Goal: Task Accomplishment & Management: Complete application form

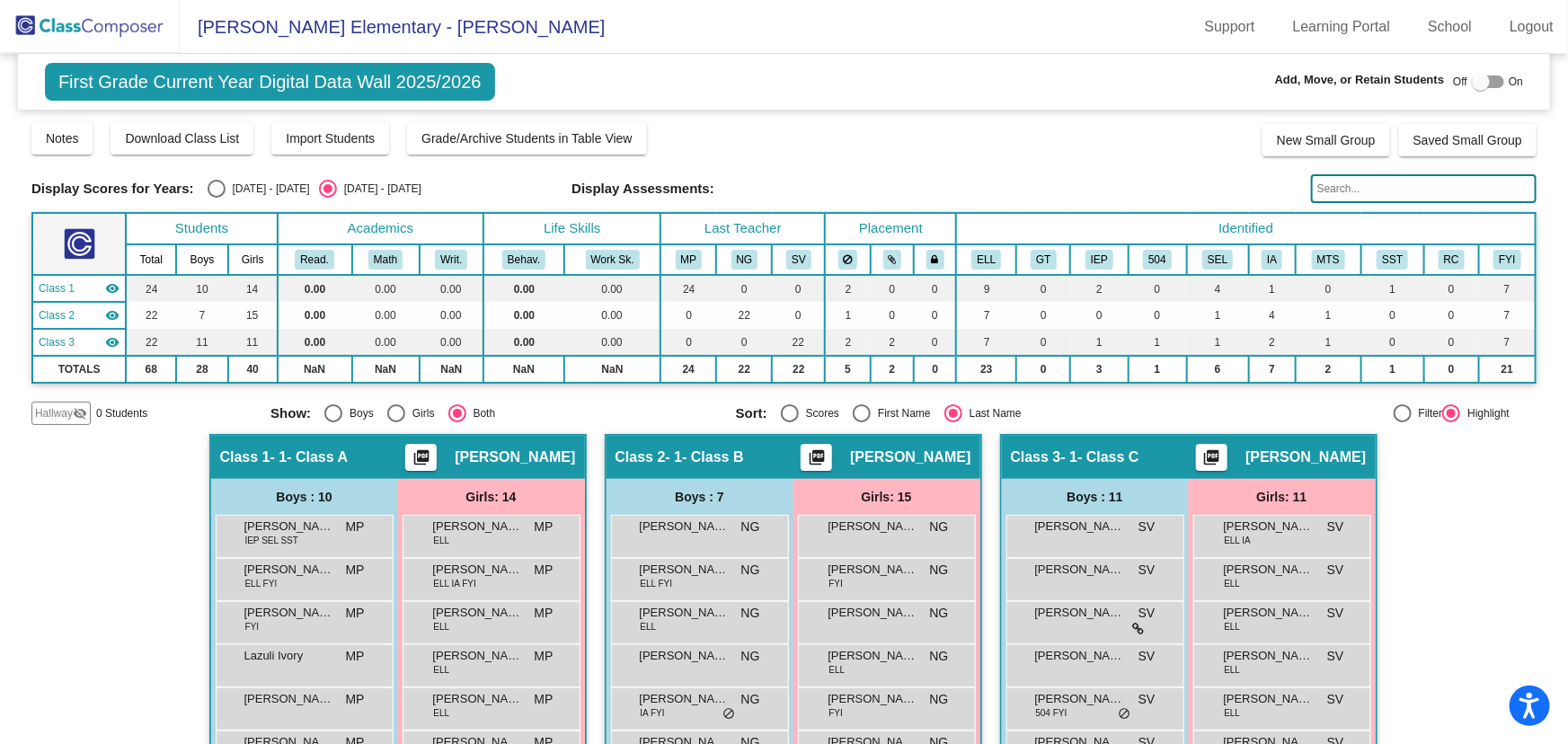
scroll to position [362, 0]
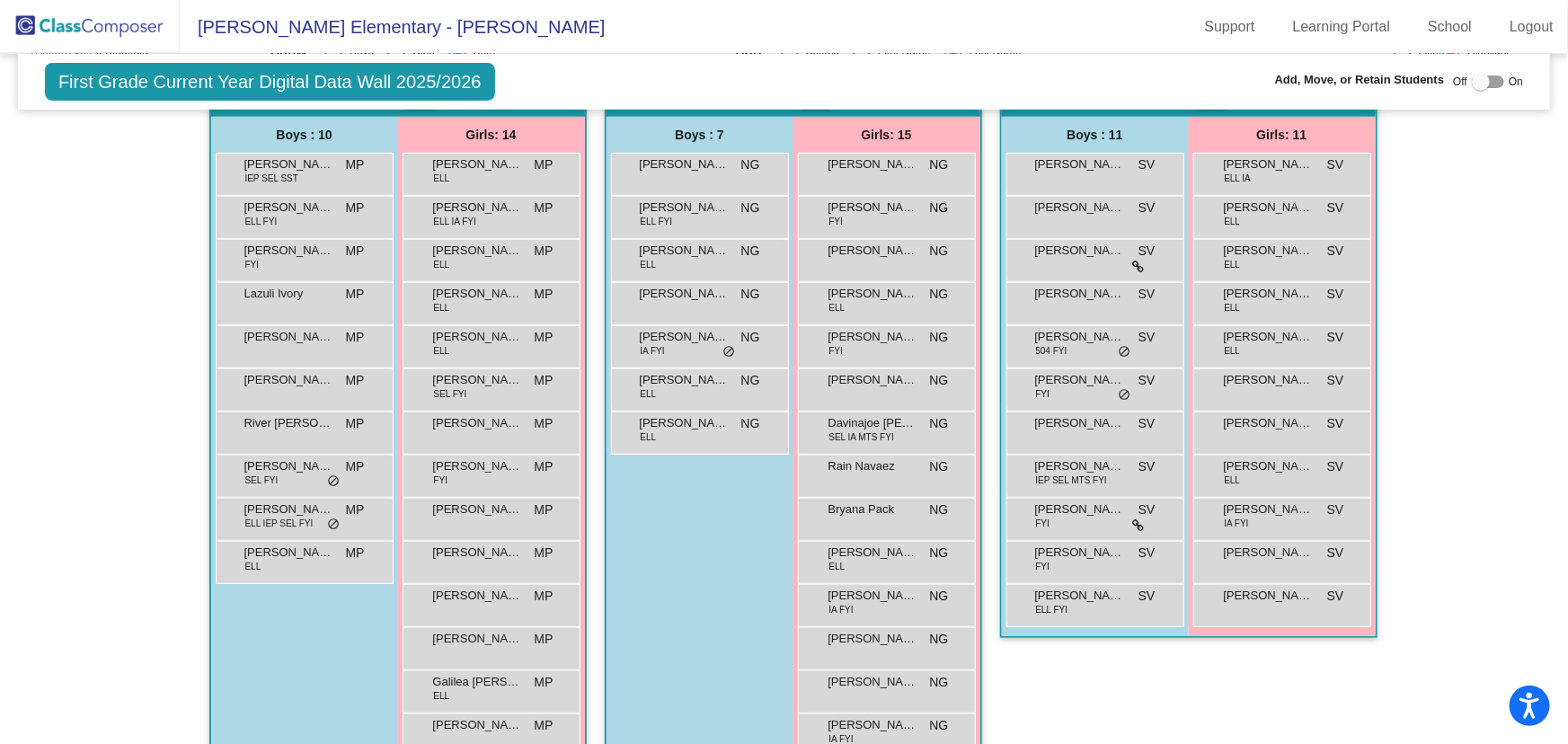
drag, startPoint x: 126, startPoint y: 29, endPoint x: 211, endPoint y: 53, distance: 88.3
click at [126, 29] on img at bounding box center [89, 26] width 180 height 53
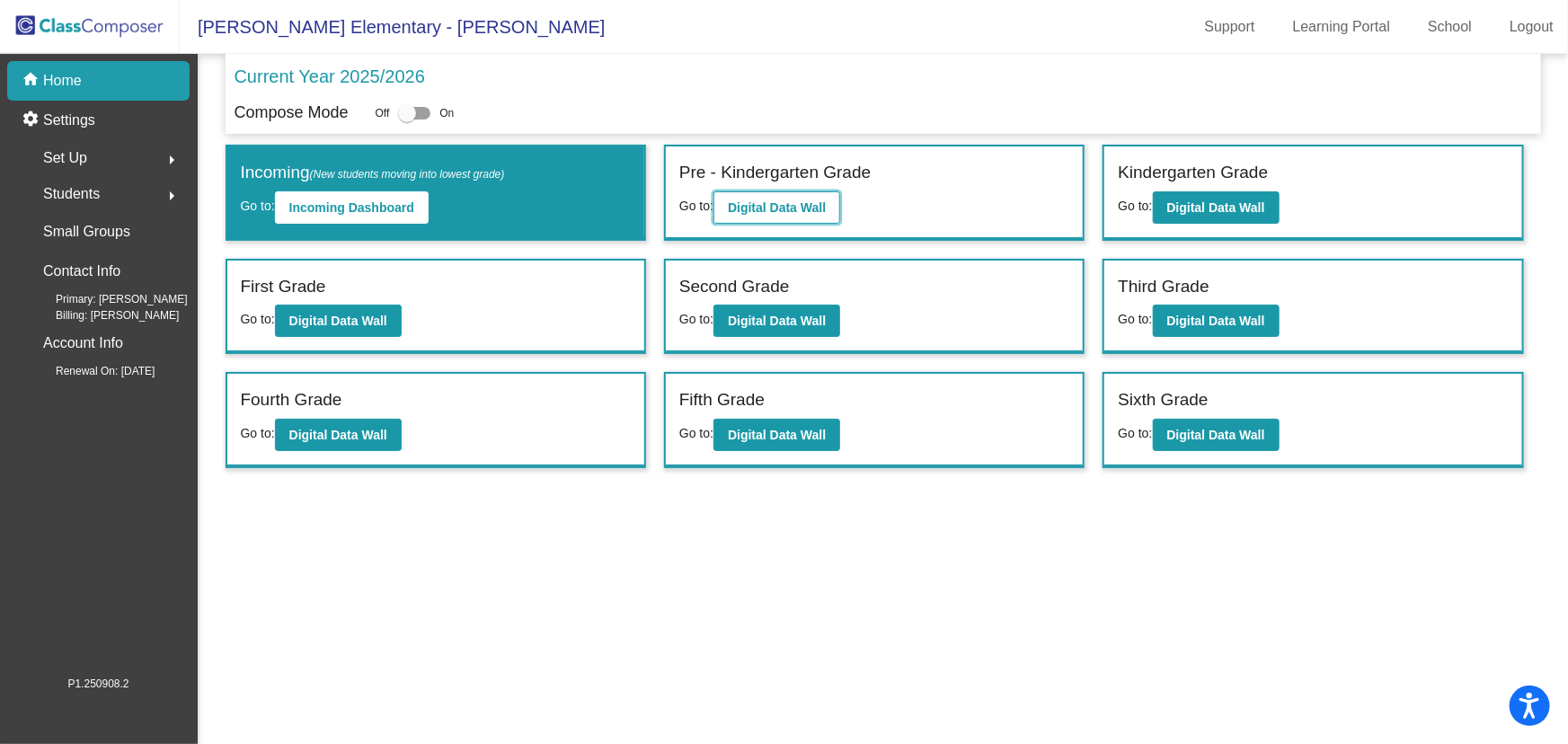
click at [784, 214] on b "Digital Data Wall" at bounding box center [776, 208] width 98 height 14
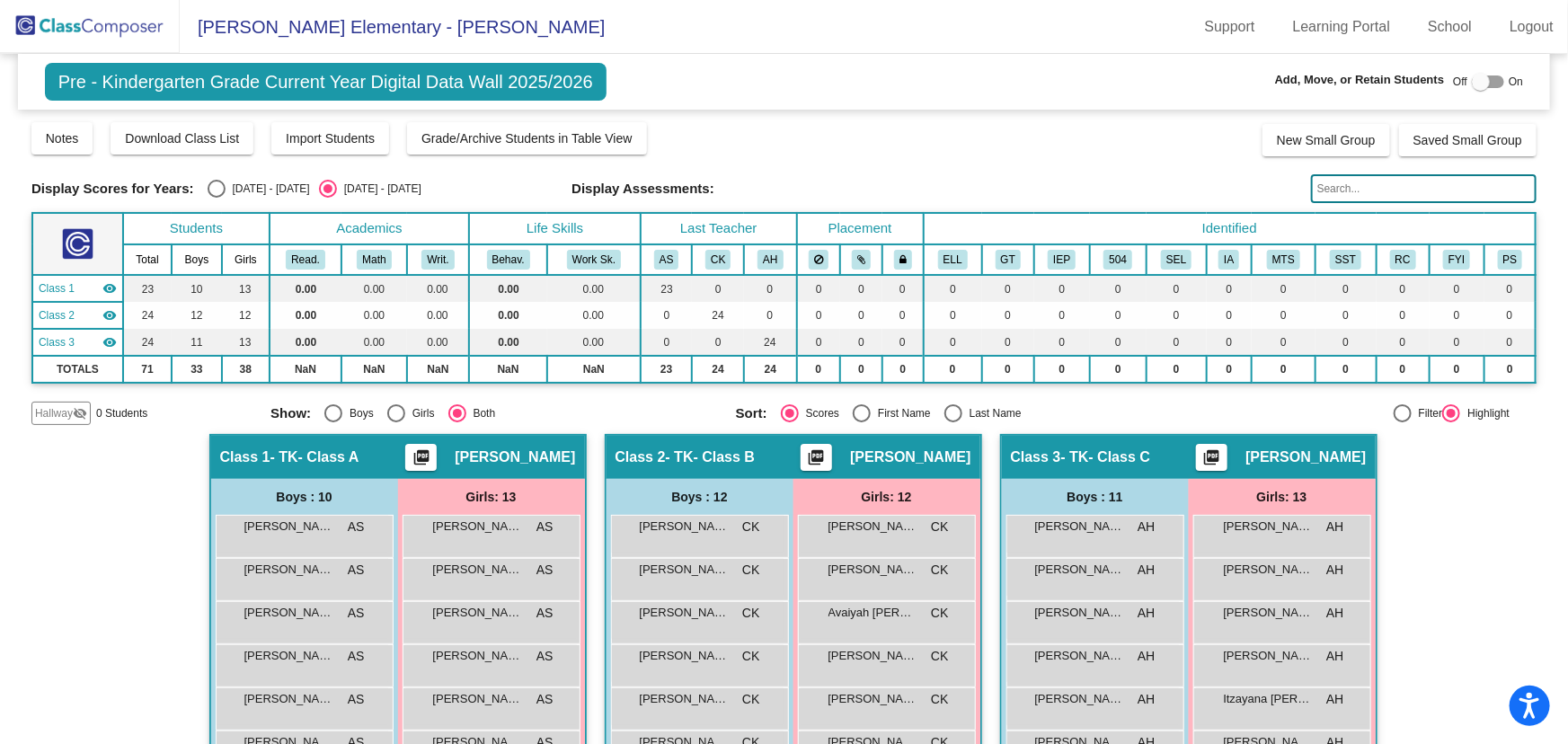
scroll to position [244, 0]
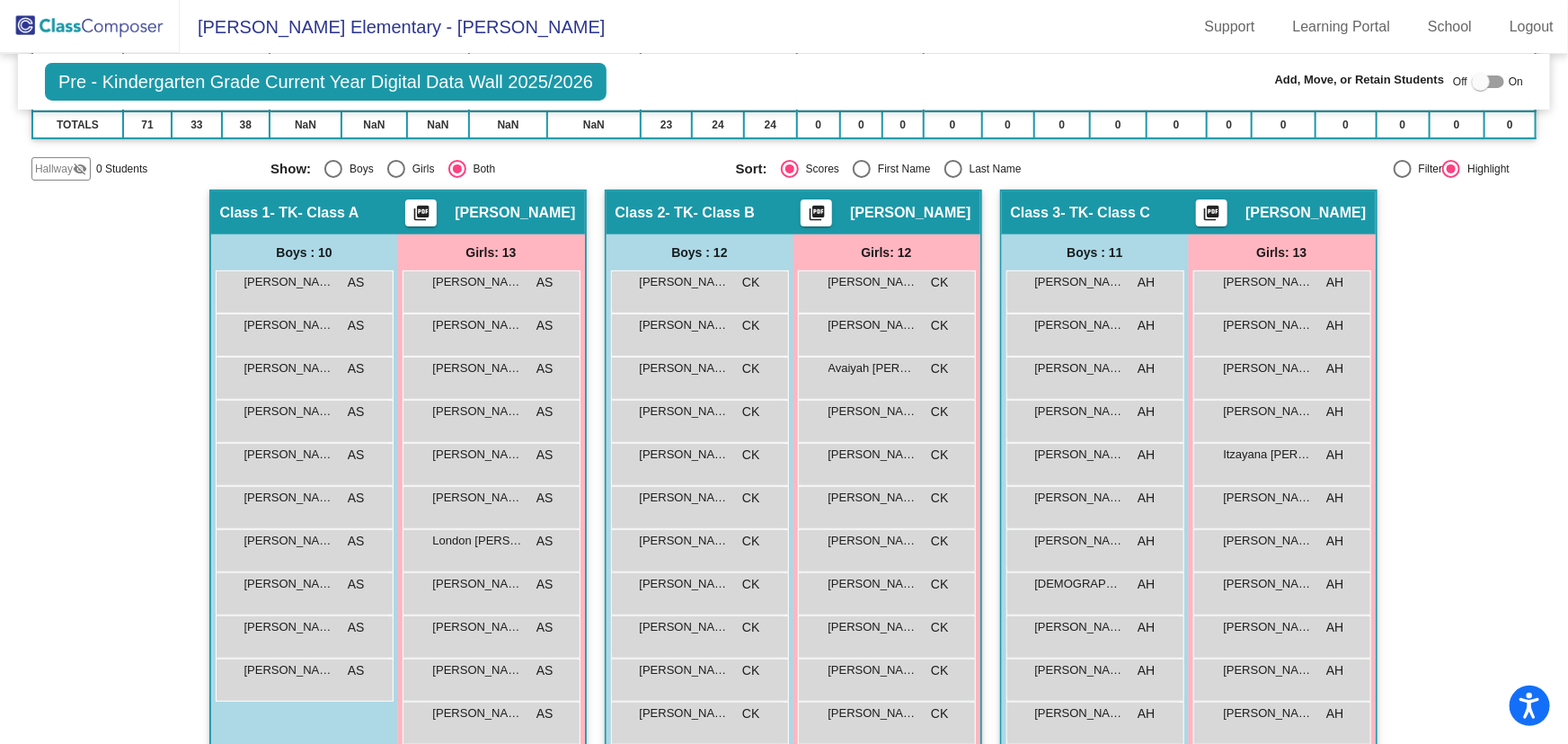
click at [944, 162] on div "Select an option" at bounding box center [953, 169] width 18 height 18
click at [952, 178] on input "Last Name" at bounding box center [952, 178] width 1 height 1
radio input "true"
click at [329, 163] on div "Select an option" at bounding box center [333, 169] width 18 height 18
click at [333, 178] on input "Boys" at bounding box center [333, 178] width 1 height 1
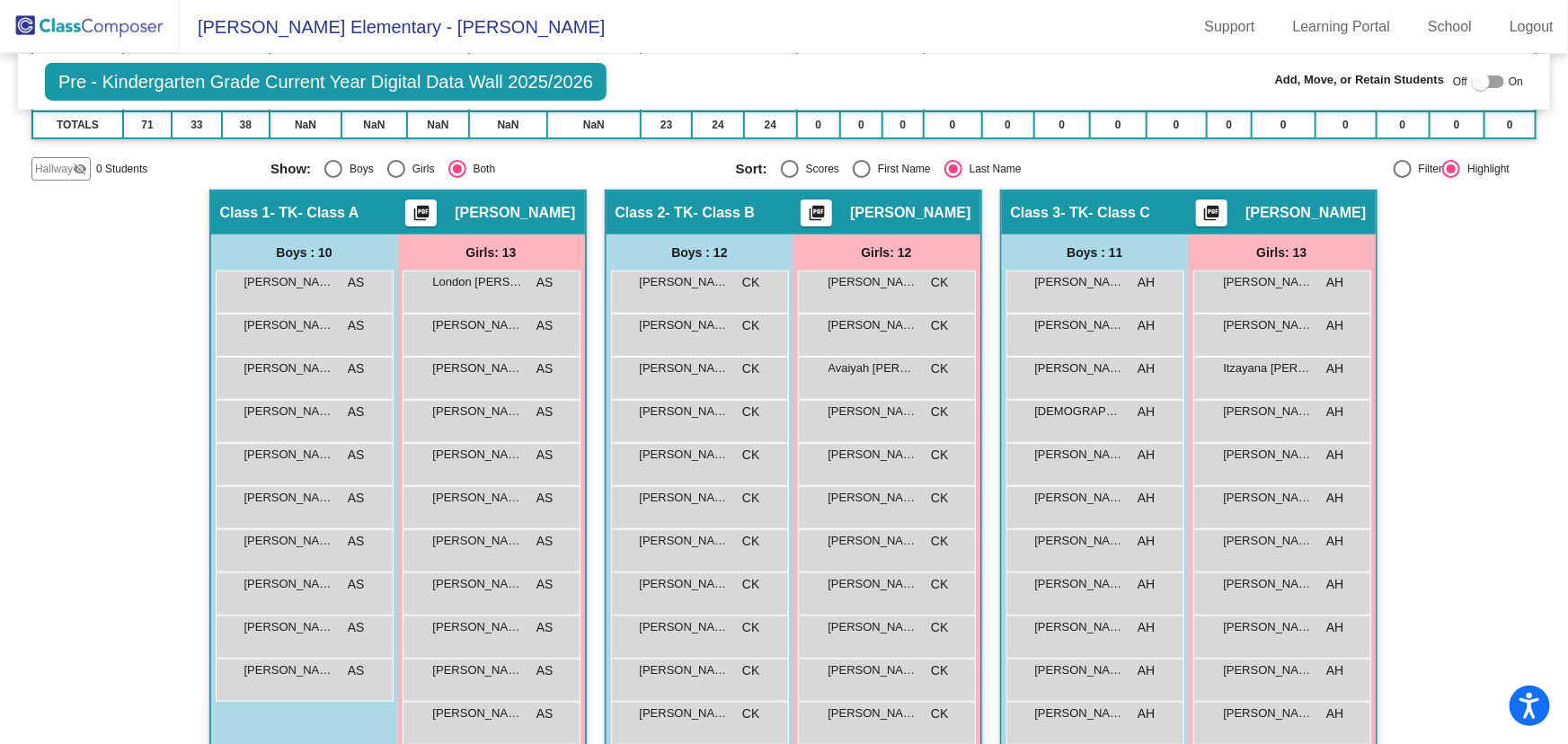
radio input "true"
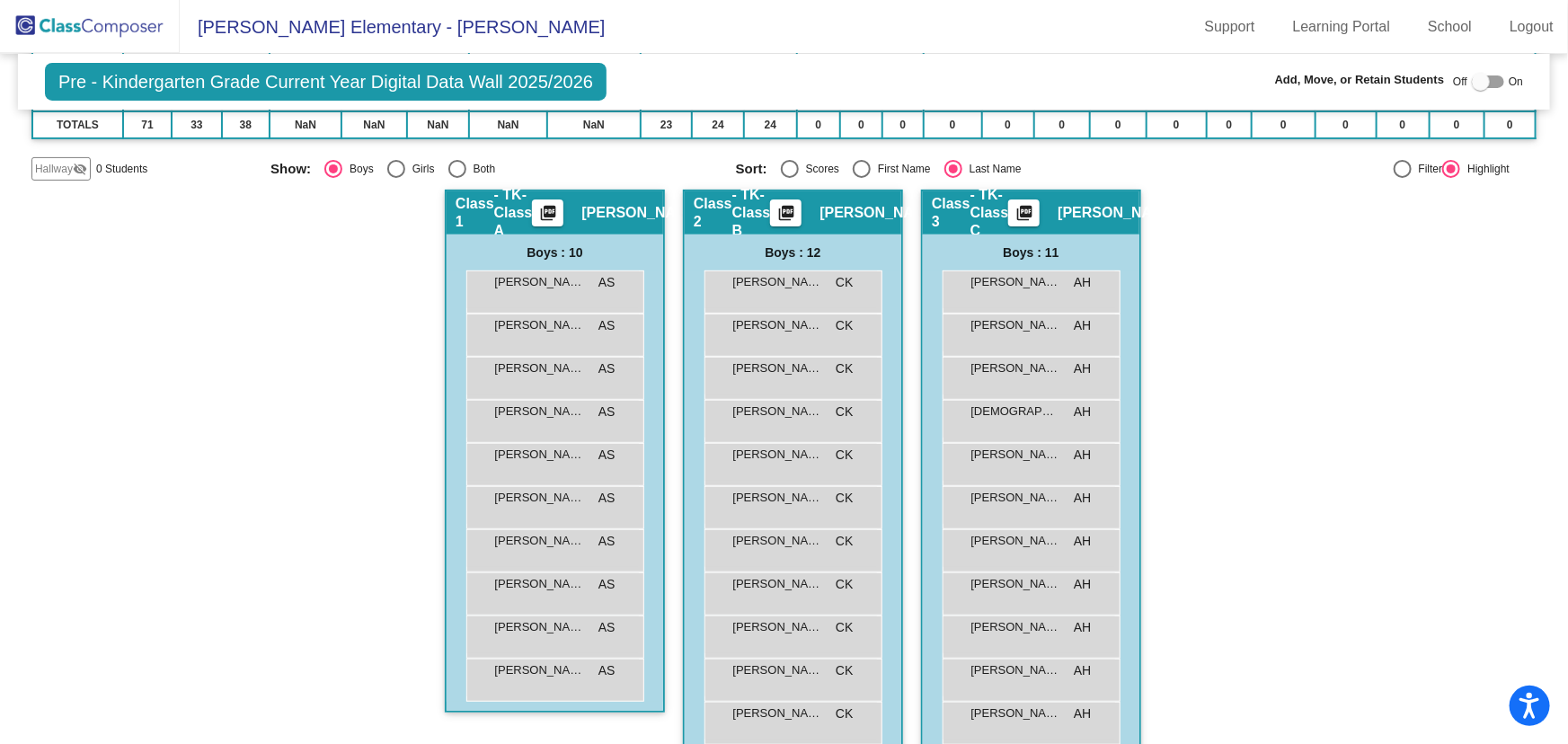
click at [1198, 348] on div "Hallway - Hallway Class picture_as_pdf Add Student First Name Last Name Student…" at bounding box center [784, 503] width 1505 height 627
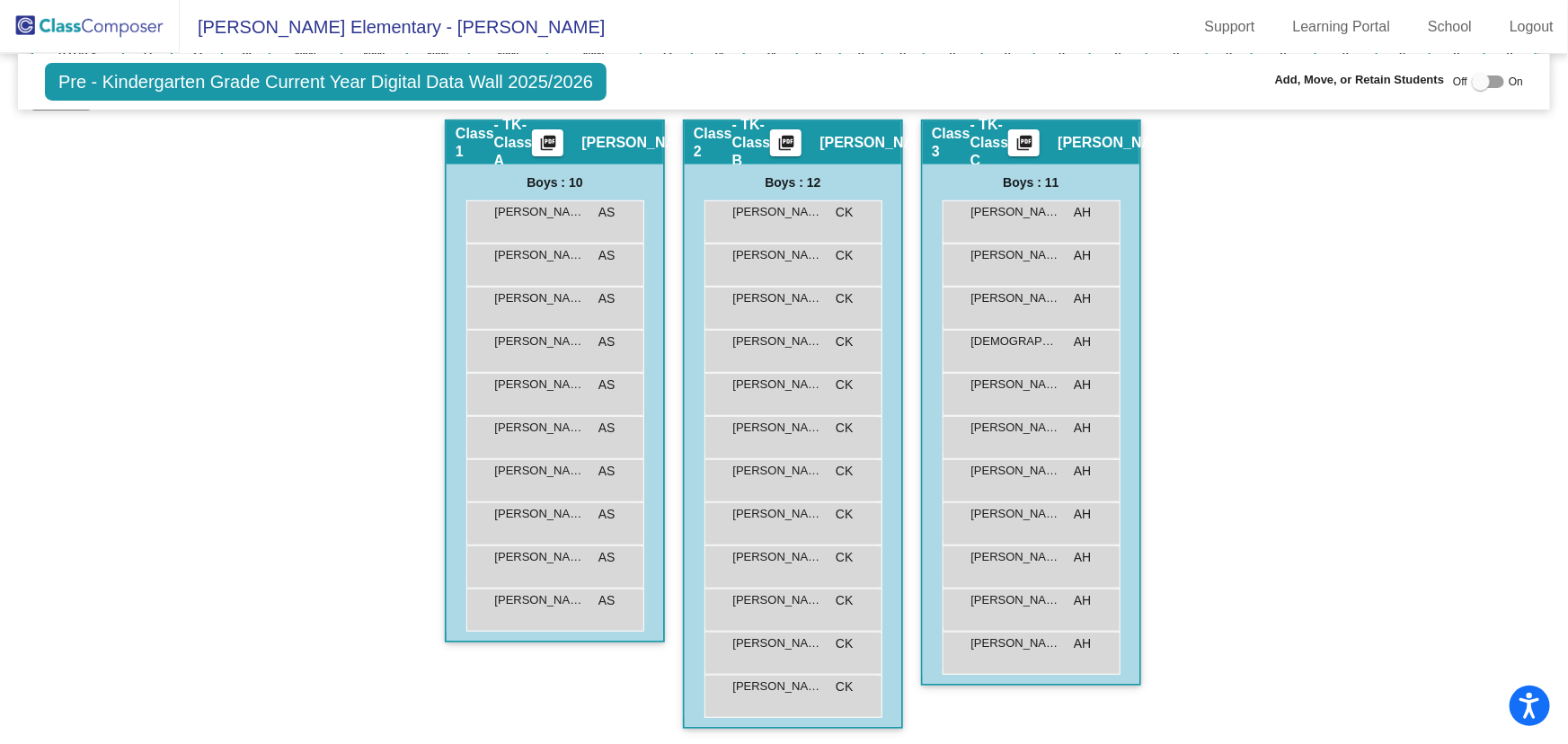
scroll to position [71, 0]
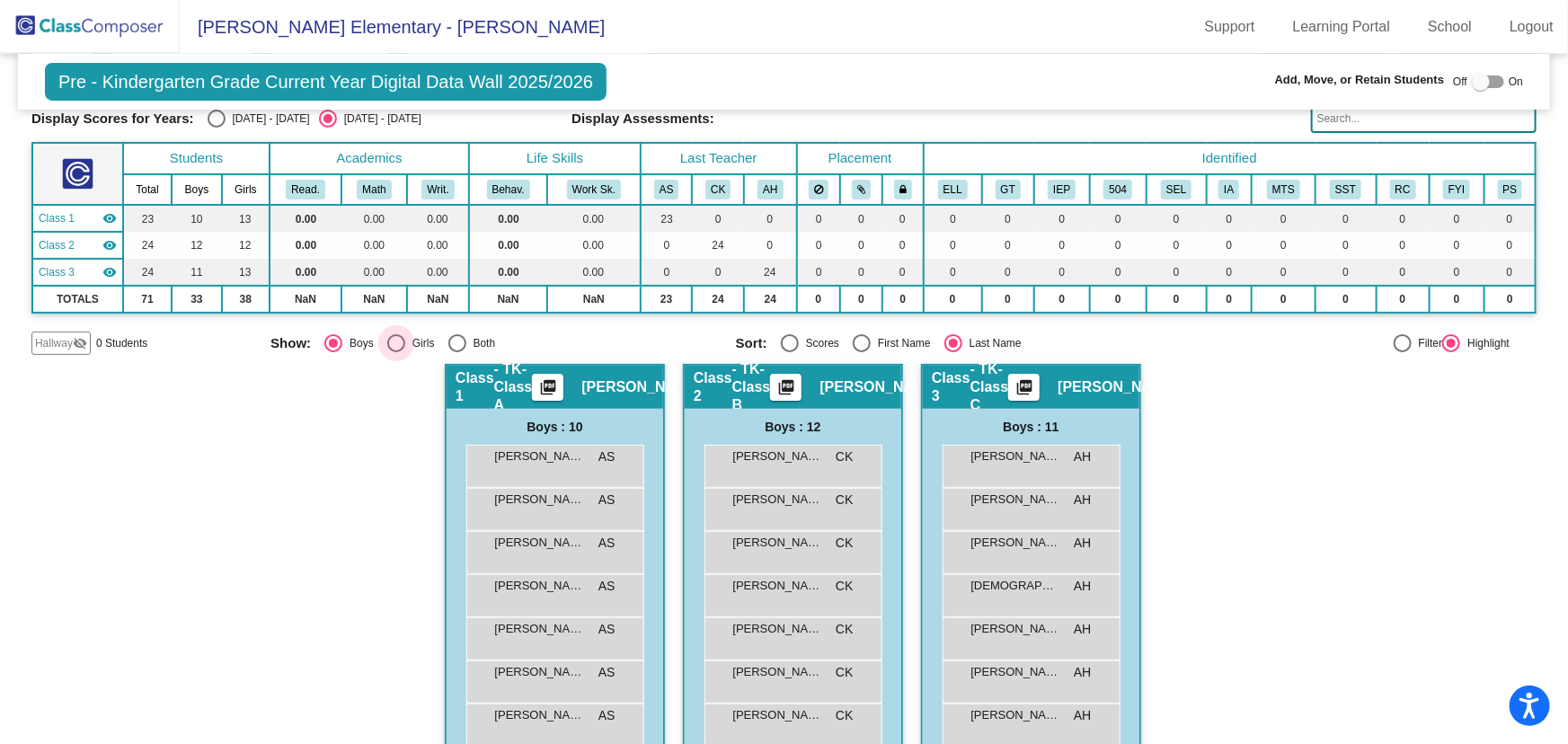
click at [394, 338] on div "Select an option" at bounding box center [396, 343] width 18 height 18
click at [395, 352] on input "Girls" at bounding box center [395, 352] width 1 height 1
radio input "true"
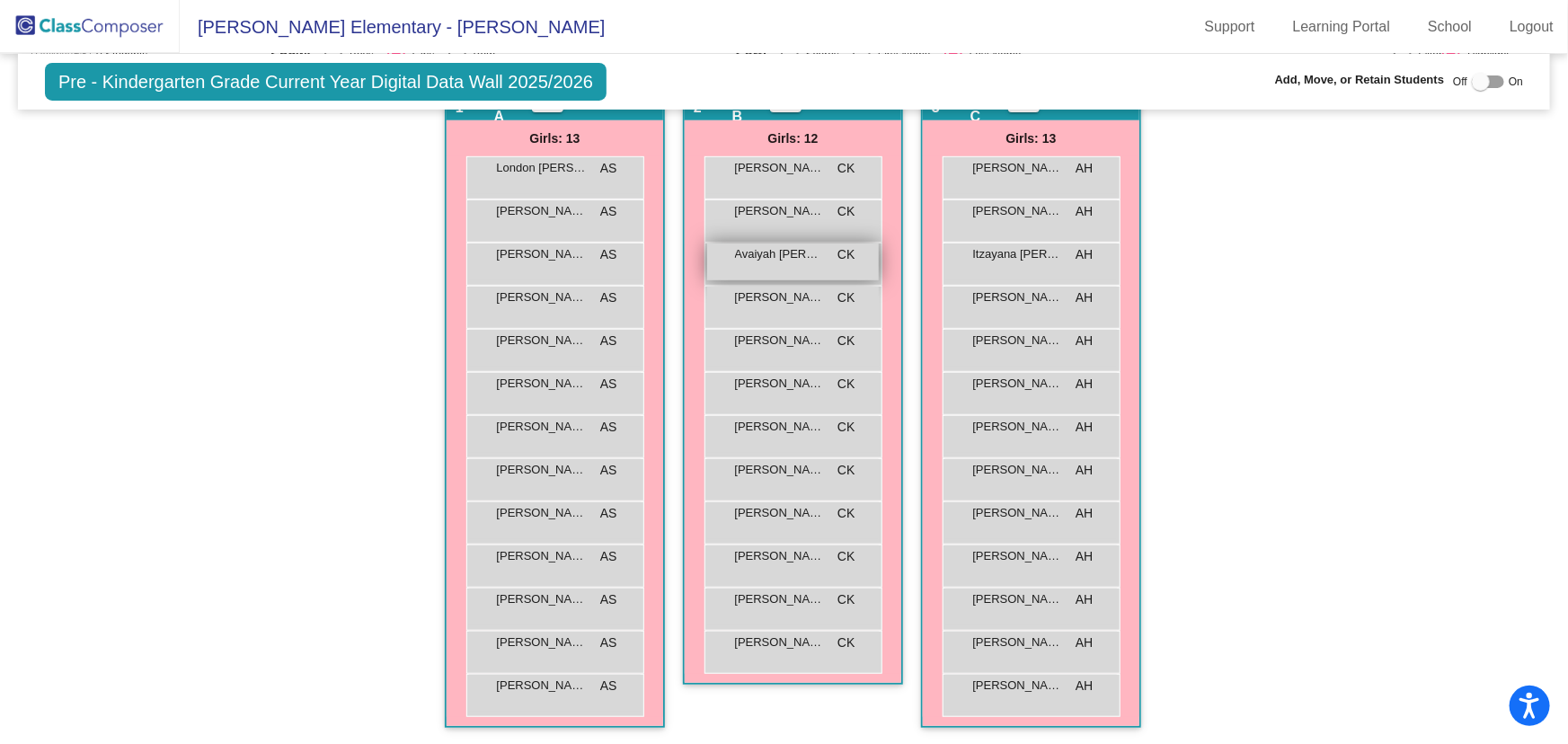
scroll to position [0, 0]
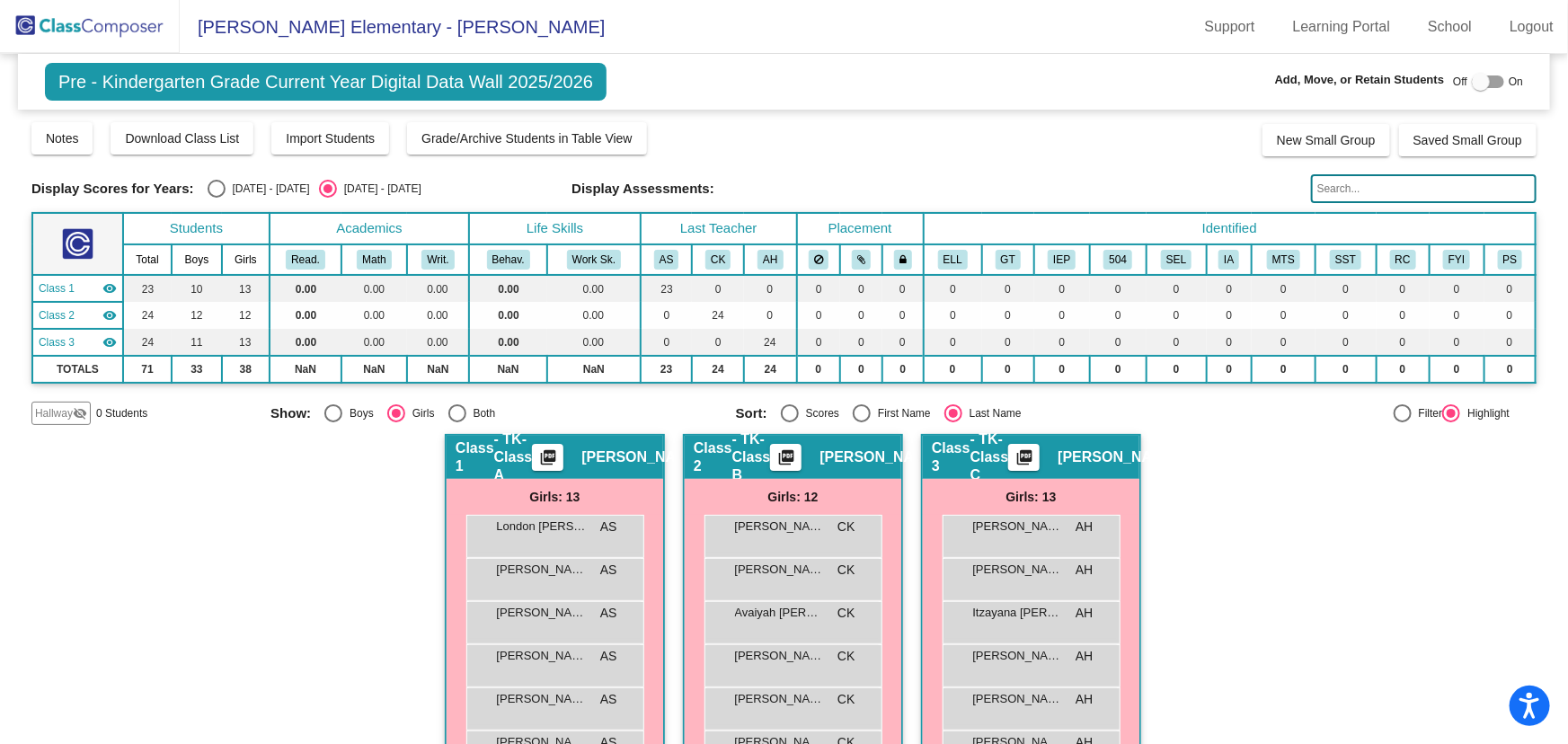
click at [330, 412] on div "Select an option" at bounding box center [333, 413] width 18 height 18
click at [333, 422] on input "Boys" at bounding box center [333, 422] width 1 height 1
radio input "true"
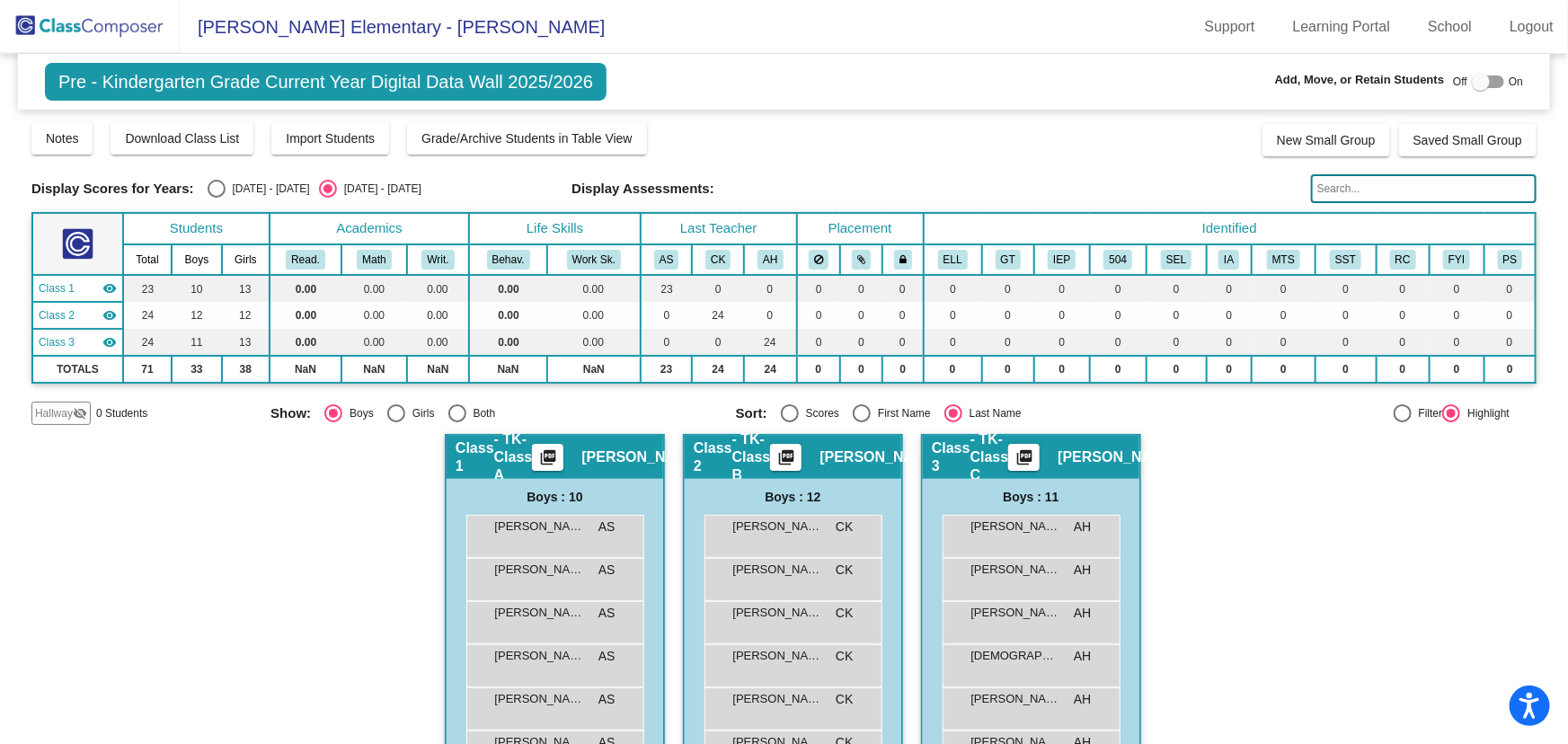
click at [391, 414] on div "Select an option" at bounding box center [396, 413] width 18 height 18
click at [395, 422] on input "Girls" at bounding box center [395, 422] width 1 height 1
radio input "true"
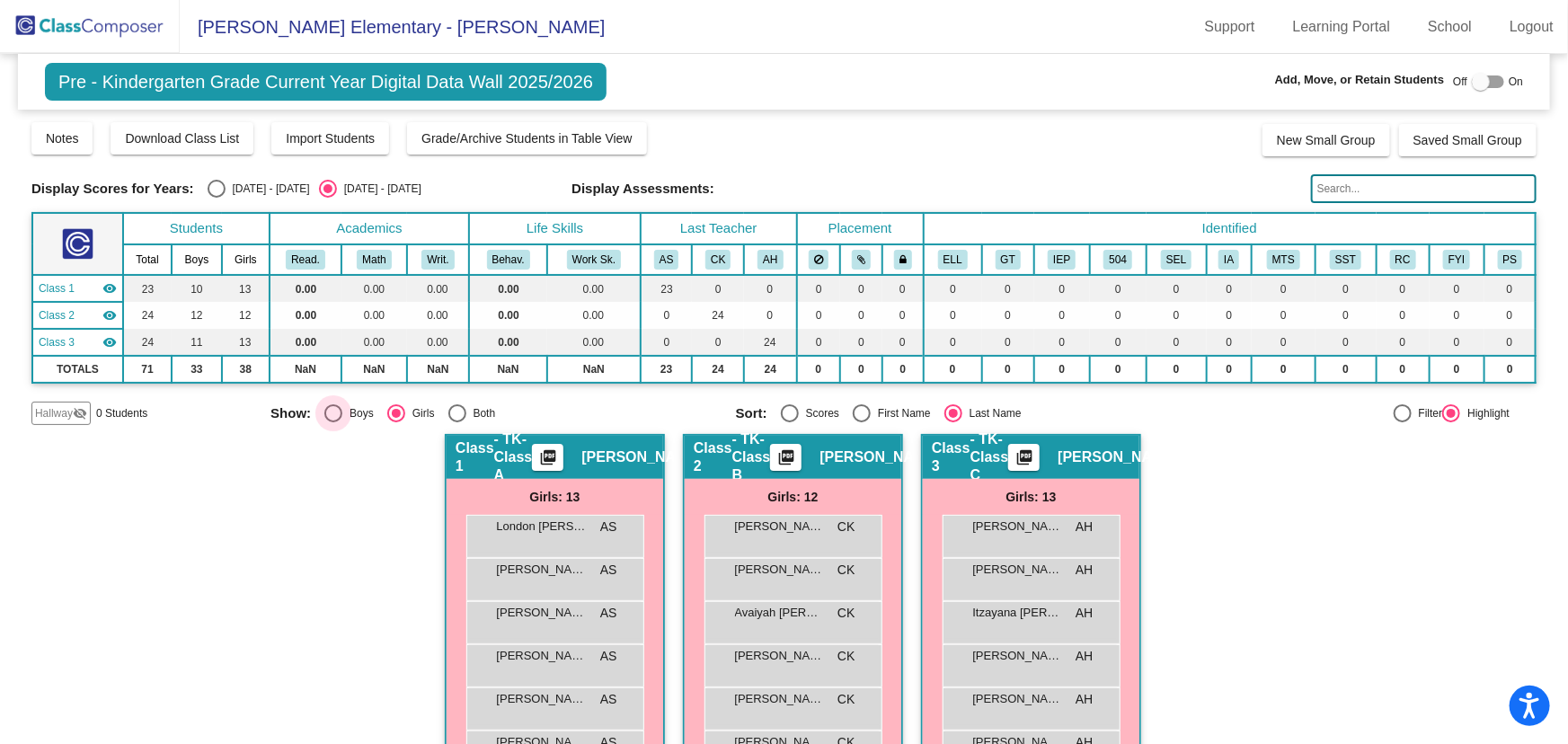
click at [332, 409] on div "Select an option" at bounding box center [333, 413] width 18 height 18
click at [333, 422] on input "Boys" at bounding box center [333, 422] width 1 height 1
radio input "true"
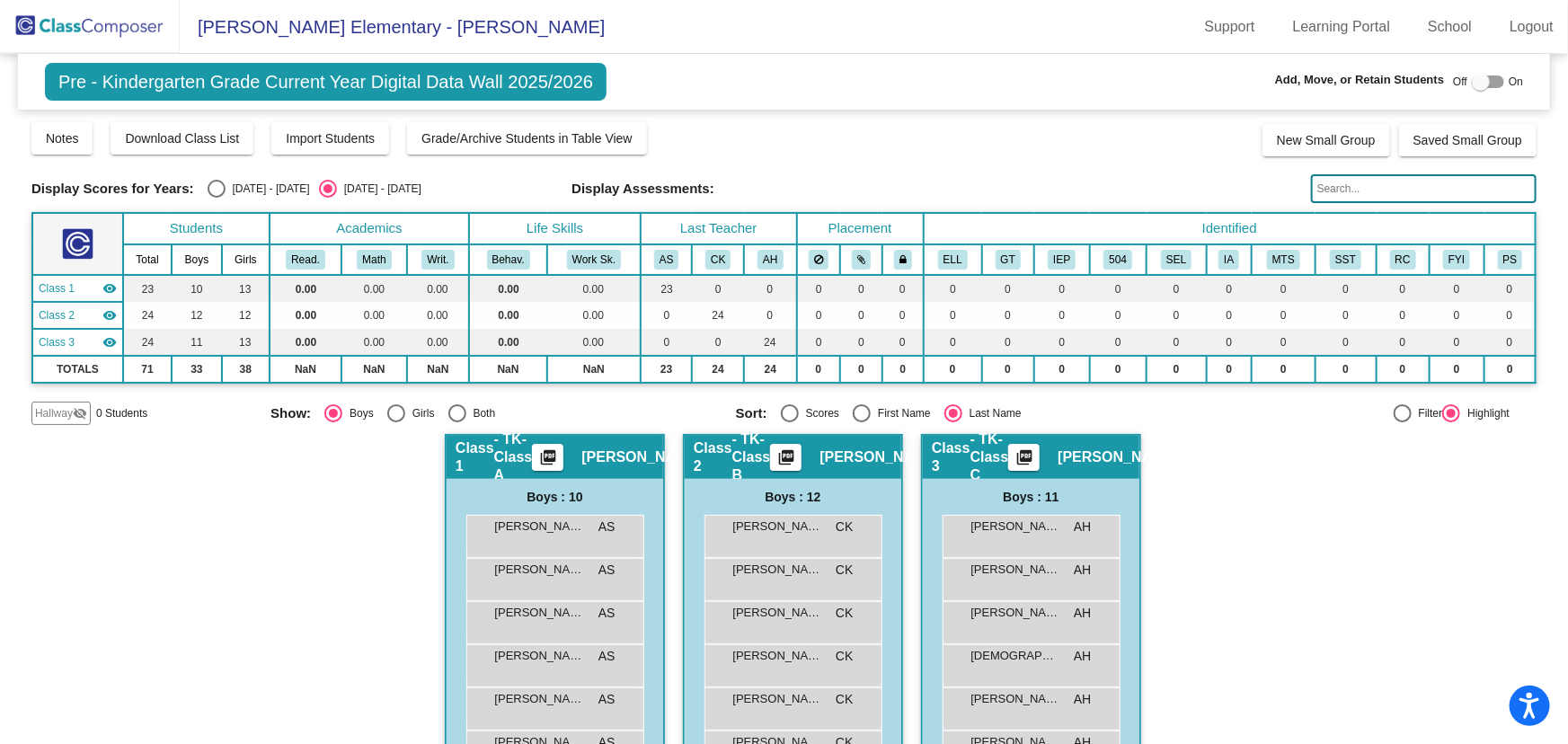
click at [1205, 572] on div "Hallway - Hallway Class picture_as_pdf Add Student First Name Last Name Student…" at bounding box center [784, 747] width 1505 height 627
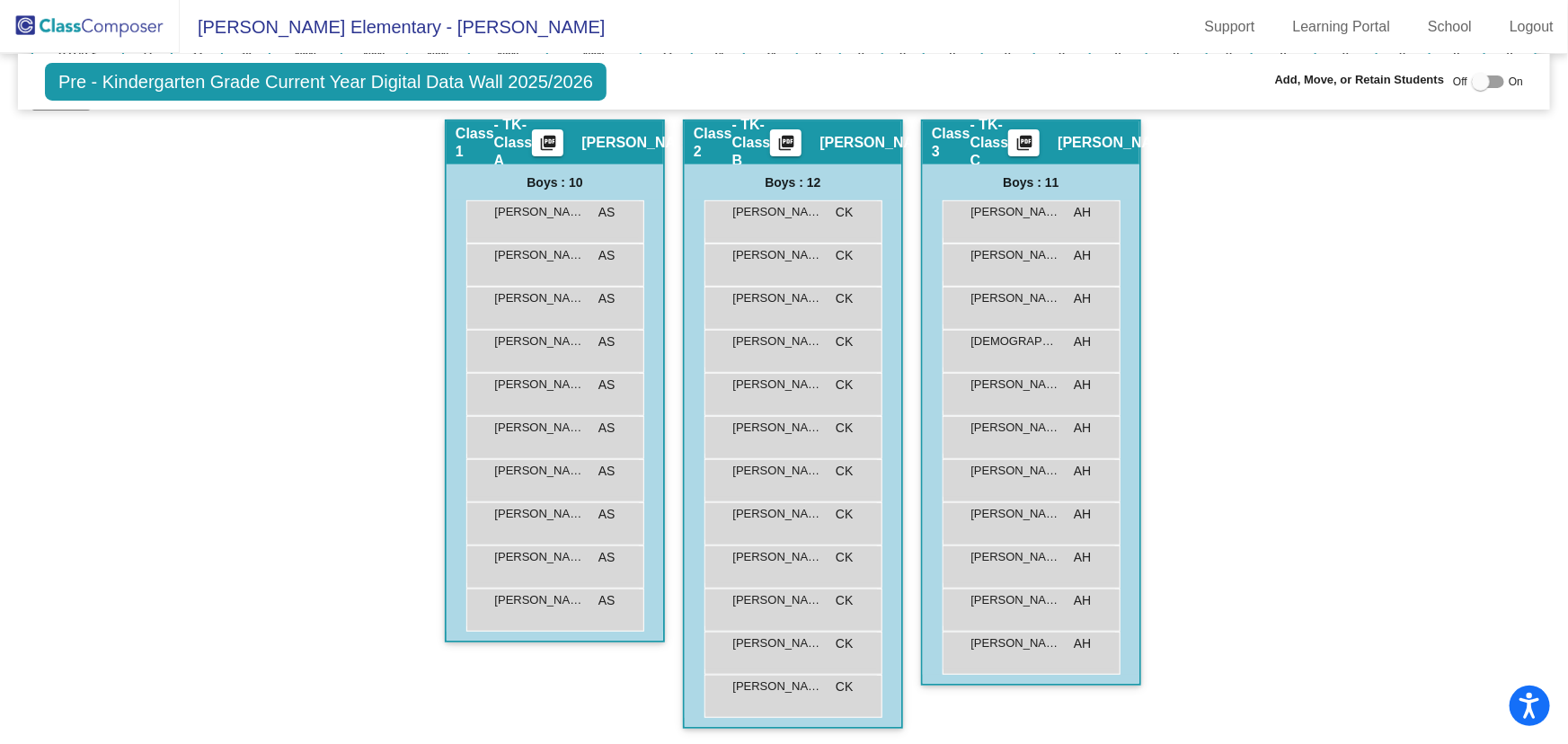
scroll to position [152, 0]
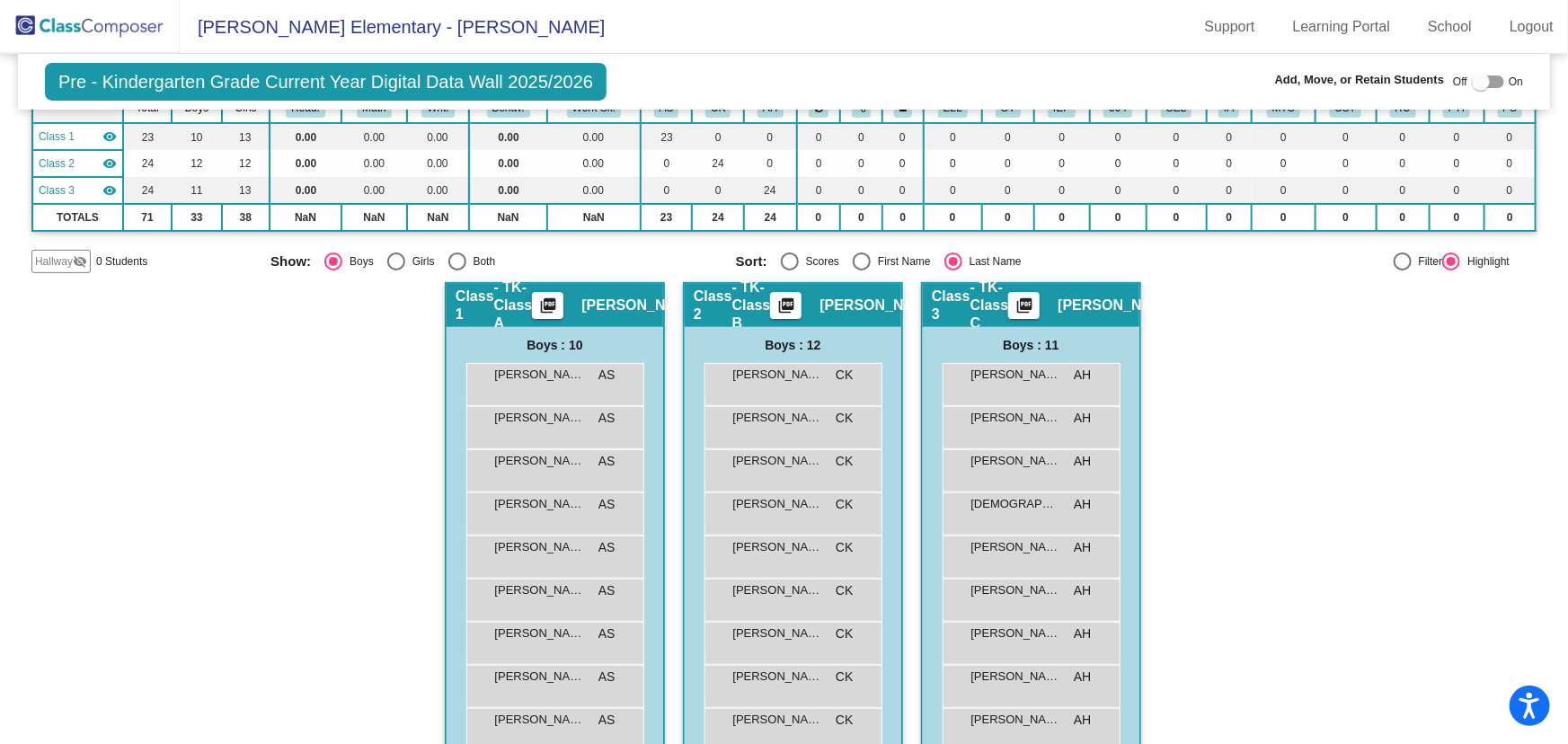
click at [392, 258] on div "Select an option" at bounding box center [396, 261] width 18 height 18
click at [395, 270] on input "Girls" at bounding box center [395, 270] width 1 height 1
radio input "true"
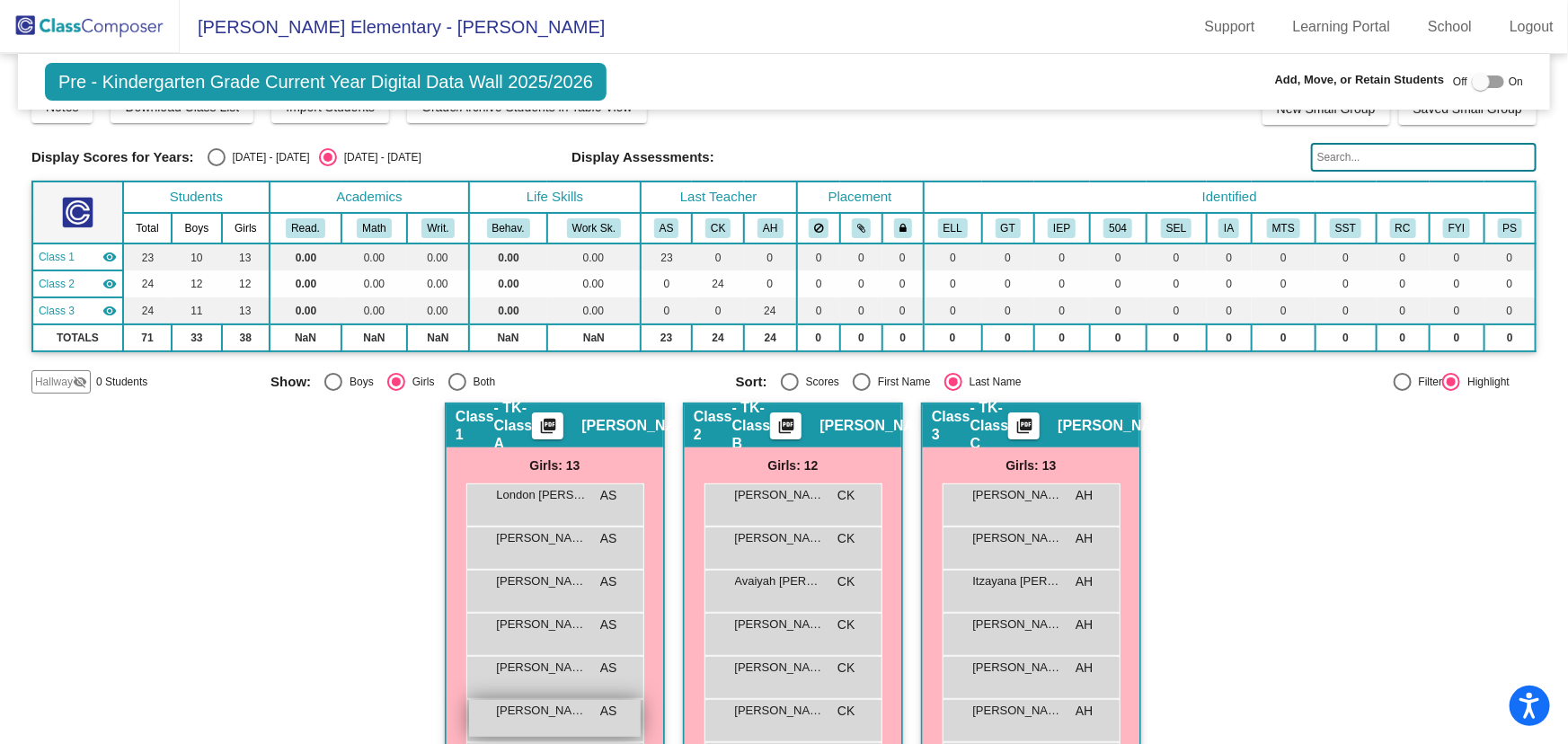
scroll to position [195, 0]
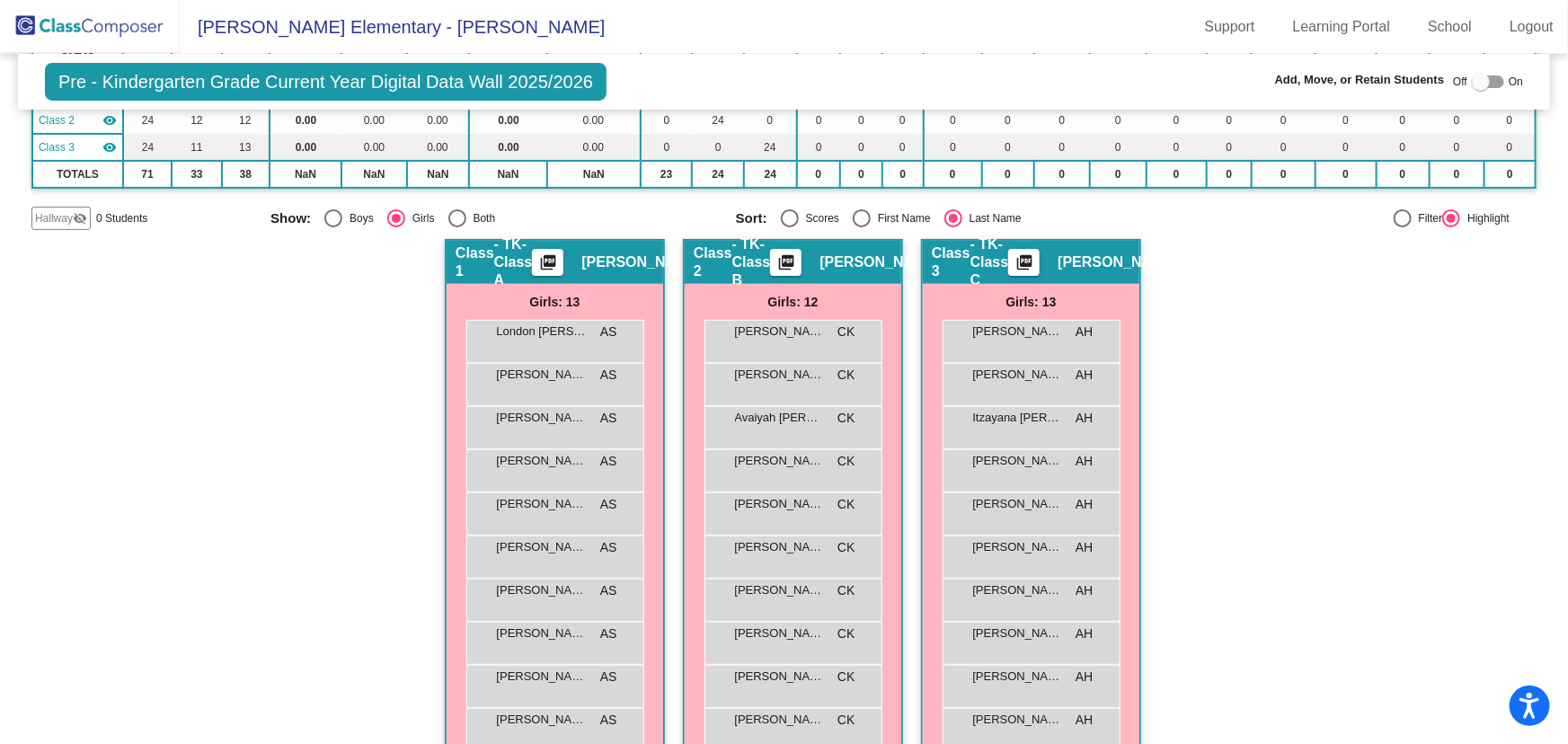
click at [324, 215] on div "Select an option" at bounding box center [333, 219] width 18 height 18
click at [333, 227] on input "Boys" at bounding box center [333, 227] width 1 height 1
radio input "true"
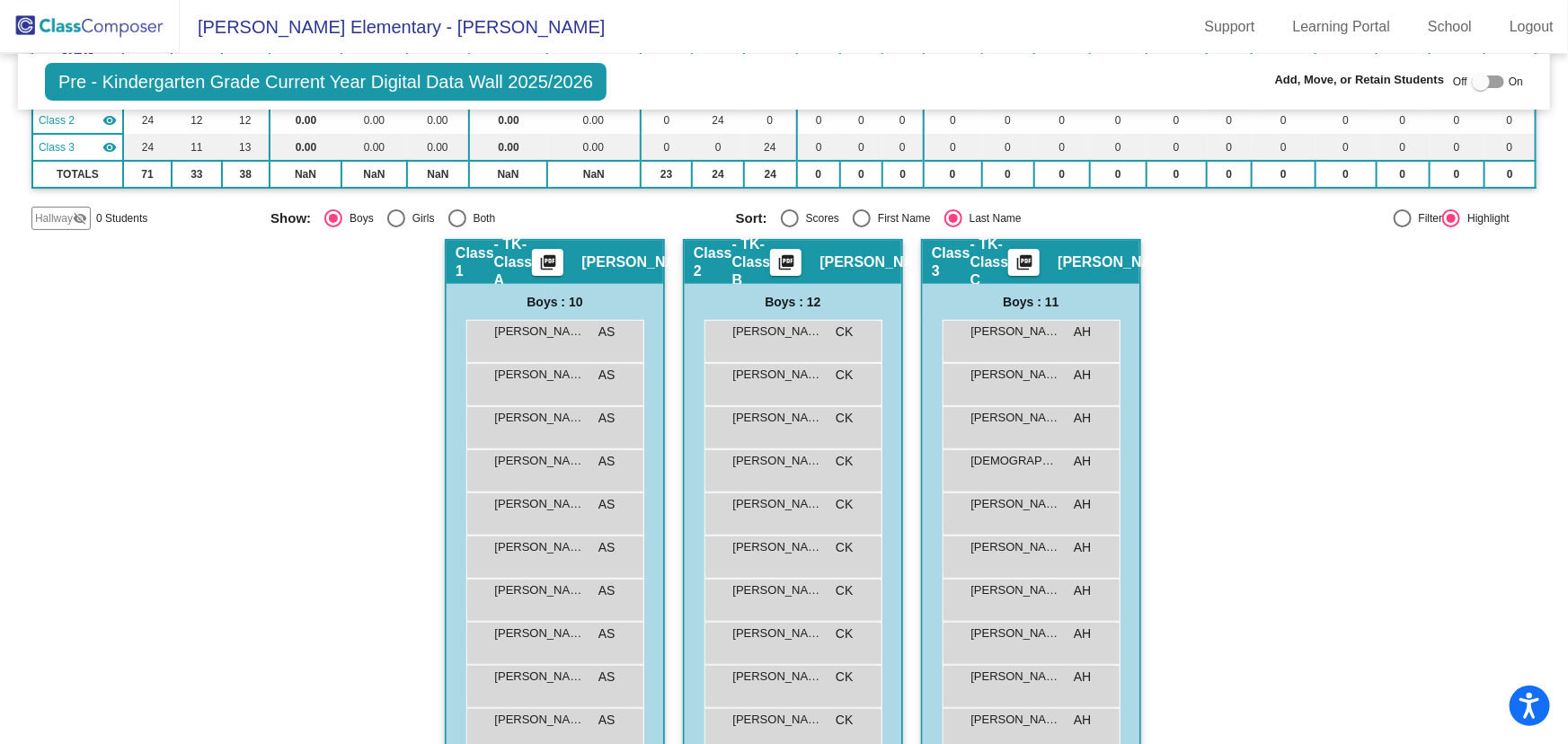
scroll to position [314, 0]
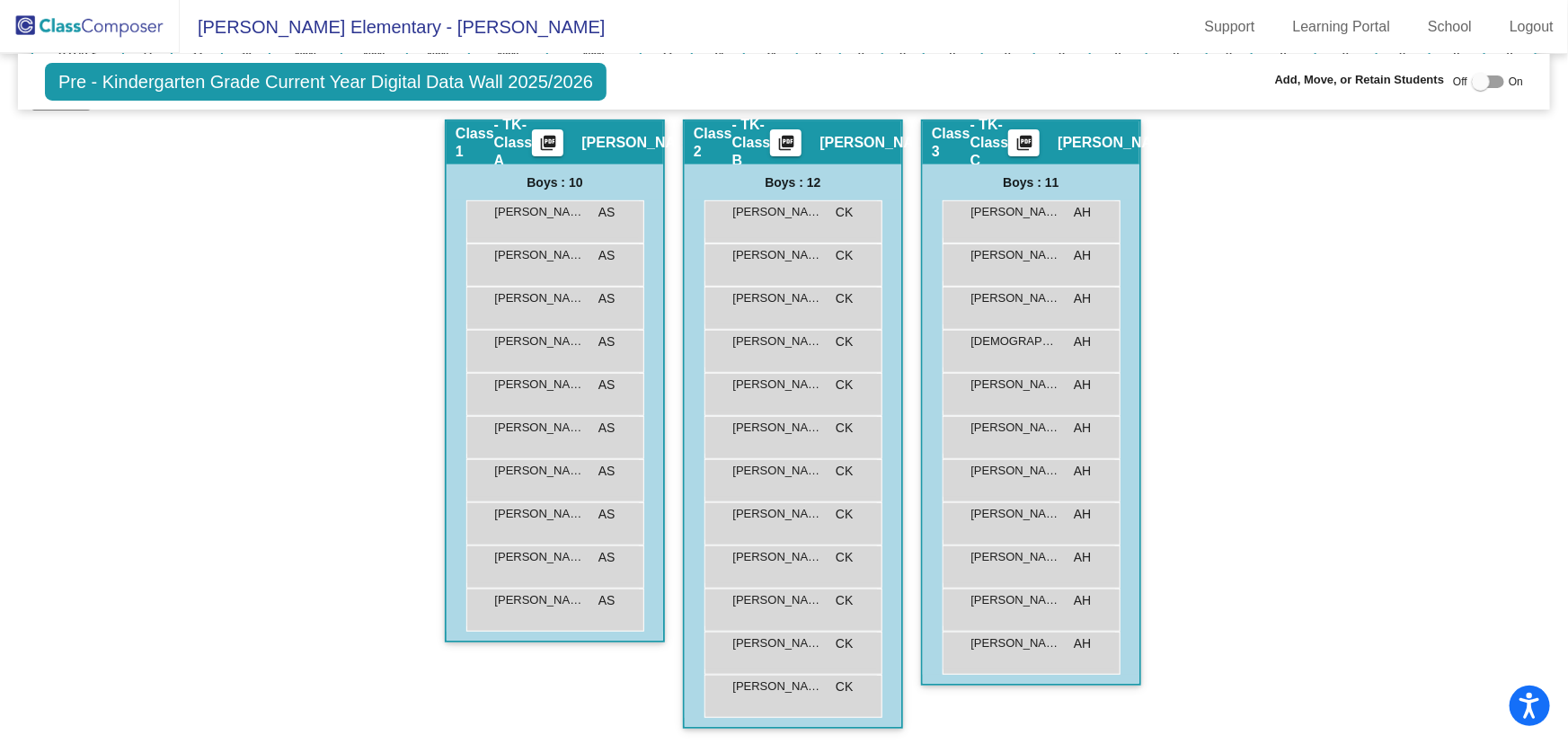
click at [106, 18] on img at bounding box center [89, 26] width 180 height 53
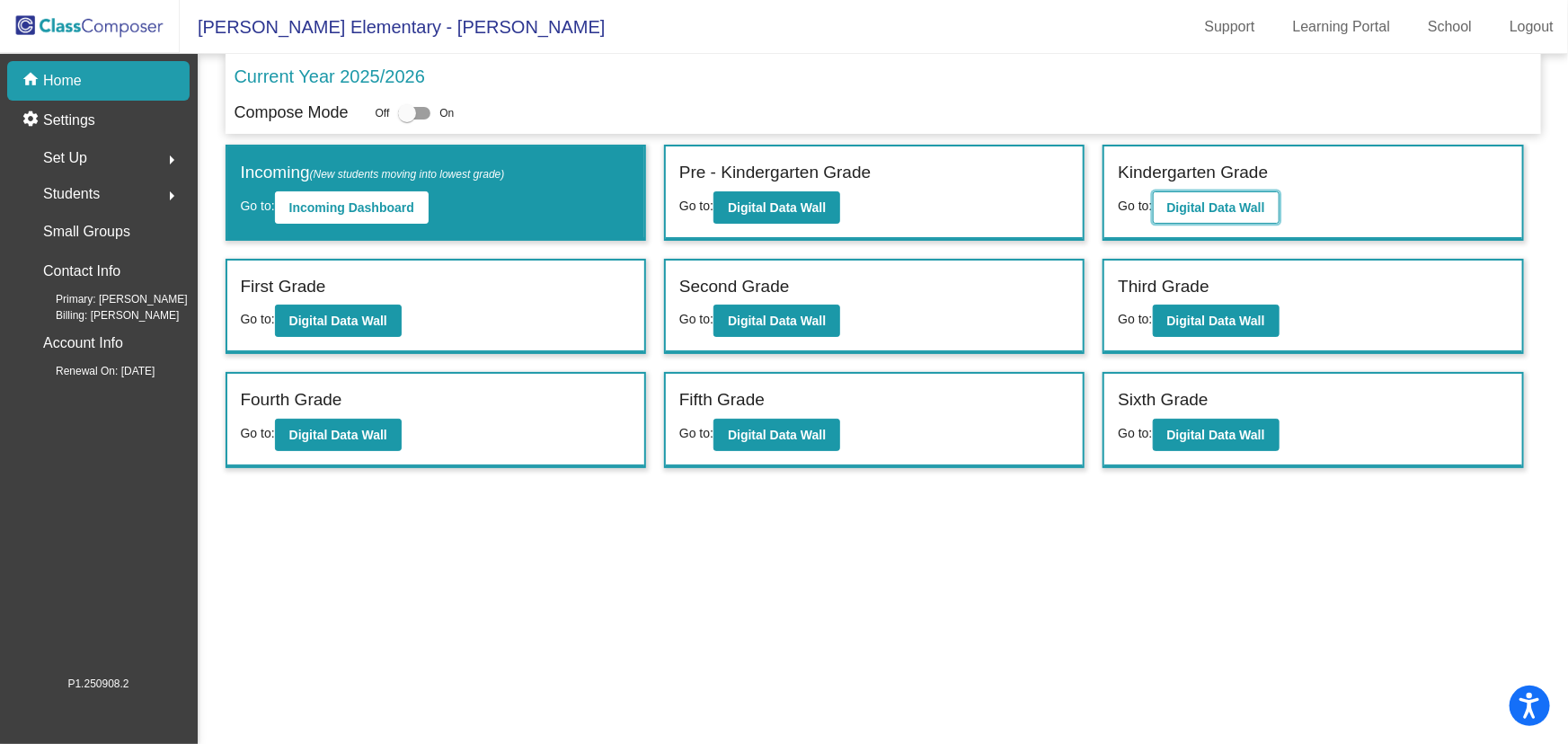
click at [1225, 219] on button "Digital Data Wall" at bounding box center [1215, 208] width 126 height 33
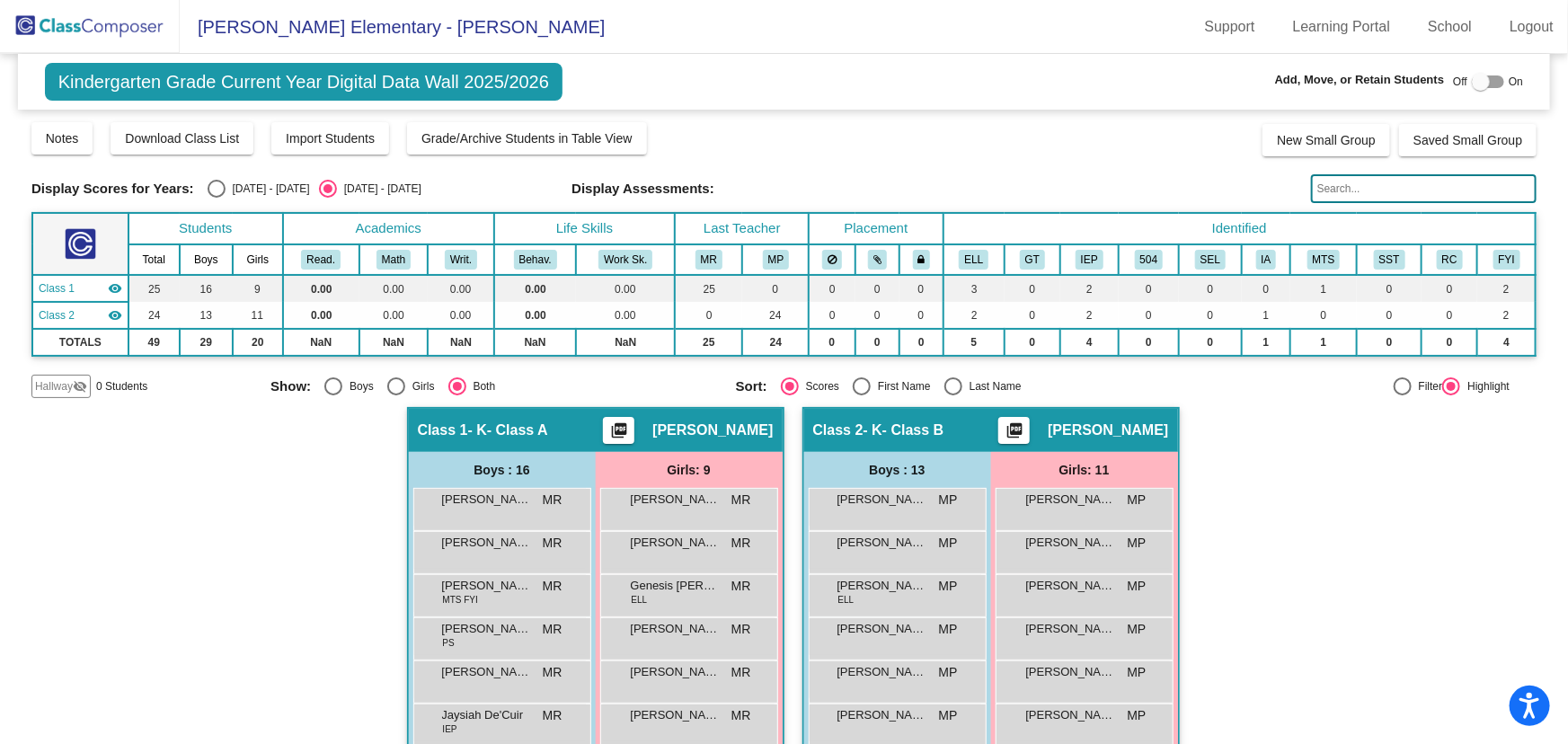
click at [333, 382] on div "Select an option" at bounding box center [333, 386] width 18 height 18
click at [333, 395] on input "Boys" at bounding box center [333, 395] width 1 height 1
radio input "true"
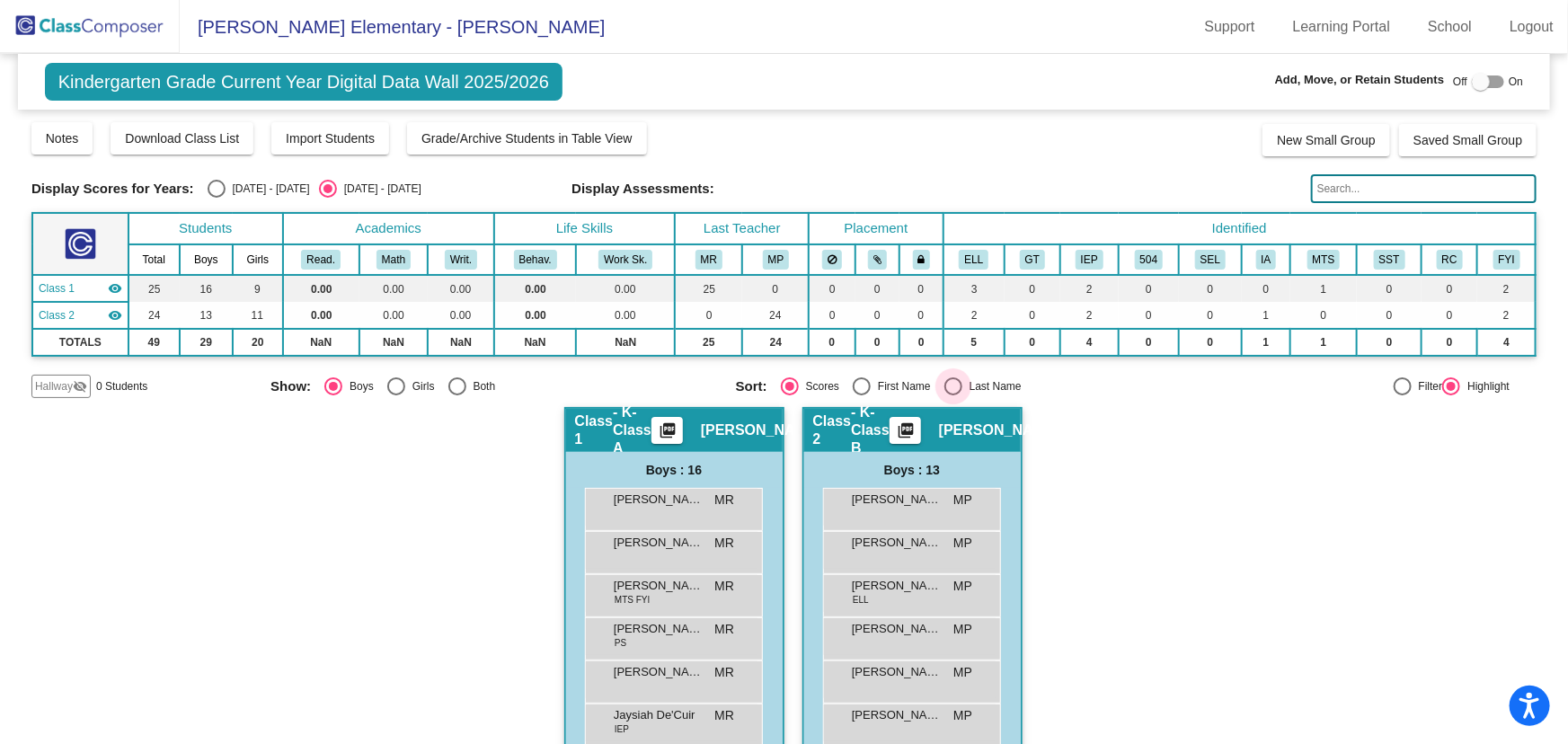
click at [952, 382] on div "Select an option" at bounding box center [953, 386] width 18 height 18
click at [952, 395] on input "Last Name" at bounding box center [952, 395] width 1 height 1
radio input "true"
click at [395, 385] on div "Select an option" at bounding box center [396, 386] width 18 height 18
click at [395, 395] on input "Girls" at bounding box center [395, 395] width 1 height 1
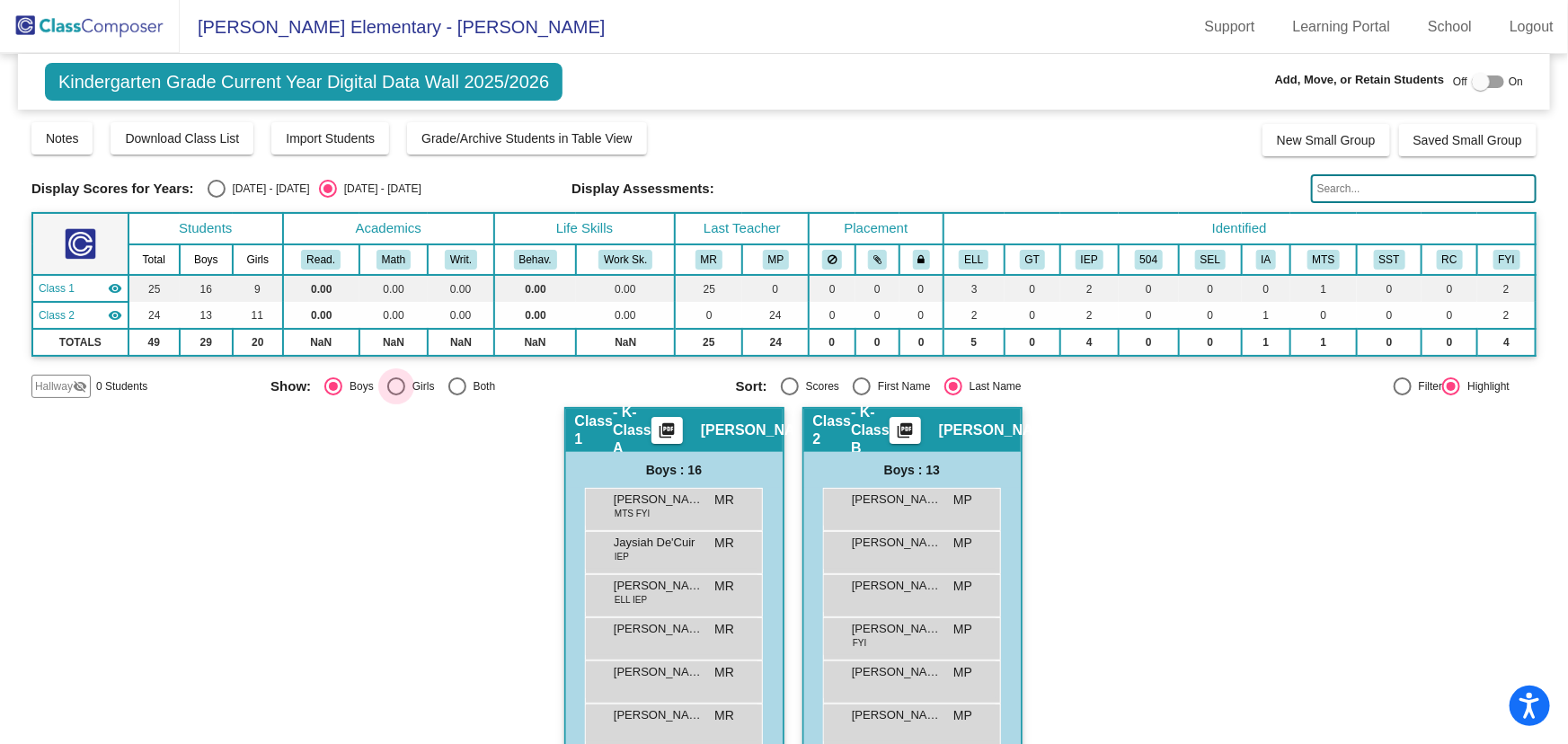
radio input "true"
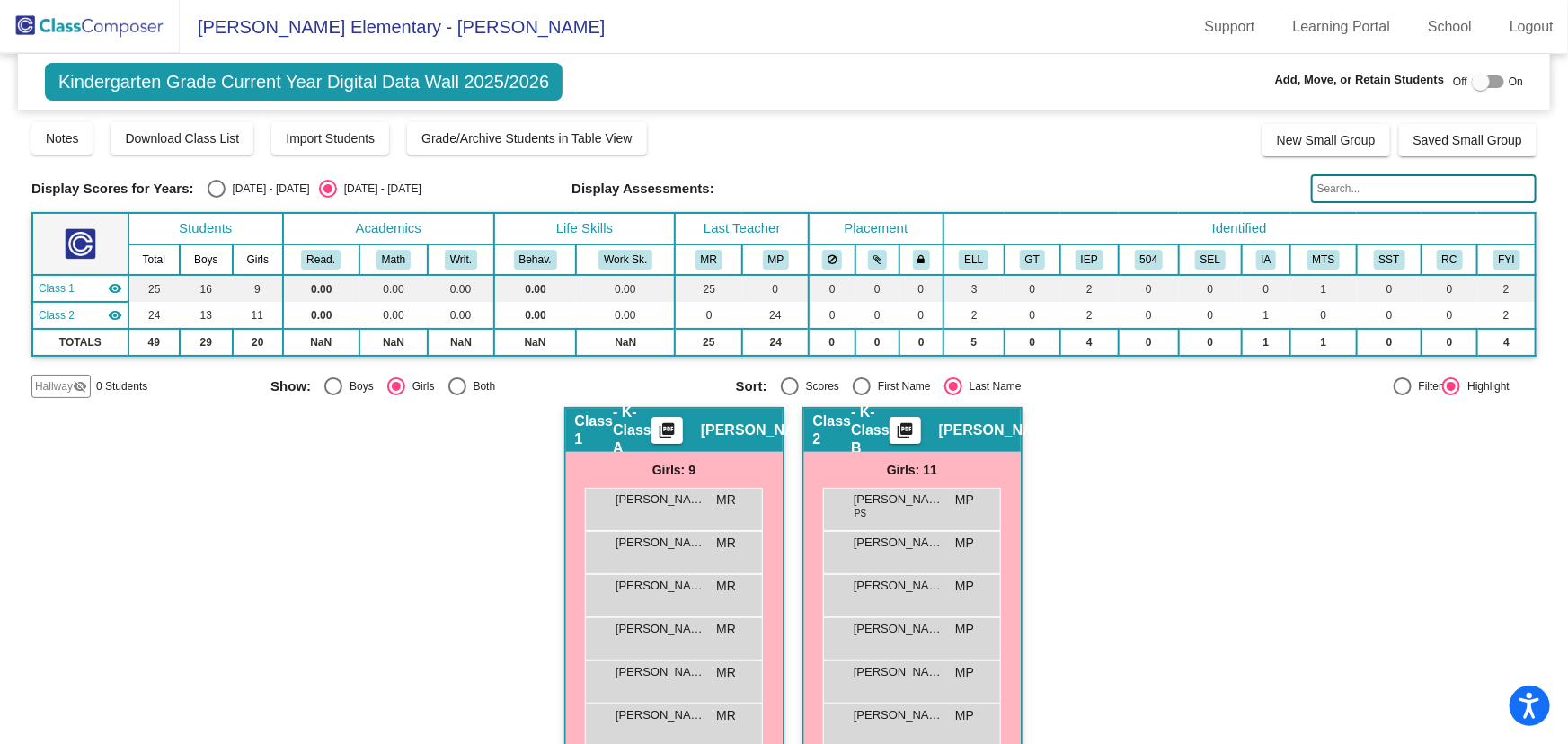
click at [351, 389] on div "Boys" at bounding box center [359, 386] width 32 height 16
click at [333, 395] on input "Boys" at bounding box center [333, 395] width 1 height 1
radio input "true"
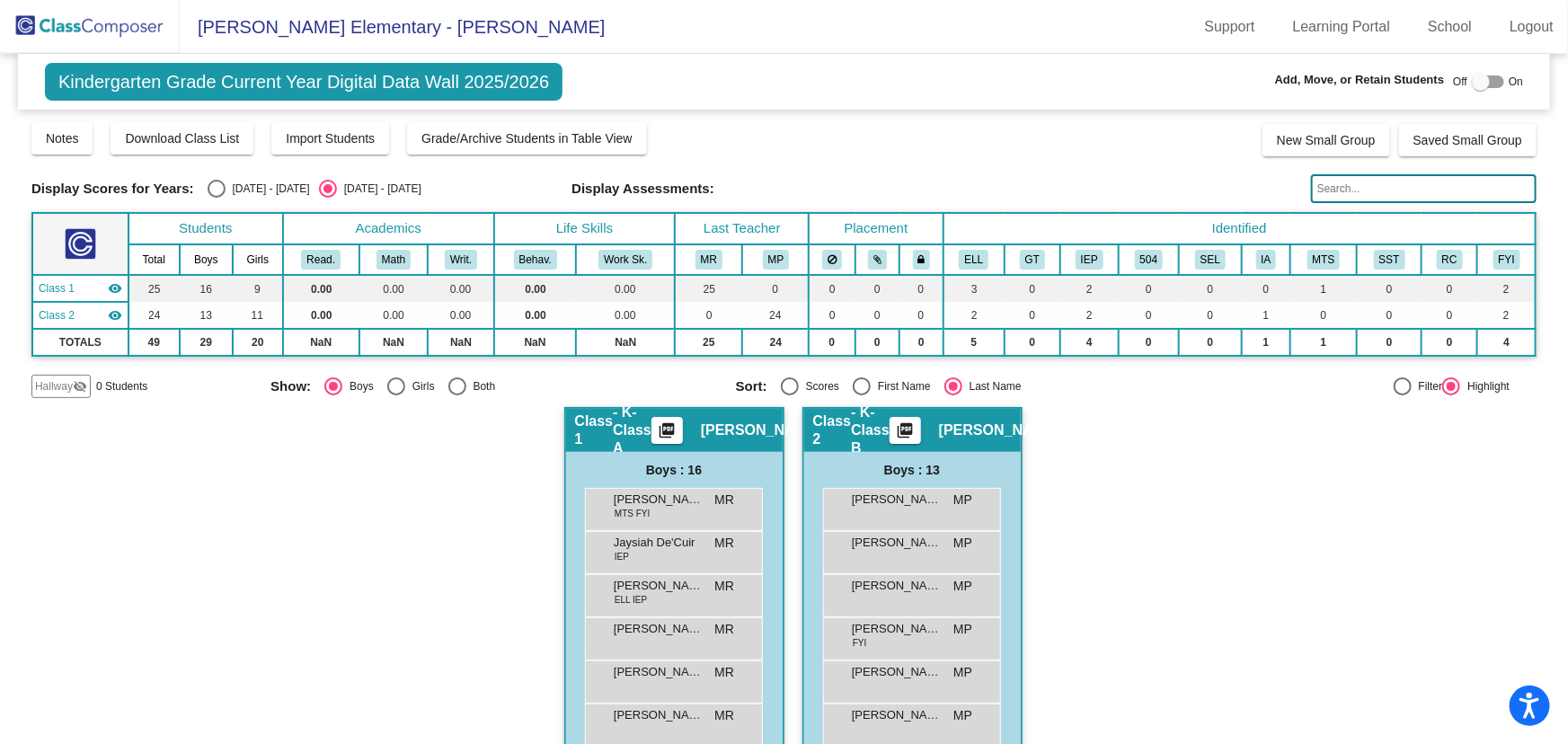
click at [1348, 182] on input "text" at bounding box center [1423, 188] width 226 height 29
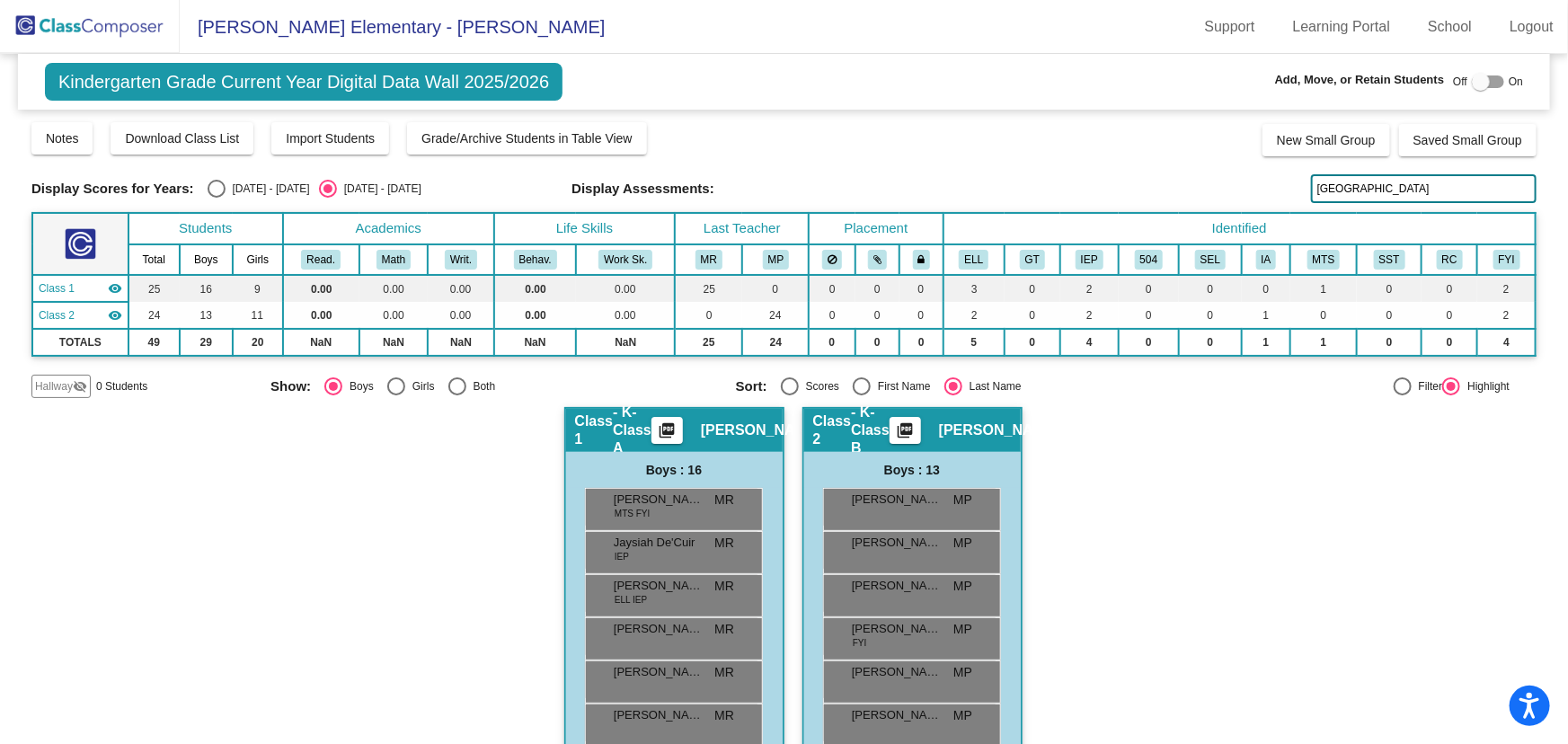
type input "[PERSON_NAME]"
drag, startPoint x: 1367, startPoint y: 180, endPoint x: 1281, endPoint y: 189, distance: 86.5
click at [1281, 189] on div "Display Scores for Years: [DATE] - [DATE] [DATE] - [DATE] Display Assessments: …" at bounding box center [784, 188] width 1505 height 29
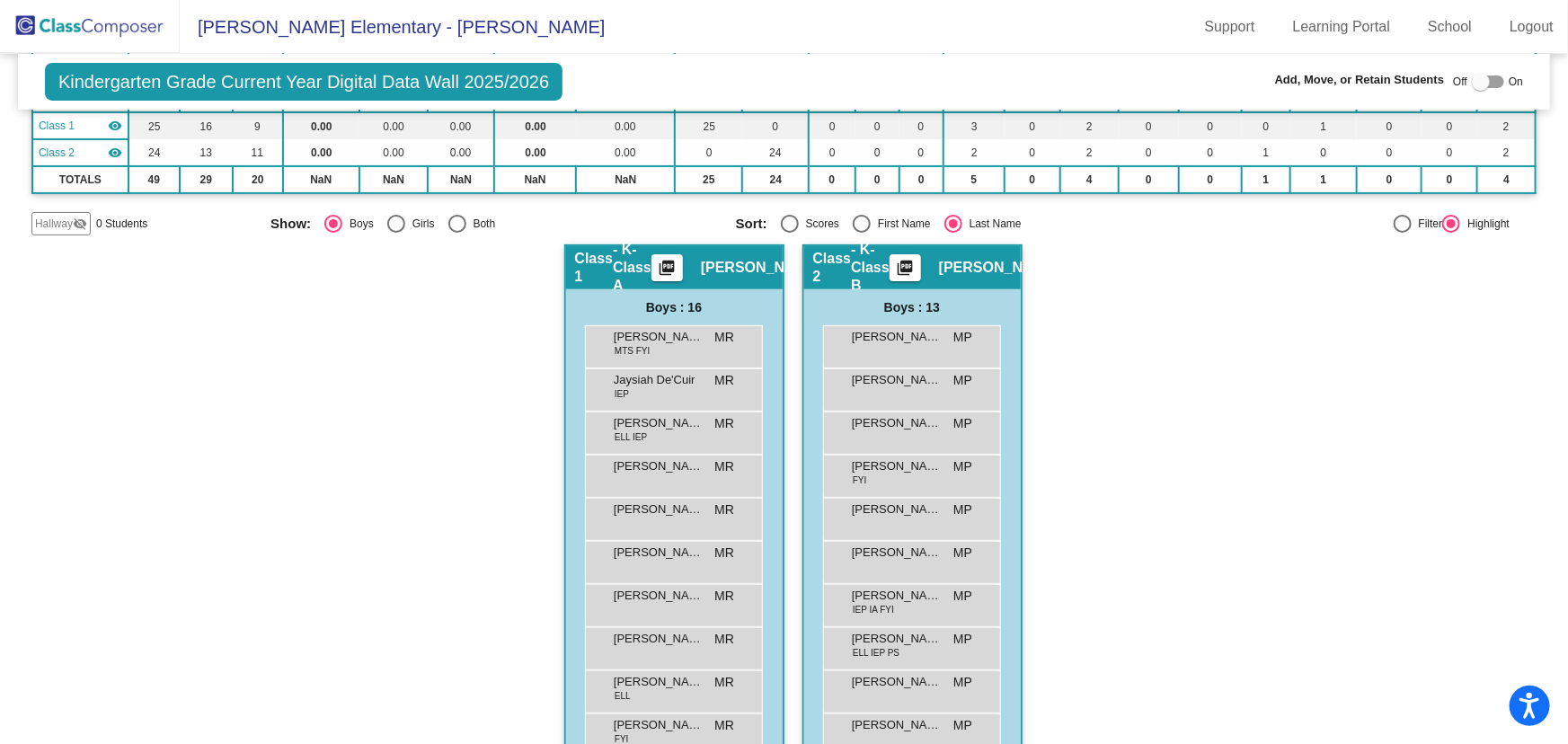
click at [1478, 83] on div at bounding box center [1481, 81] width 18 height 18
checkbox input "true"
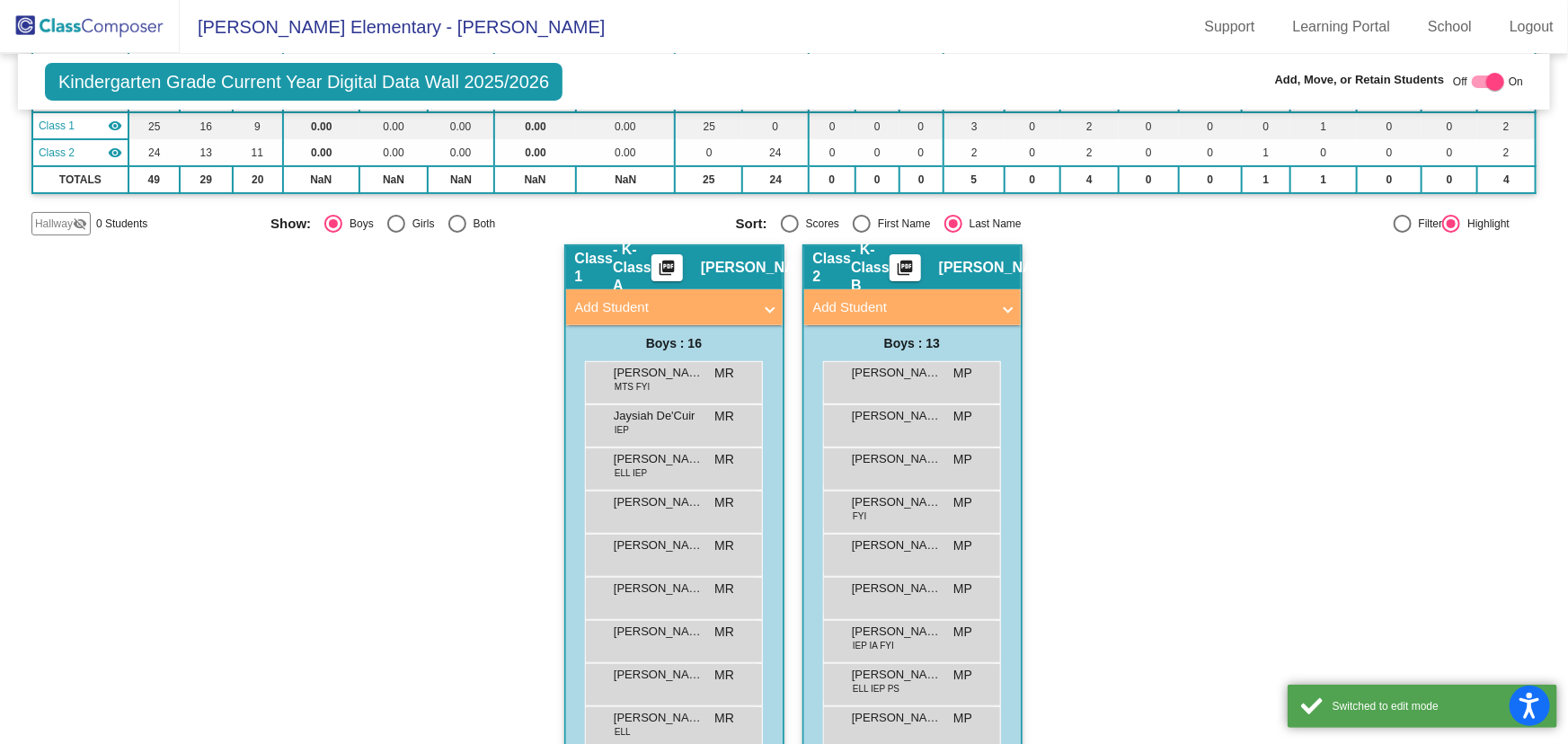
click at [916, 298] on mat-panel-title "Add Student" at bounding box center [901, 307] width 177 height 21
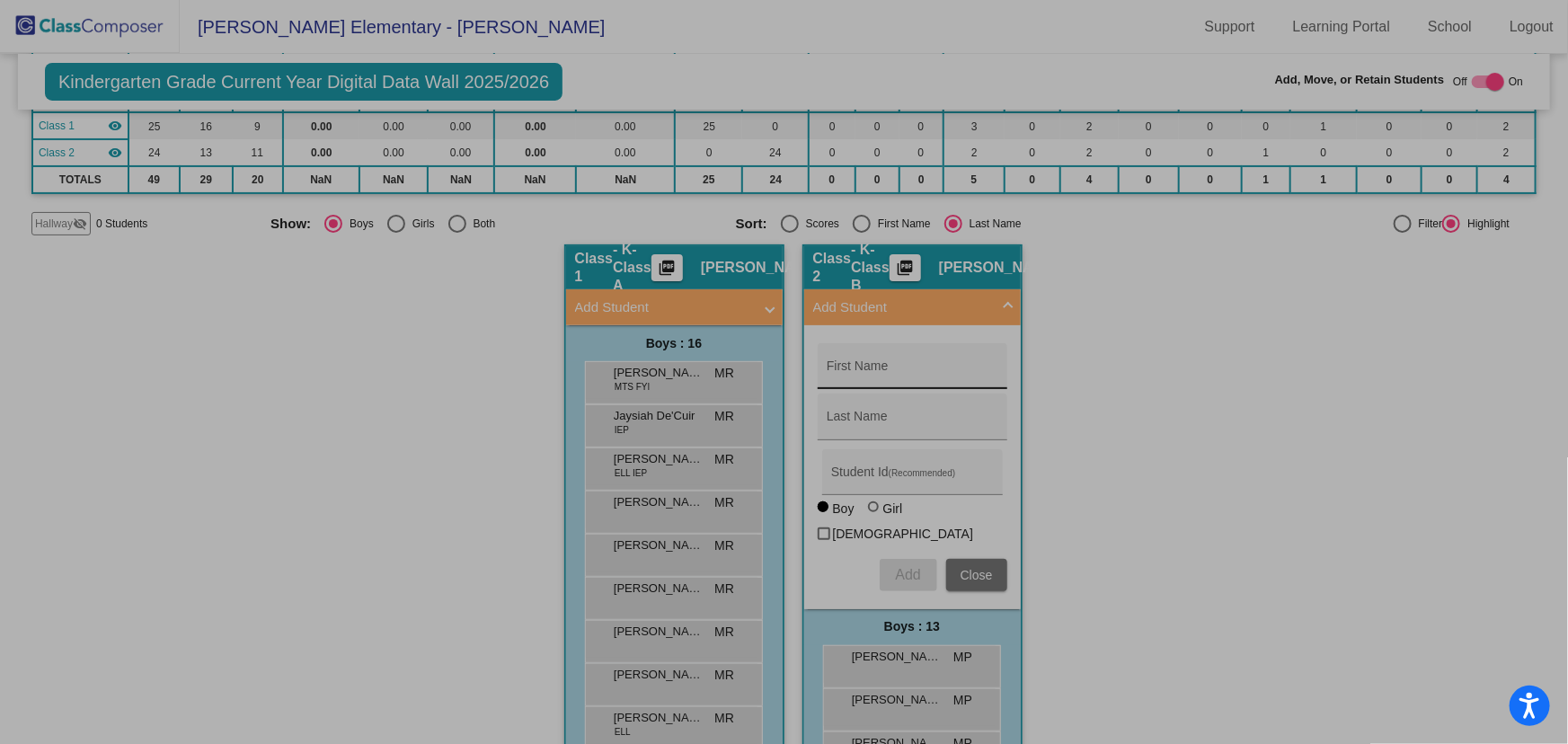
click at [920, 344] on div "First Name" at bounding box center [912, 366] width 190 height 46
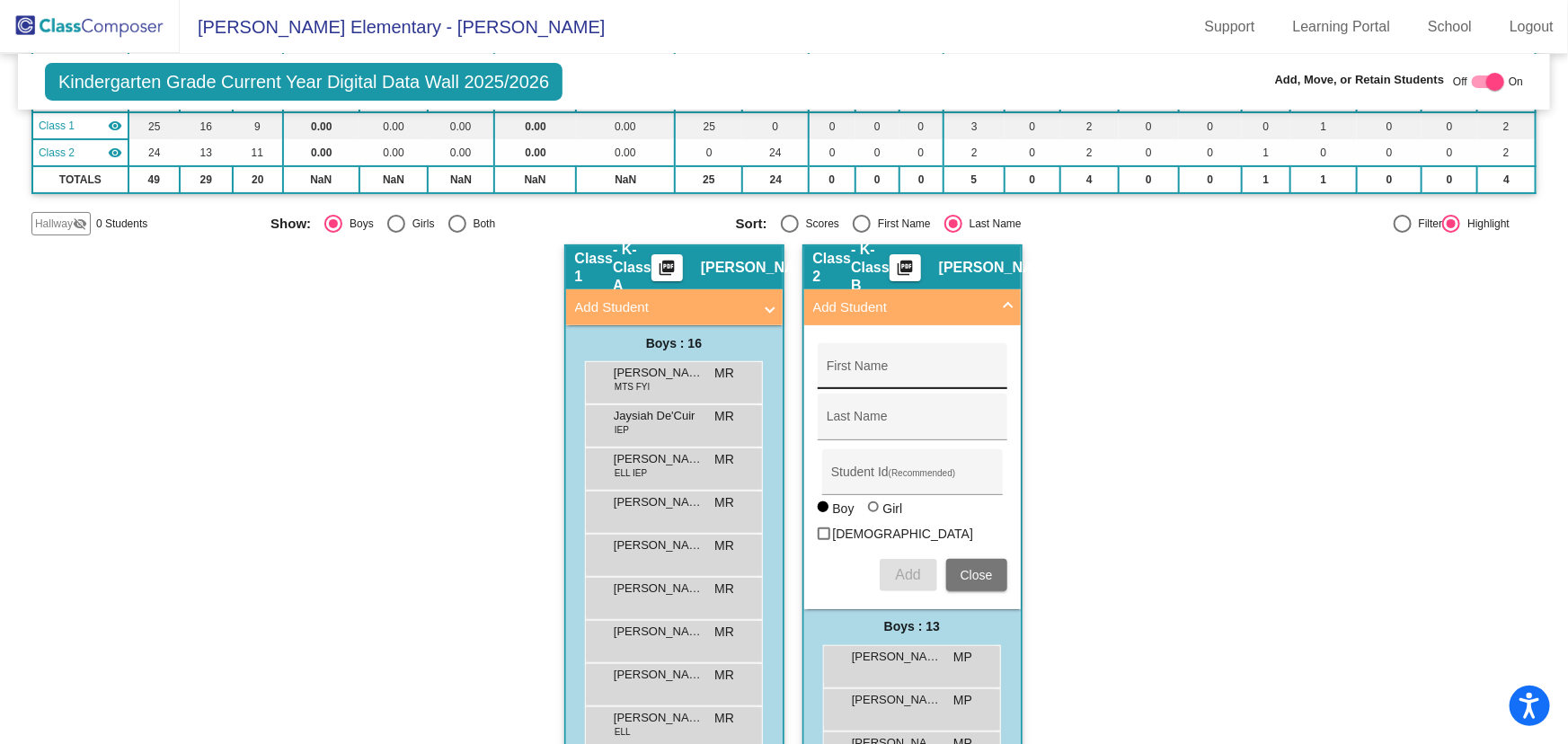
click at [916, 359] on div "First Name" at bounding box center [912, 371] width 171 height 37
type input "ryder"
type input "q"
type input "R"
type input "[PERSON_NAME]"
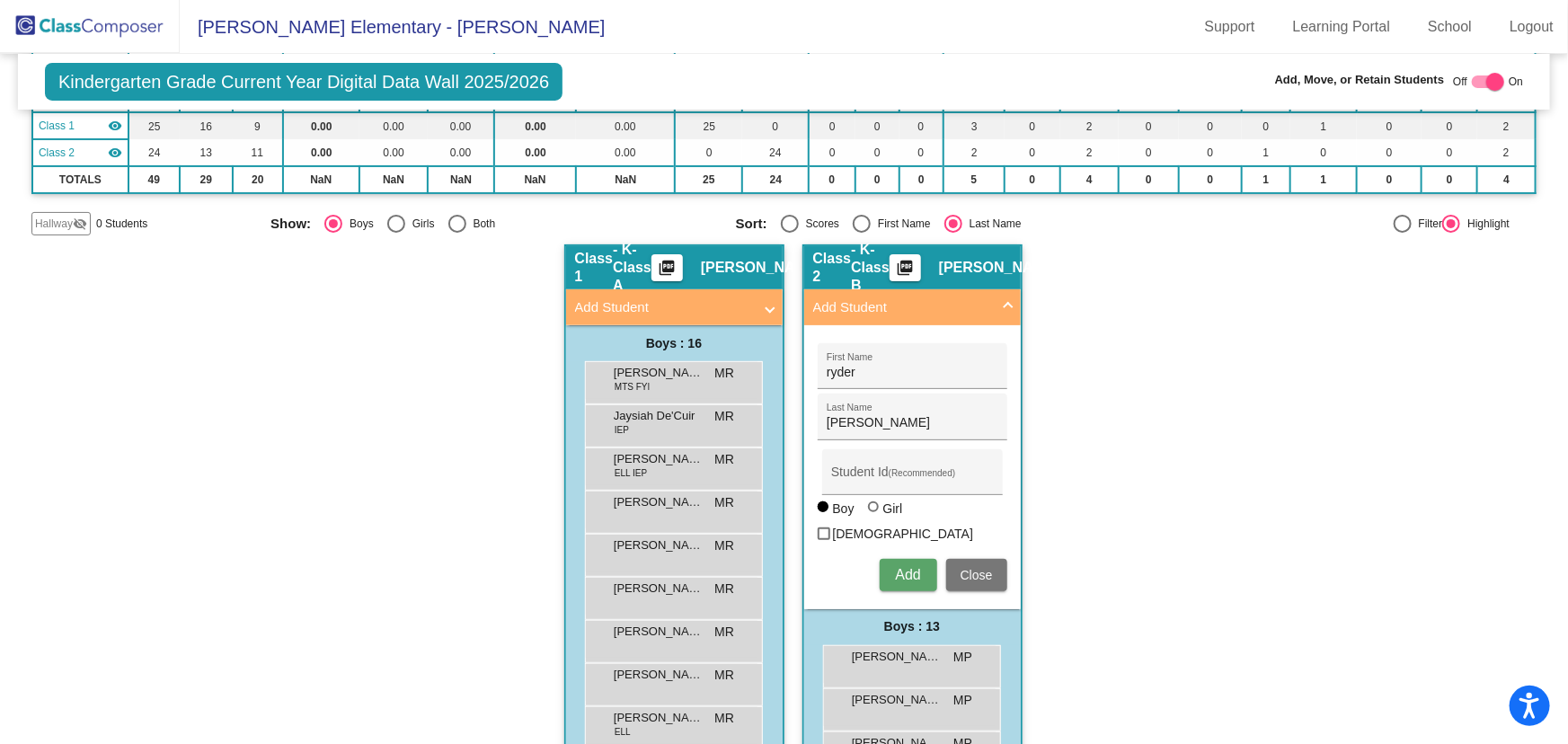
drag, startPoint x: 817, startPoint y: 417, endPoint x: 757, endPoint y: 424, distance: 60.4
click at [759, 424] on div "Hallway - Hallway Class picture_as_pdf Add Student First Name Last Name Student…" at bounding box center [784, 739] width 1505 height 989
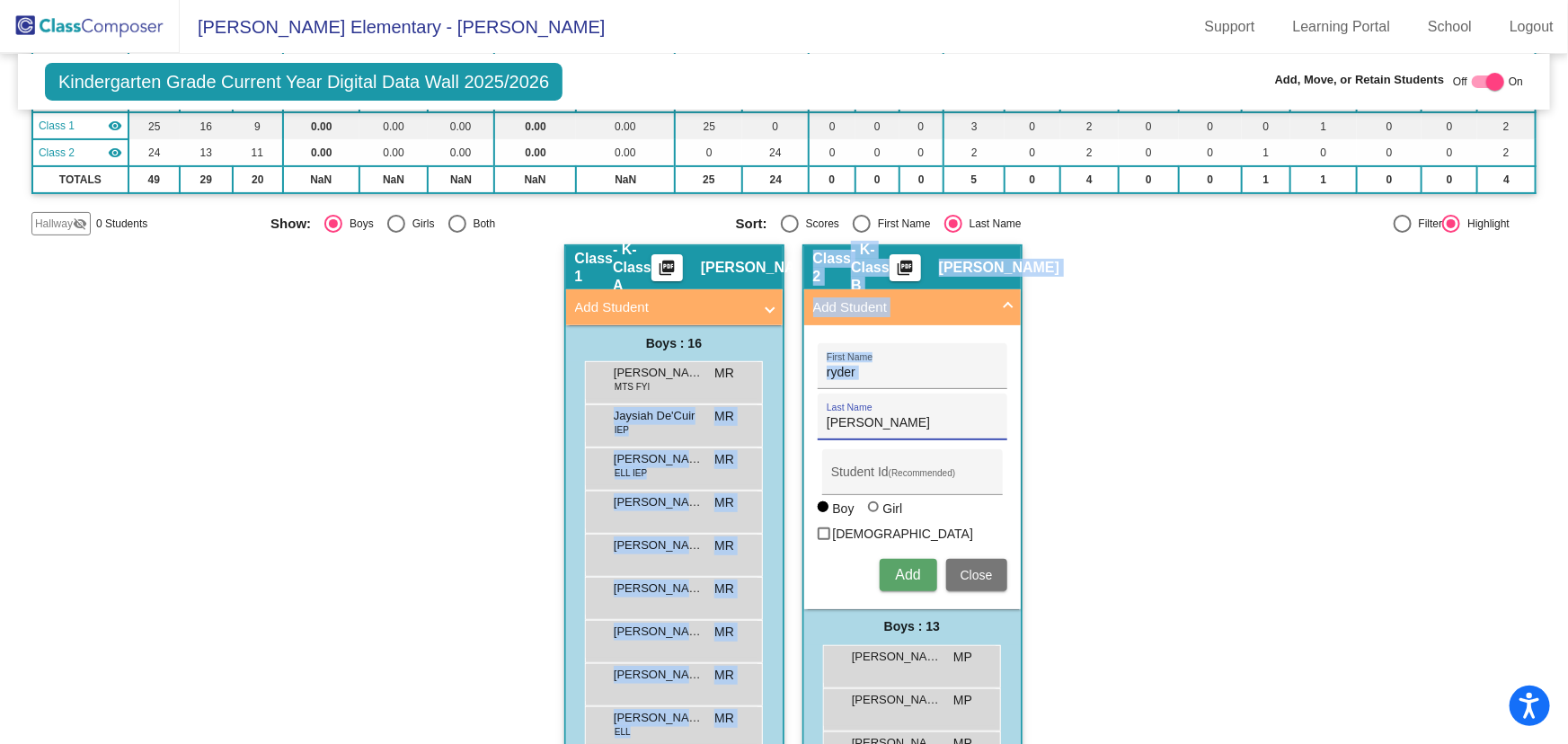
click at [879, 417] on input "[PERSON_NAME]" at bounding box center [912, 423] width 171 height 14
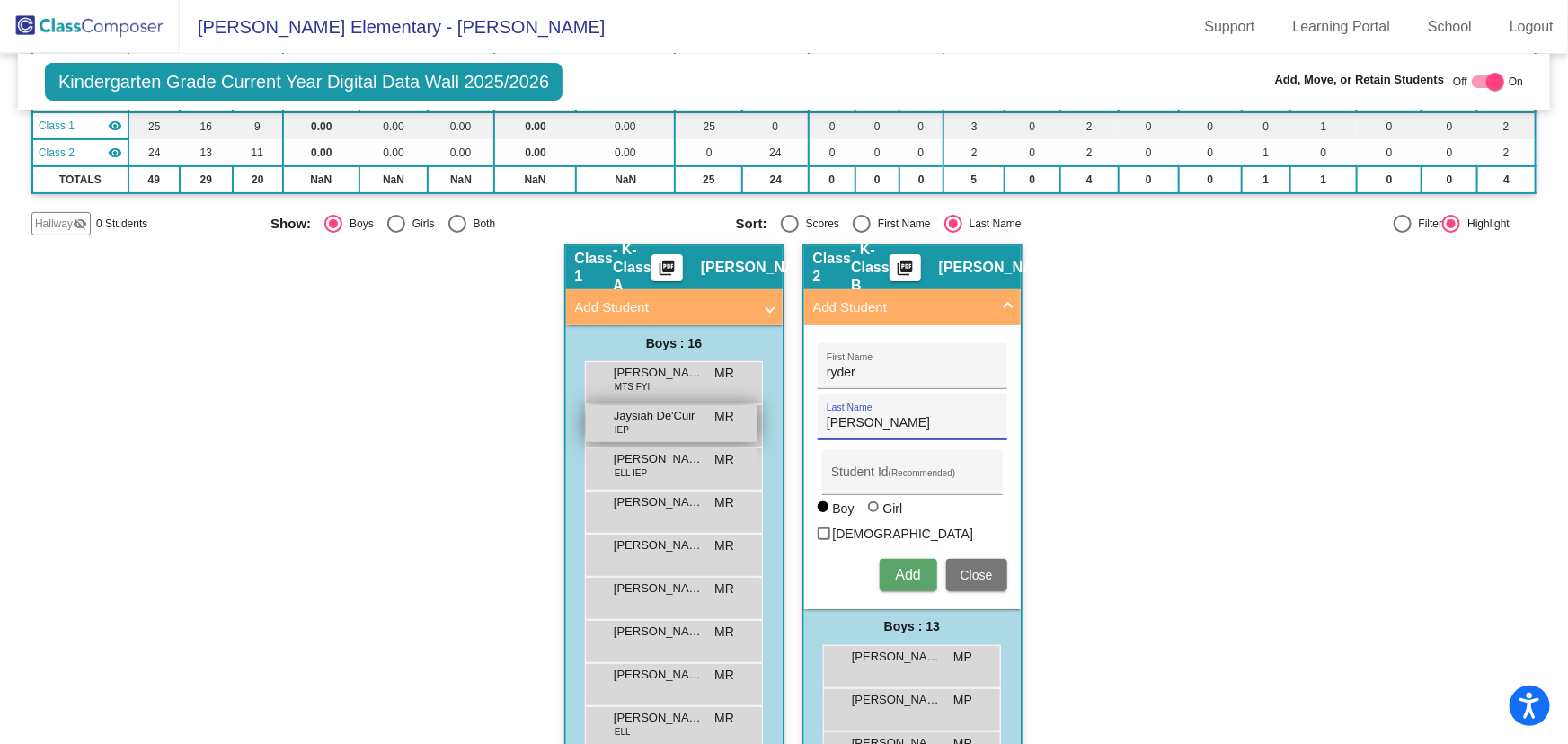
drag, startPoint x: 879, startPoint y: 417, endPoint x: 639, endPoint y: 417, distance: 240.0
click at [640, 417] on div "Hallway - Hallway Class picture_as_pdf Add Student First Name Last Name Student…" at bounding box center [784, 739] width 1505 height 989
type input "[PERSON_NAME]"
drag, startPoint x: 820, startPoint y: 373, endPoint x: 788, endPoint y: 385, distance: 34.2
click at [809, 377] on form "[PERSON_NAME] First Name [PERSON_NAME] Last Name Student Id (Recommended) Boy G…" at bounding box center [912, 467] width 208 height 266
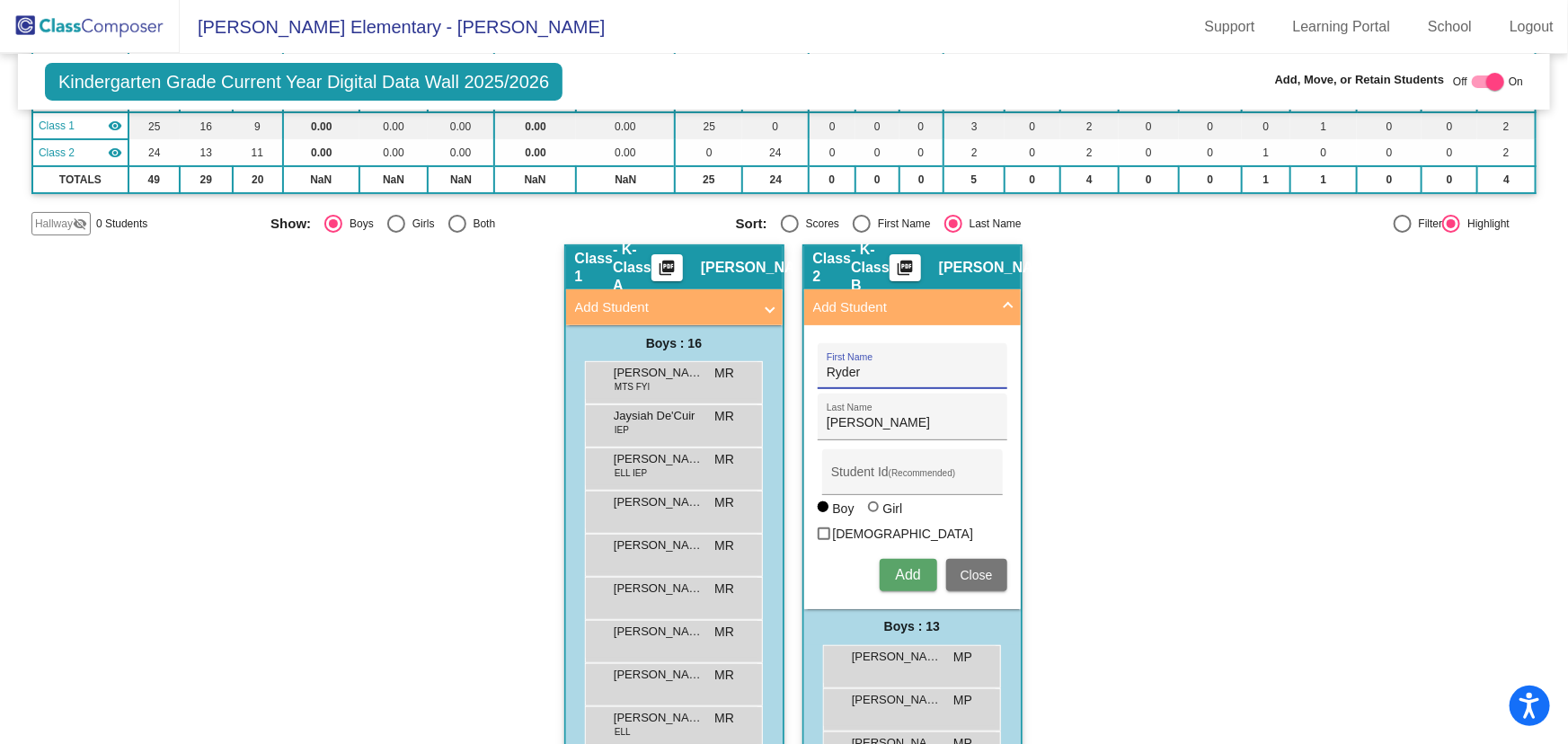
type input "Ryder"
type input "1053929"
click at [895, 567] on span "Add" at bounding box center [907, 574] width 25 height 15
drag, startPoint x: 972, startPoint y: 546, endPoint x: 1138, endPoint y: 530, distance: 166.8
click at [971, 567] on span "Close" at bounding box center [977, 574] width 33 height 14
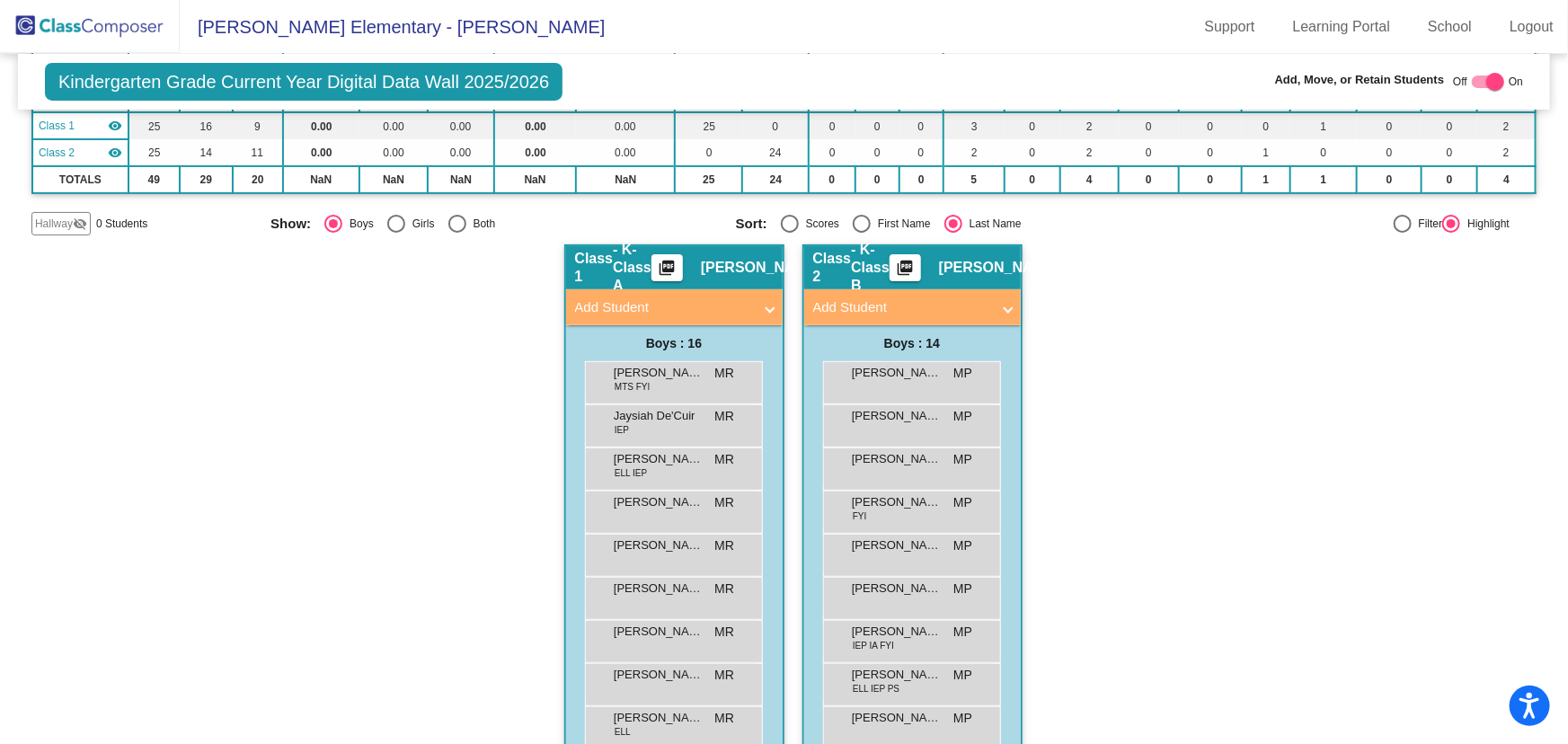
click at [1138, 530] on div "Hallway - Hallway Class picture_as_pdf Add Student First Name Last Name Student…" at bounding box center [784, 662] width 1505 height 835
click at [1487, 82] on div at bounding box center [1495, 81] width 18 height 18
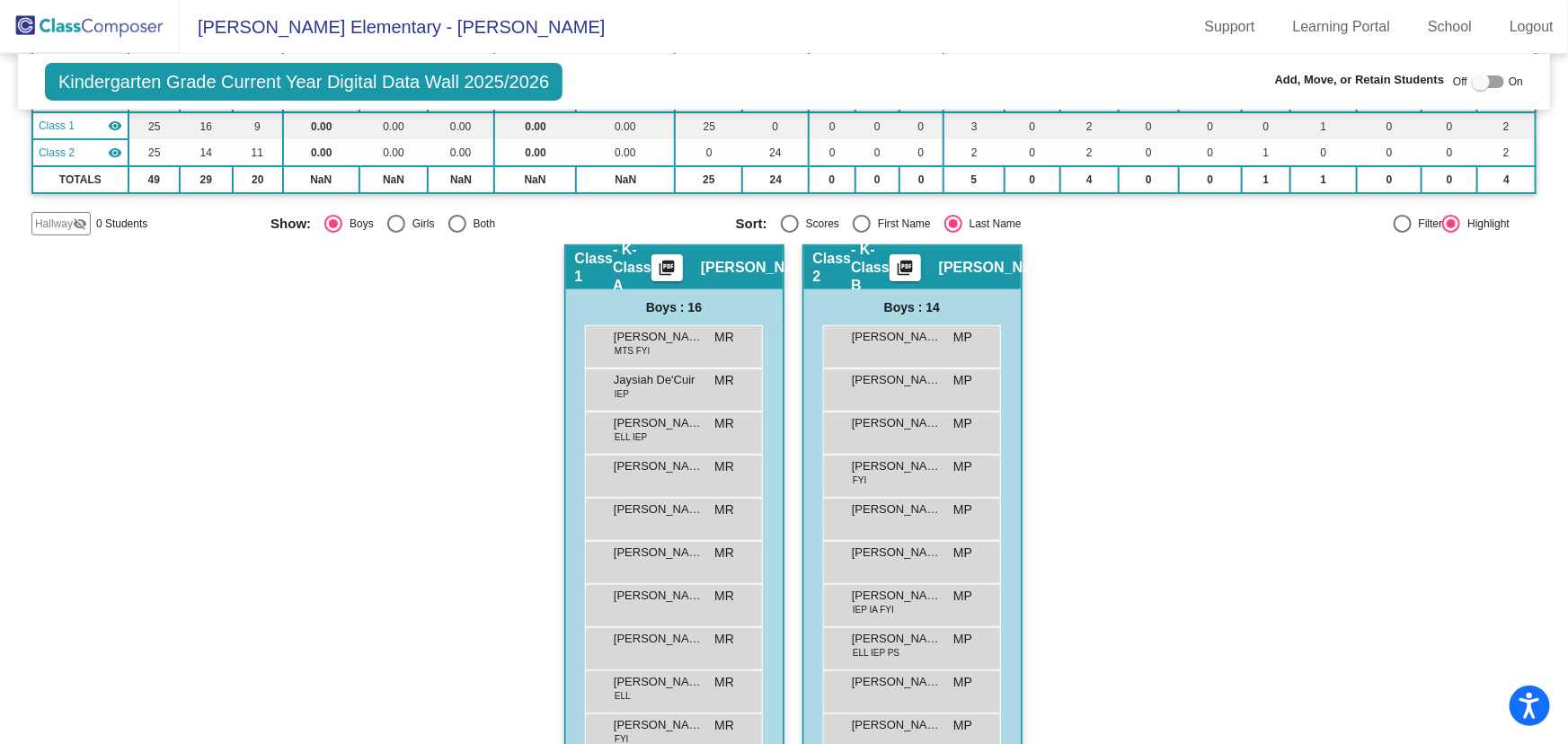
checkbox input "false"
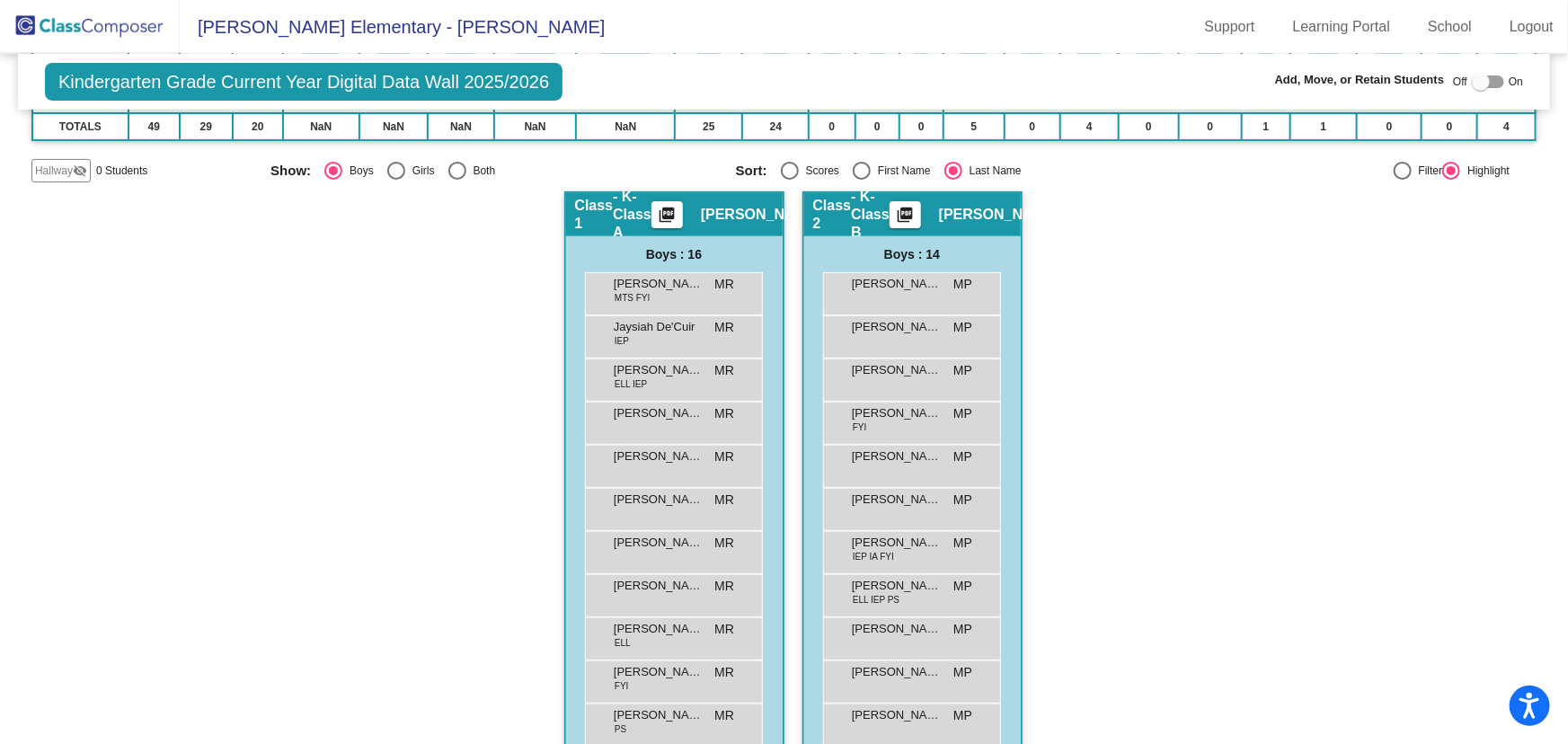
scroll to position [52, 0]
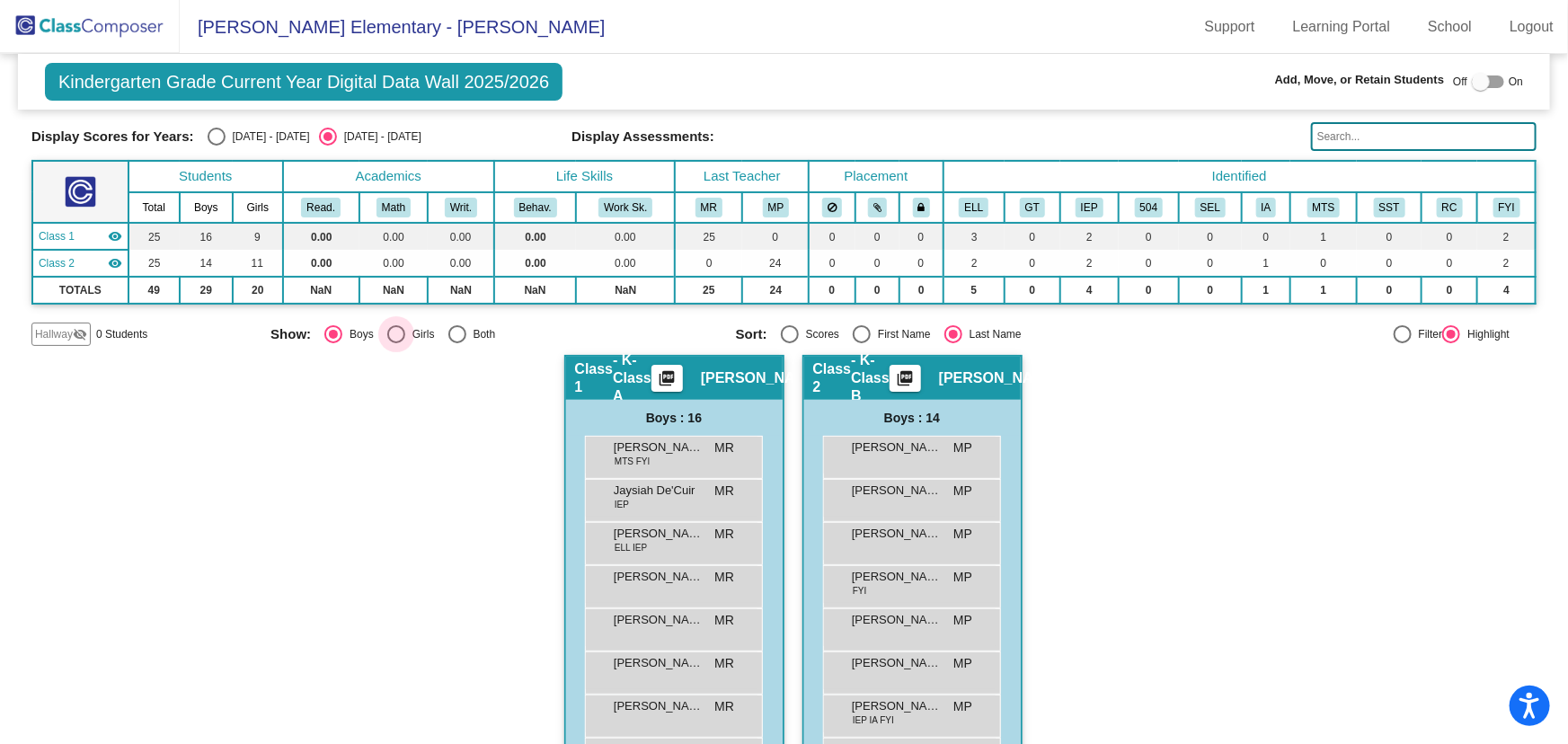
click at [394, 332] on div "Select an option" at bounding box center [396, 334] width 18 height 18
click at [395, 343] on input "Girls" at bounding box center [395, 343] width 1 height 1
radio input "true"
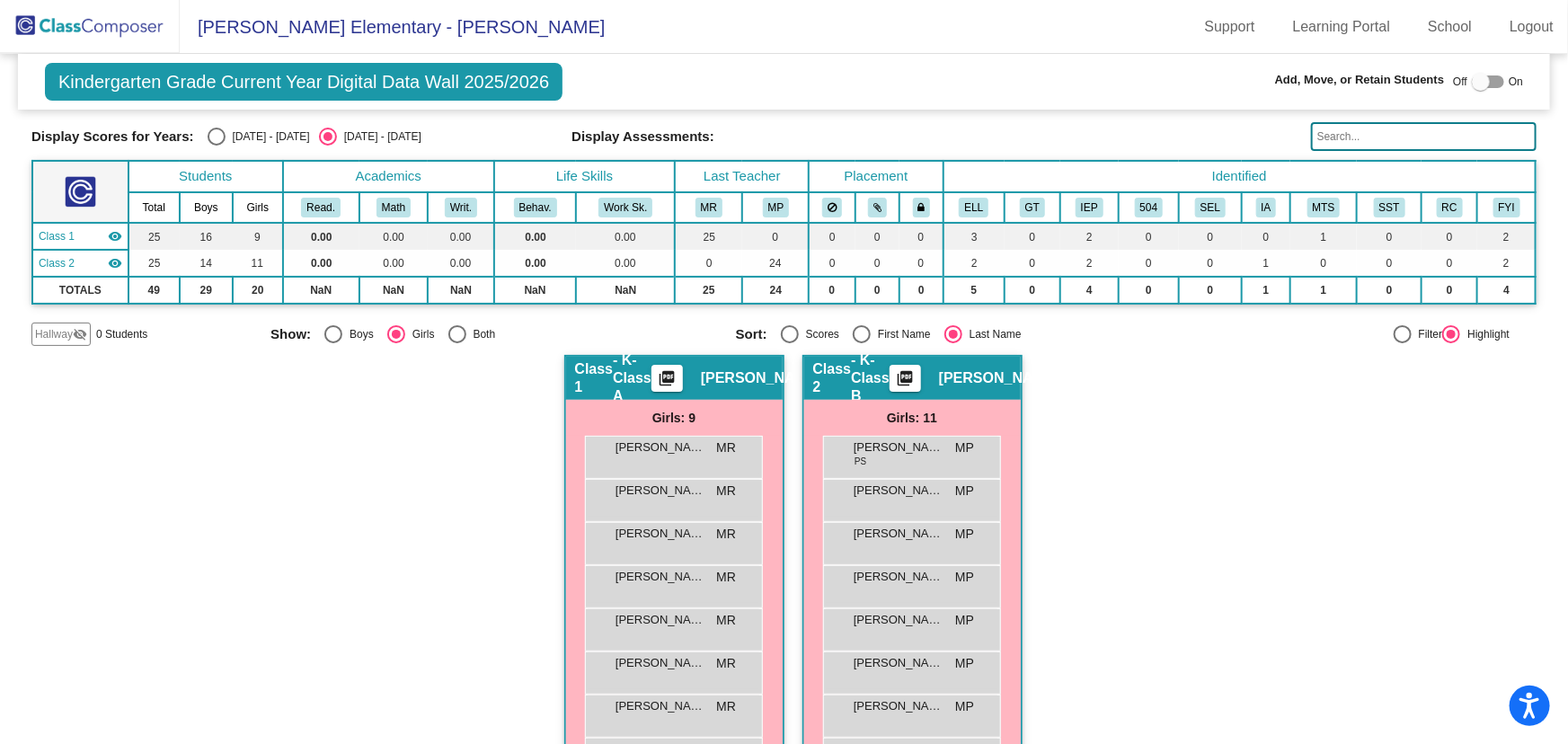
scroll to position [216, 0]
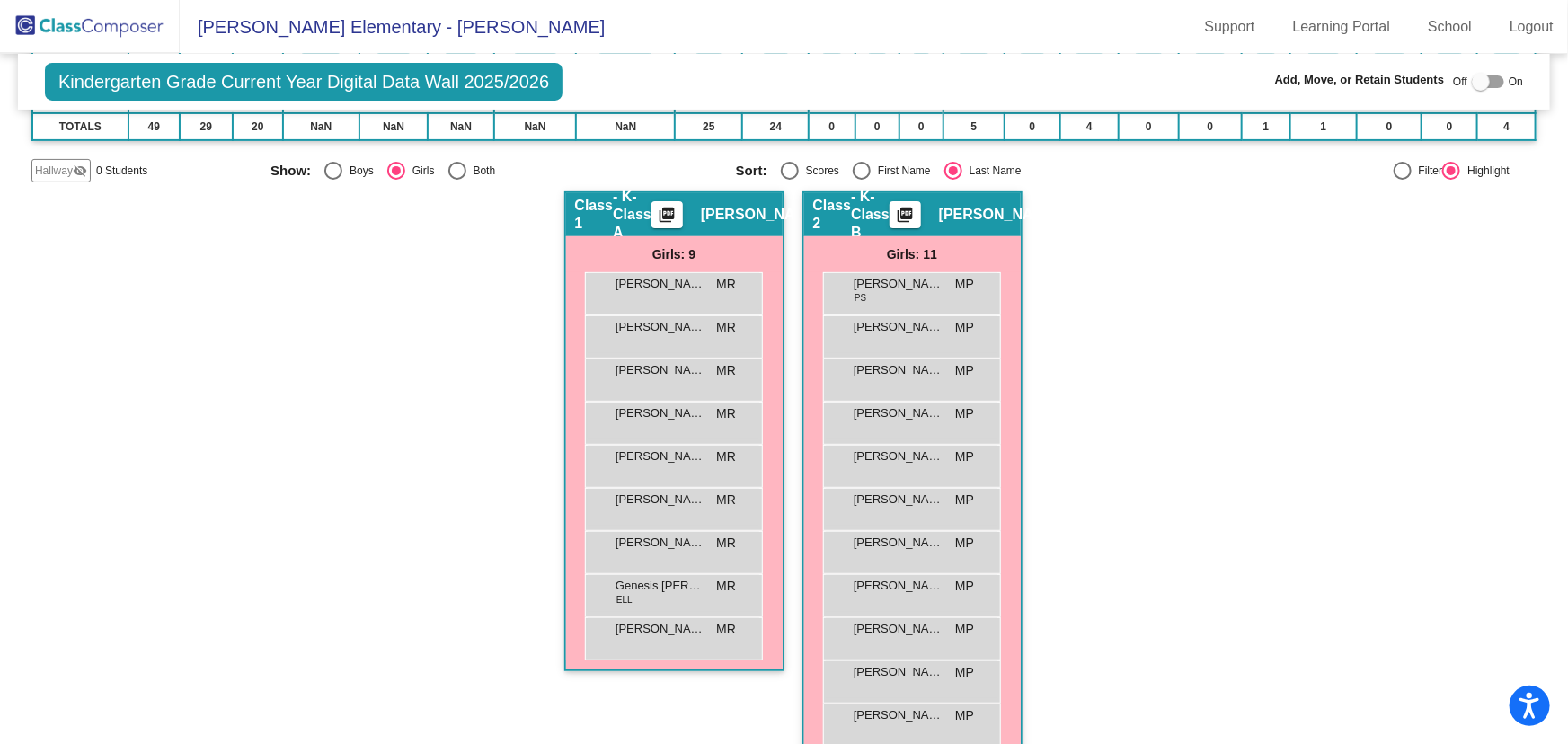
click at [126, 28] on img at bounding box center [89, 26] width 180 height 53
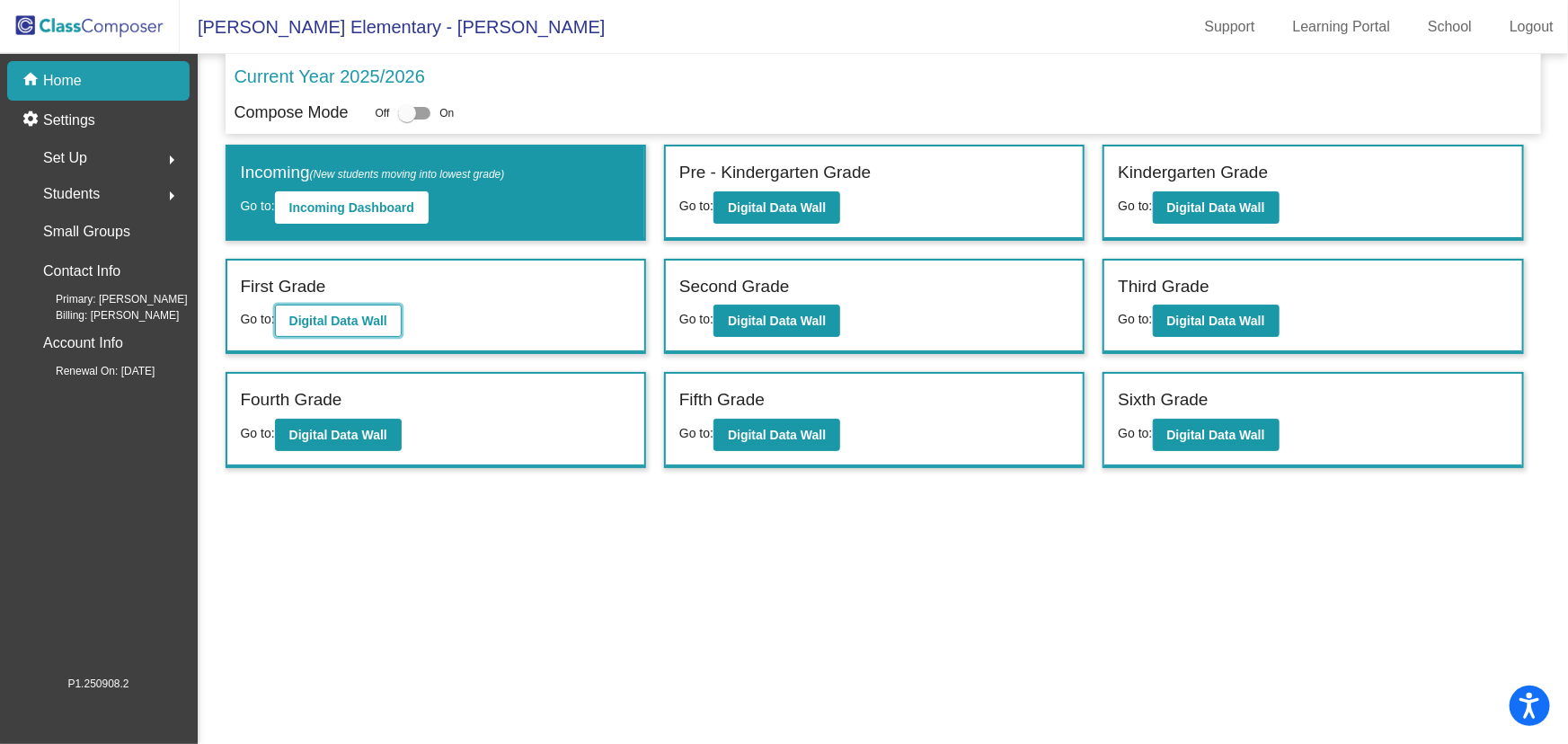
click at [348, 314] on b "Digital Data Wall" at bounding box center [338, 321] width 98 height 14
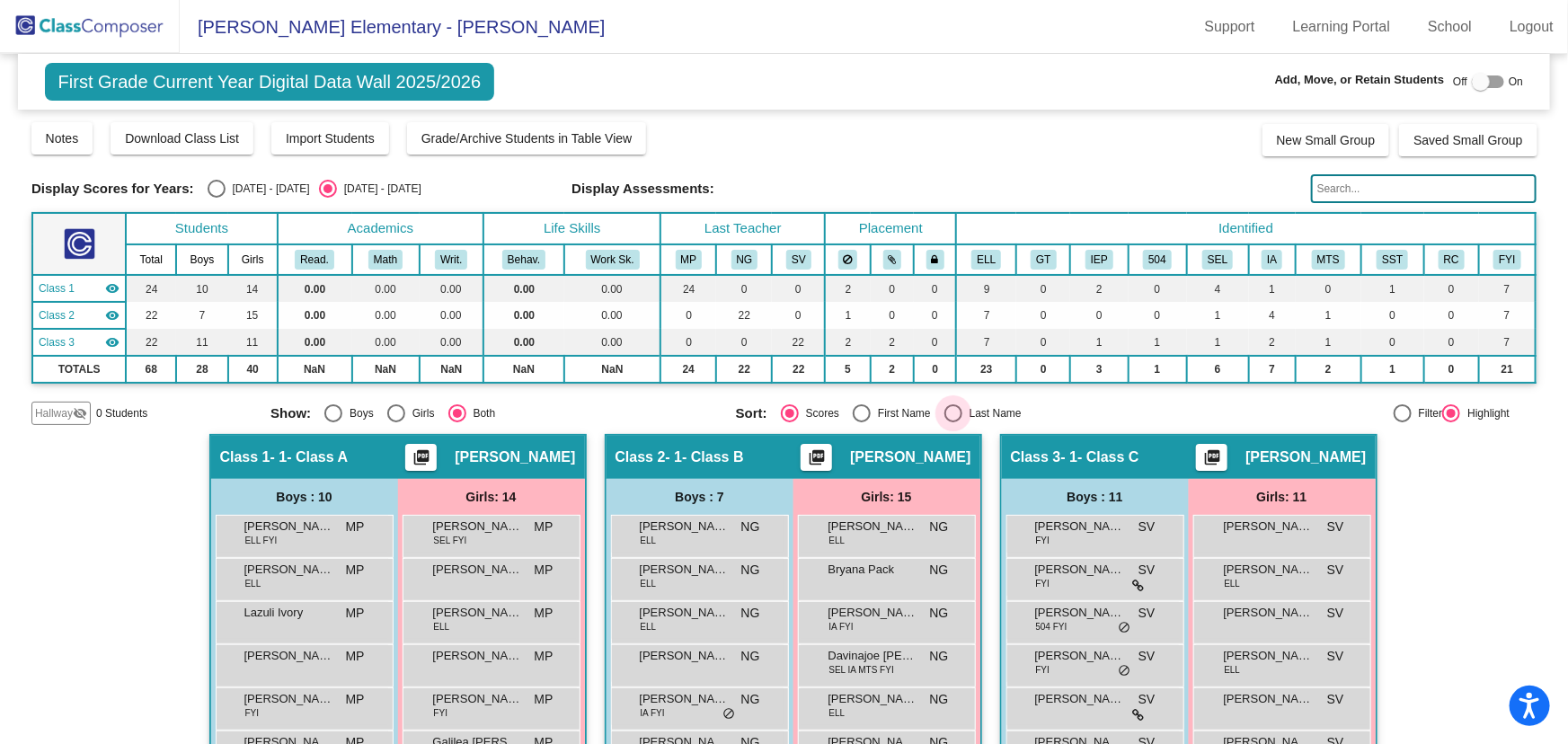
click at [953, 408] on div "Select an option" at bounding box center [953, 413] width 18 height 18
click at [953, 422] on input "Last Name" at bounding box center [952, 422] width 1 height 1
radio input "true"
click at [333, 412] on div "Select an option" at bounding box center [333, 413] width 18 height 18
click at [333, 422] on input "Boys" at bounding box center [333, 422] width 1 height 1
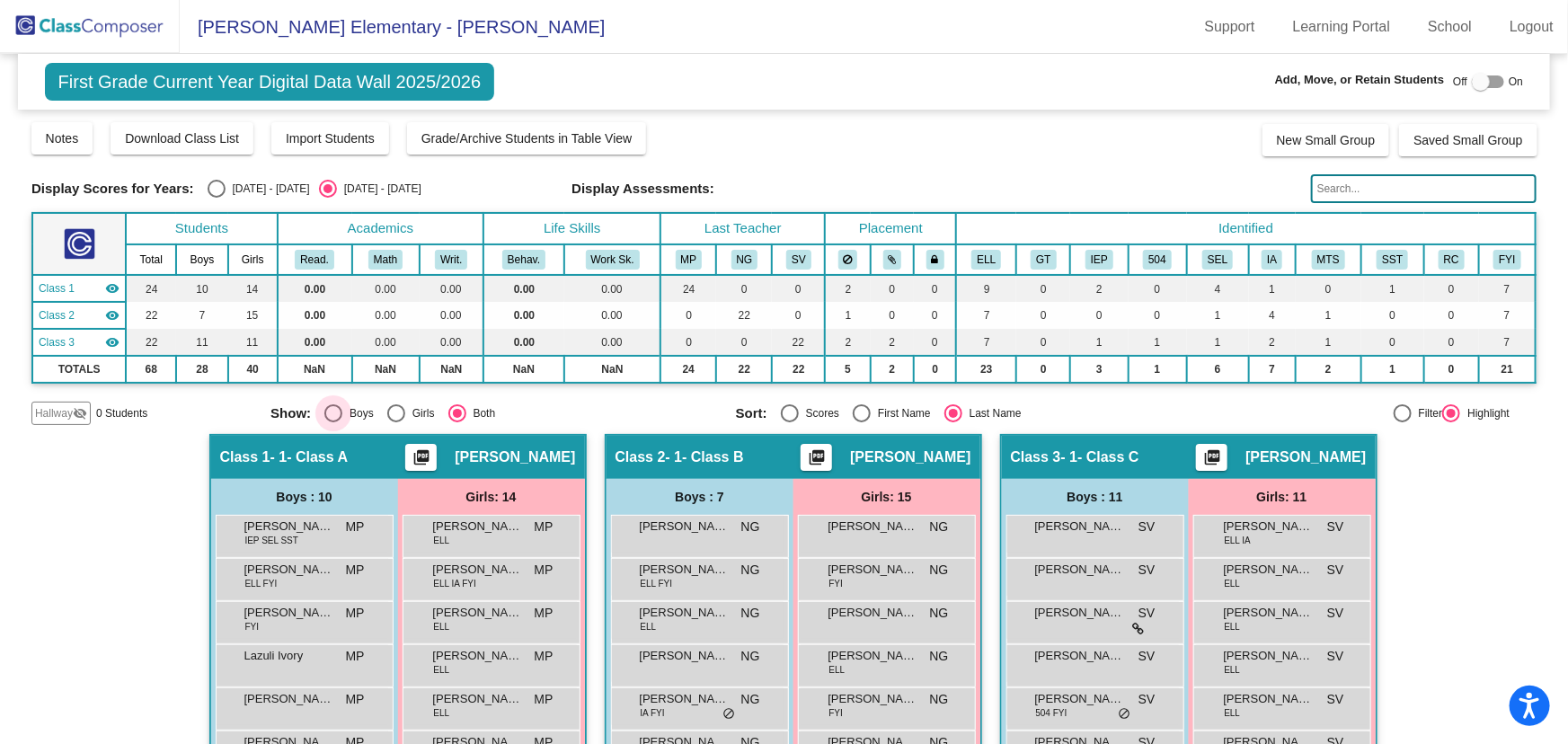
radio input "true"
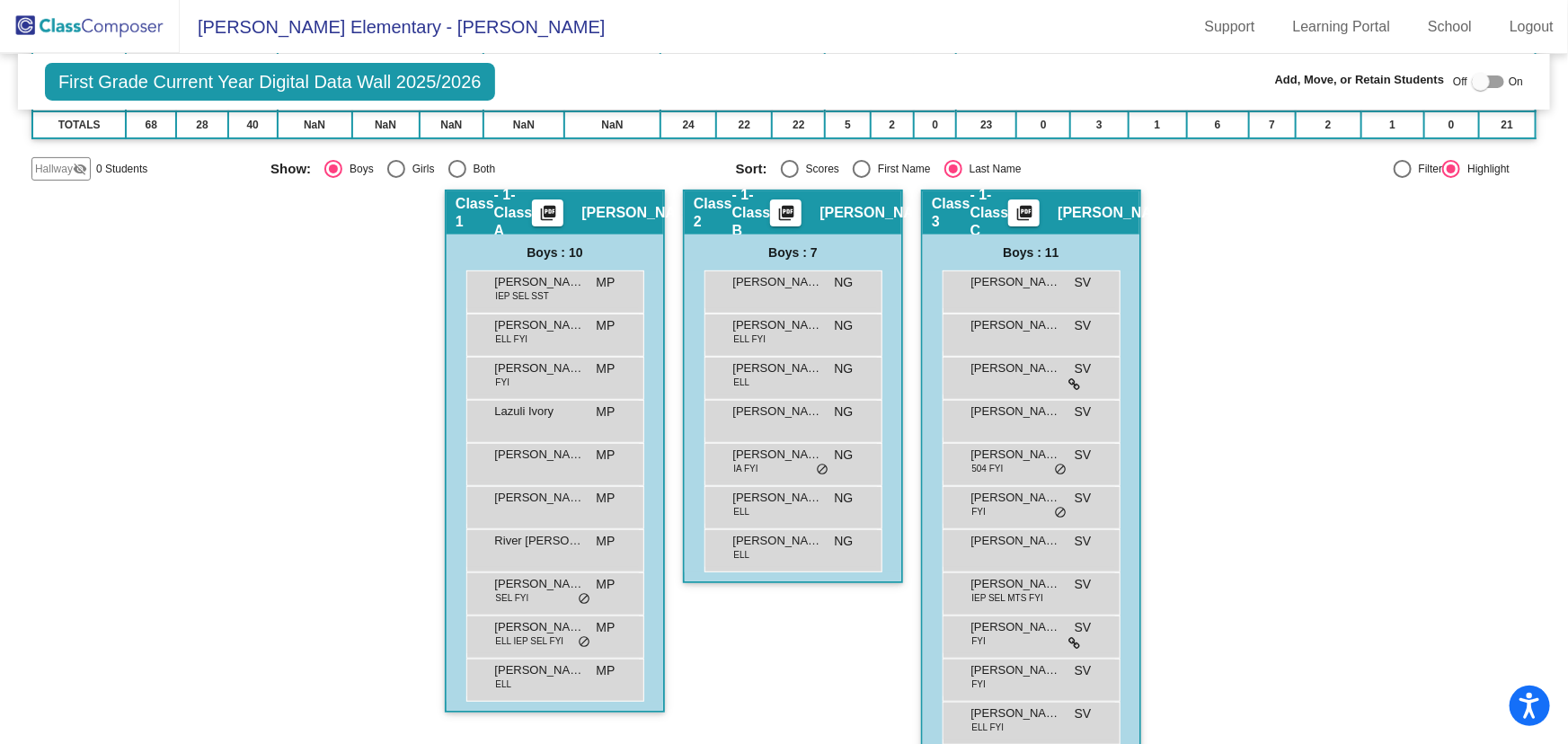
scroll to position [271, 0]
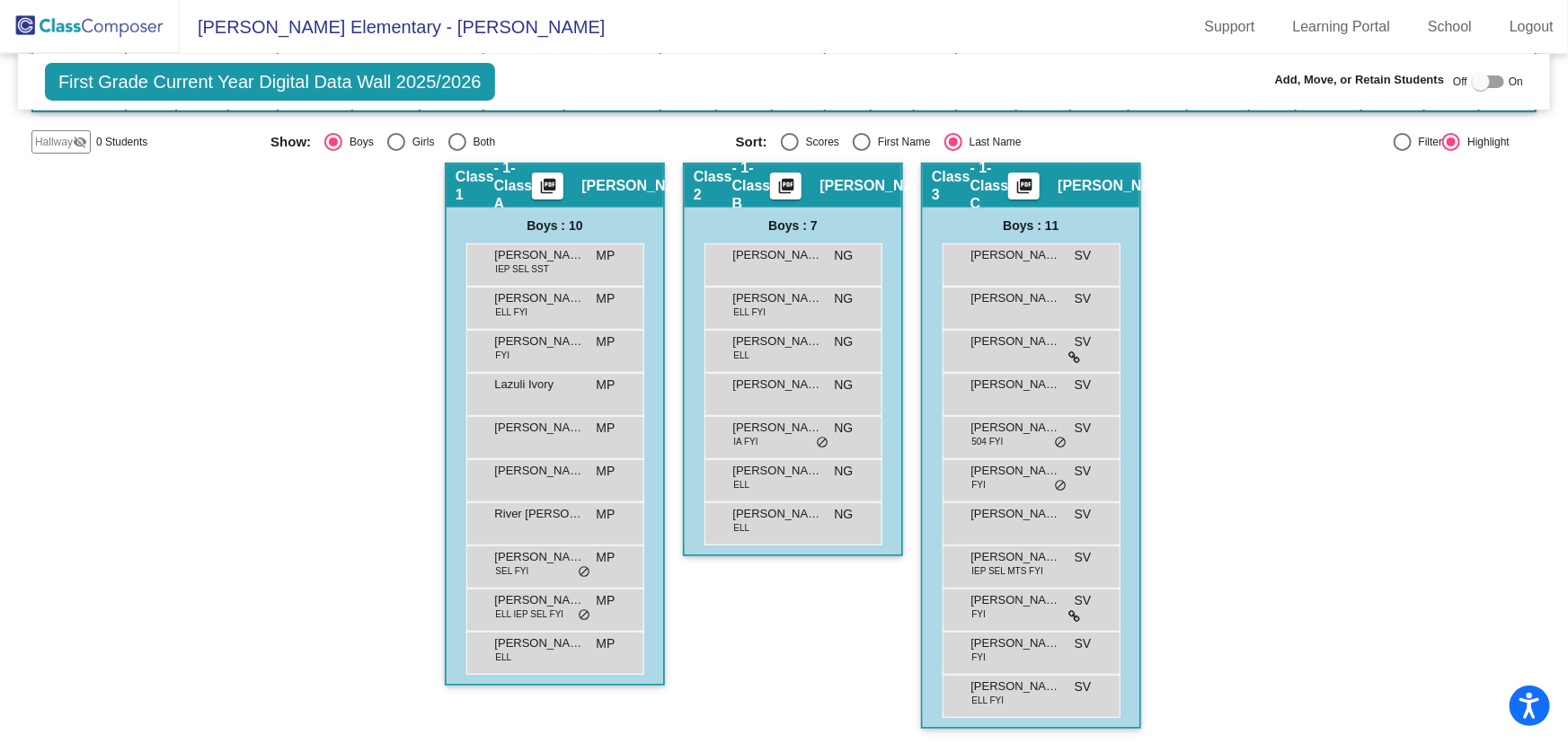
click at [388, 142] on div "Select an option" at bounding box center [396, 142] width 18 height 18
click at [395, 151] on input "Girls" at bounding box center [395, 151] width 1 height 1
radio input "true"
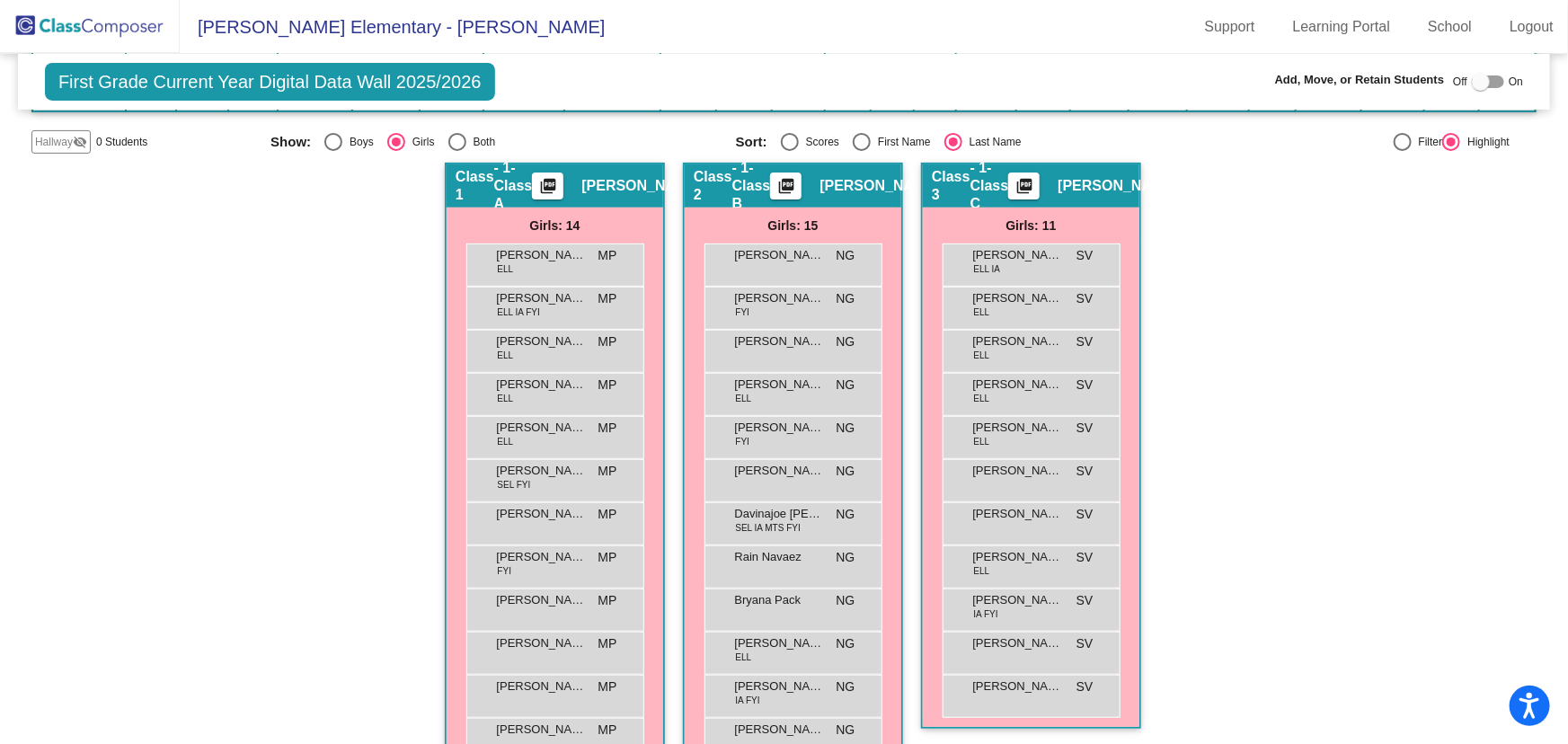
scroll to position [353, 0]
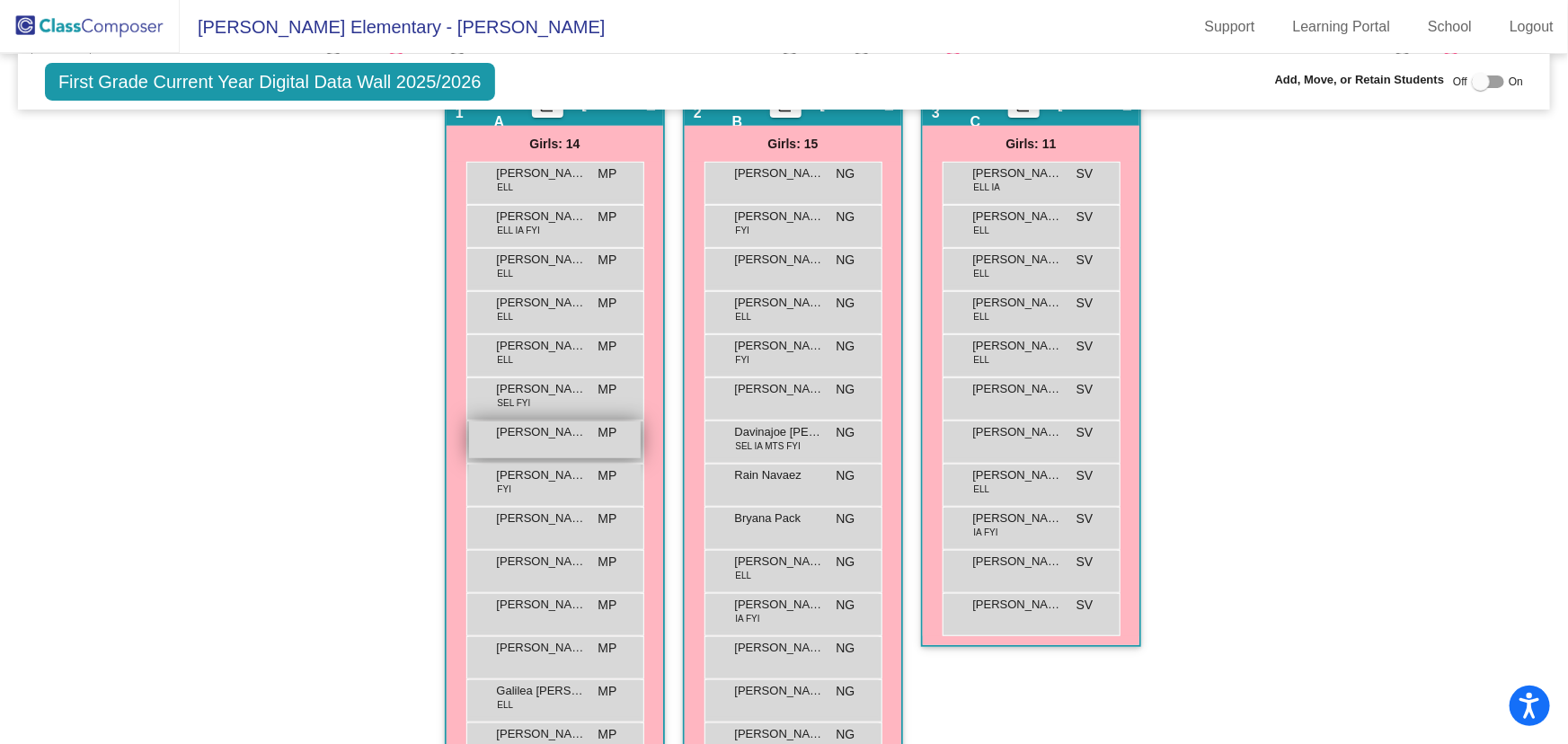
click at [554, 437] on span "[PERSON_NAME]" at bounding box center [542, 432] width 89 height 18
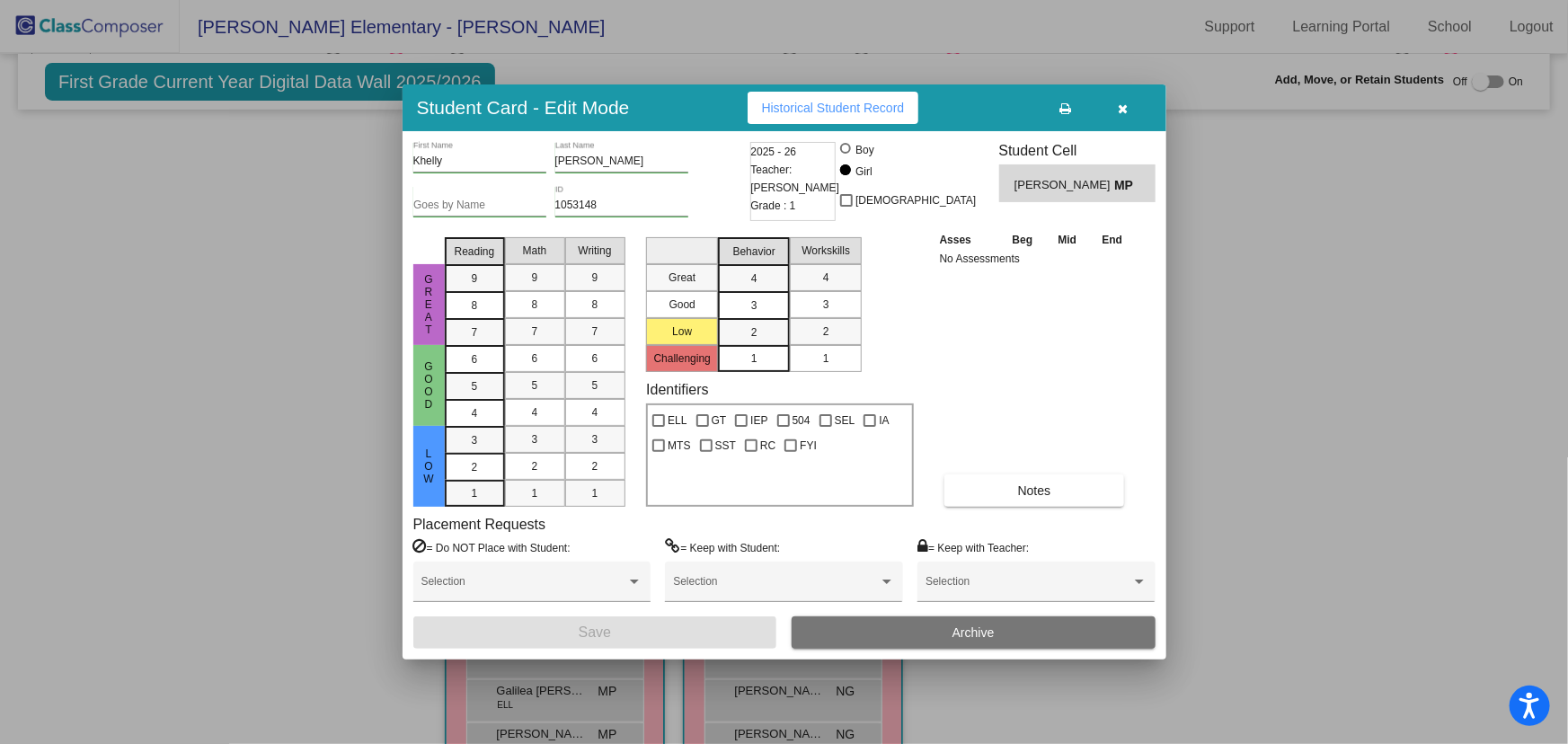
click at [427, 161] on input "Khelly" at bounding box center [480, 161] width 133 height 13
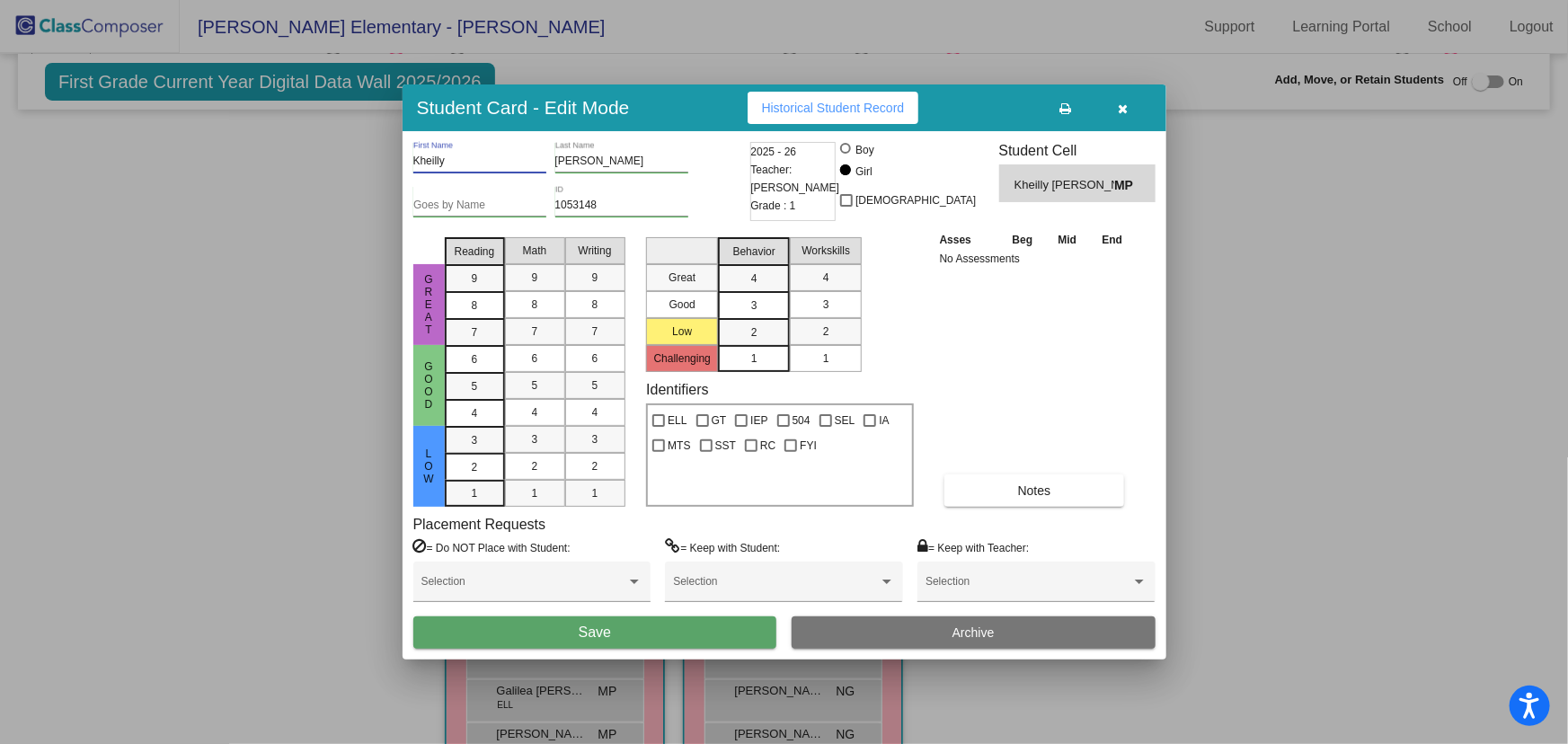
type input "Kheilly"
click at [742, 624] on button "Save" at bounding box center [595, 632] width 364 height 33
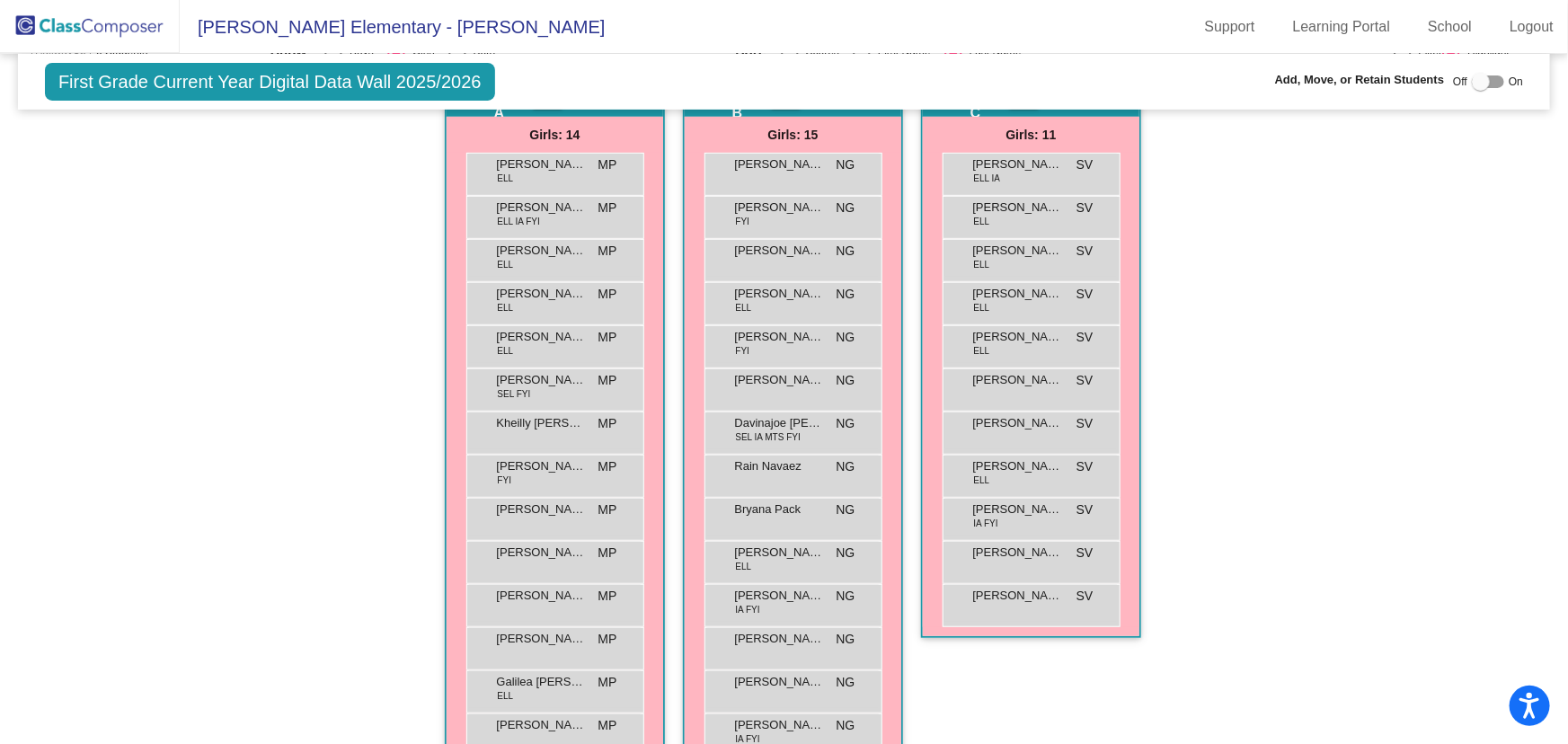
scroll to position [280, 0]
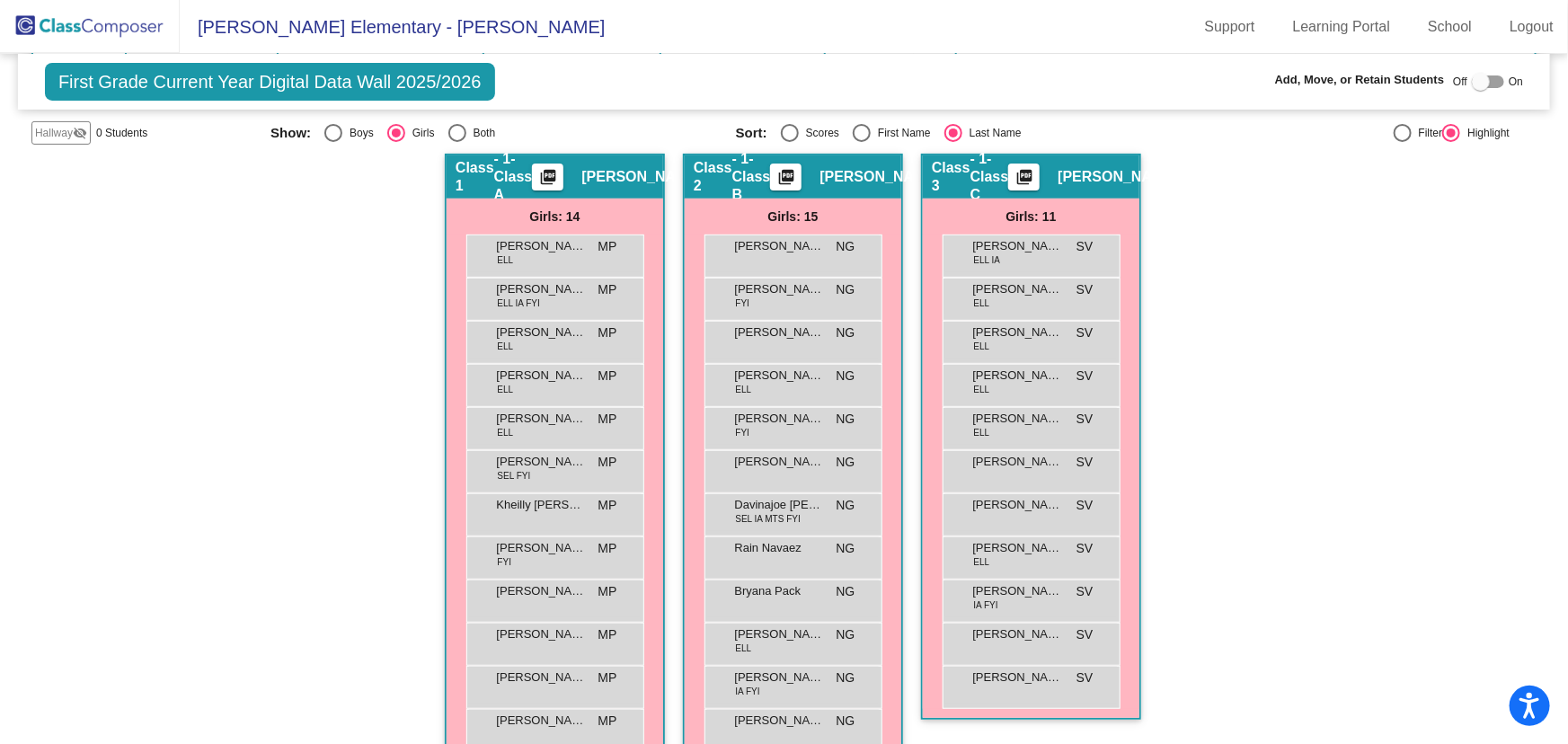
click at [325, 130] on div "Select an option" at bounding box center [333, 133] width 18 height 18
click at [333, 142] on input "Boys" at bounding box center [333, 142] width 1 height 1
radio input "true"
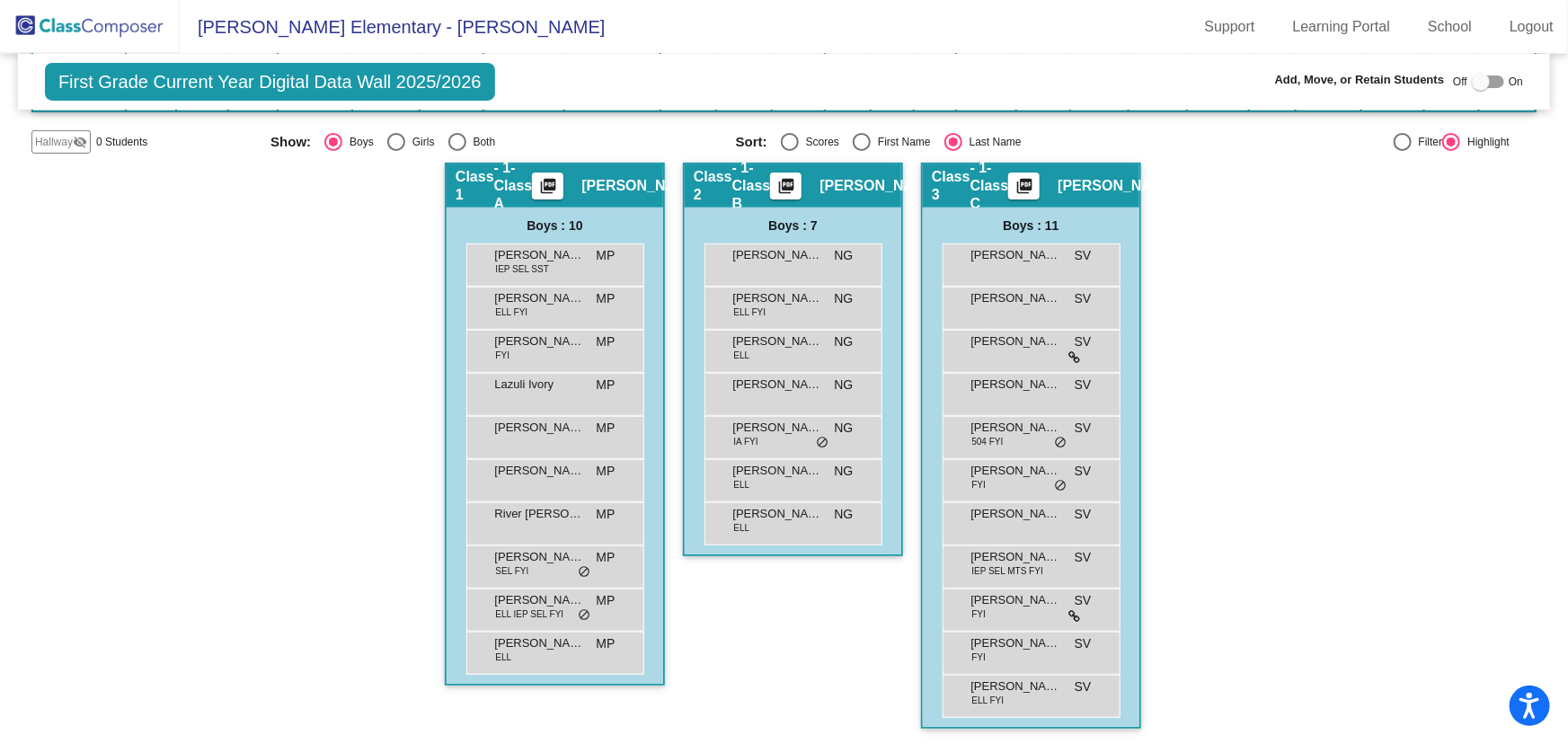
click at [390, 141] on div "Select an option" at bounding box center [396, 142] width 18 height 18
click at [395, 151] on input "Girls" at bounding box center [395, 151] width 1 height 1
radio input "true"
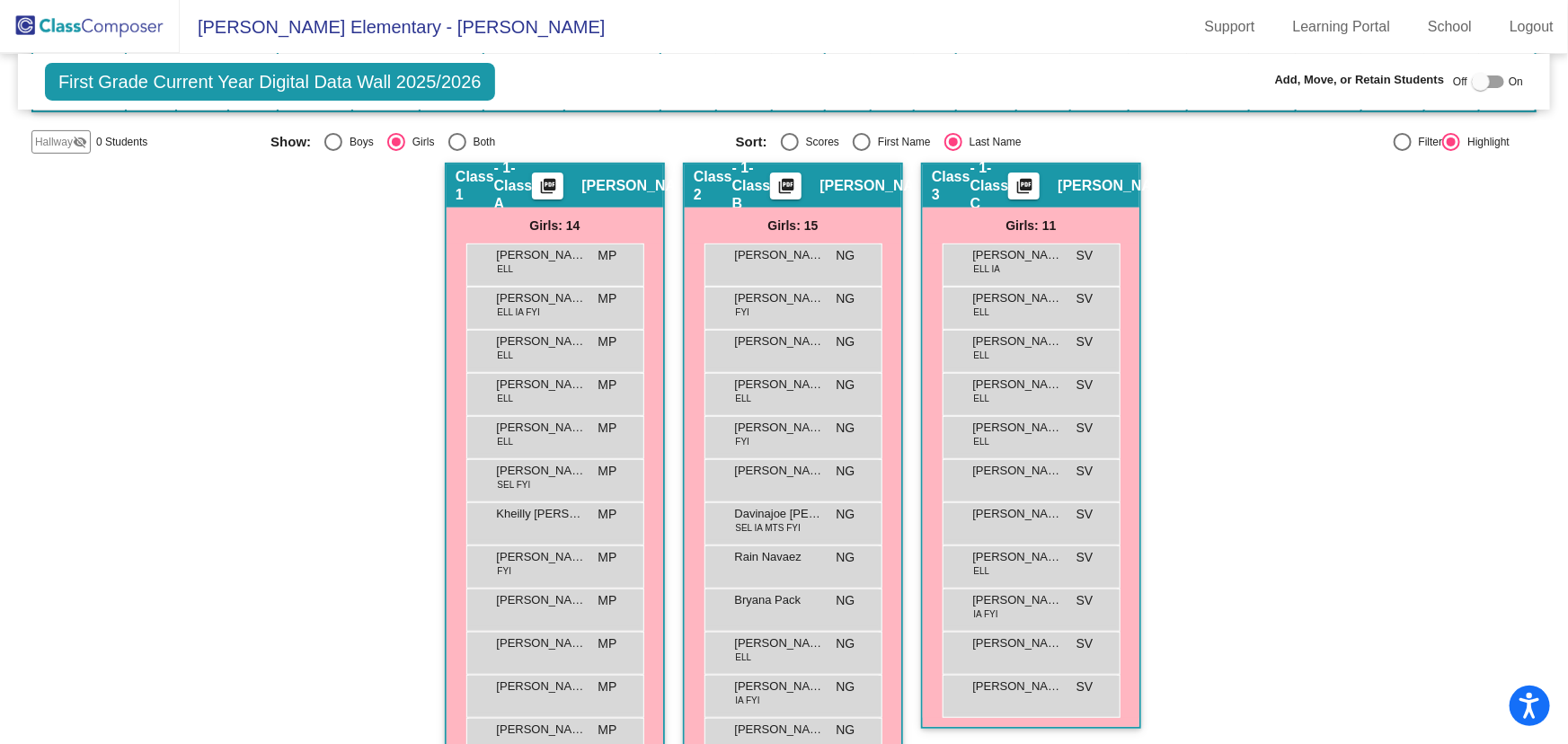
click at [116, 15] on img at bounding box center [89, 26] width 180 height 53
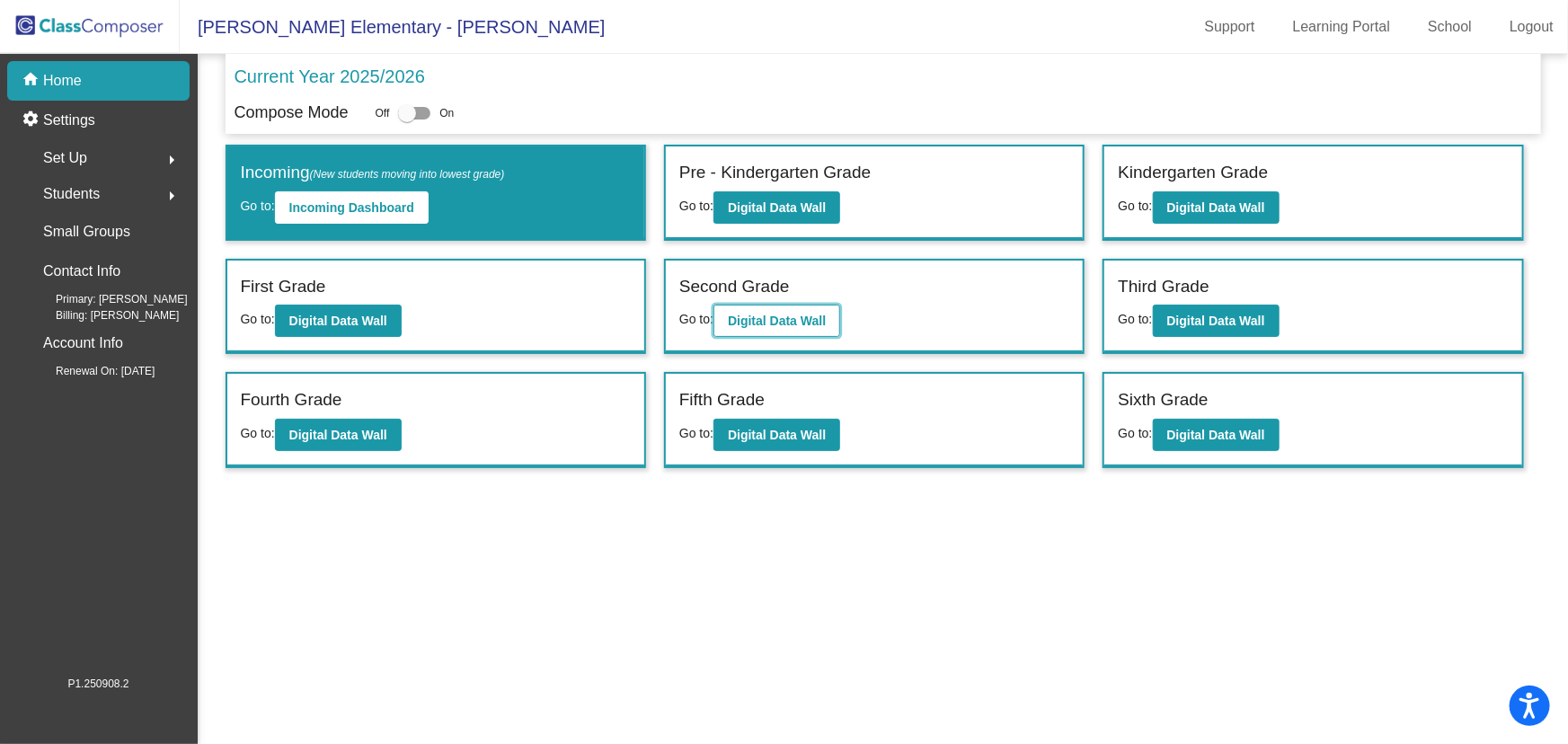
click at [794, 324] on b "Digital Data Wall" at bounding box center [776, 321] width 98 height 14
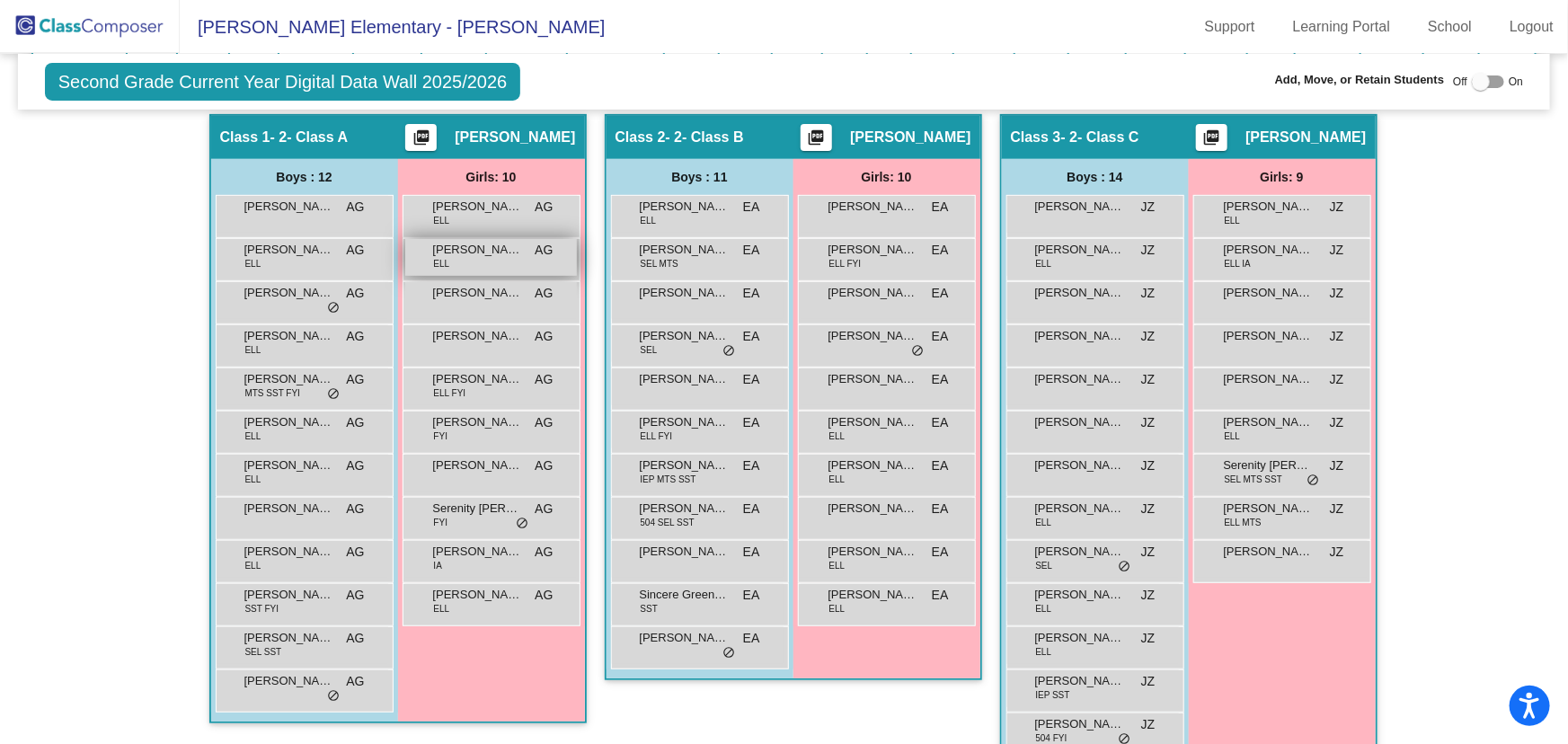
scroll to position [238, 0]
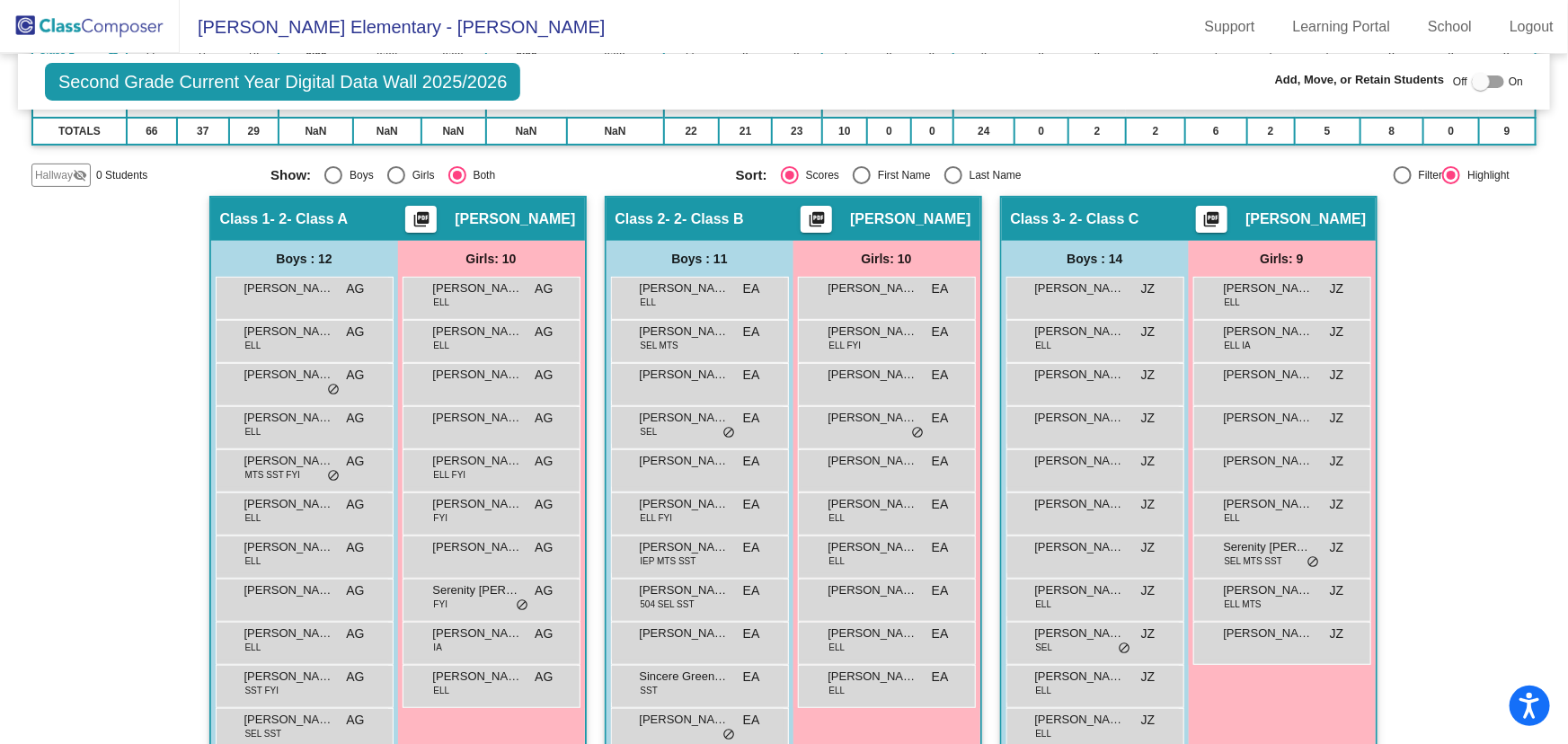
click at [336, 175] on div "Select an option" at bounding box center [333, 175] width 18 height 18
click at [333, 184] on input "Boys" at bounding box center [333, 184] width 1 height 1
radio input "true"
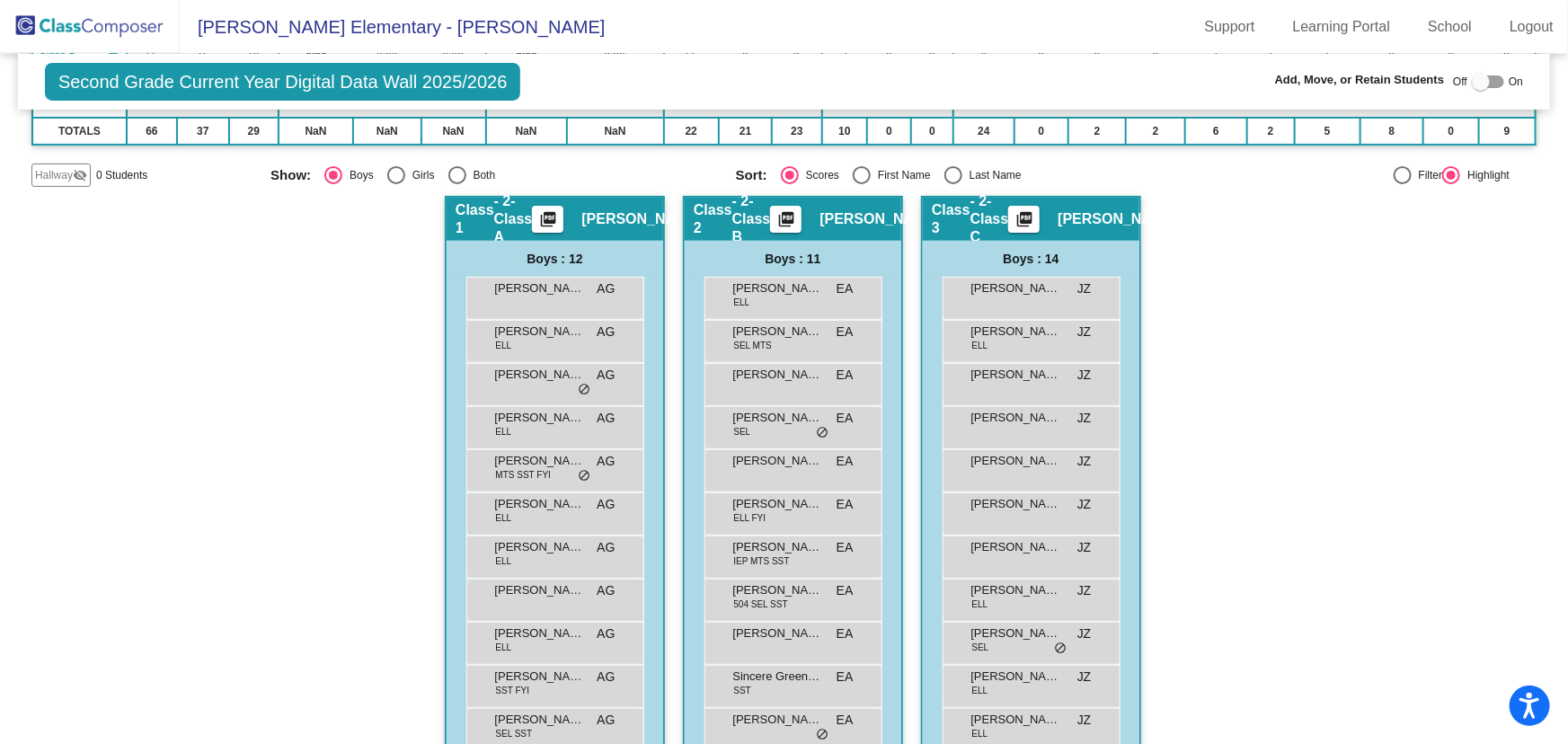
scroll to position [156, 0]
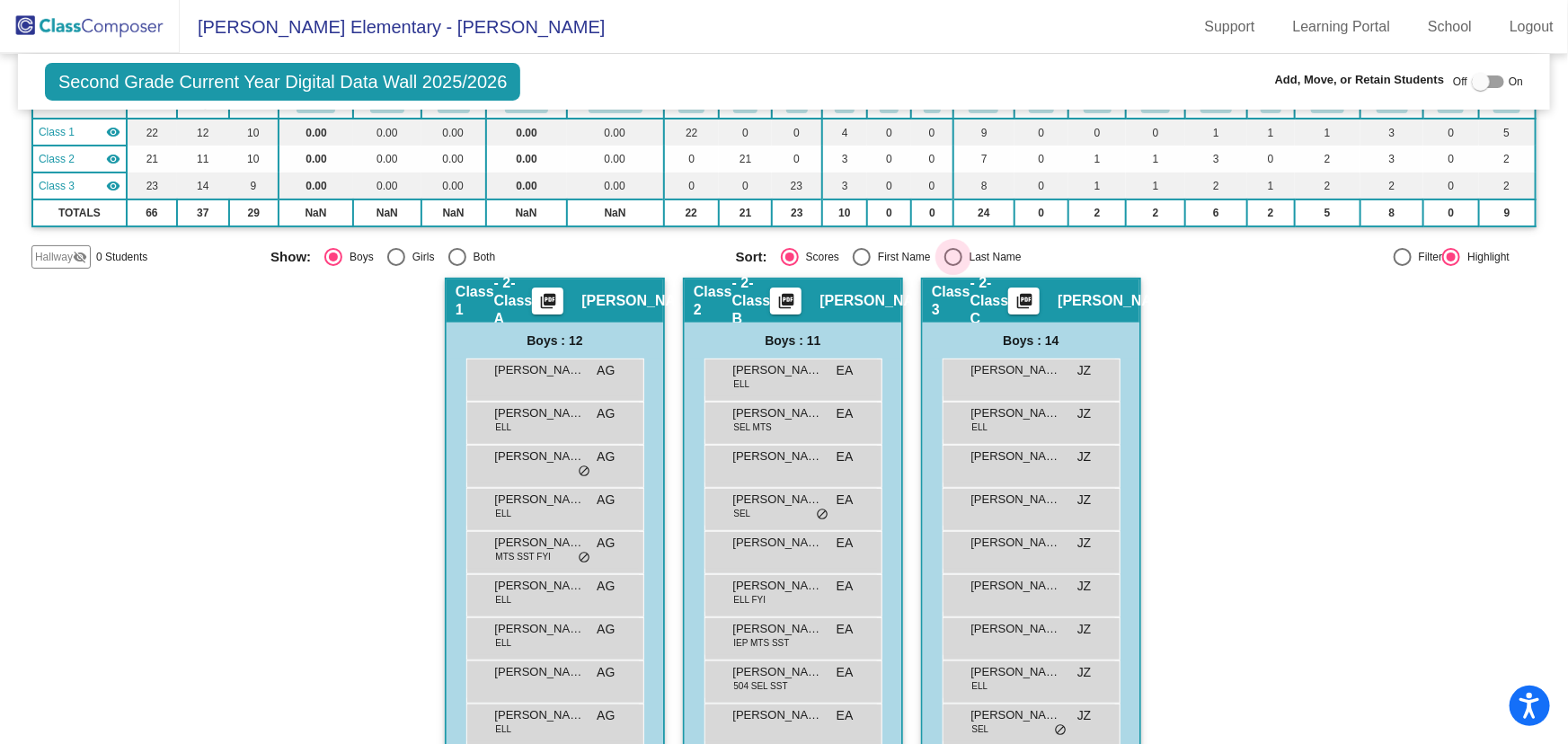
click at [953, 257] on div "Select an option" at bounding box center [953, 257] width 0 height 0
click at [952, 266] on input "Last Name" at bounding box center [952, 266] width 1 height 1
radio input "true"
click at [392, 251] on div "Select an option" at bounding box center [396, 257] width 18 height 18
click at [395, 266] on input "Girls" at bounding box center [395, 266] width 1 height 1
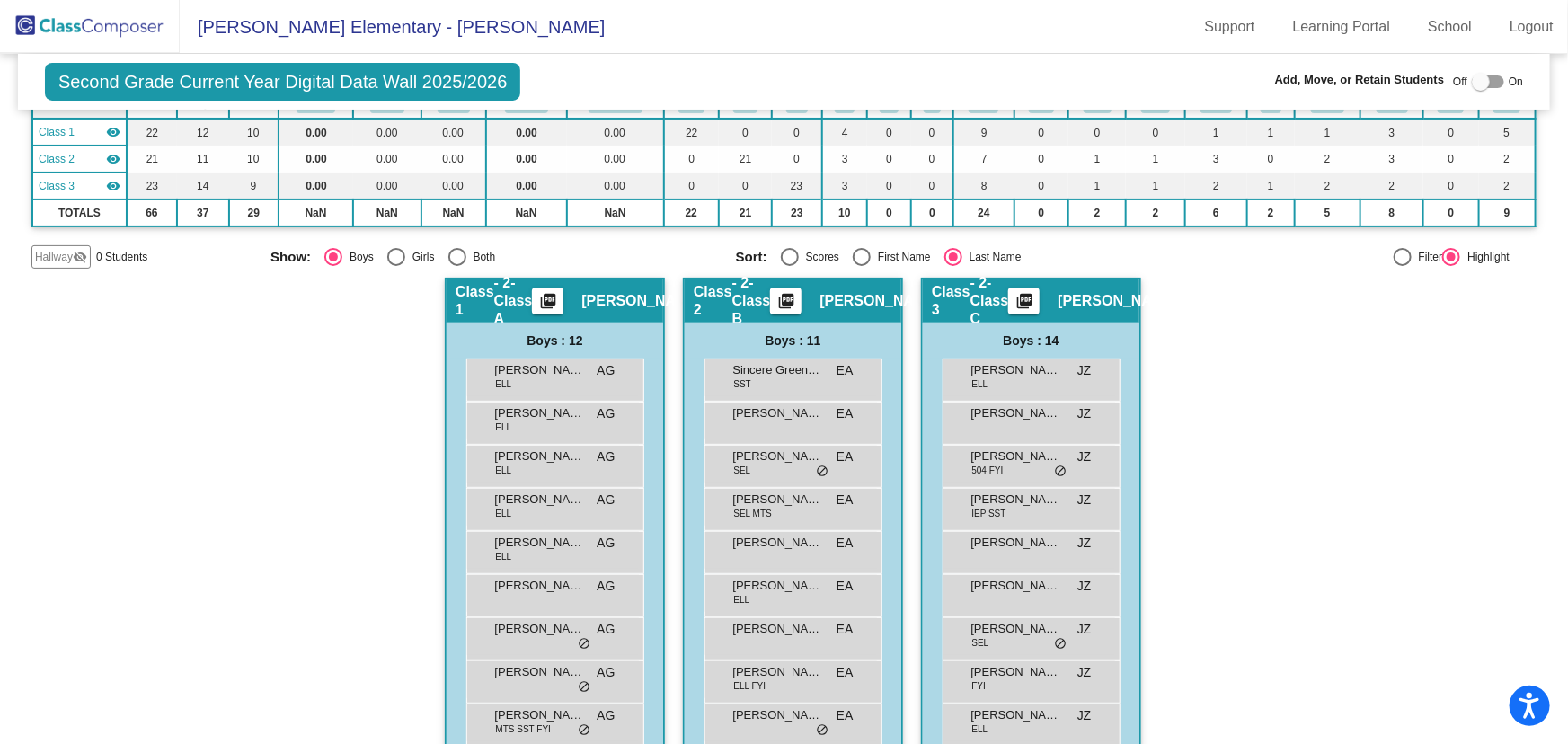
radio input "true"
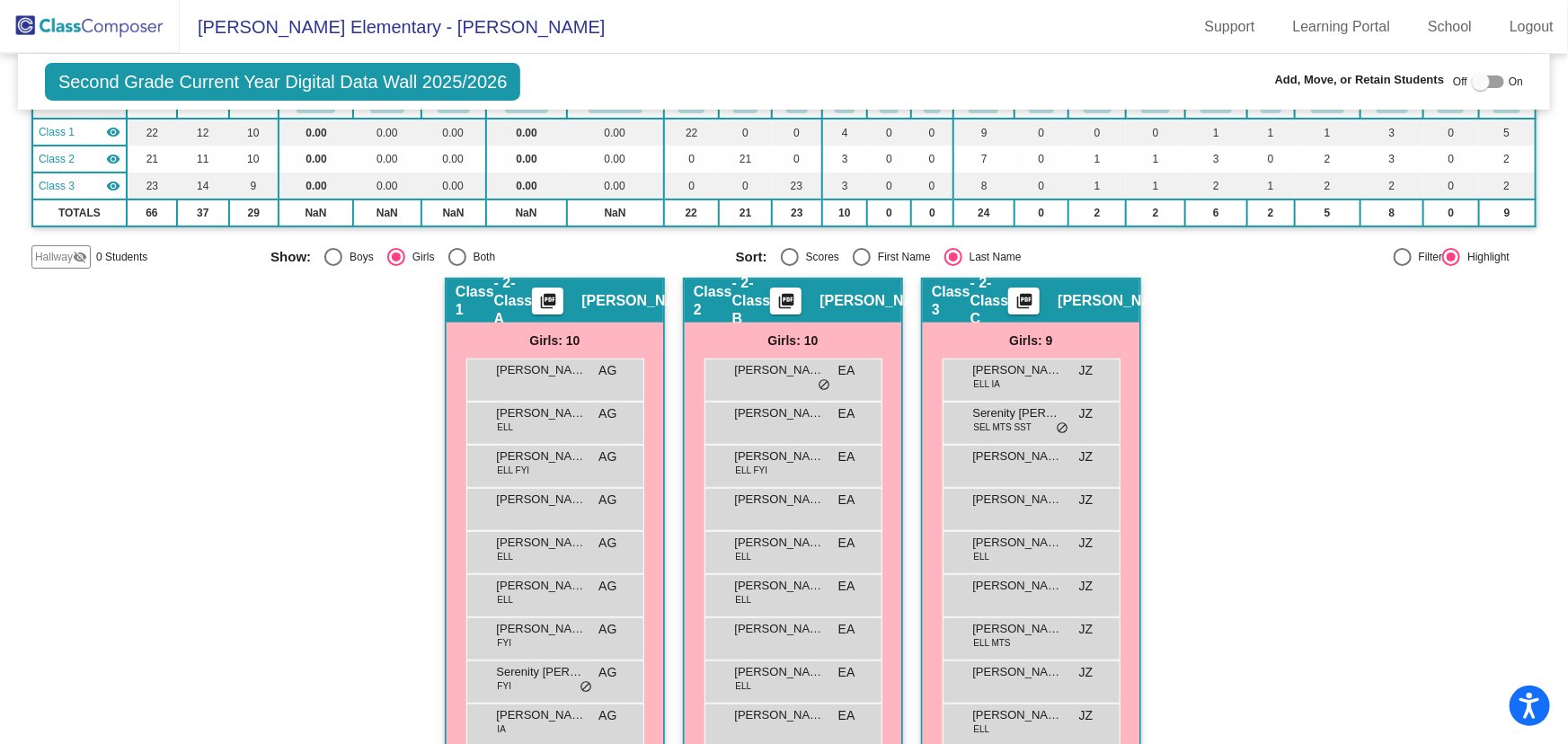
scroll to position [228, 0]
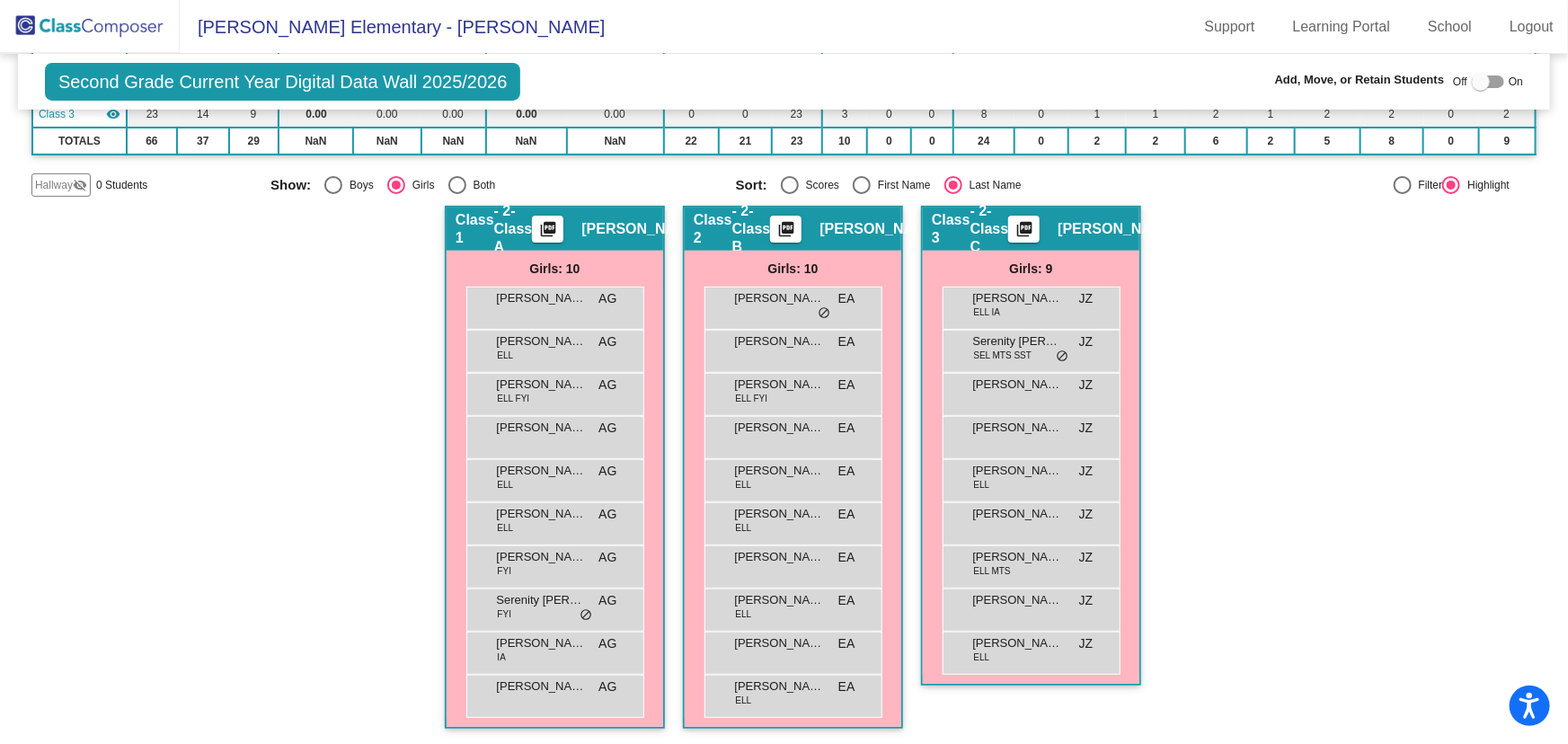
click at [337, 183] on div "Select an option" at bounding box center [333, 185] width 18 height 18
click at [333, 194] on input "Boys" at bounding box center [333, 194] width 1 height 1
radio input "true"
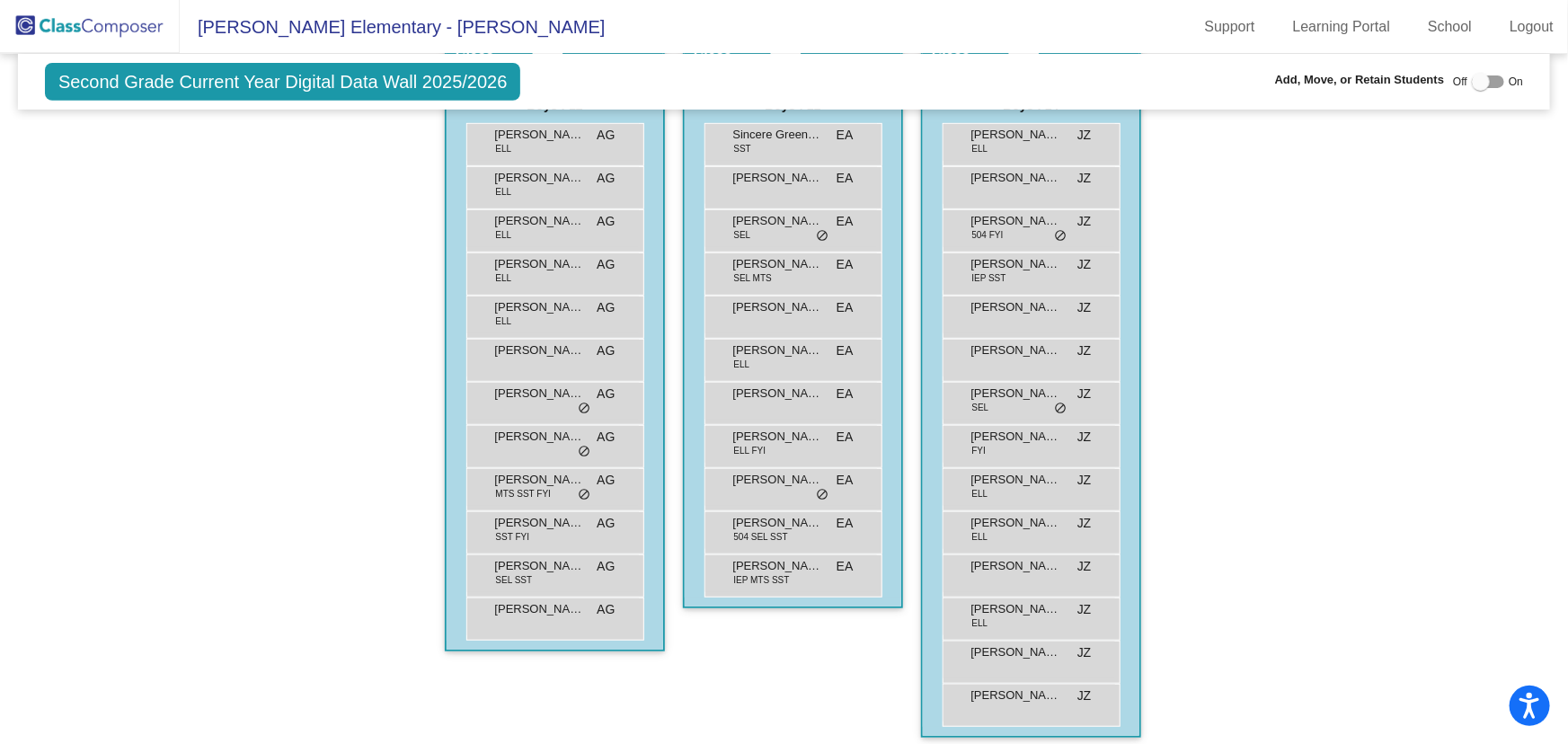
scroll to position [74, 0]
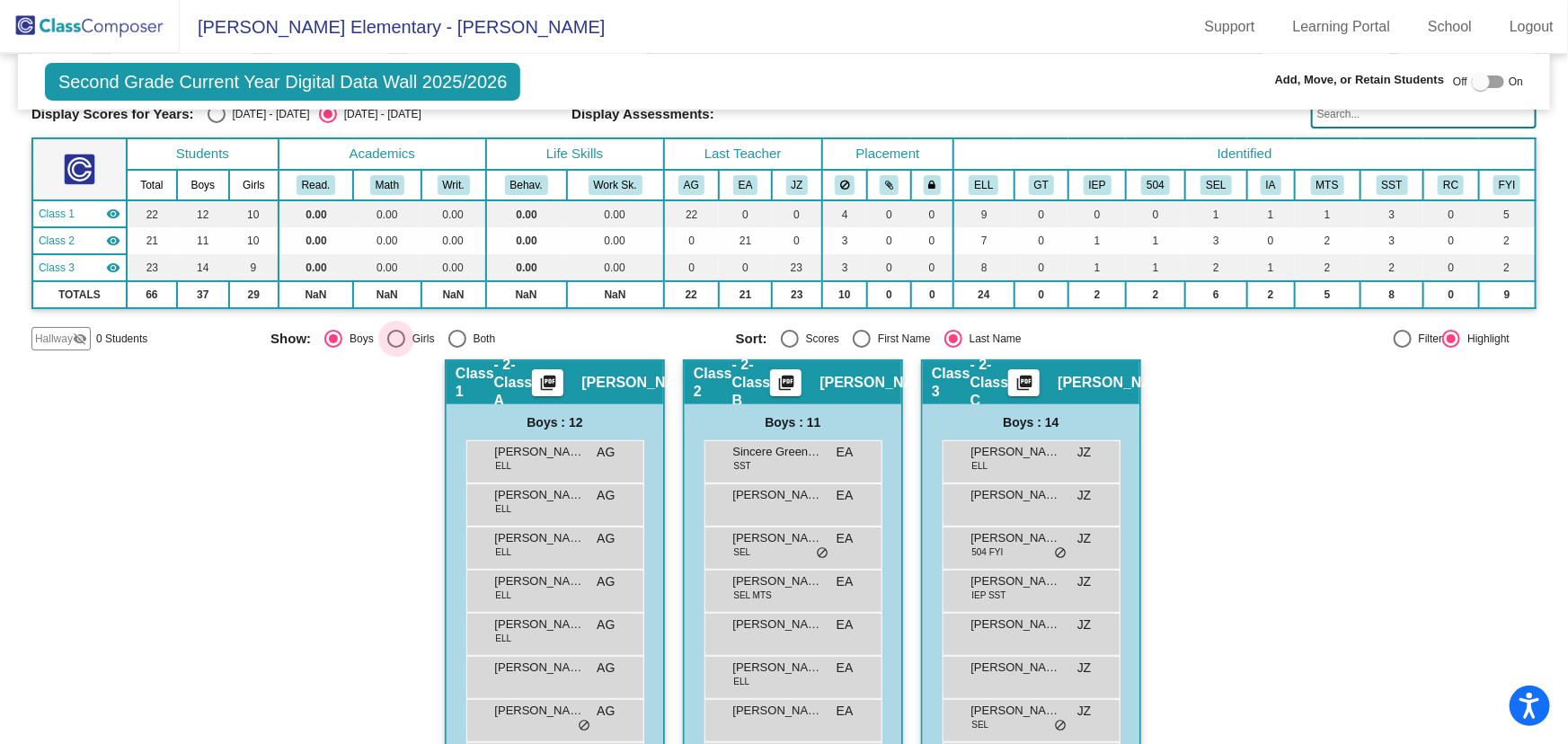
click at [394, 334] on div "Select an option" at bounding box center [396, 339] width 18 height 18
click at [395, 348] on input "Girls" at bounding box center [395, 348] width 1 height 1
radio input "true"
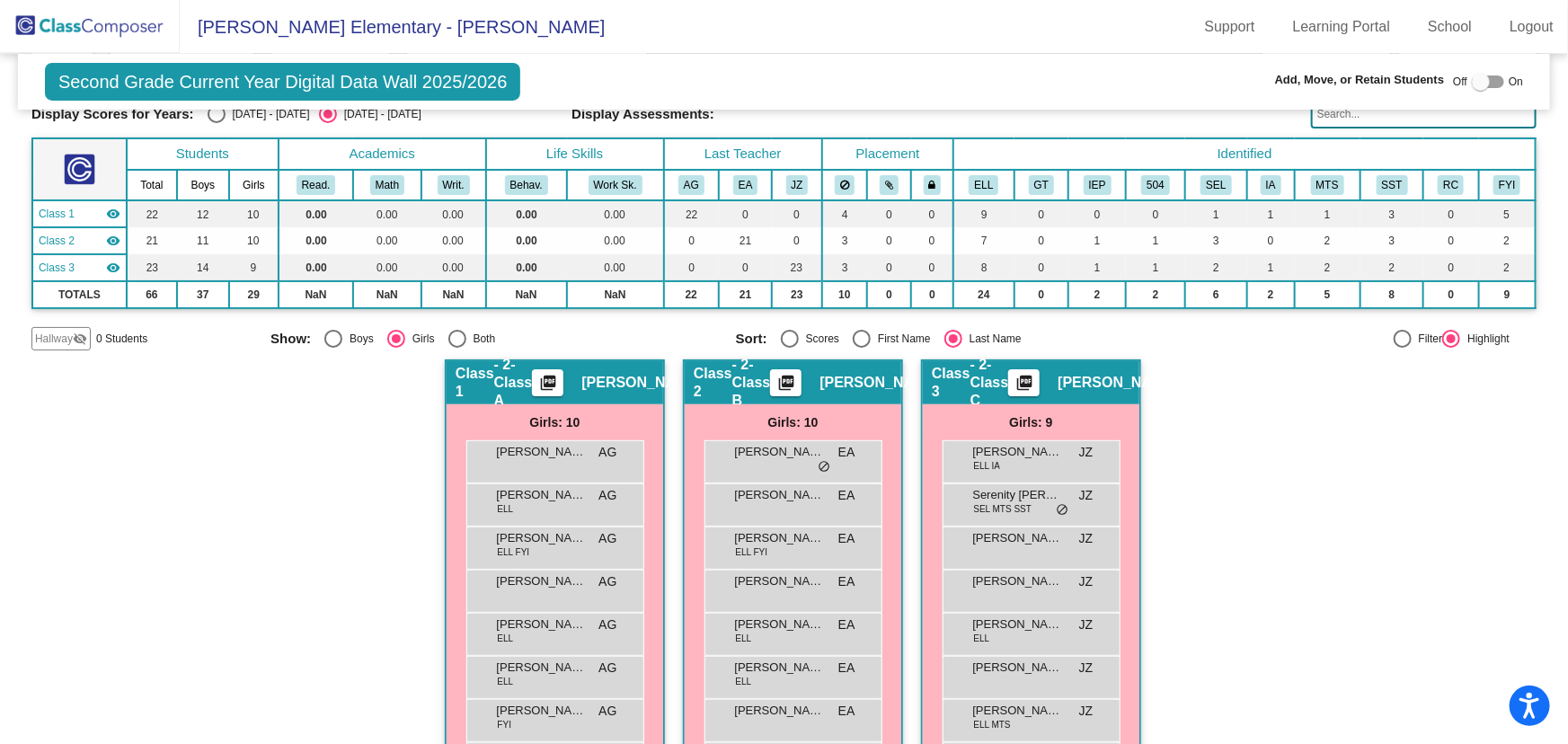
scroll to position [228, 0]
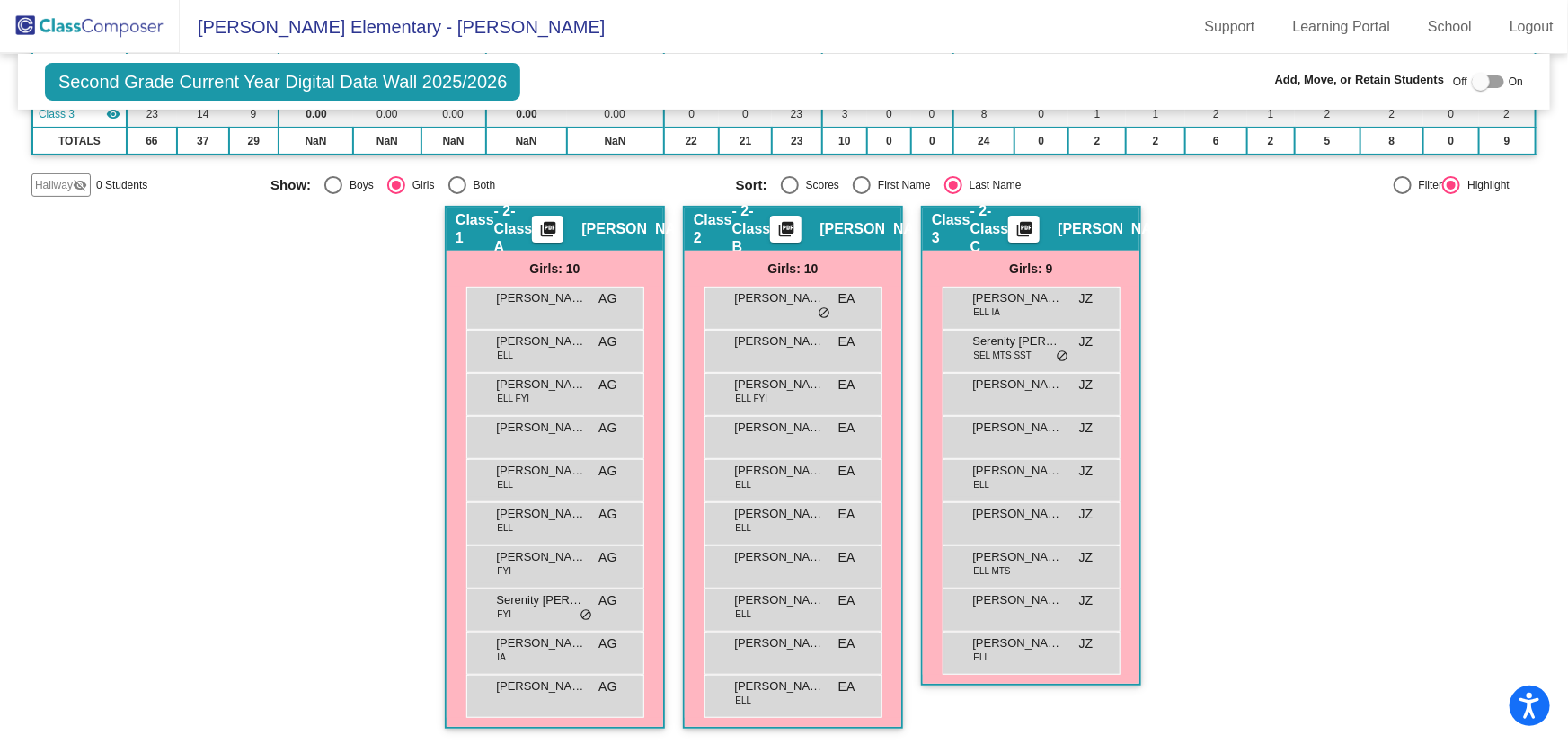
click at [114, 31] on img at bounding box center [89, 26] width 180 height 53
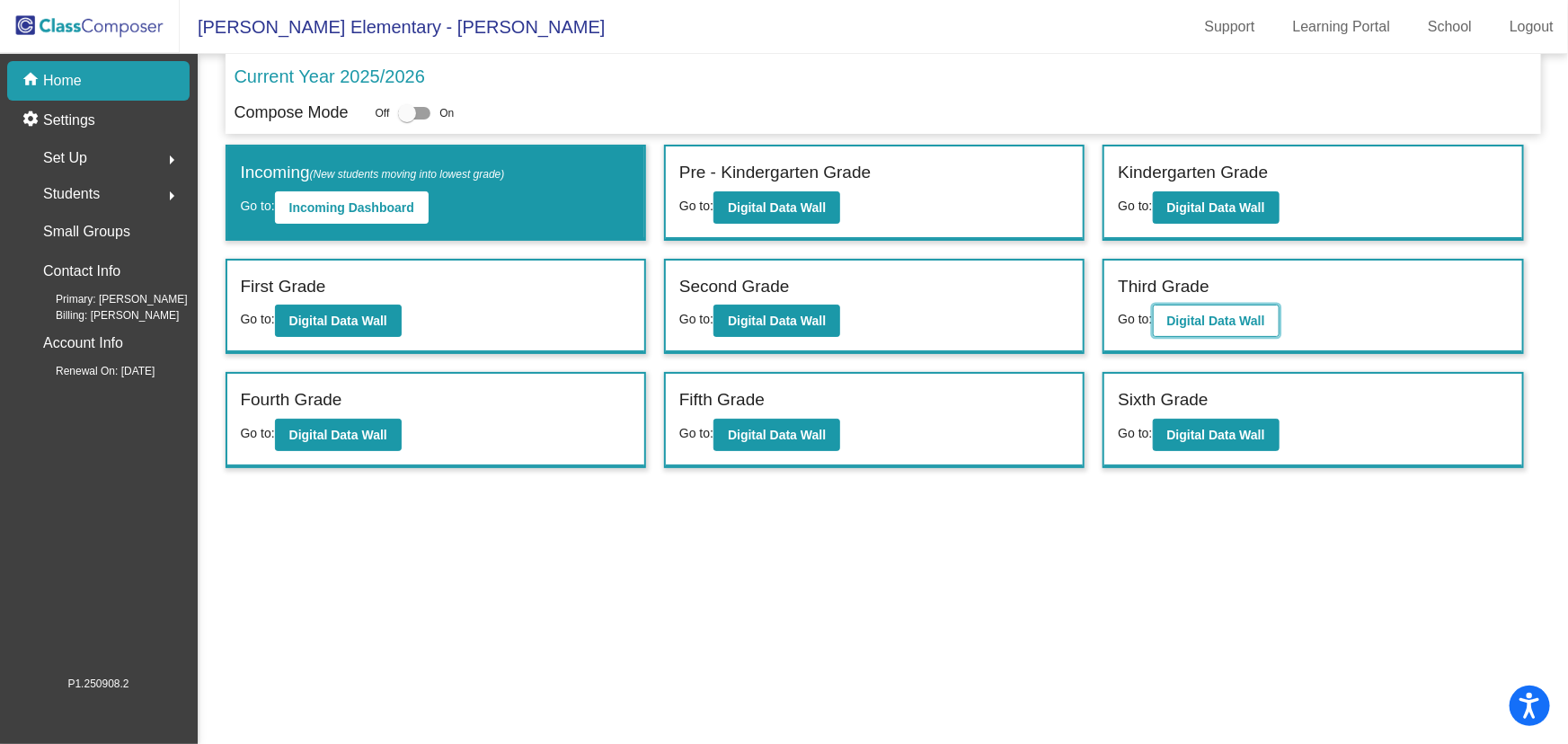
click at [1215, 332] on button "Digital Data Wall" at bounding box center [1215, 321] width 126 height 33
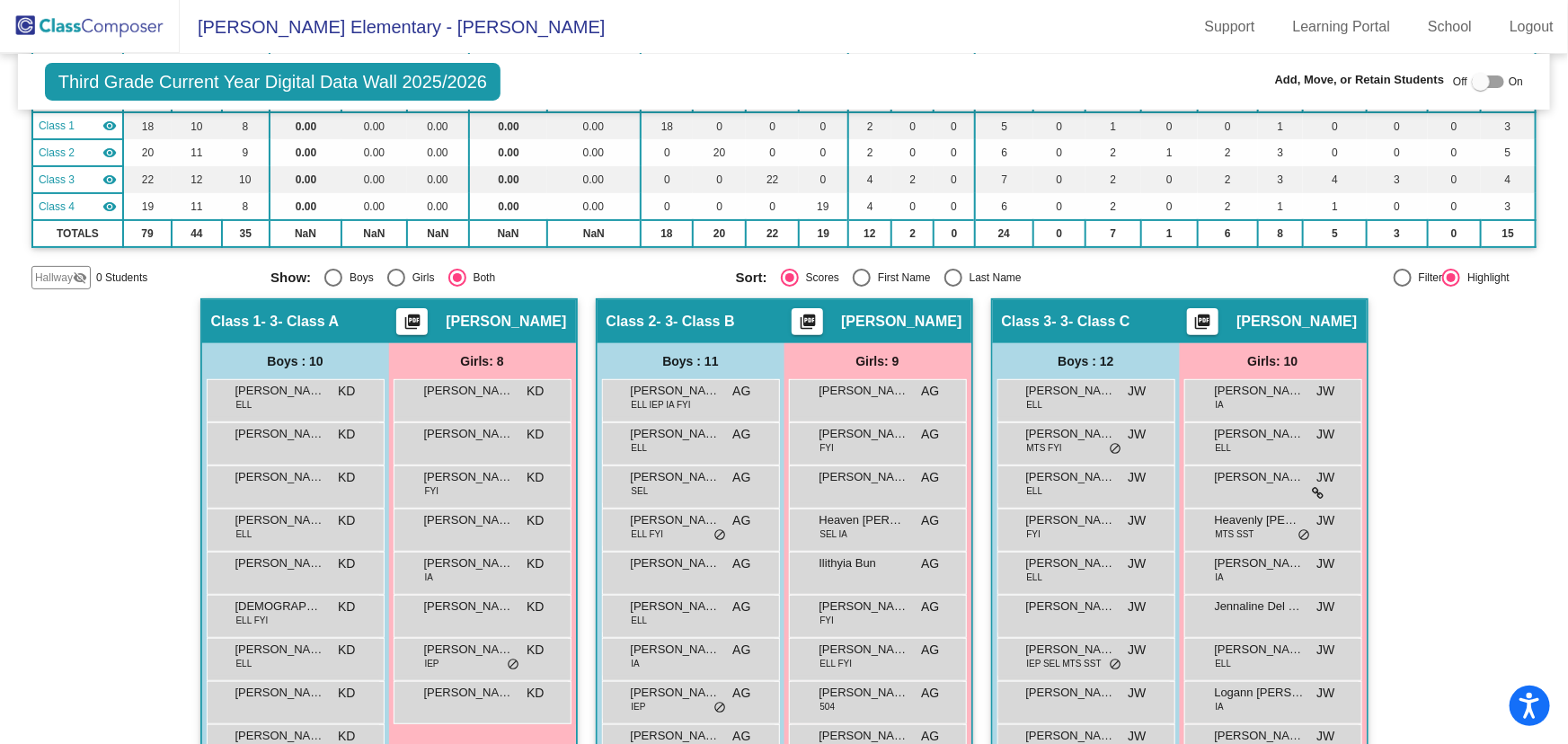
scroll to position [244, 0]
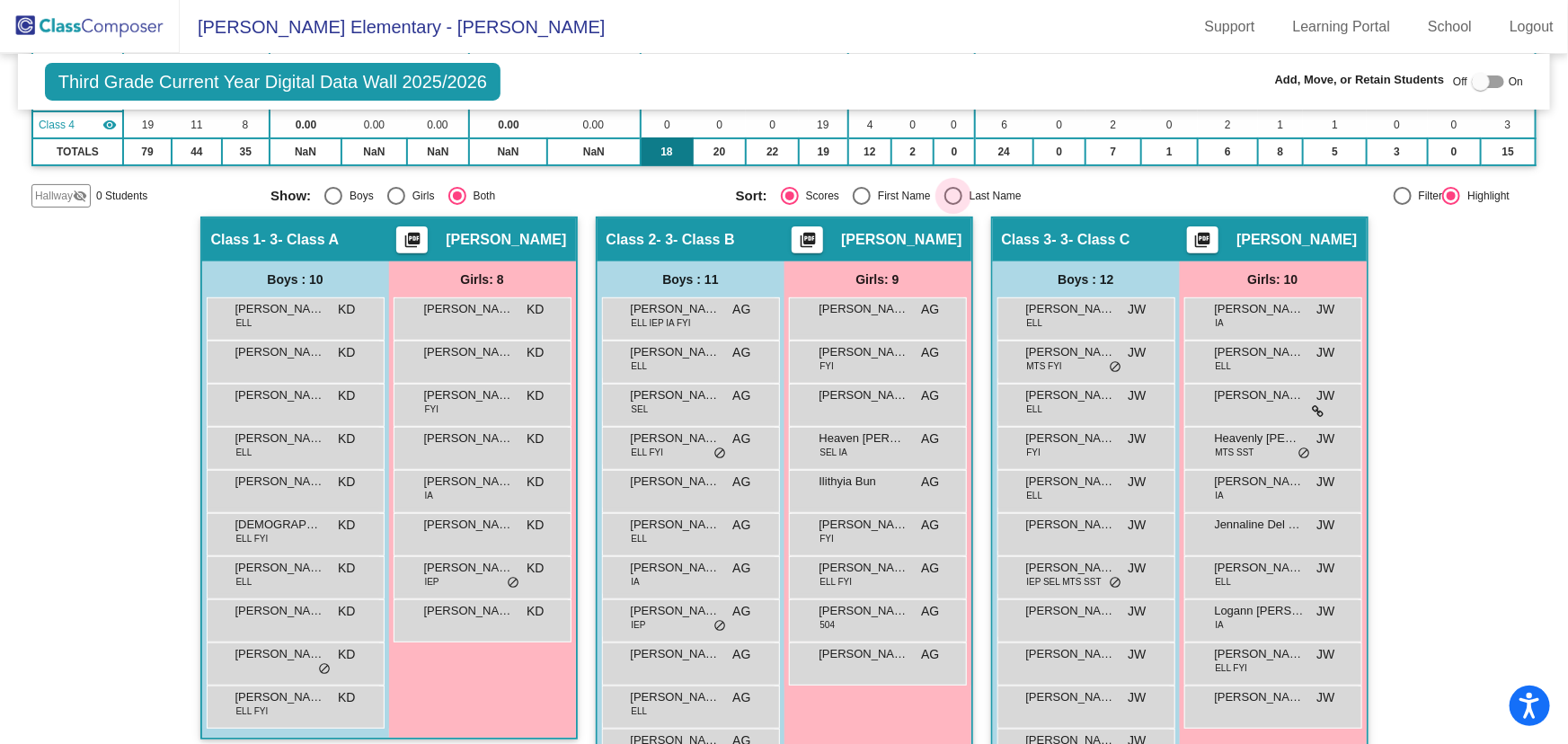
drag, startPoint x: 953, startPoint y: 193, endPoint x: 647, endPoint y: 140, distance: 310.6
click at [952, 193] on div "Select an option" at bounding box center [953, 196] width 18 height 18
click at [952, 205] on input "Last Name" at bounding box center [952, 205] width 1 height 1
radio input "true"
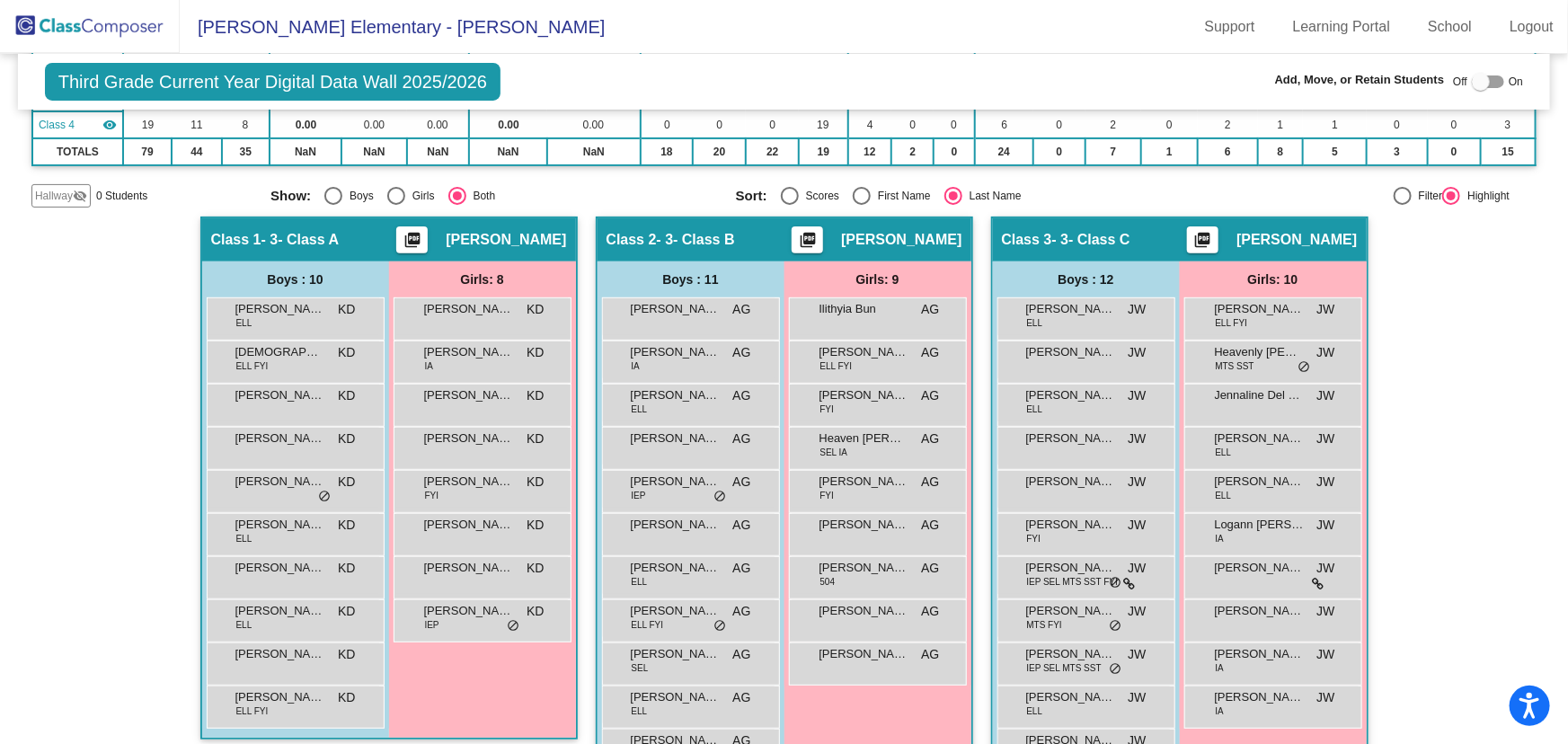
click at [324, 195] on div "Select an option" at bounding box center [333, 196] width 18 height 18
click at [333, 205] on input "Boys" at bounding box center [333, 205] width 1 height 1
radio input "true"
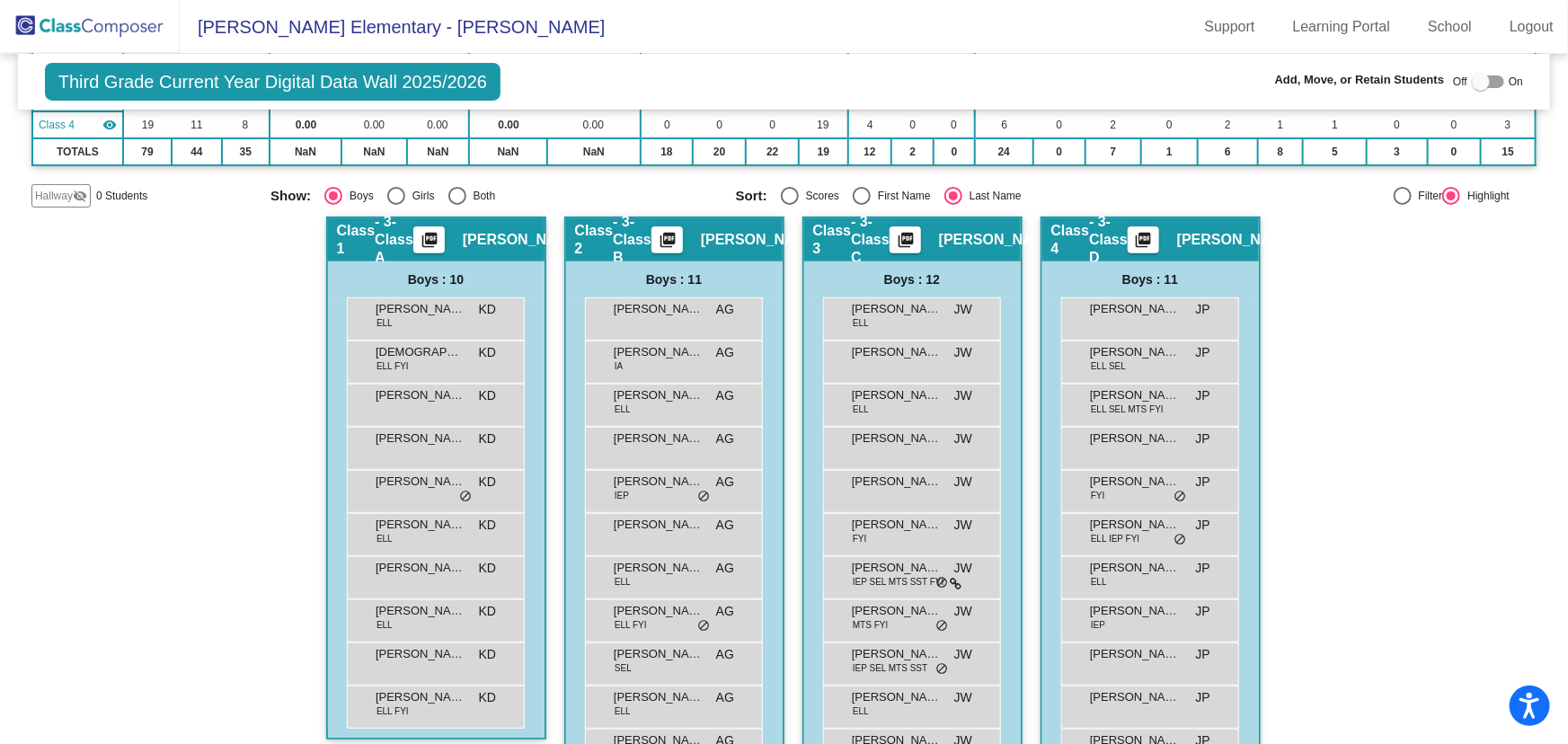
scroll to position [326, 0]
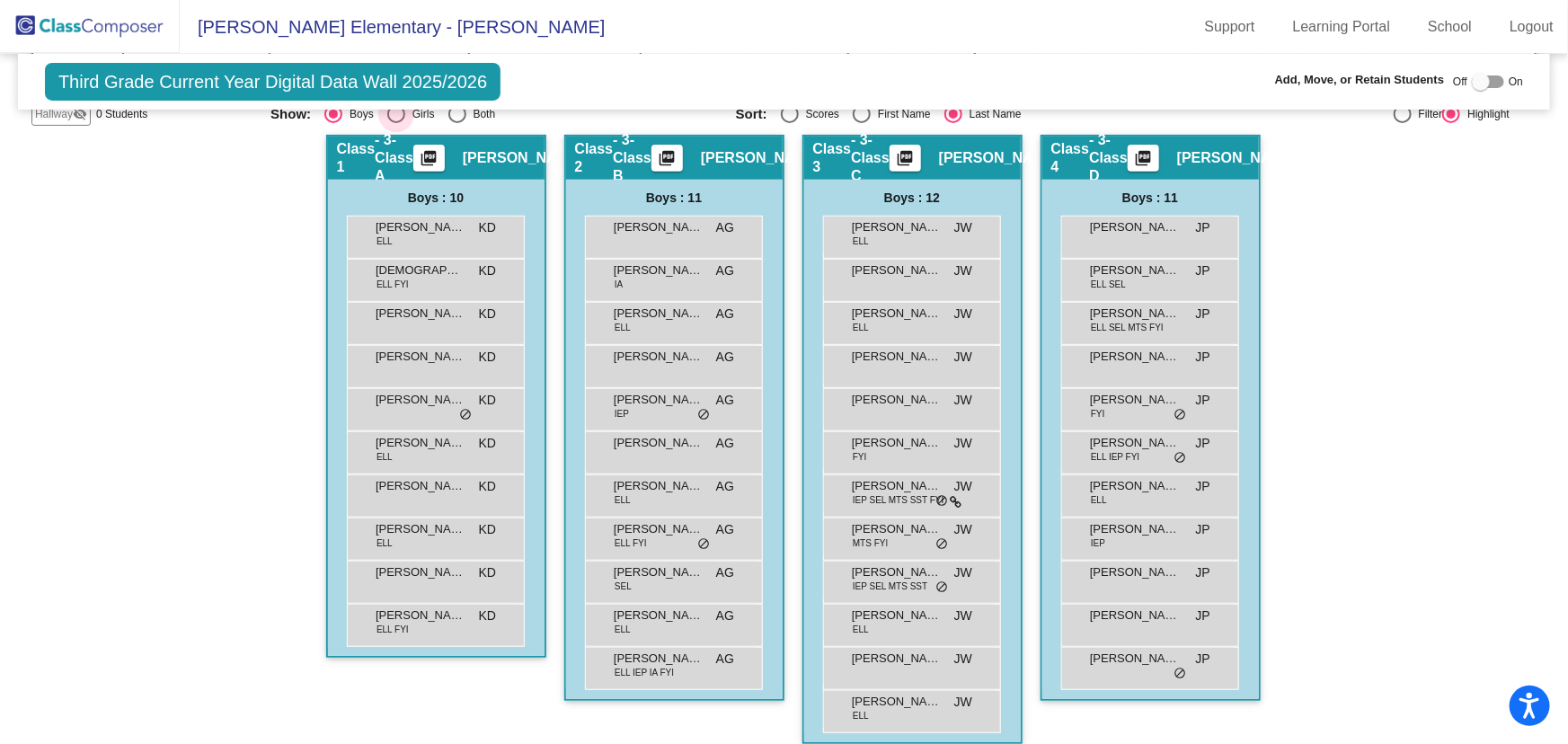
click at [397, 113] on div "Select an option" at bounding box center [396, 114] width 18 height 18
click at [396, 123] on input "Girls" at bounding box center [395, 123] width 1 height 1
radio input "true"
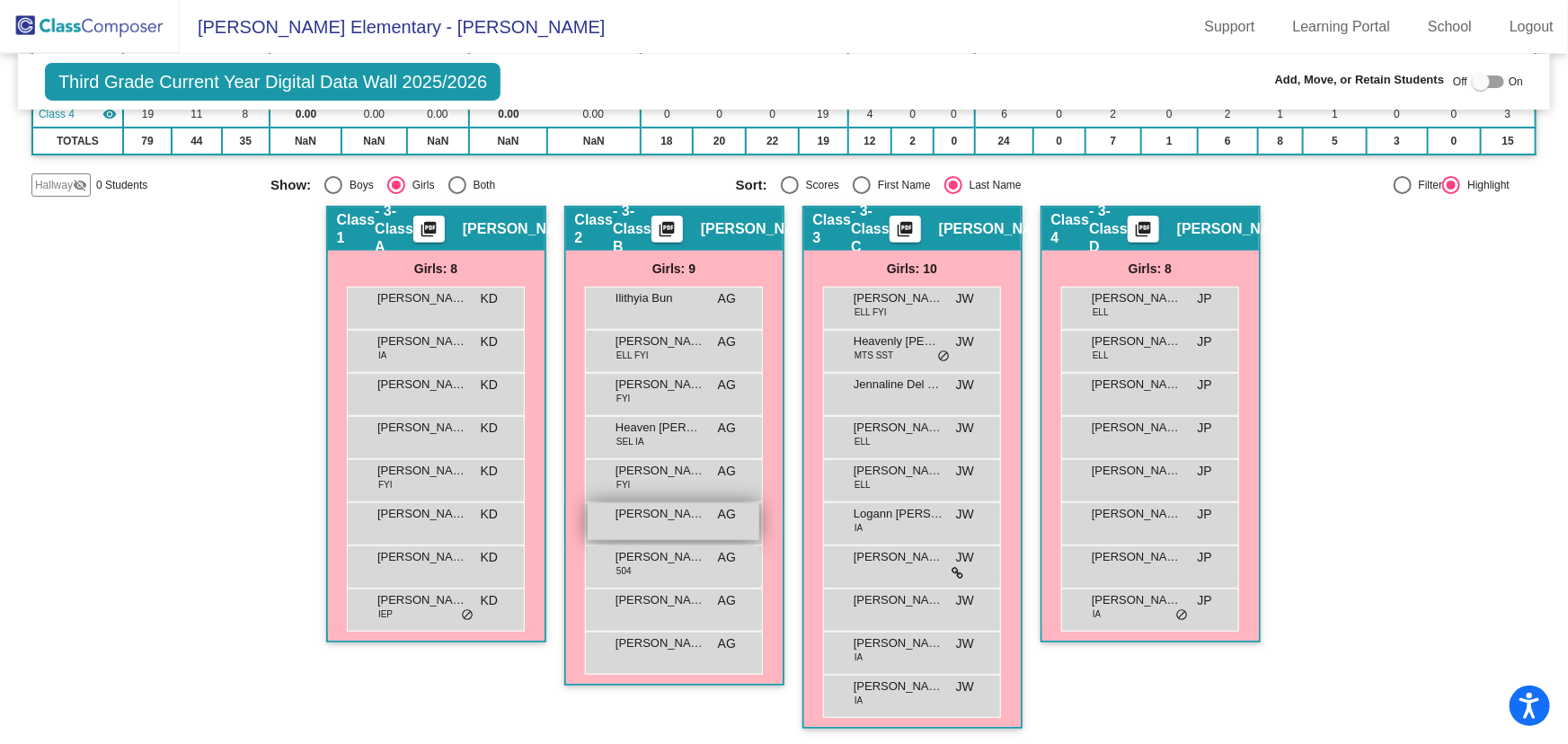
click at [664, 517] on span "[PERSON_NAME]" at bounding box center [660, 514] width 89 height 18
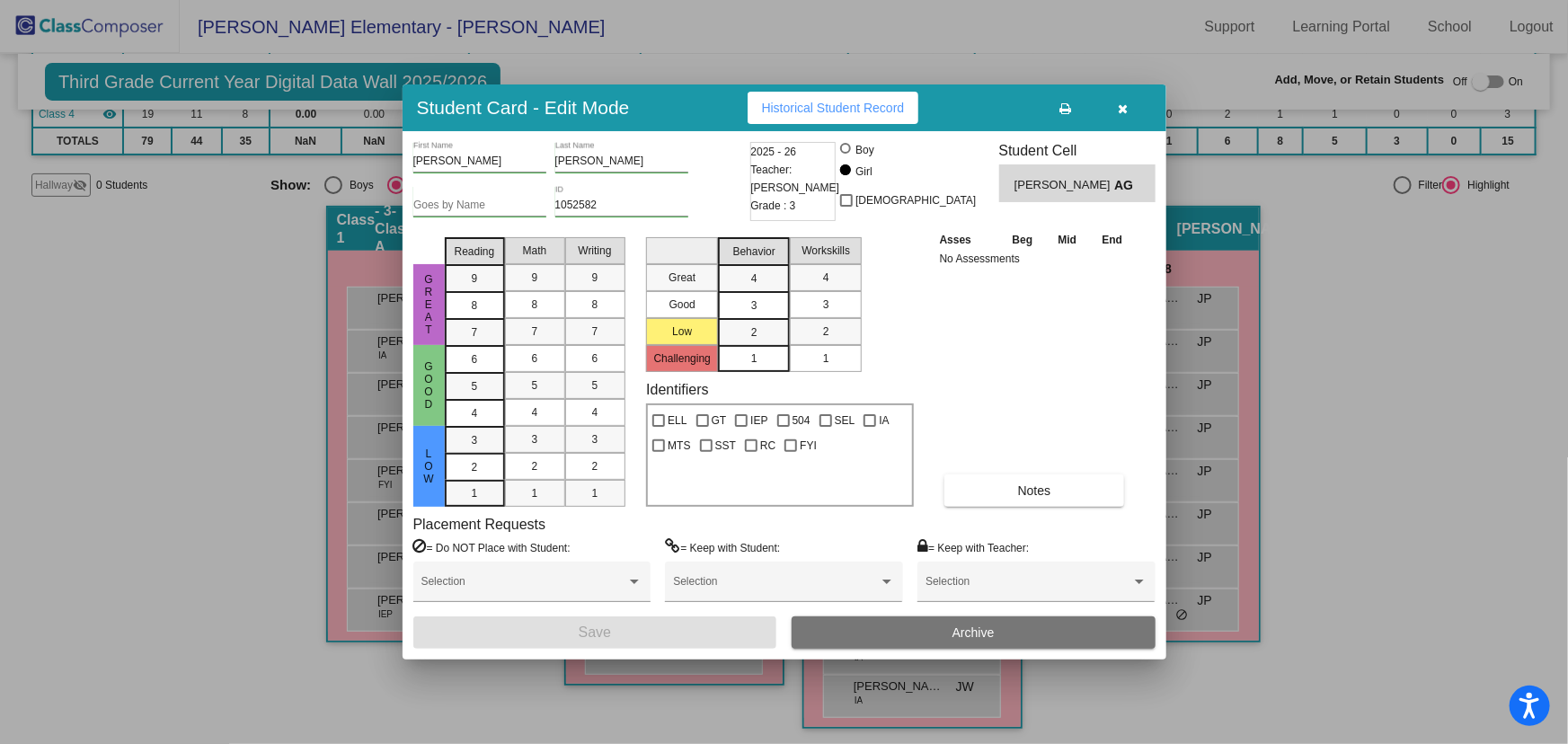
click at [920, 639] on button "Archive" at bounding box center [974, 632] width 364 height 33
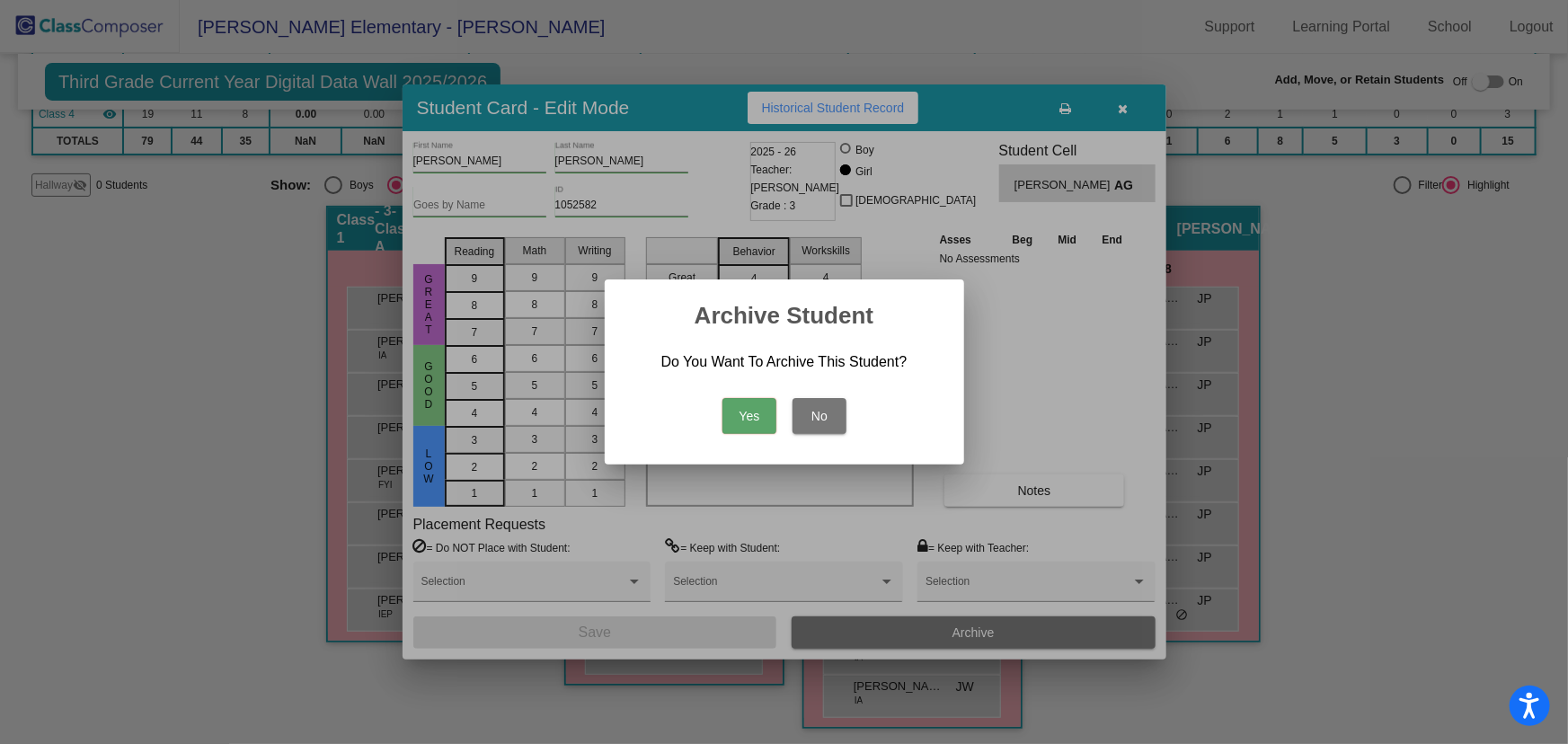
click at [728, 407] on button "Yes" at bounding box center [749, 416] width 54 height 36
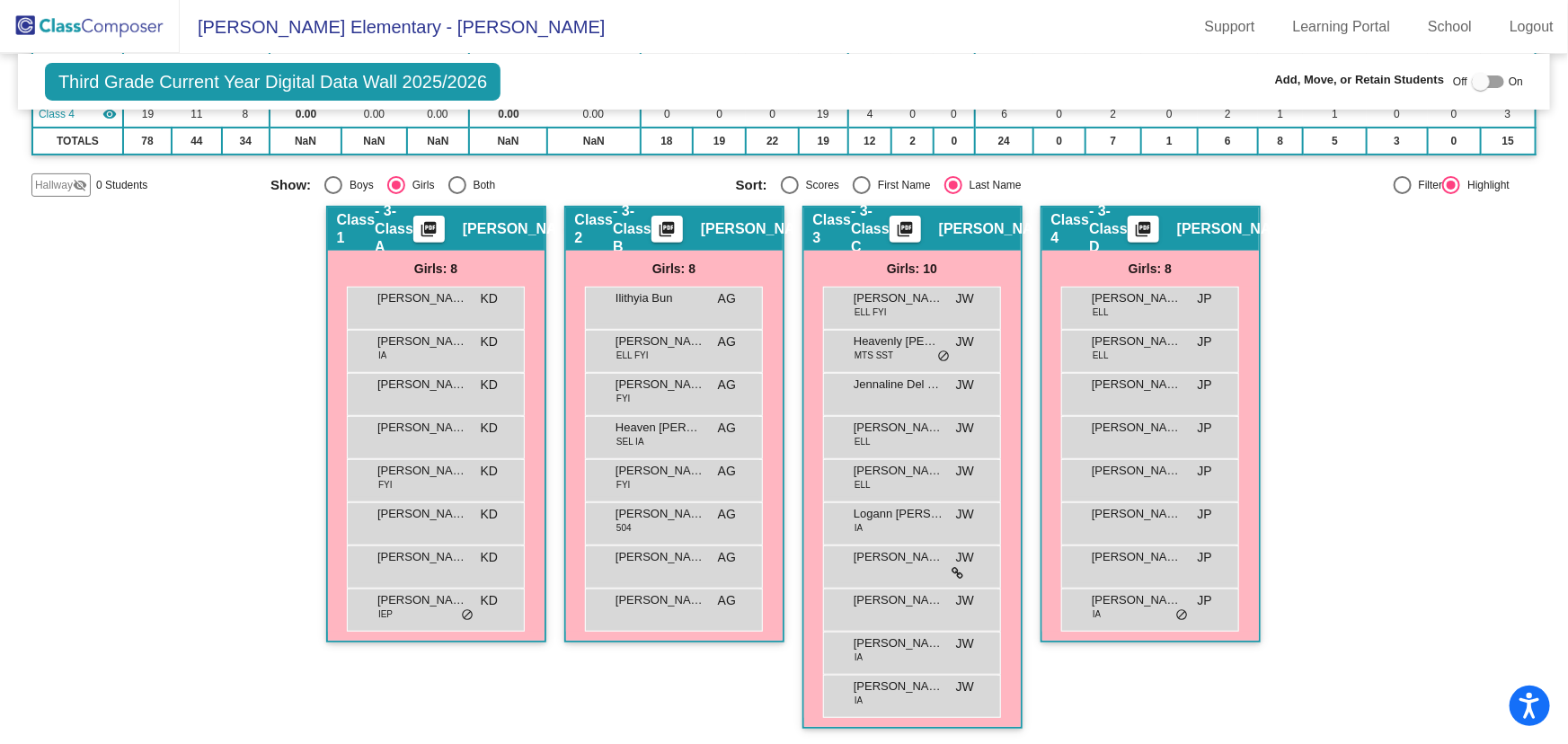
click at [333, 183] on div "Select an option" at bounding box center [333, 185] width 18 height 18
click at [333, 194] on input "Boys" at bounding box center [333, 194] width 1 height 1
radio input "true"
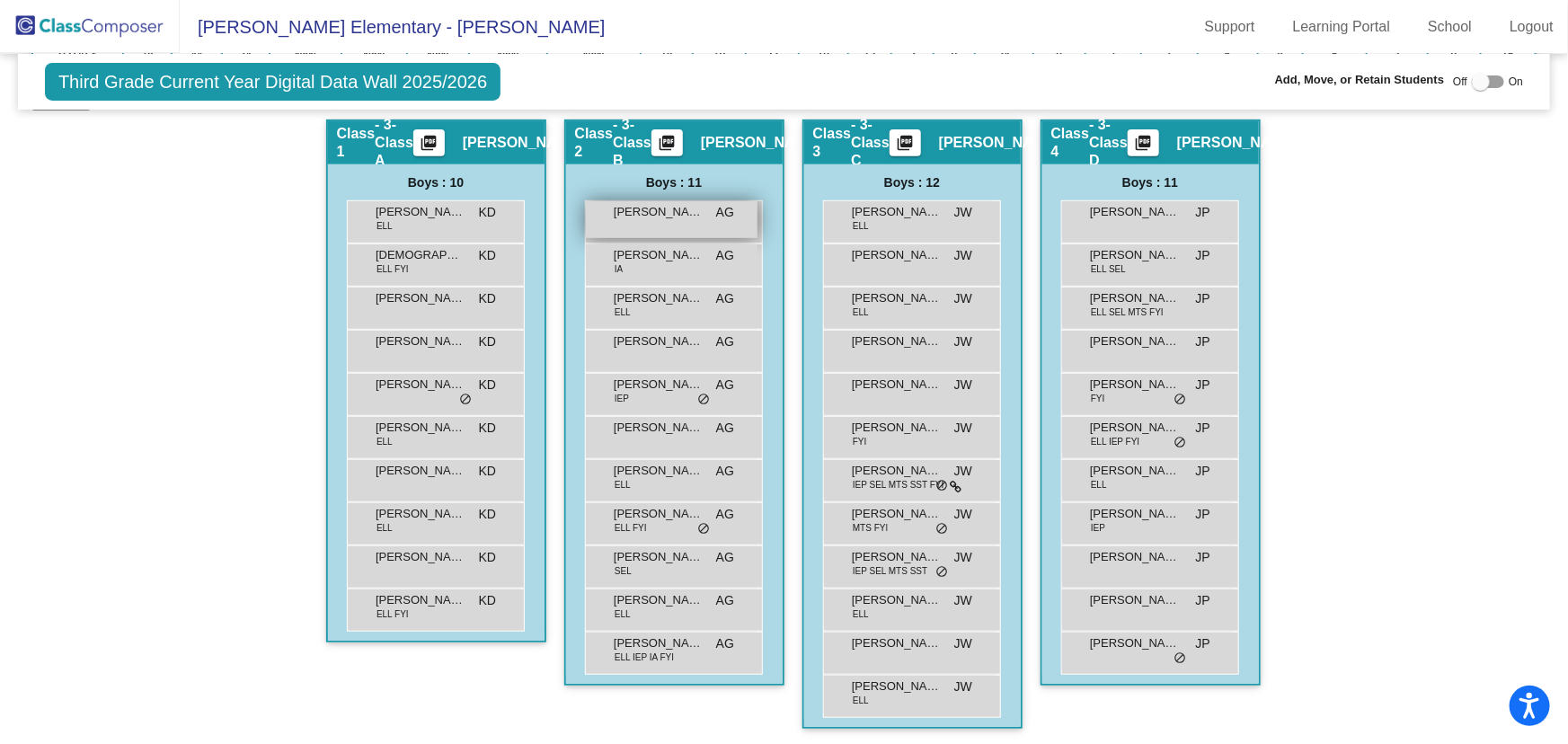
scroll to position [260, 0]
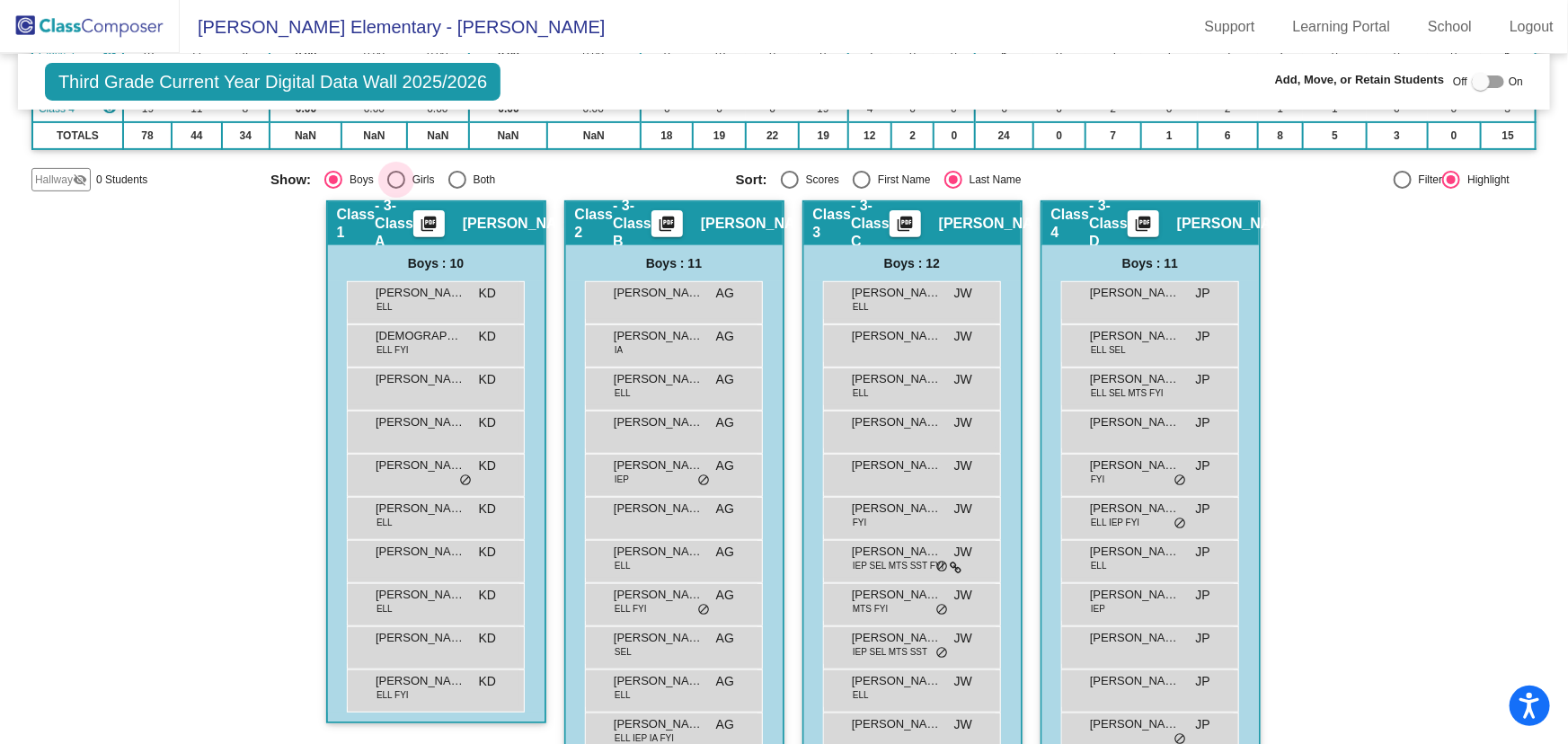
click at [388, 175] on div "Select an option" at bounding box center [396, 180] width 18 height 18
click at [395, 189] on input "Girls" at bounding box center [395, 189] width 1 height 1
radio input "true"
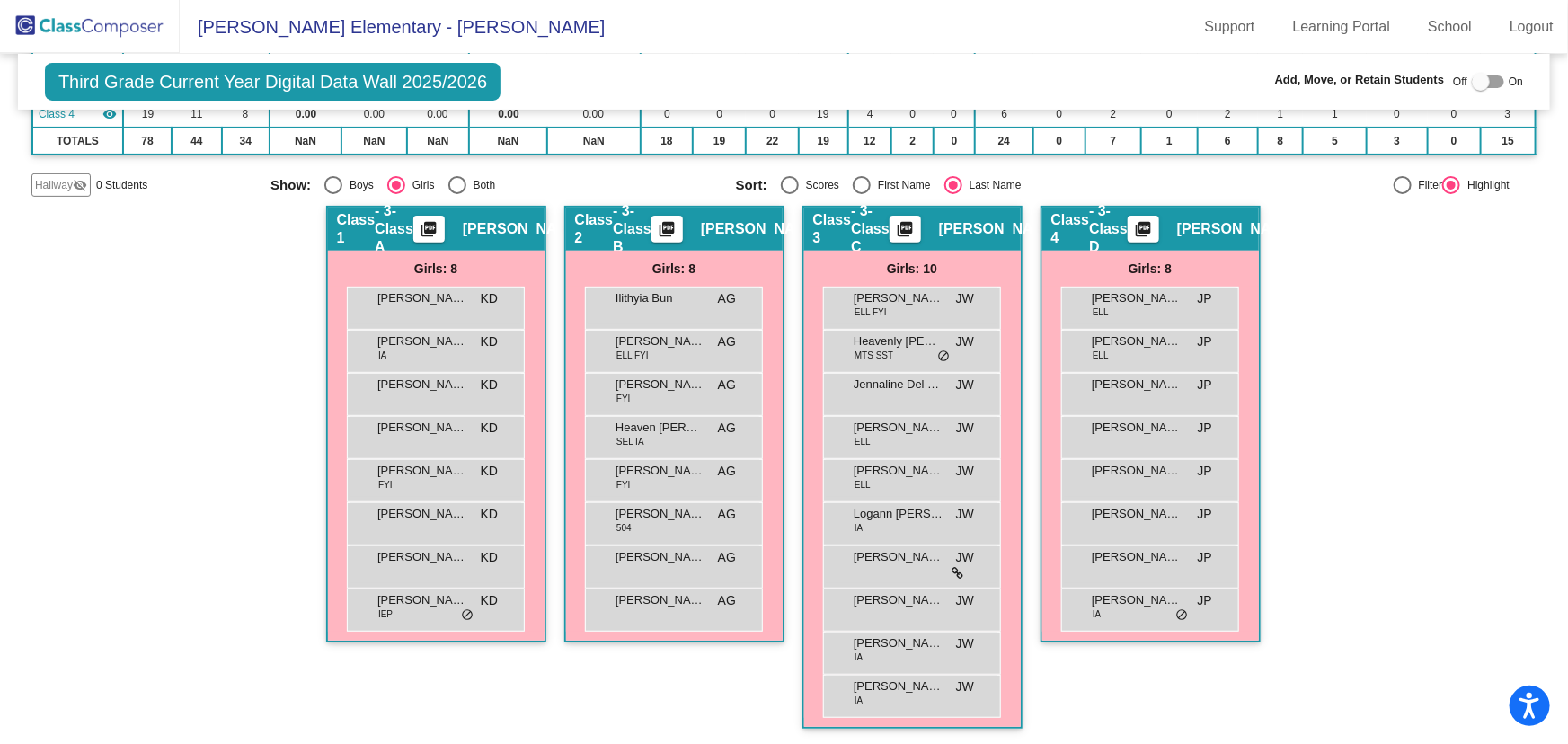
click at [324, 189] on div "Select an option" at bounding box center [333, 185] width 18 height 18
click at [333, 194] on input "Boys" at bounding box center [333, 194] width 1 height 1
radio input "true"
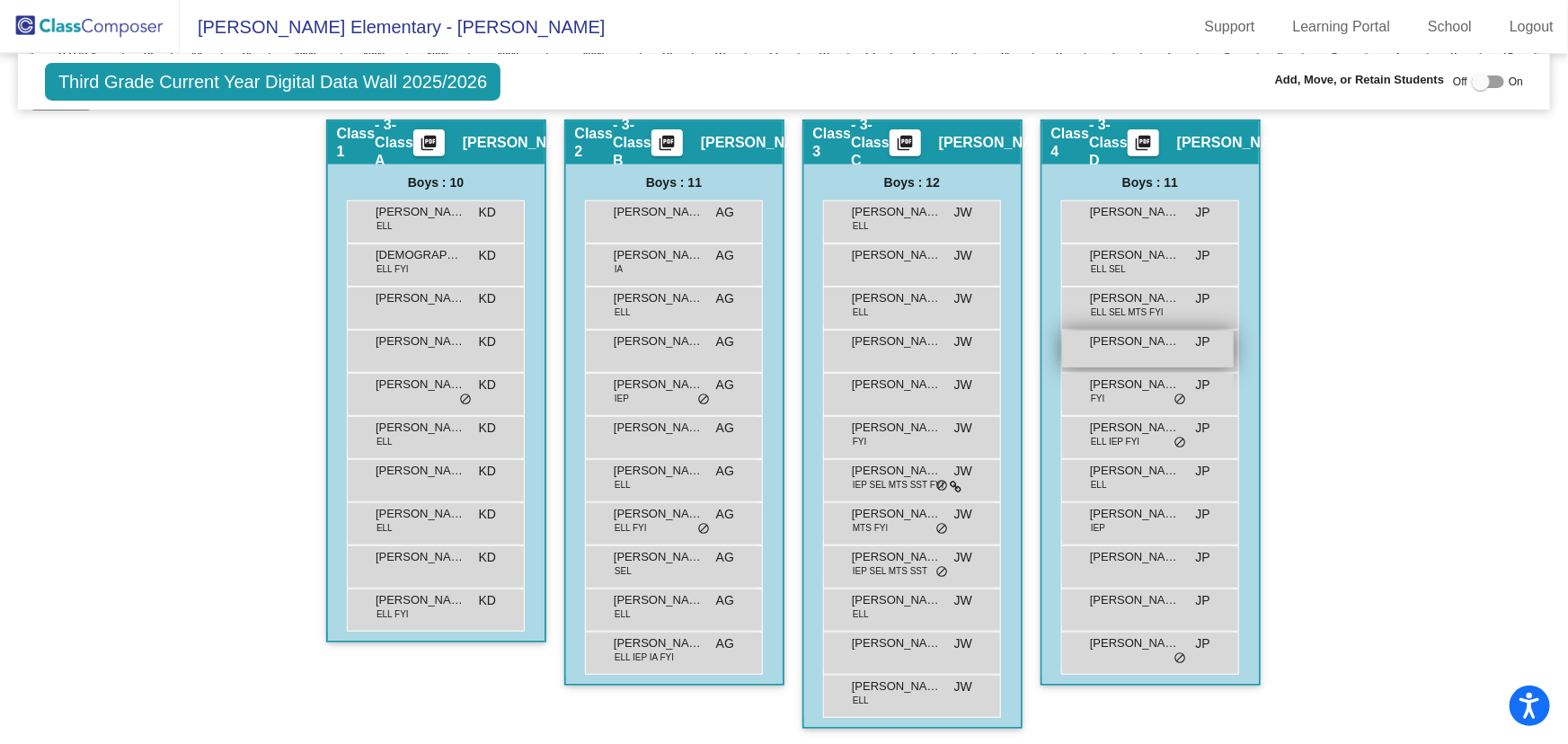
scroll to position [15, 0]
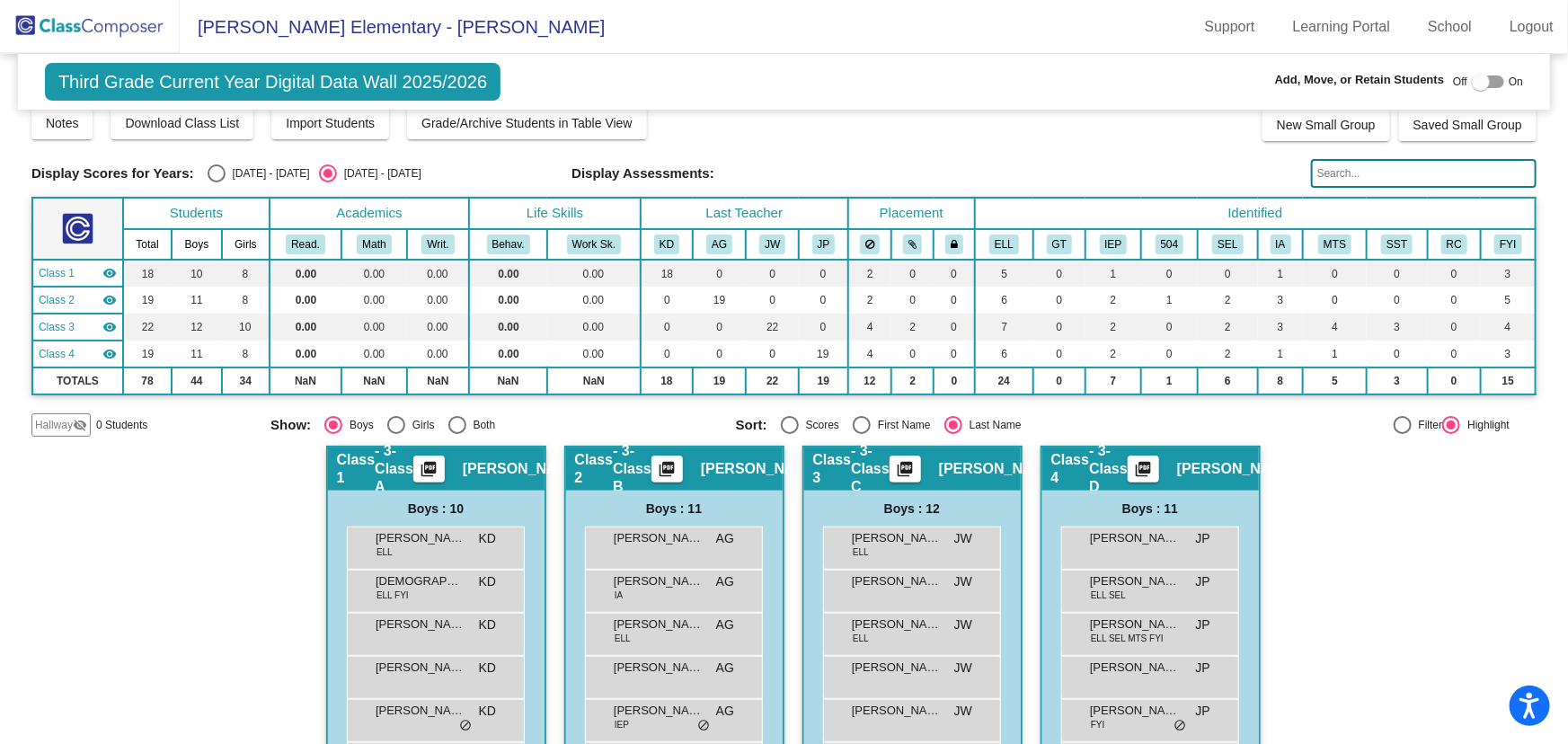
click at [113, 25] on img at bounding box center [89, 26] width 180 height 53
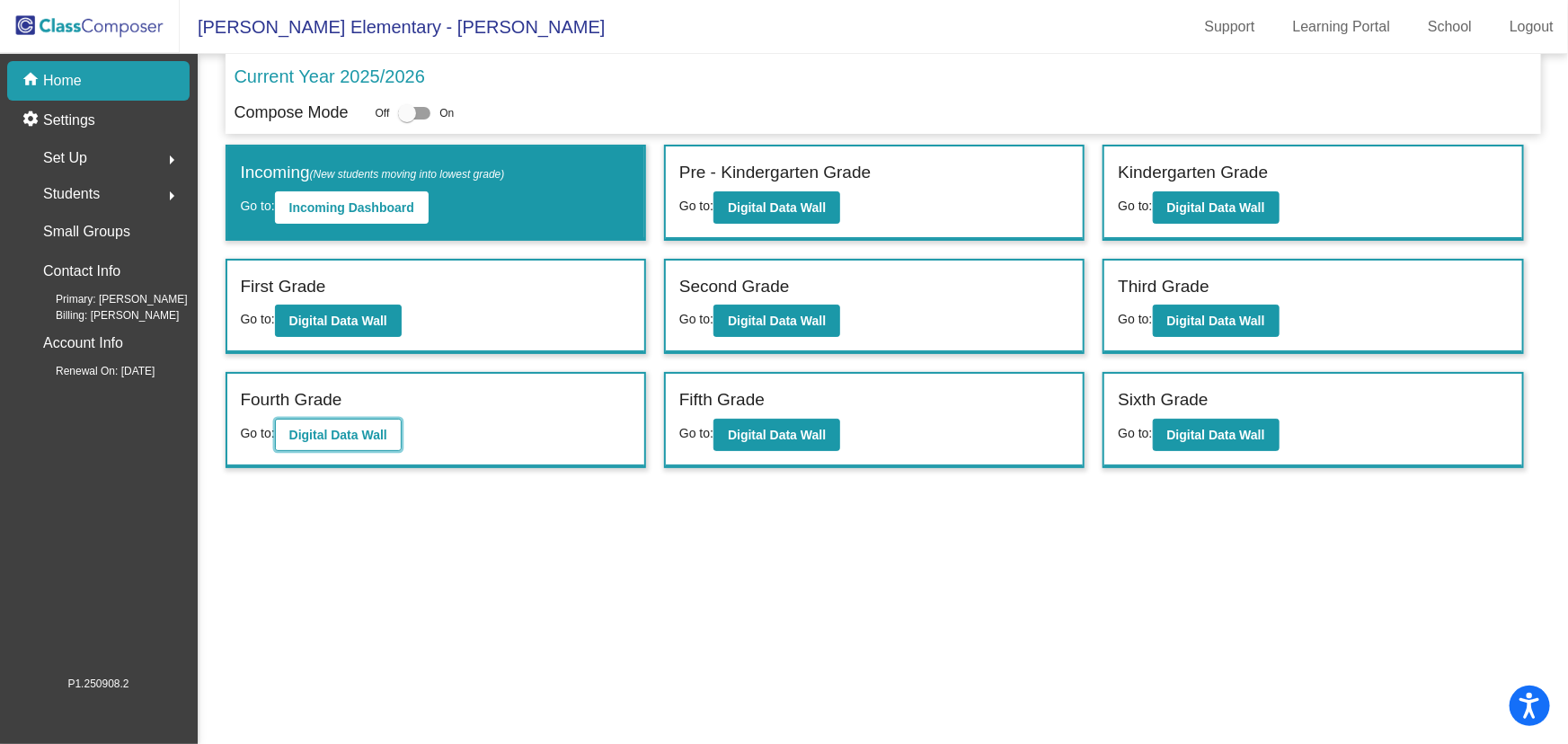
click at [346, 430] on b "Digital Data Wall" at bounding box center [338, 434] width 98 height 14
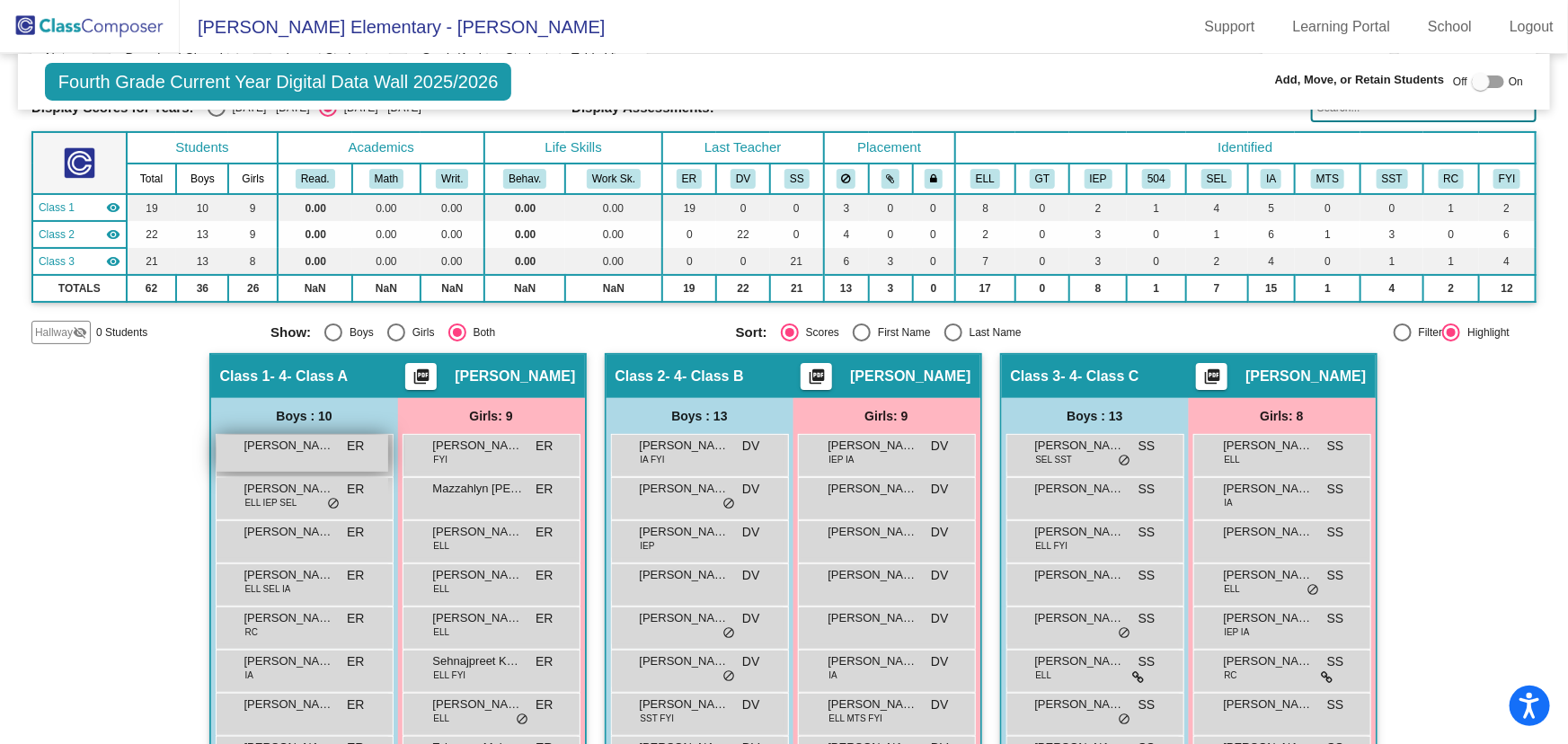
scroll to position [244, 0]
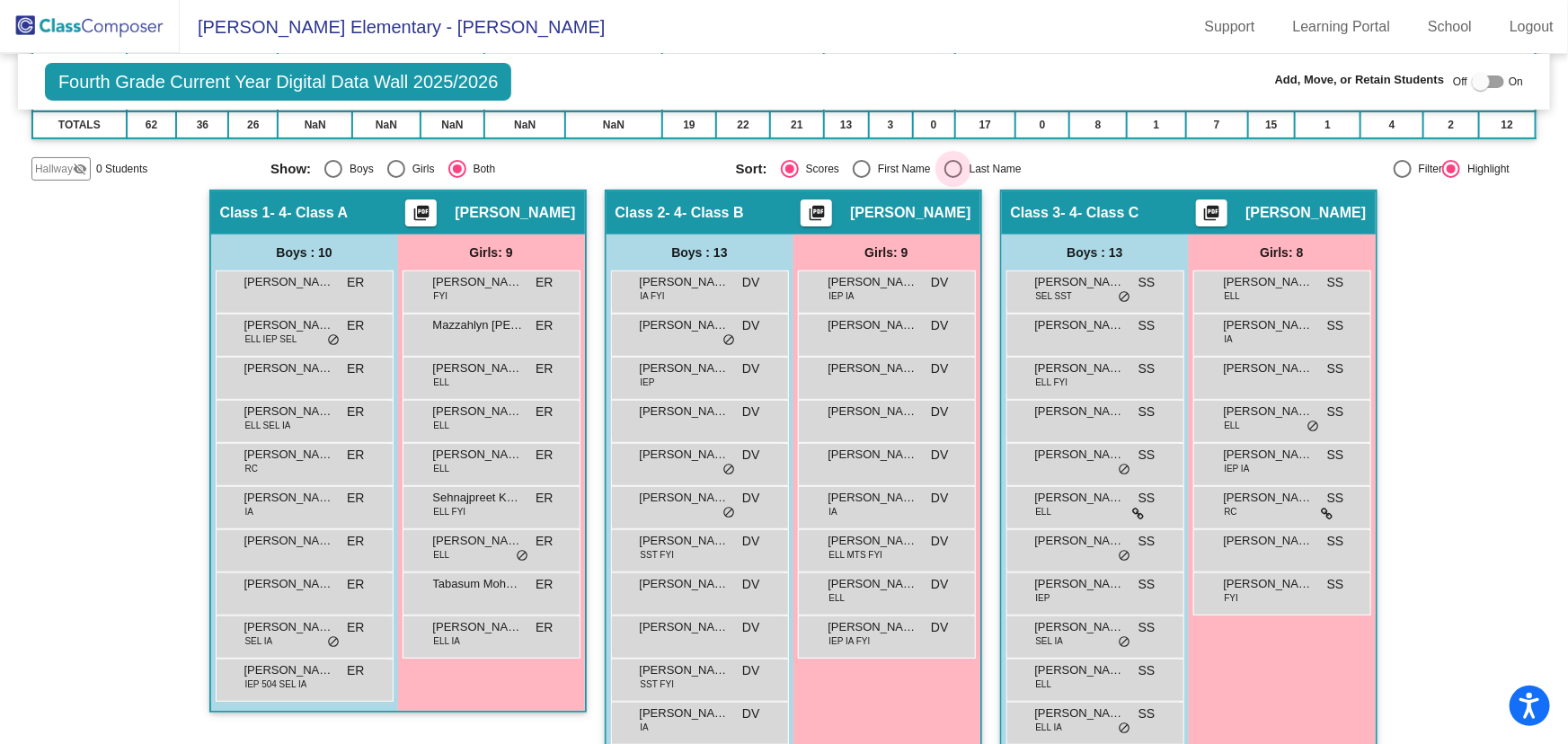
click at [944, 166] on div "Select an option" at bounding box center [953, 169] width 18 height 18
click at [952, 178] on input "Last Name" at bounding box center [952, 178] width 1 height 1
radio input "true"
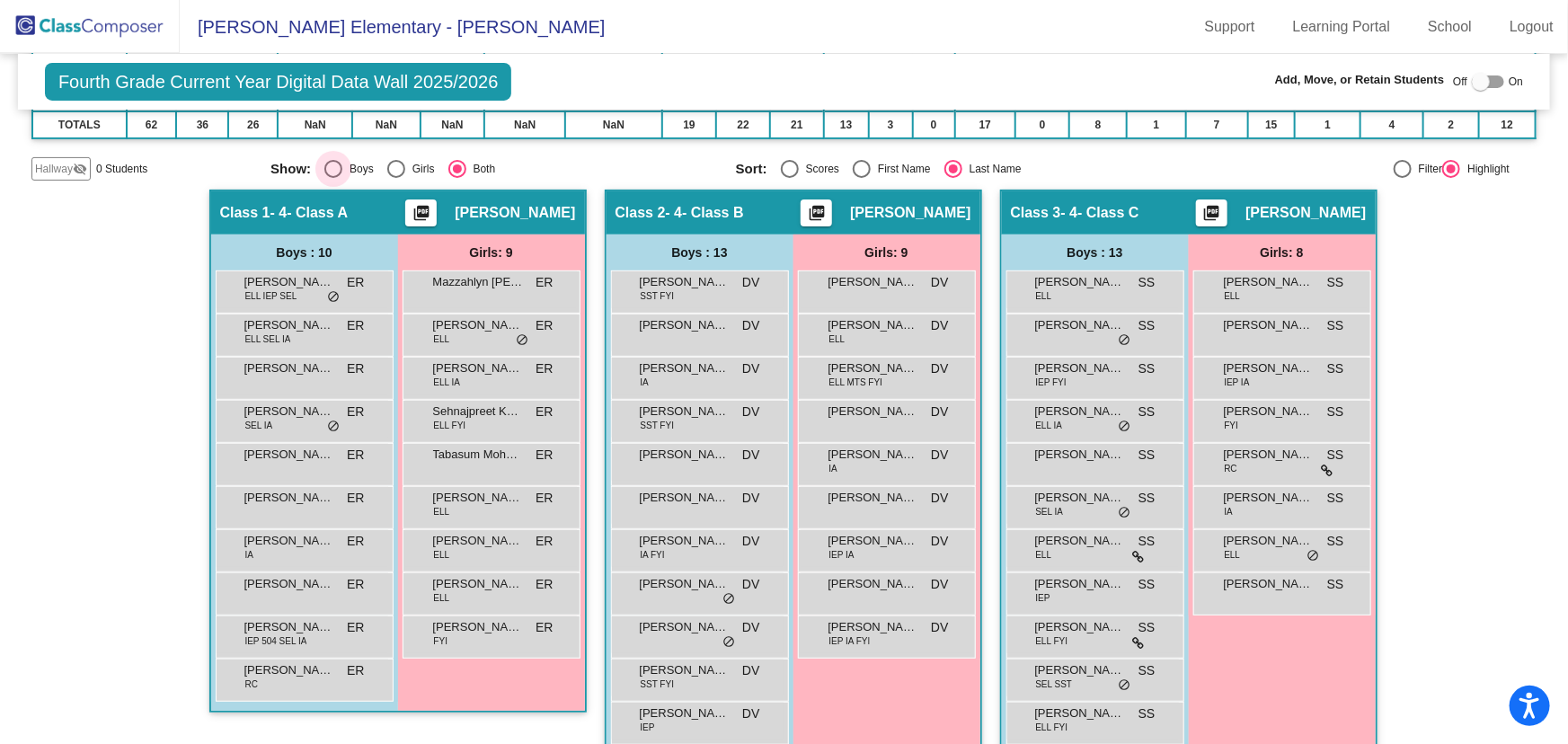
click at [332, 168] on div "Select an option" at bounding box center [333, 169] width 18 height 18
click at [333, 178] on input "Boys" at bounding box center [333, 178] width 1 height 1
radio input "true"
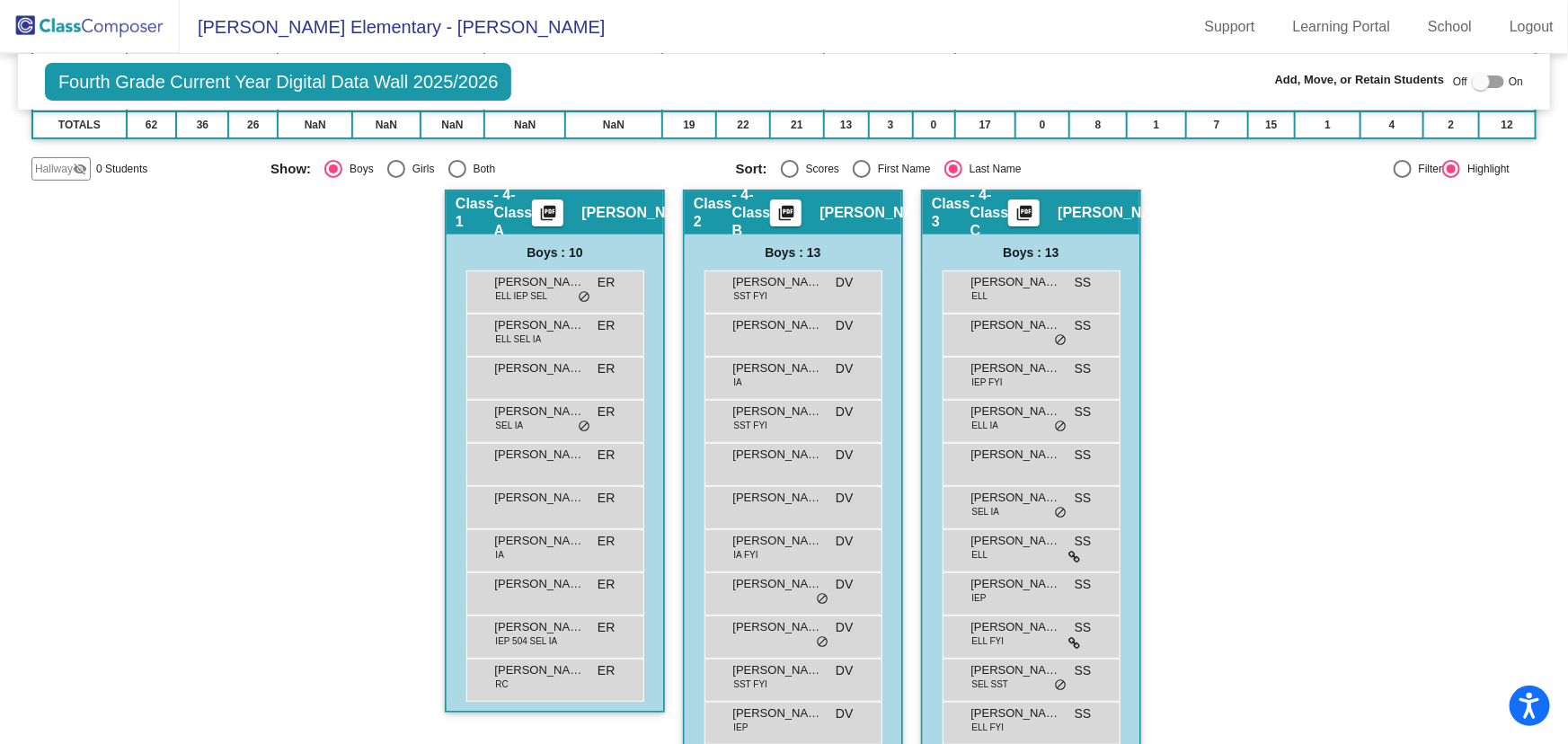
click at [396, 167] on div "Select an option" at bounding box center [396, 169] width 18 height 18
click at [396, 178] on input "Girls" at bounding box center [395, 178] width 1 height 1
radio input "true"
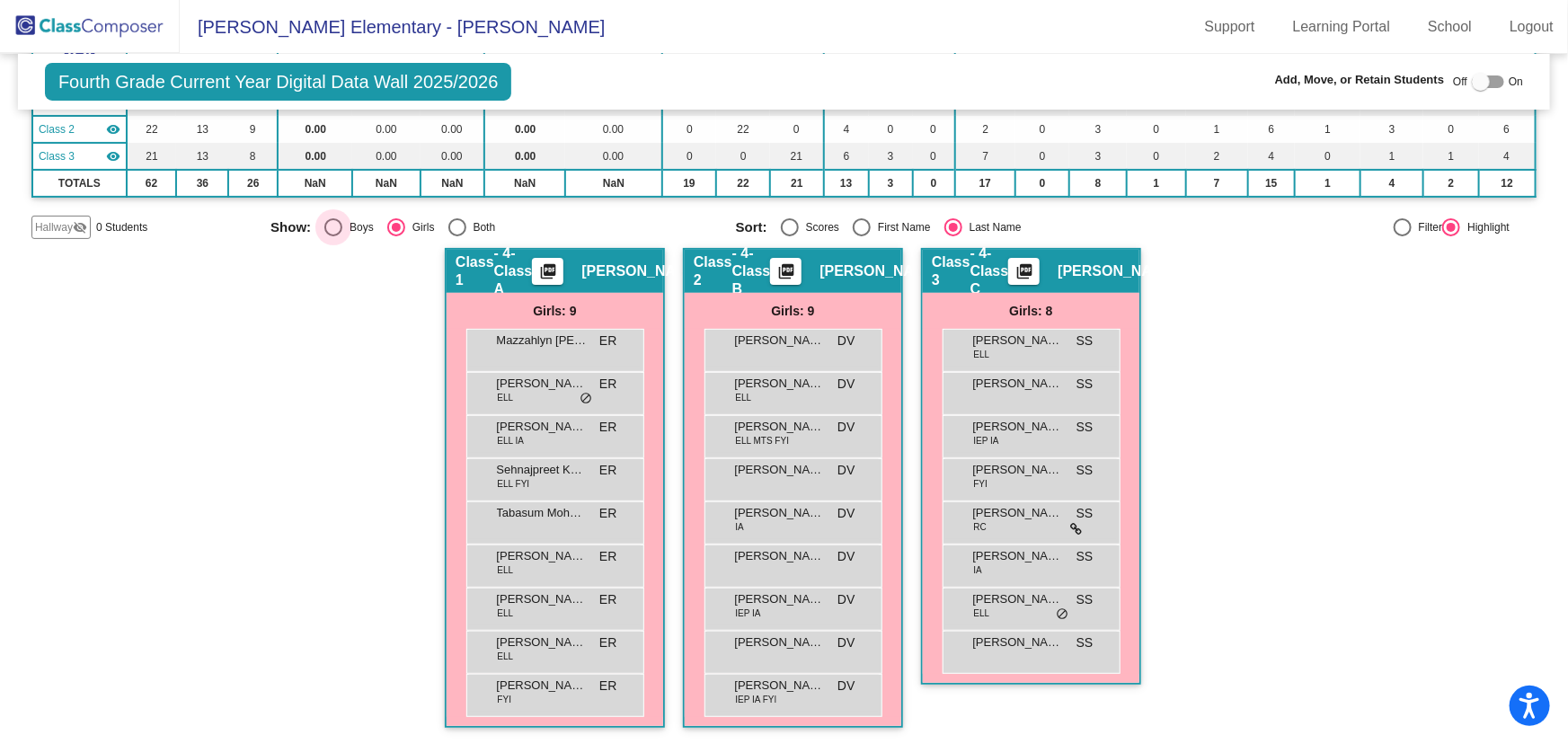
click at [343, 222] on div "Boys" at bounding box center [359, 227] width 32 height 16
click at [333, 236] on input "Boys" at bounding box center [333, 236] width 1 height 1
radio input "true"
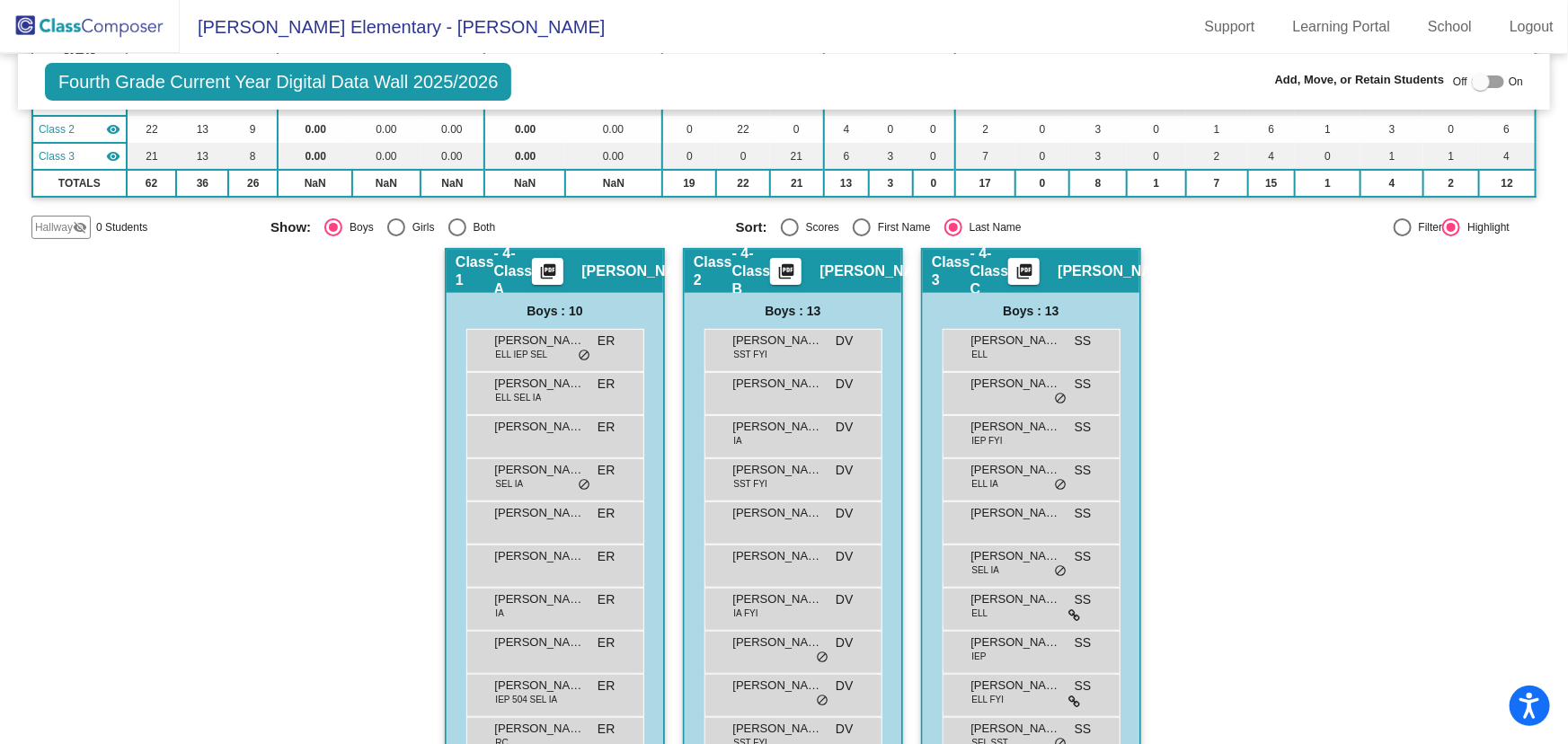
click at [398, 226] on div "Select an option" at bounding box center [396, 227] width 18 height 18
click at [396, 236] on input "Girls" at bounding box center [395, 236] width 1 height 1
radio input "true"
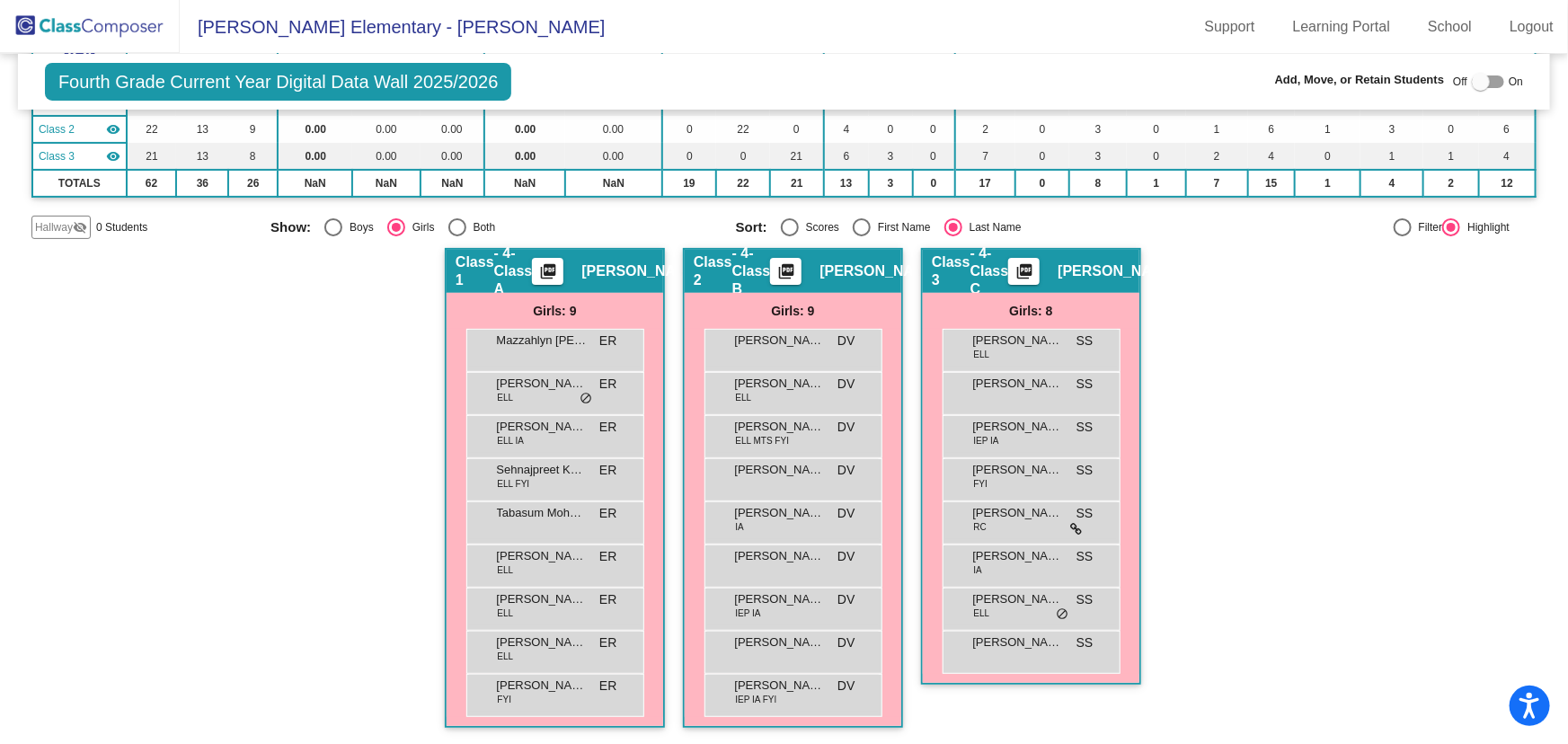
drag, startPoint x: 76, startPoint y: 24, endPoint x: 103, endPoint y: 39, distance: 30.9
click at [76, 24] on img at bounding box center [89, 26] width 180 height 53
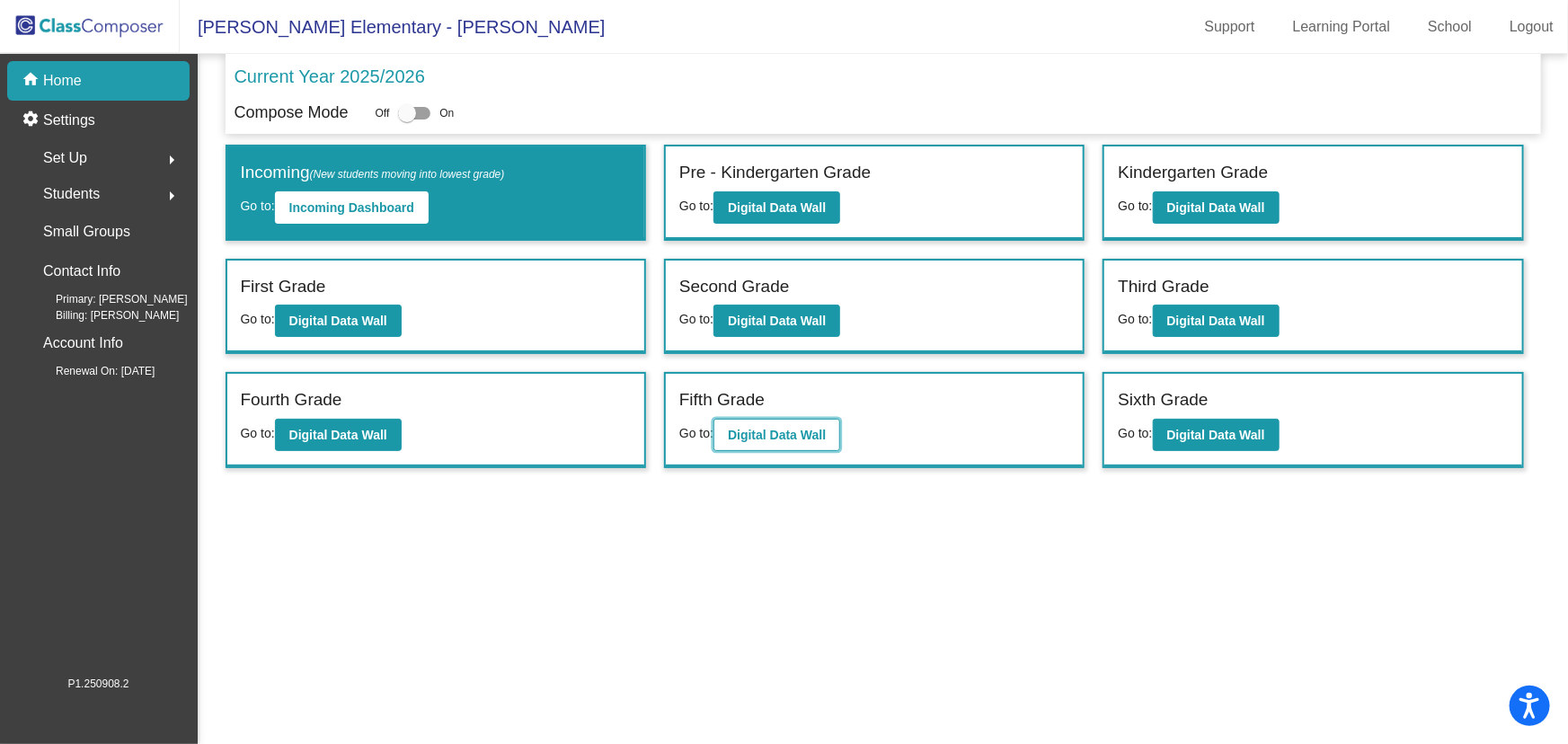
click at [744, 431] on b "Digital Data Wall" at bounding box center [776, 434] width 98 height 14
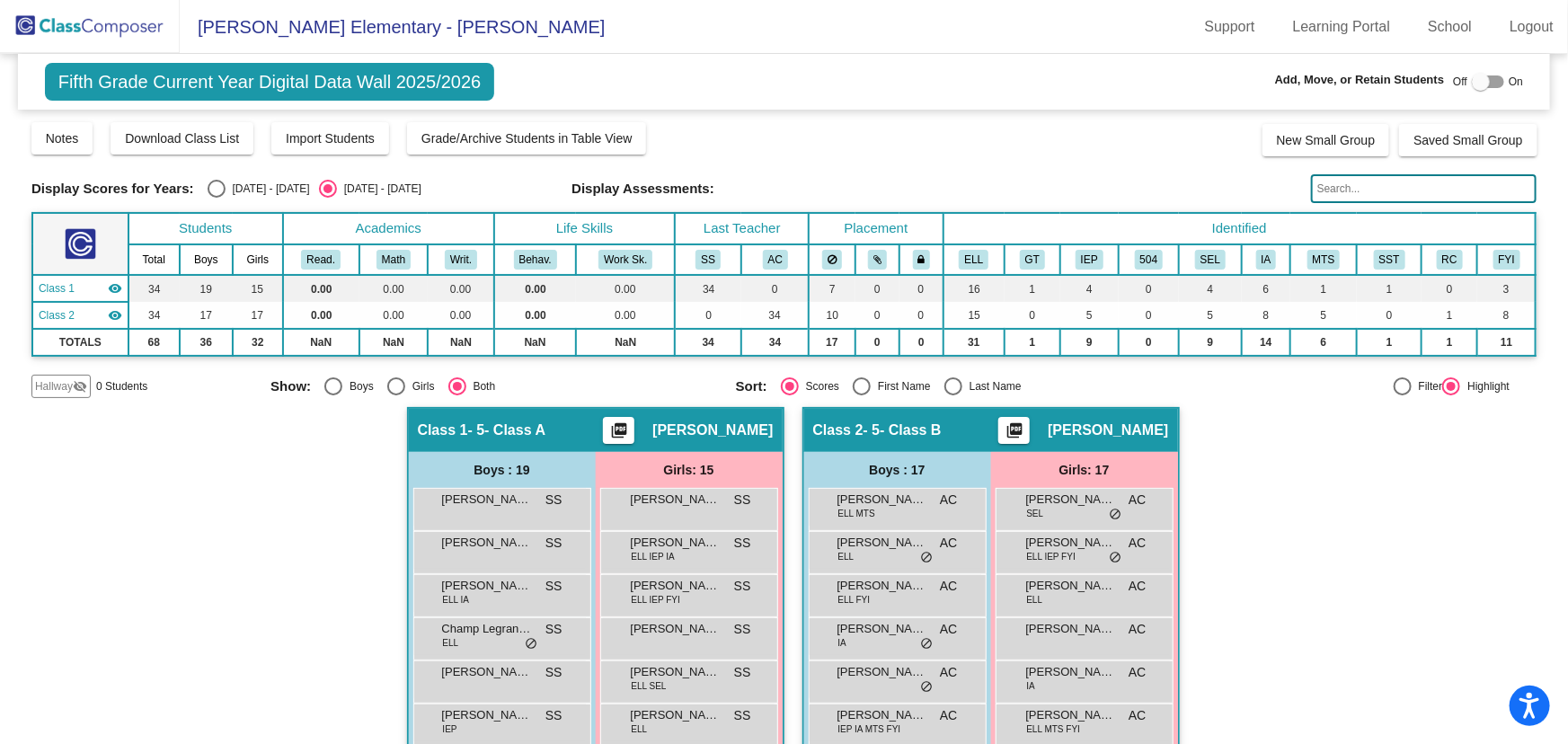
click at [949, 384] on div "Select an option" at bounding box center [953, 386] width 18 height 18
click at [952, 395] on input "Last Name" at bounding box center [952, 395] width 1 height 1
radio input "true"
click at [324, 386] on div "Select an option" at bounding box center [333, 386] width 18 height 18
click at [333, 395] on input "Boys" at bounding box center [333, 395] width 1 height 1
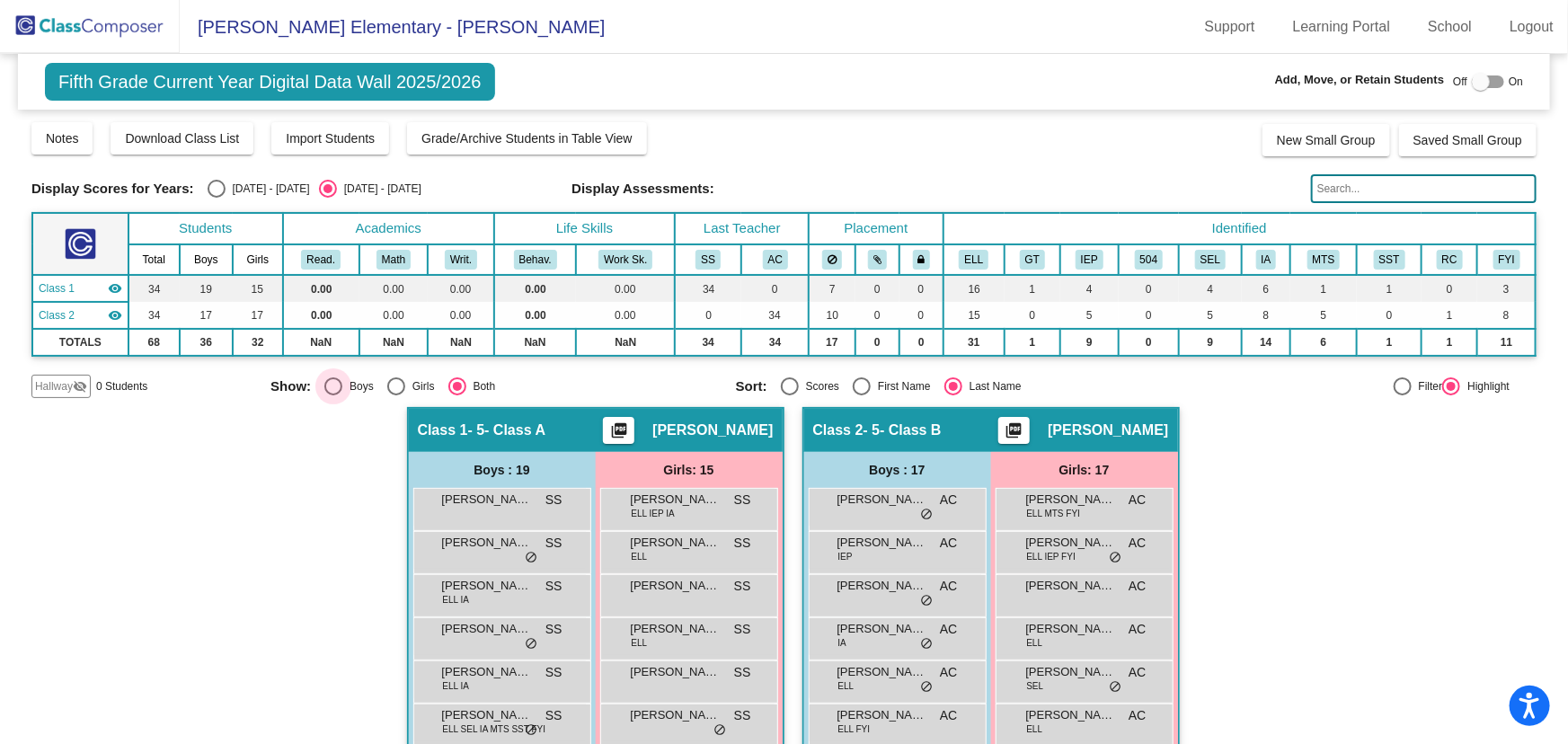
radio input "true"
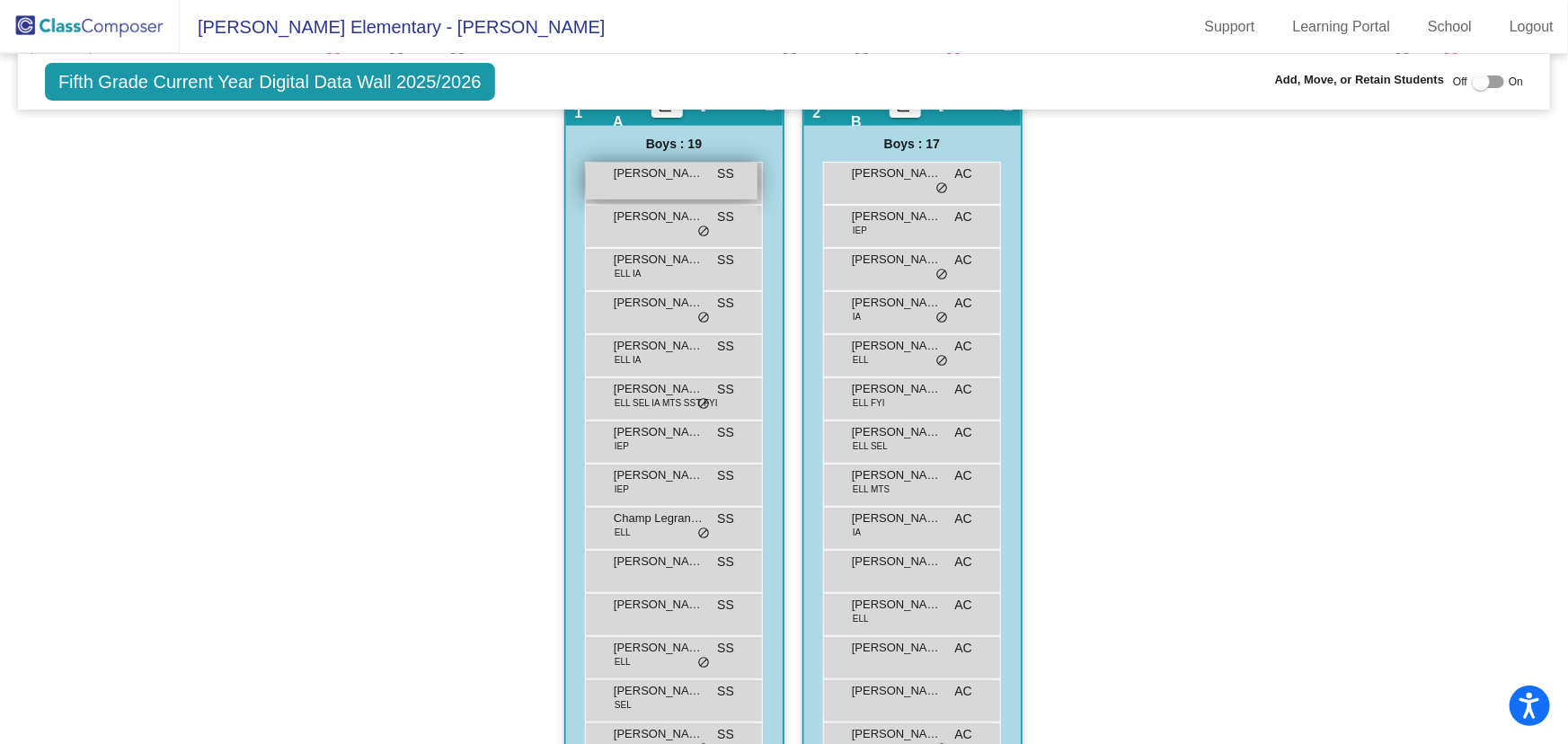
scroll to position [80, 0]
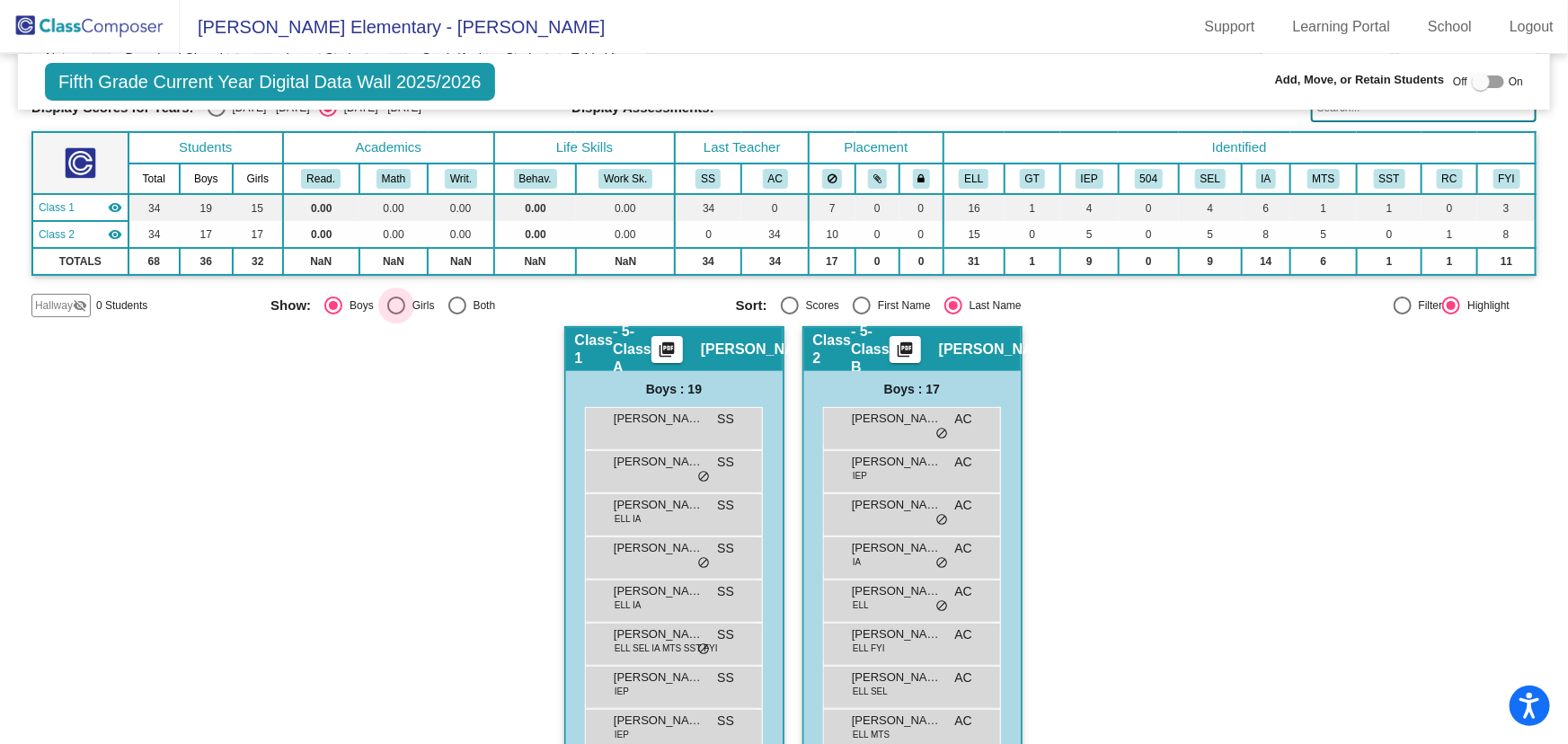
click at [396, 304] on div "Select an option" at bounding box center [396, 305] width 18 height 18
click at [396, 314] on input "Girls" at bounding box center [395, 314] width 1 height 1
radio input "true"
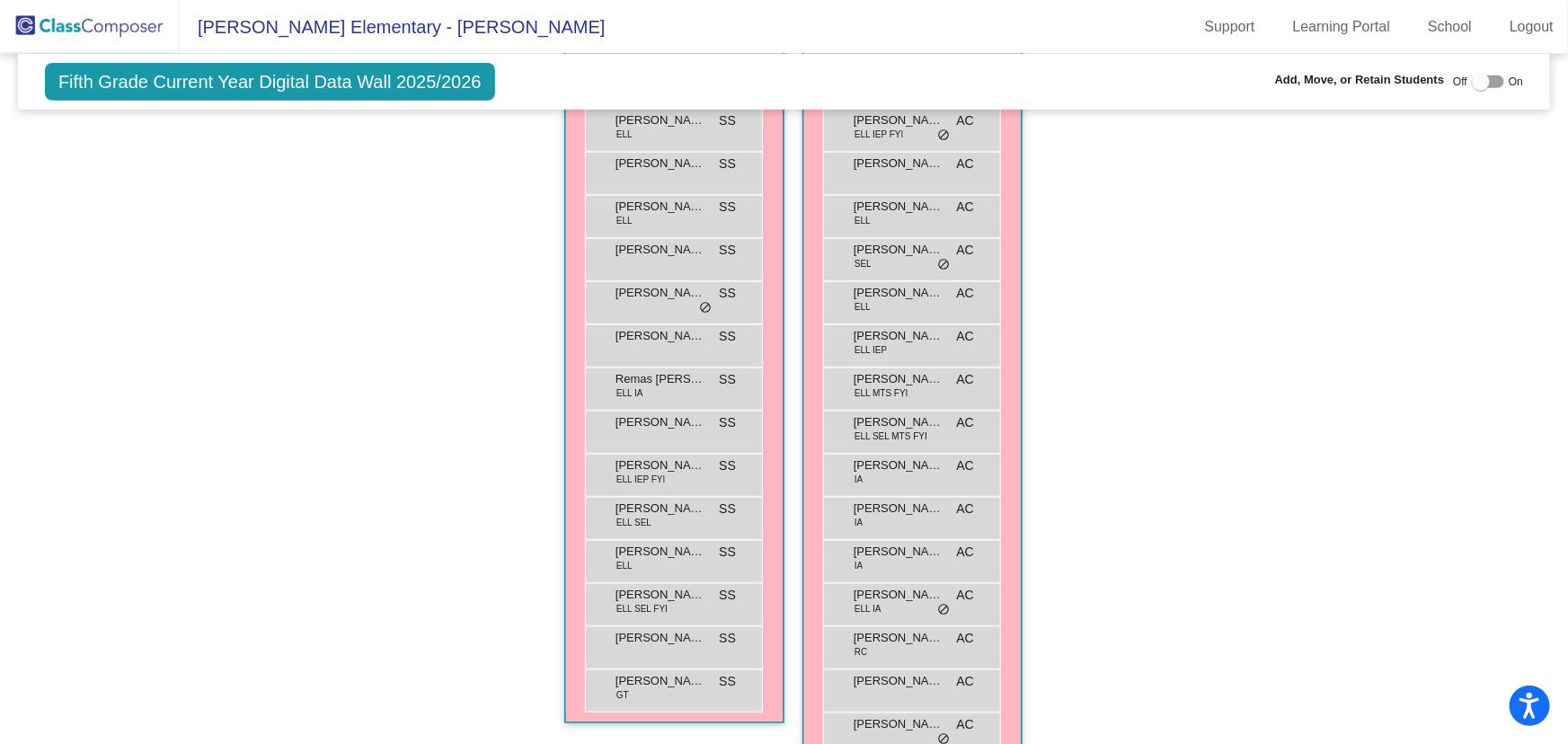
scroll to position [177, 0]
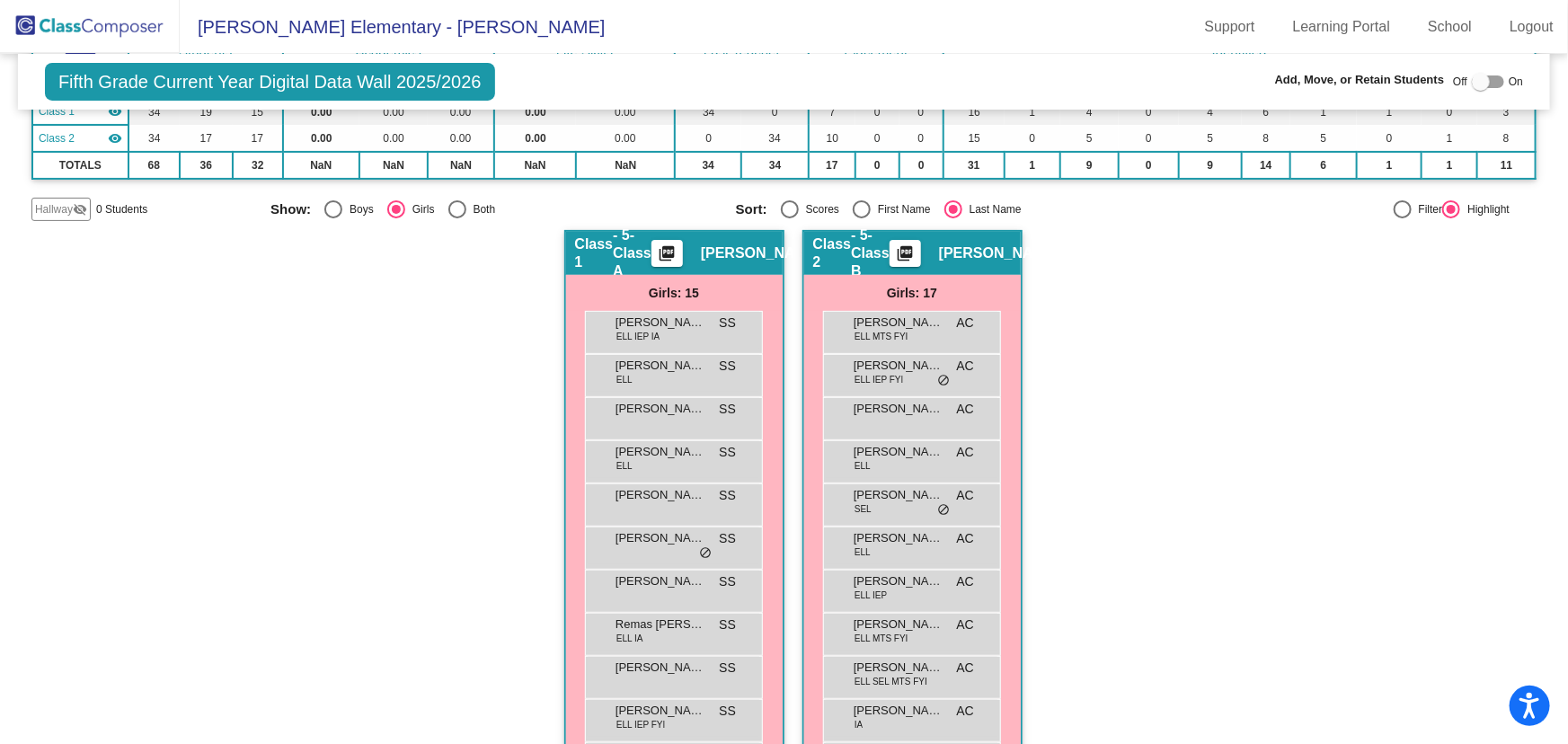
click at [325, 202] on div "Select an option" at bounding box center [333, 210] width 18 height 18
click at [333, 219] on input "Boys" at bounding box center [333, 219] width 1 height 1
radio input "true"
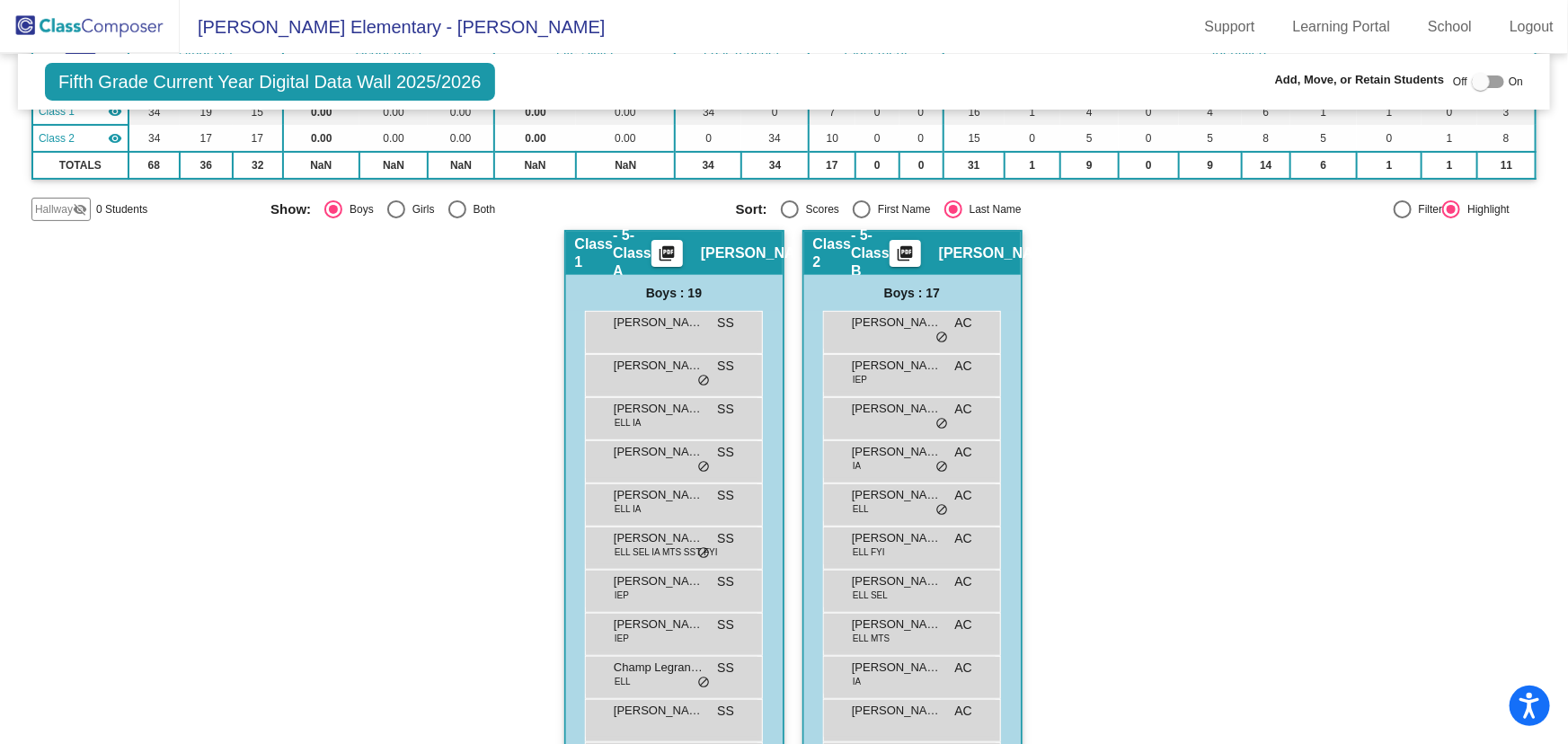
click at [1104, 425] on div "Hallway - Hallway Class picture_as_pdf Add Student First Name Last Name Student…" at bounding box center [784, 693] width 1505 height 929
click at [388, 207] on div "Select an option" at bounding box center [396, 210] width 18 height 18
click at [395, 219] on input "Girls" at bounding box center [395, 219] width 1 height 1
radio input "true"
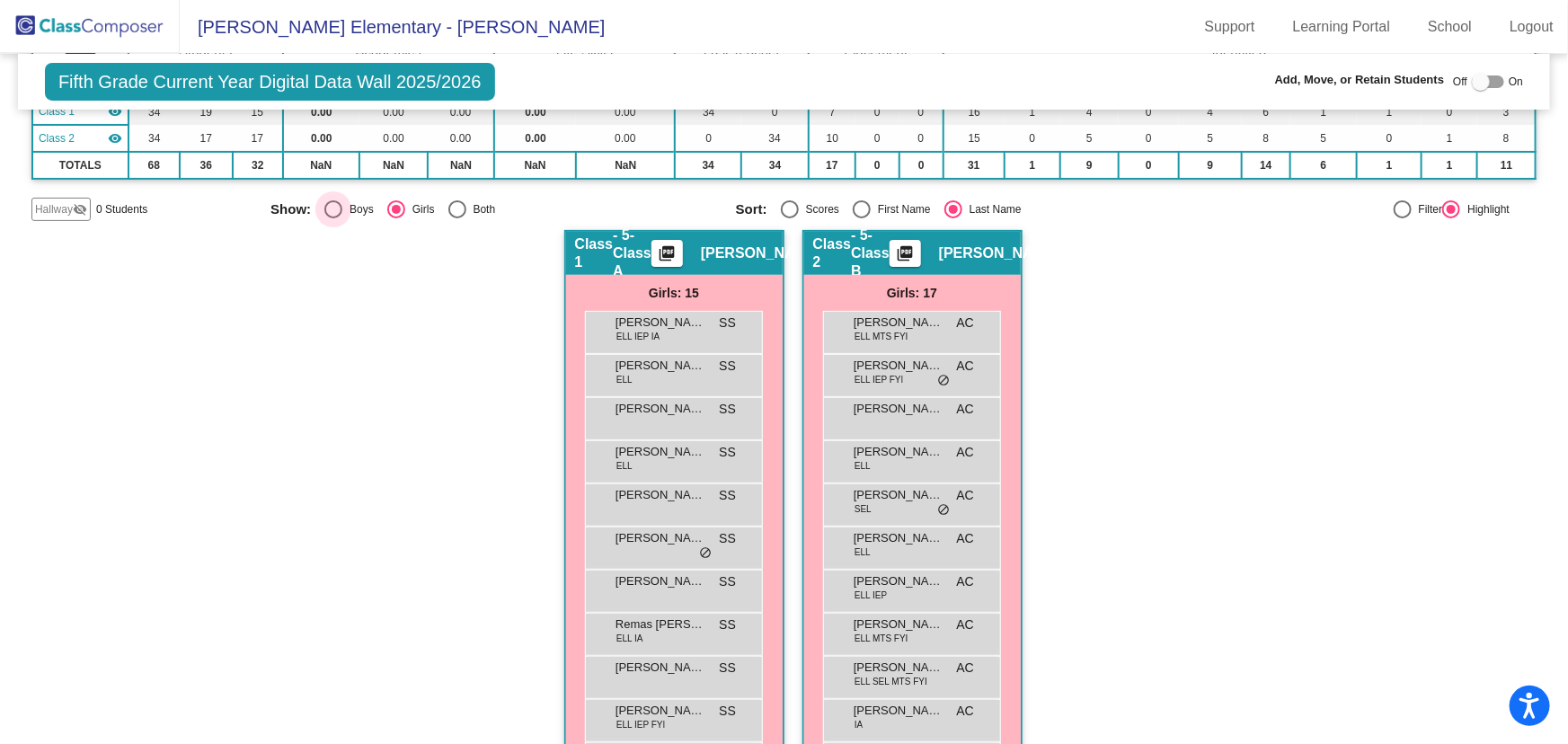
click at [328, 202] on div "Select an option" at bounding box center [333, 210] width 18 height 18
click at [333, 219] on input "Boys" at bounding box center [333, 219] width 1 height 1
radio input "true"
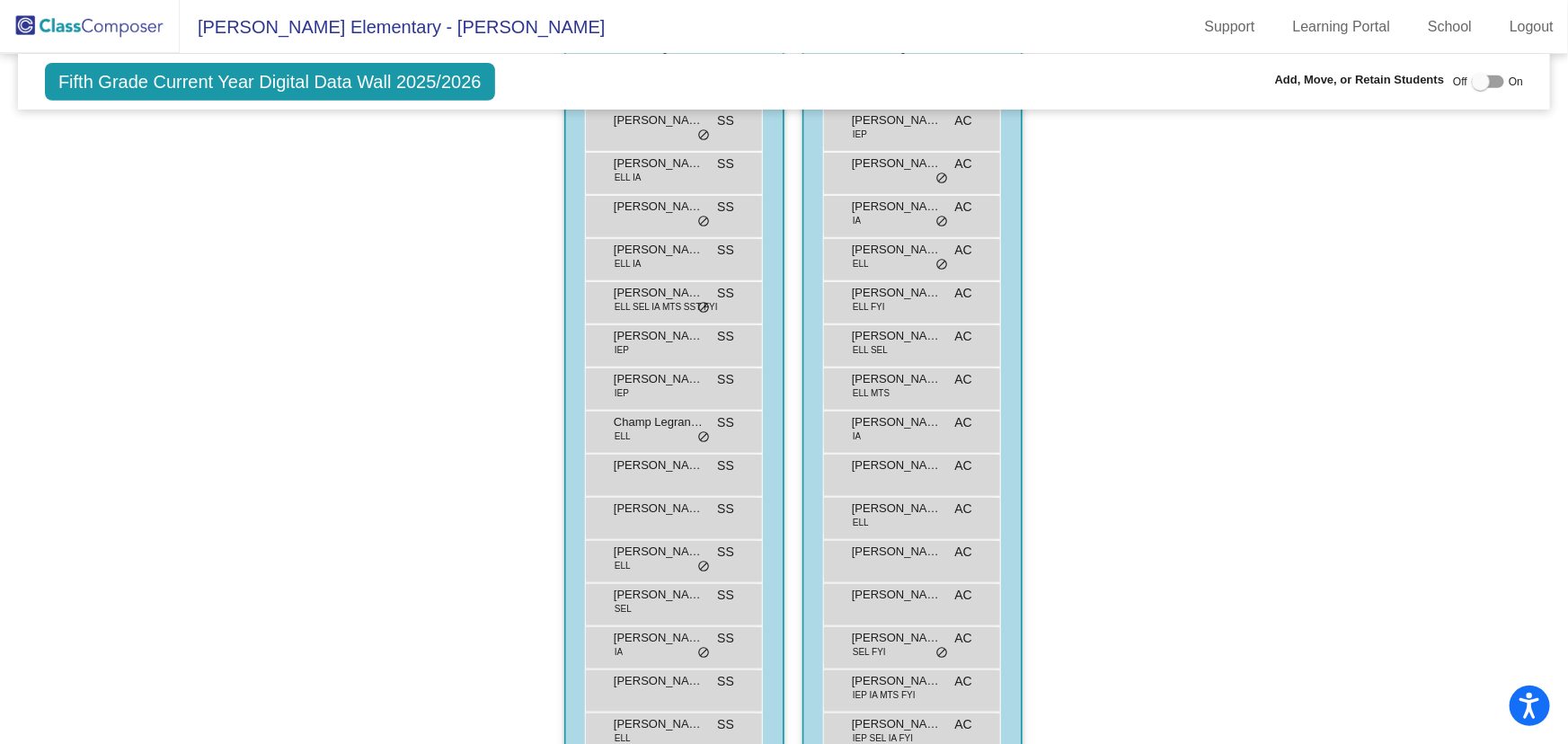
scroll to position [258, 0]
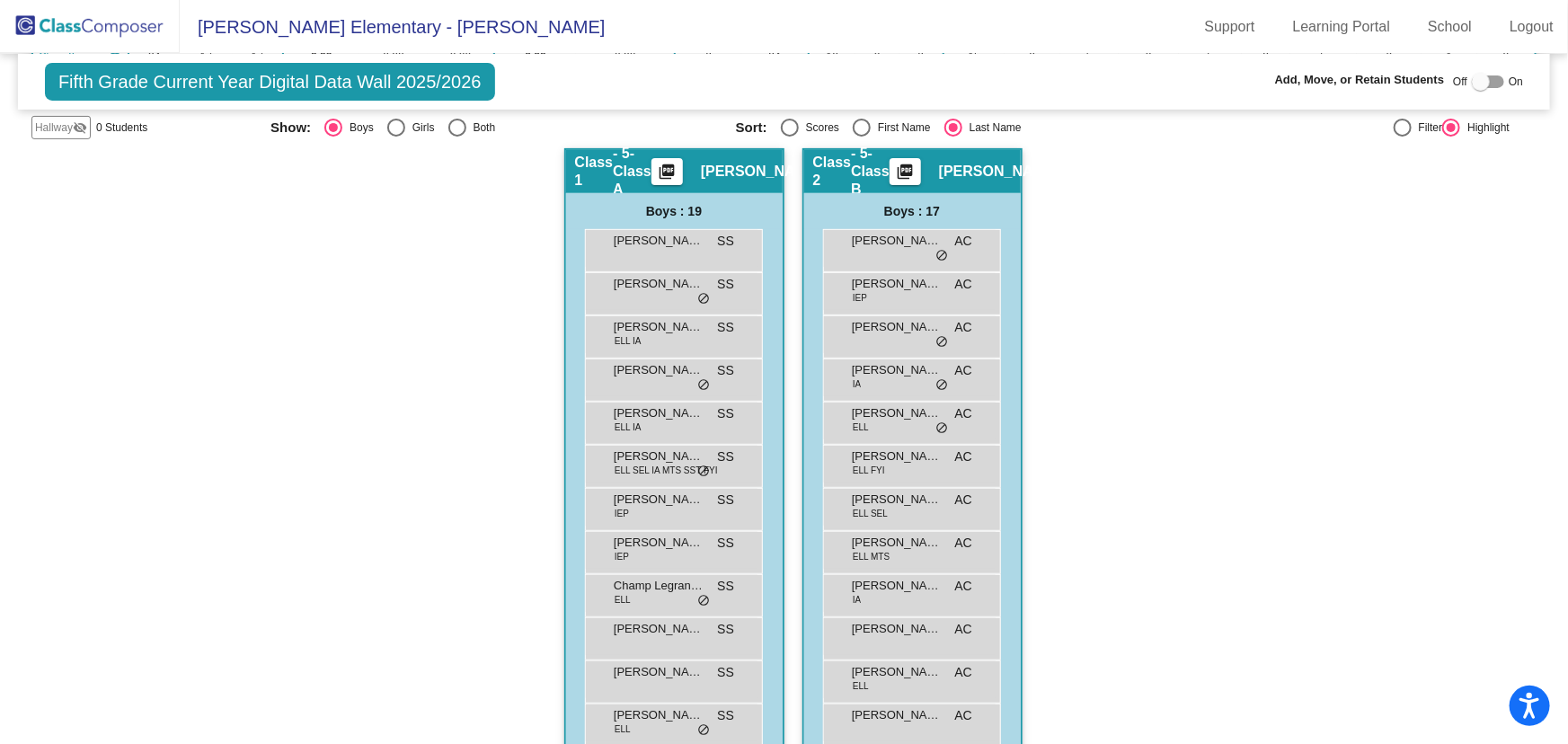
click at [80, 15] on img at bounding box center [89, 26] width 180 height 53
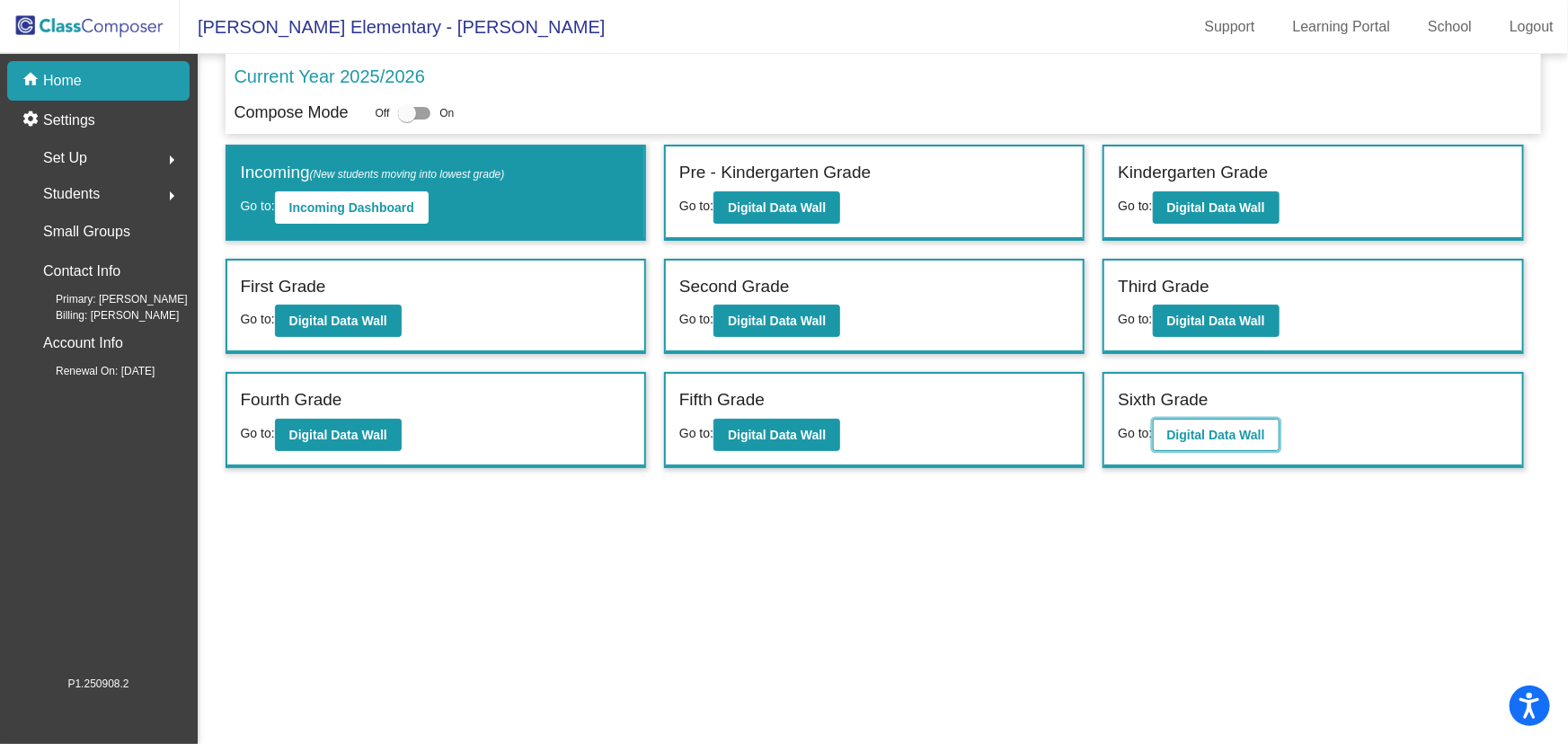
click at [1213, 440] on button "Digital Data Wall" at bounding box center [1215, 434] width 126 height 33
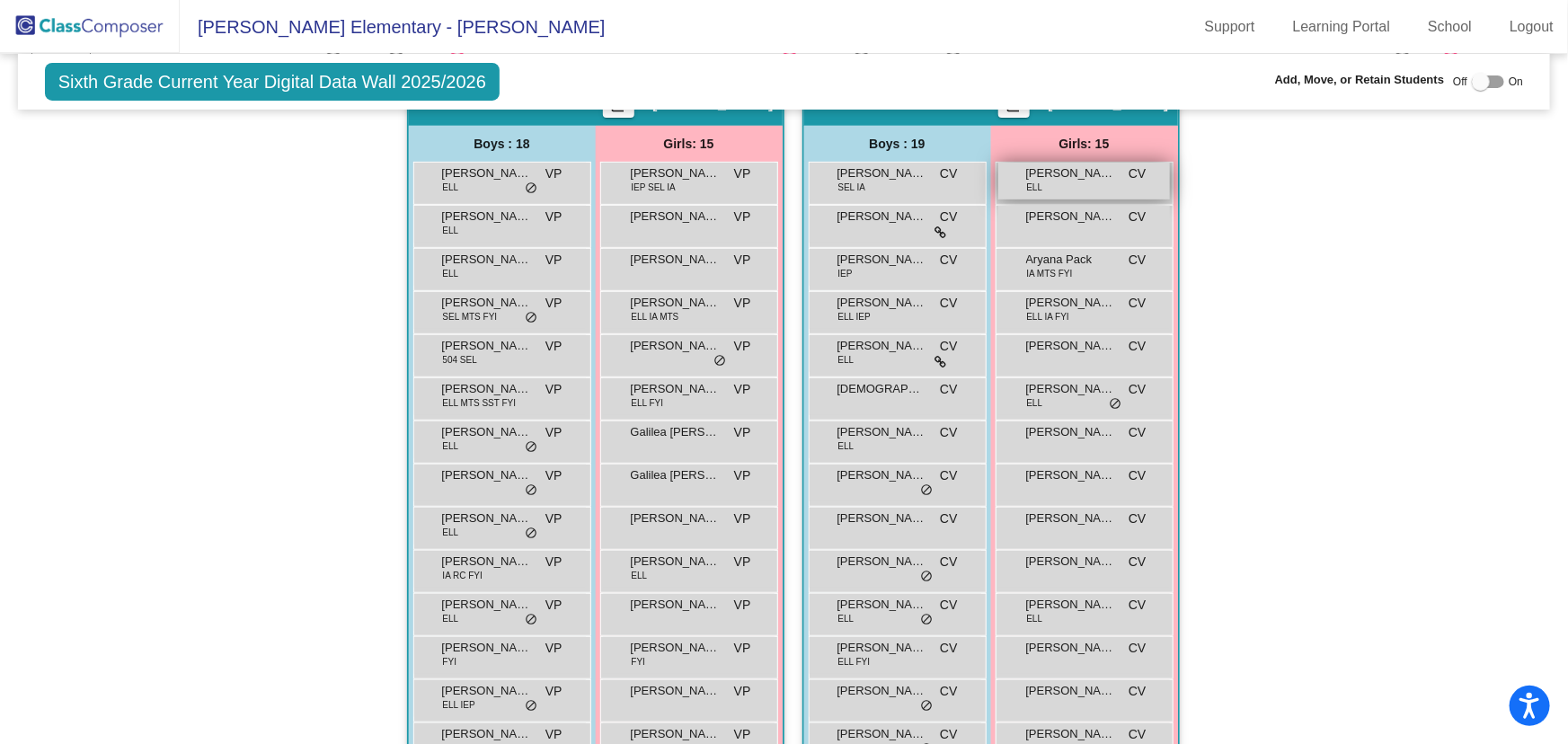
scroll to position [163, 0]
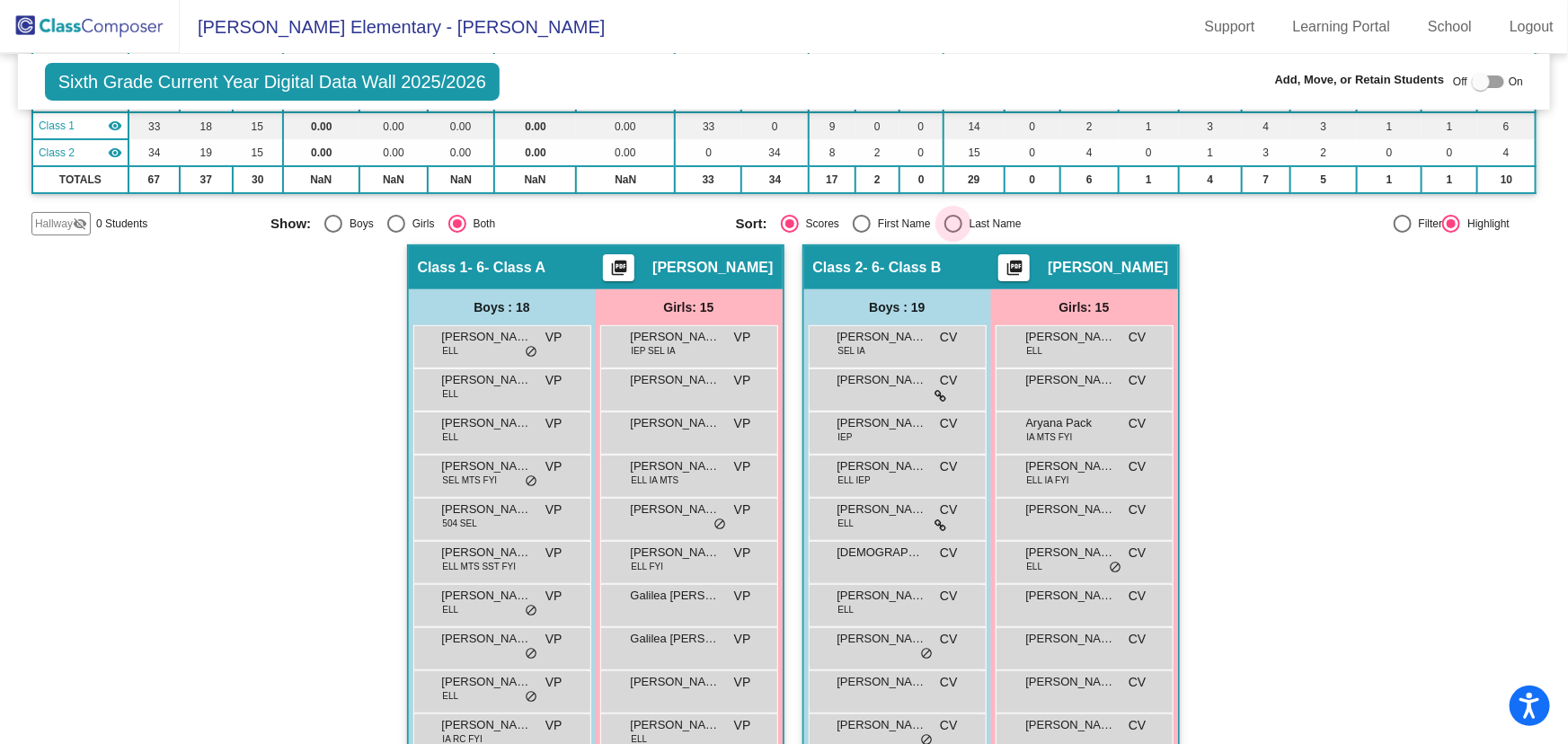
click at [952, 219] on div "Select an option" at bounding box center [953, 223] width 18 height 18
click at [952, 232] on input "Last Name" at bounding box center [952, 232] width 1 height 1
radio input "true"
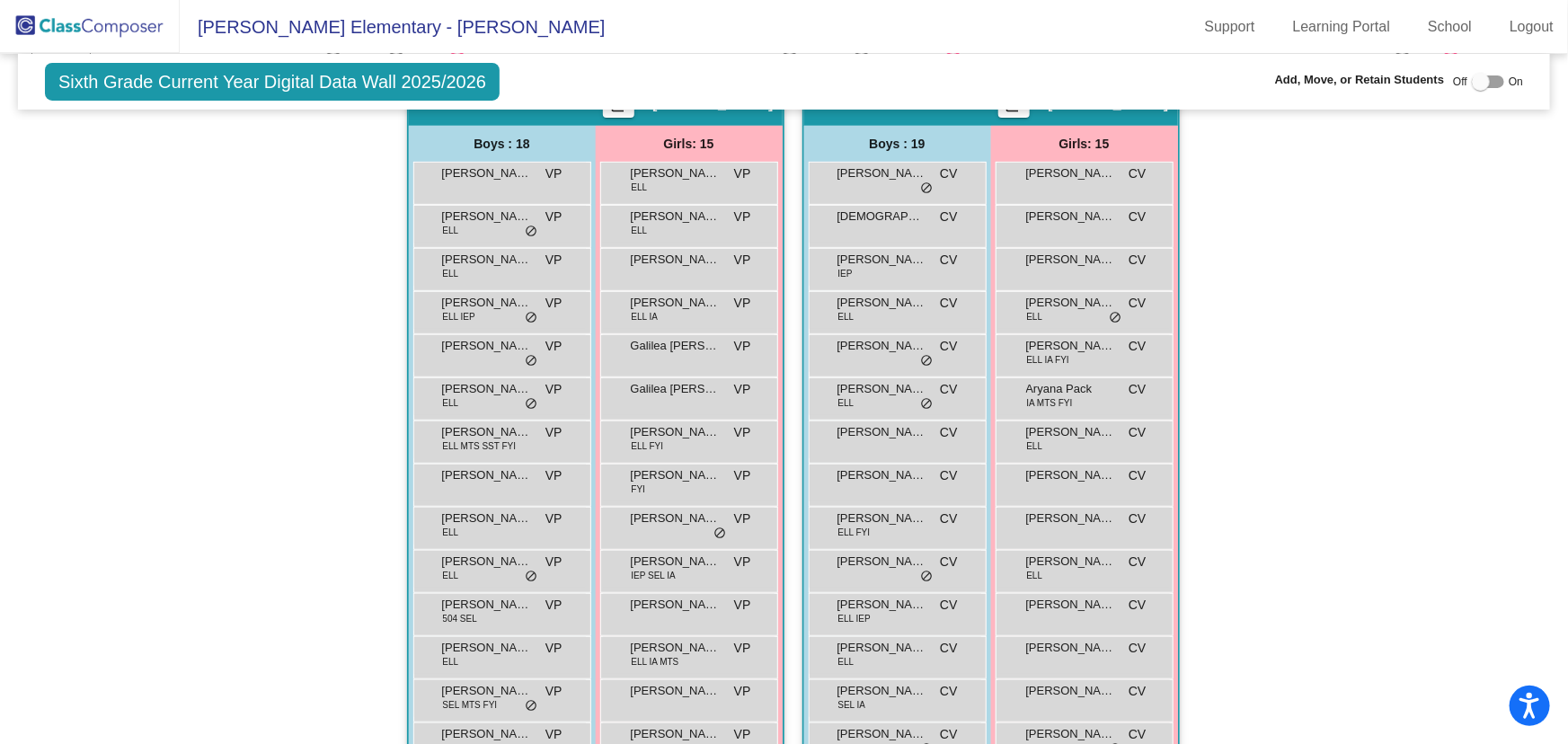
scroll to position [0, 0]
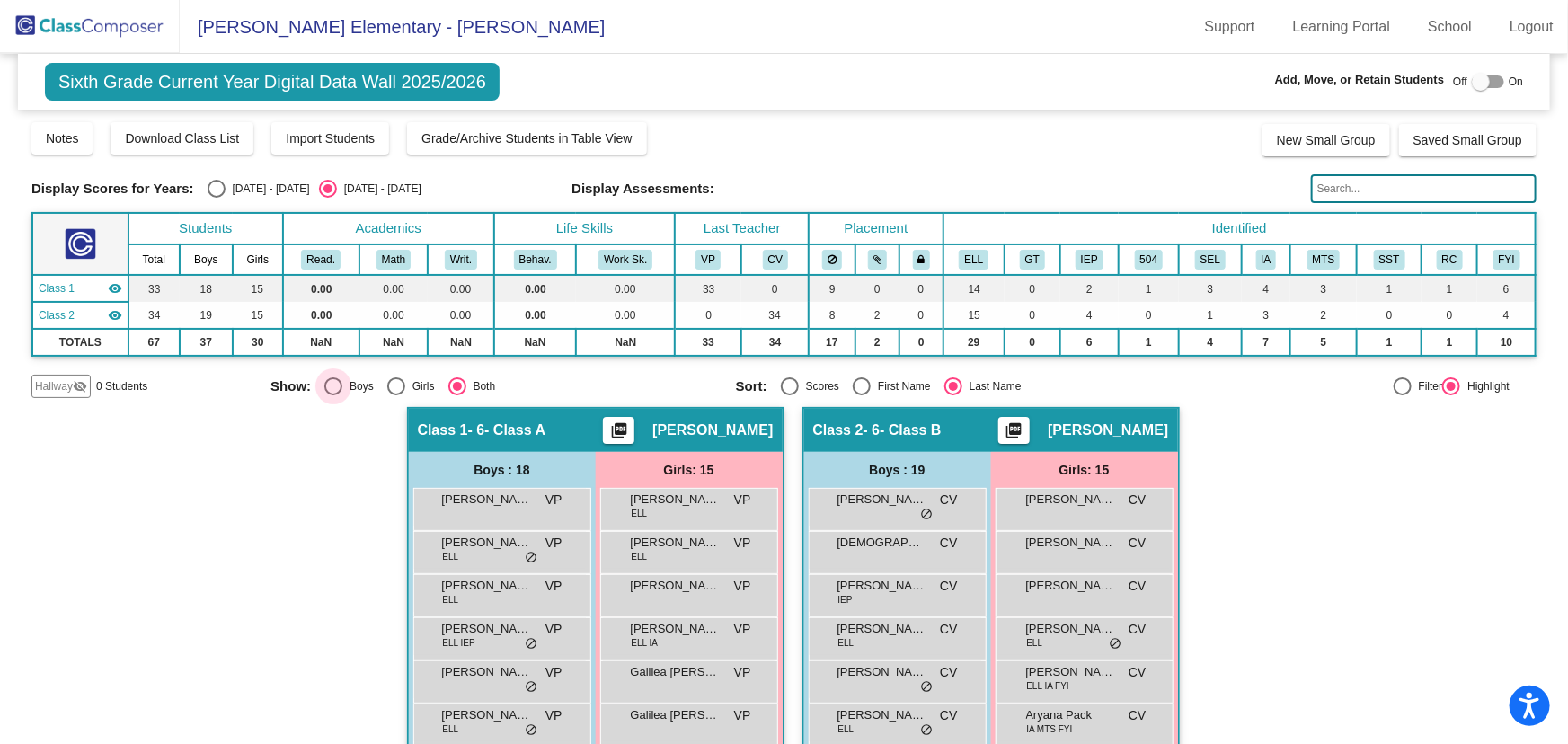
click at [326, 382] on div "Select an option" at bounding box center [333, 386] width 18 height 18
click at [333, 395] on input "Boys" at bounding box center [333, 395] width 1 height 1
radio input "true"
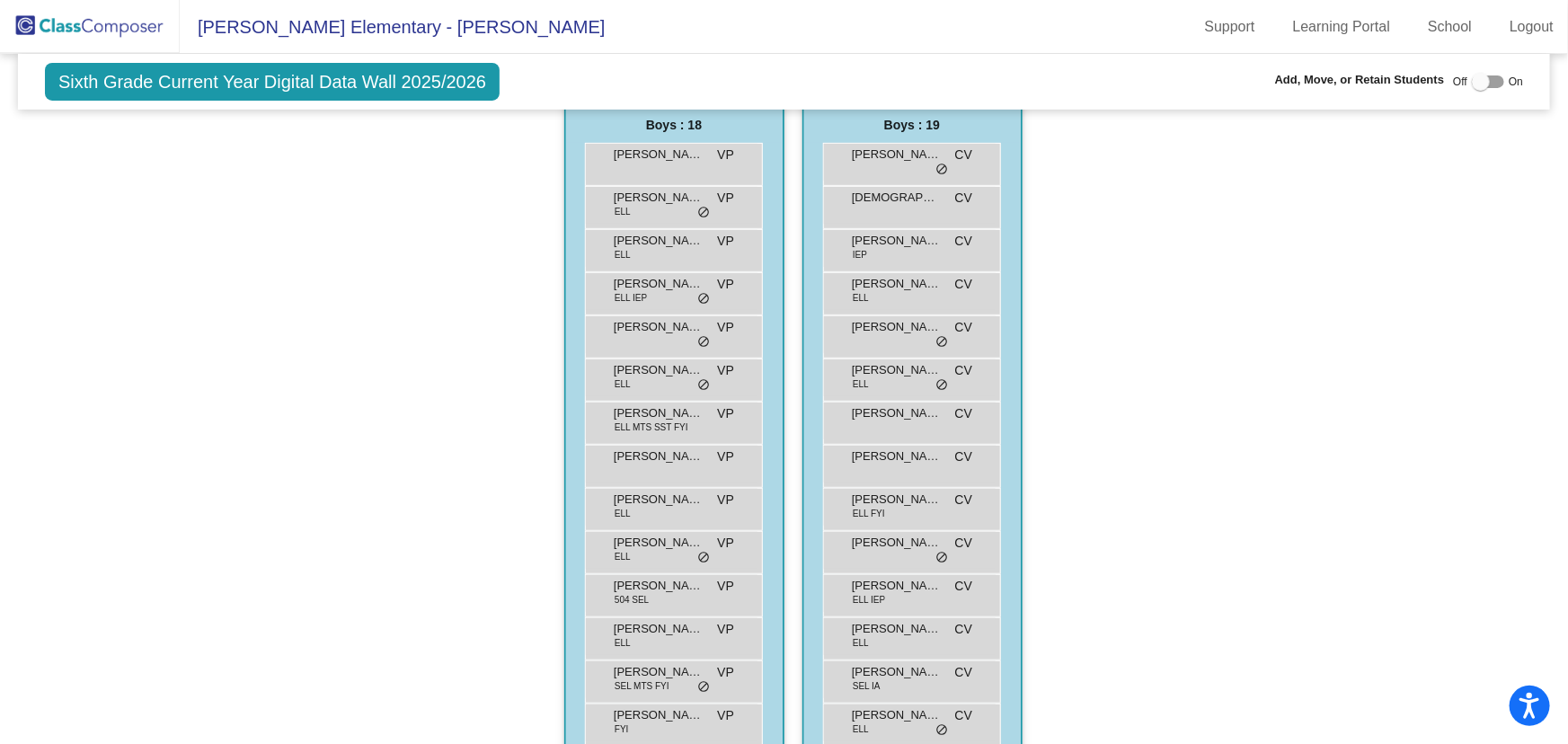
scroll to position [18, 0]
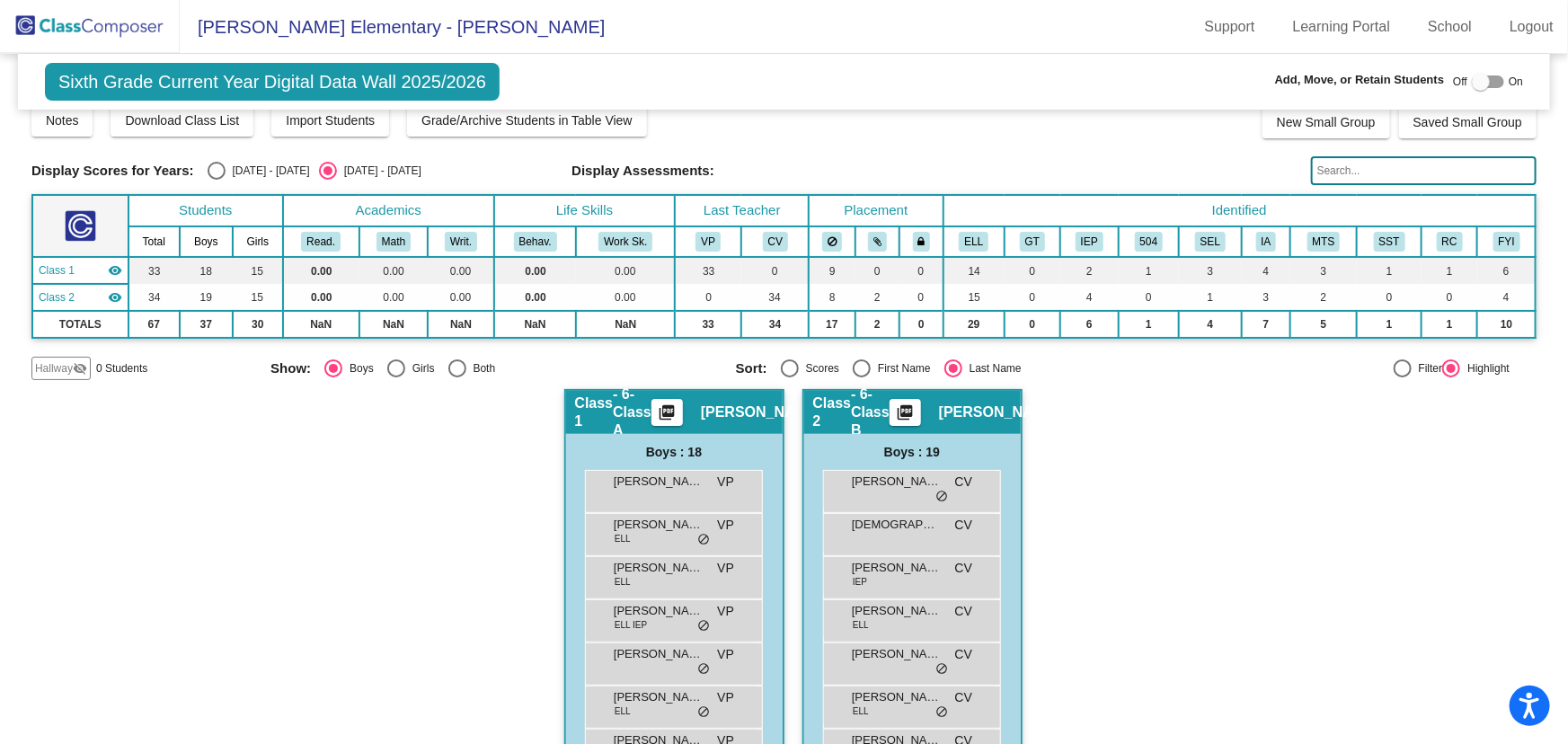
click at [388, 371] on div "Select an option" at bounding box center [396, 369] width 18 height 18
click at [395, 377] on input "Girls" at bounding box center [395, 377] width 1 height 1
radio input "true"
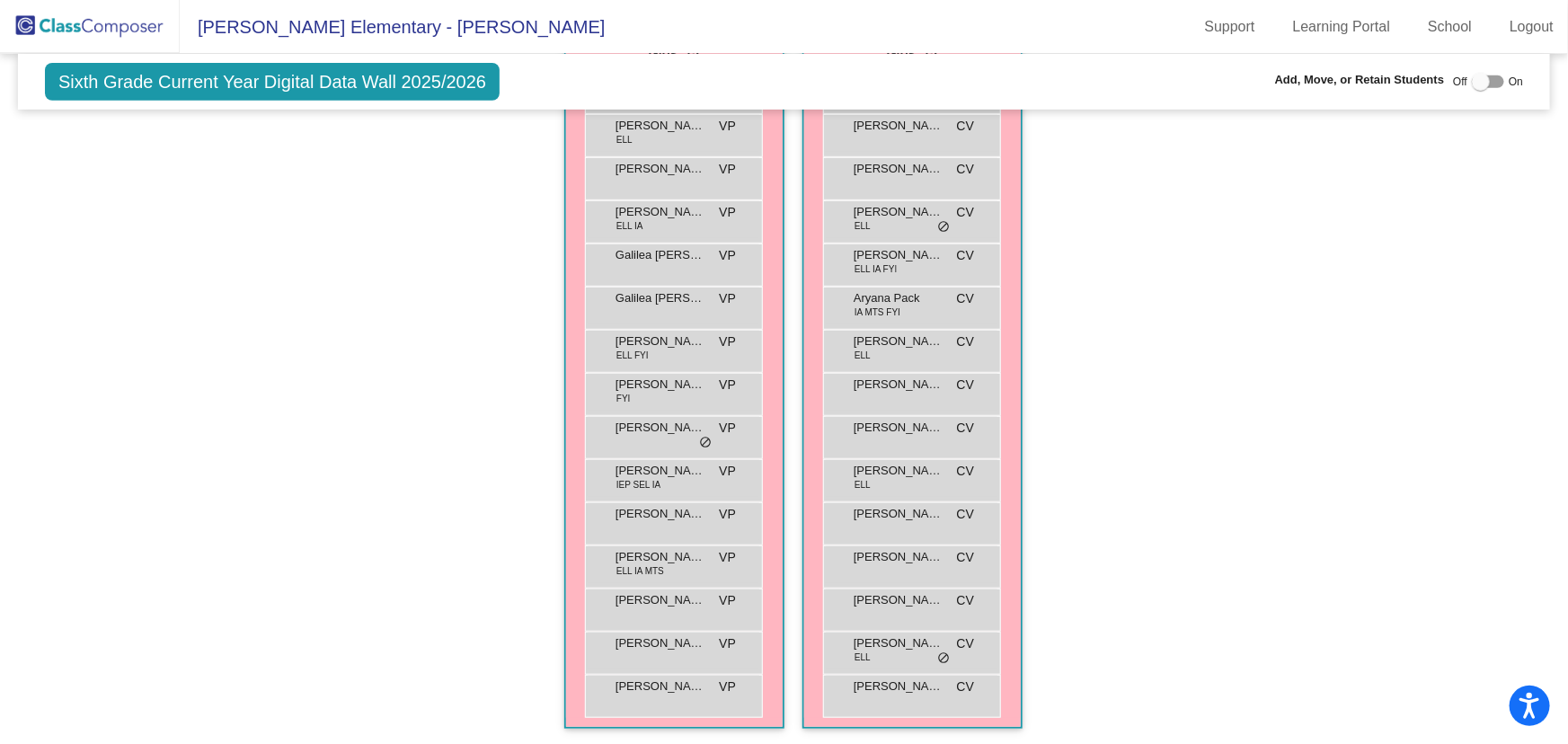
scroll to position [0, 0]
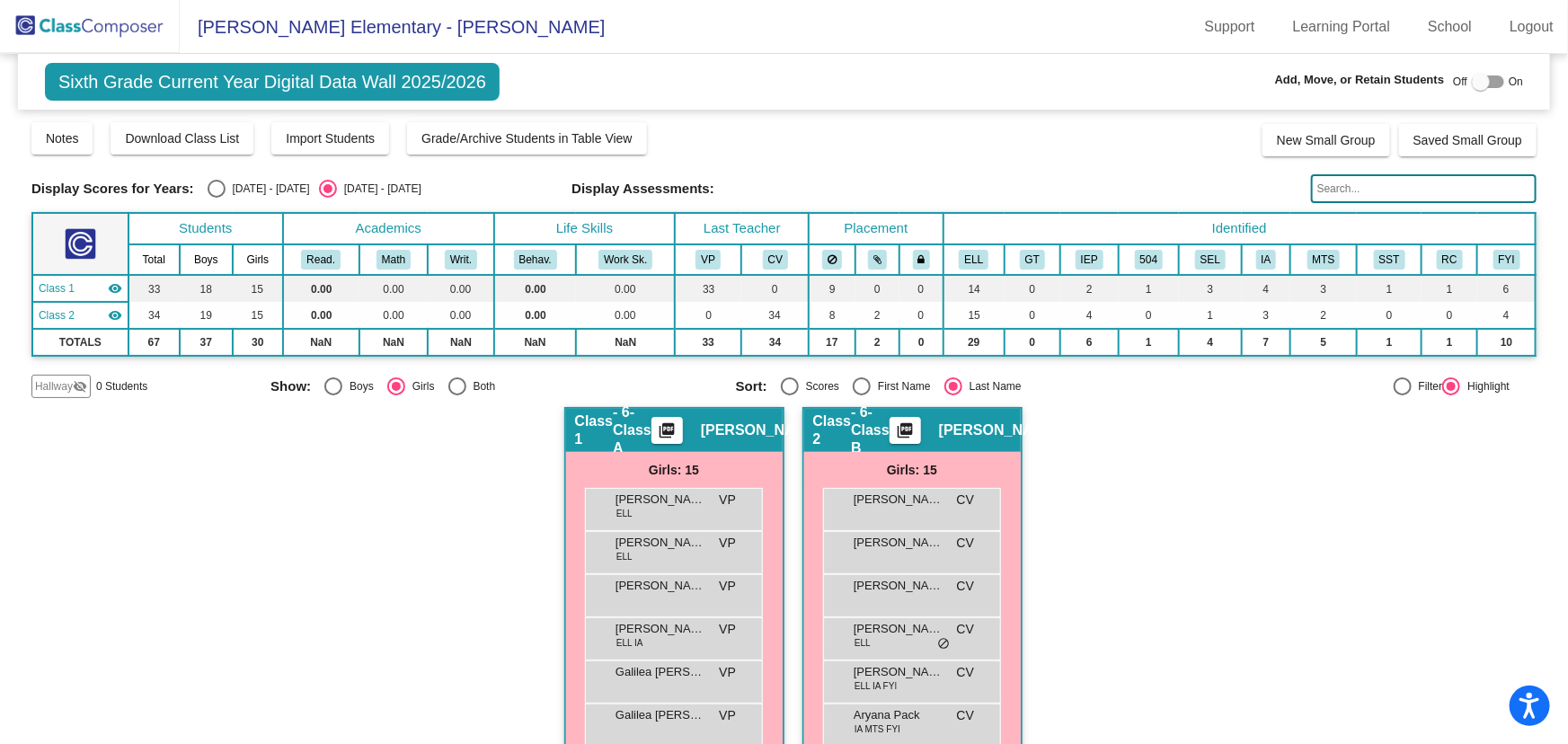
click at [331, 385] on div "Select an option" at bounding box center [333, 386] width 18 height 18
click at [333, 395] on input "Boys" at bounding box center [333, 395] width 1 height 1
radio input "true"
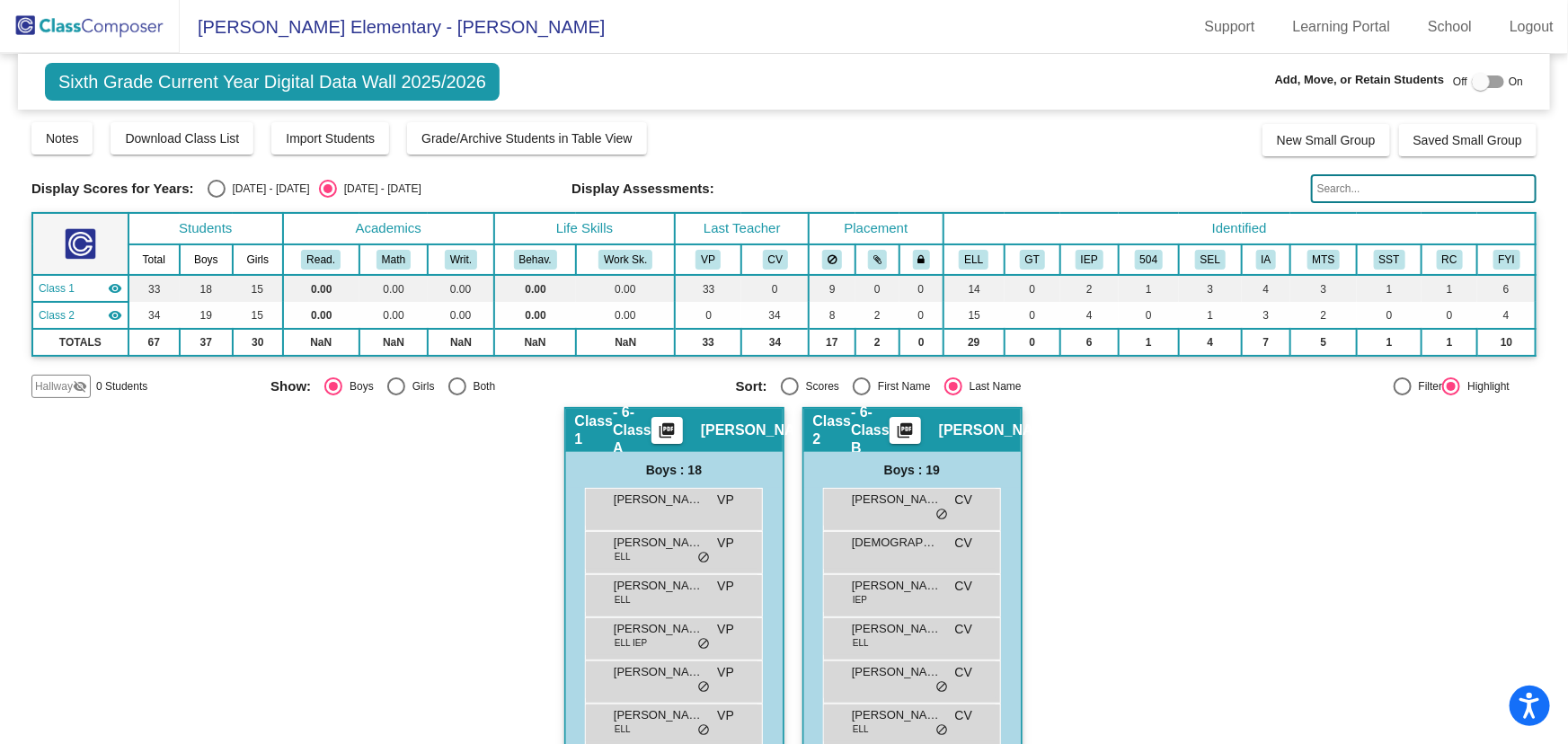
click at [67, 34] on img at bounding box center [89, 26] width 180 height 53
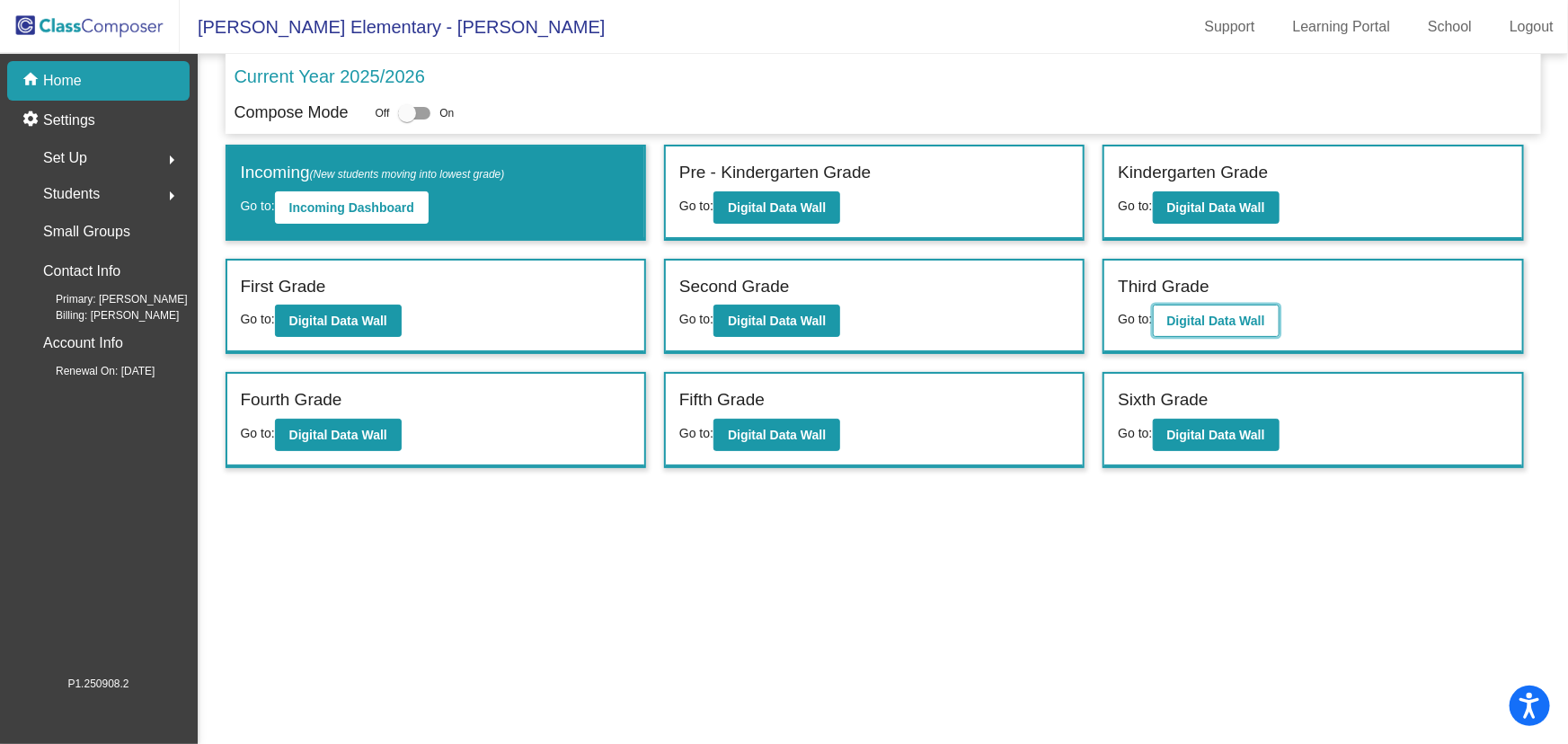
click at [1225, 323] on b "Digital Data Wall" at bounding box center [1216, 321] width 98 height 14
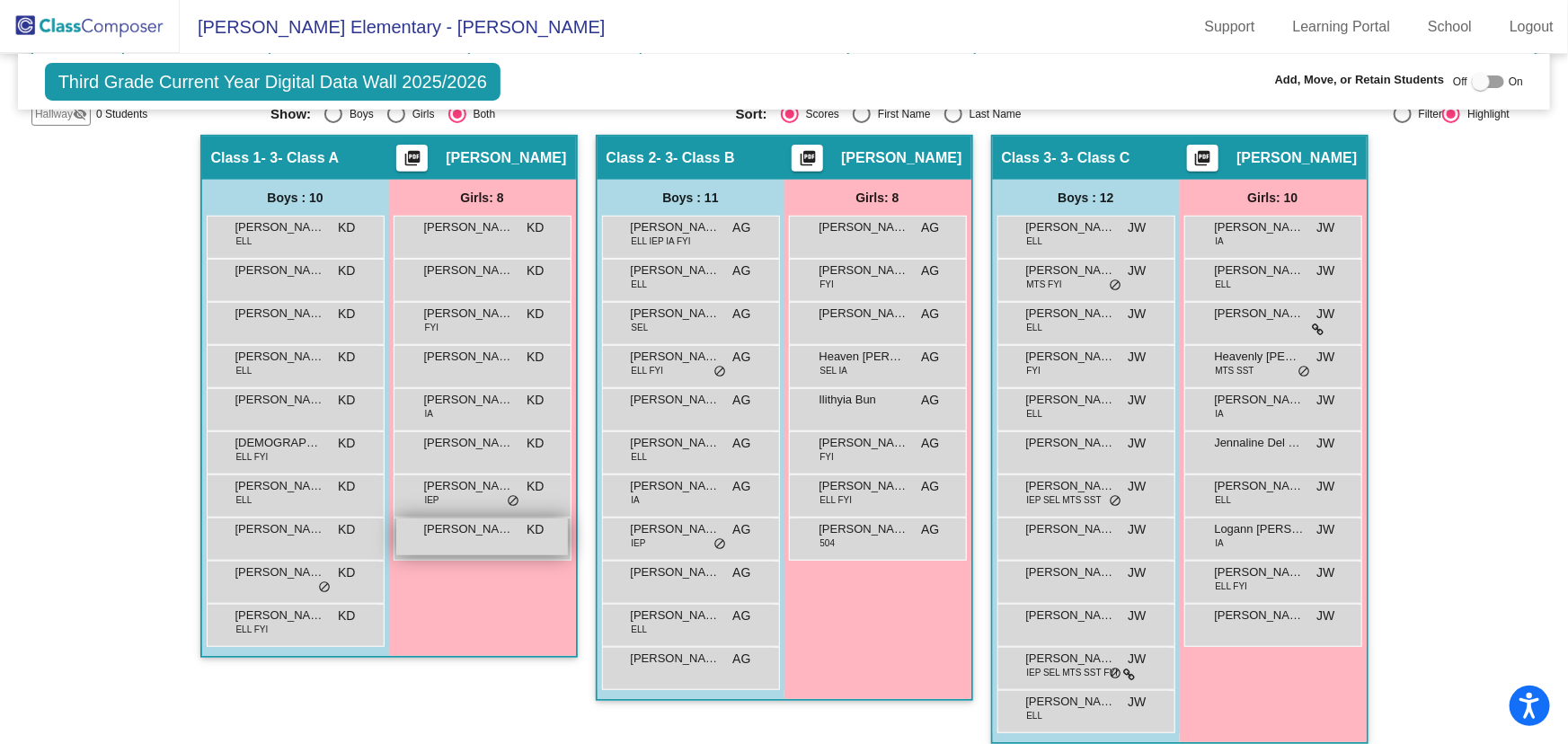
scroll to position [163, 0]
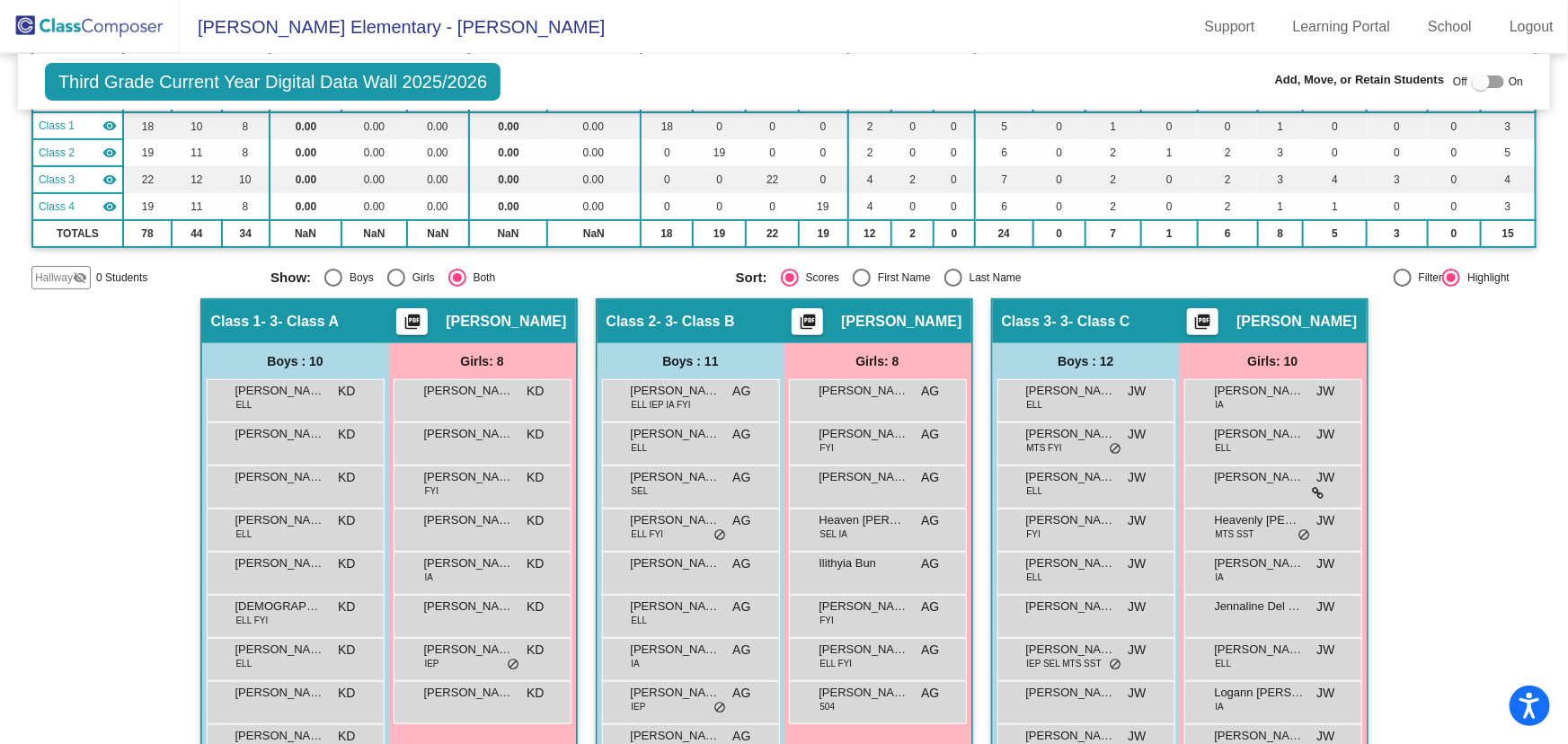
click at [393, 273] on div "Select an option" at bounding box center [396, 277] width 18 height 18
click at [395, 286] on input "Girls" at bounding box center [395, 286] width 1 height 1
radio input "true"
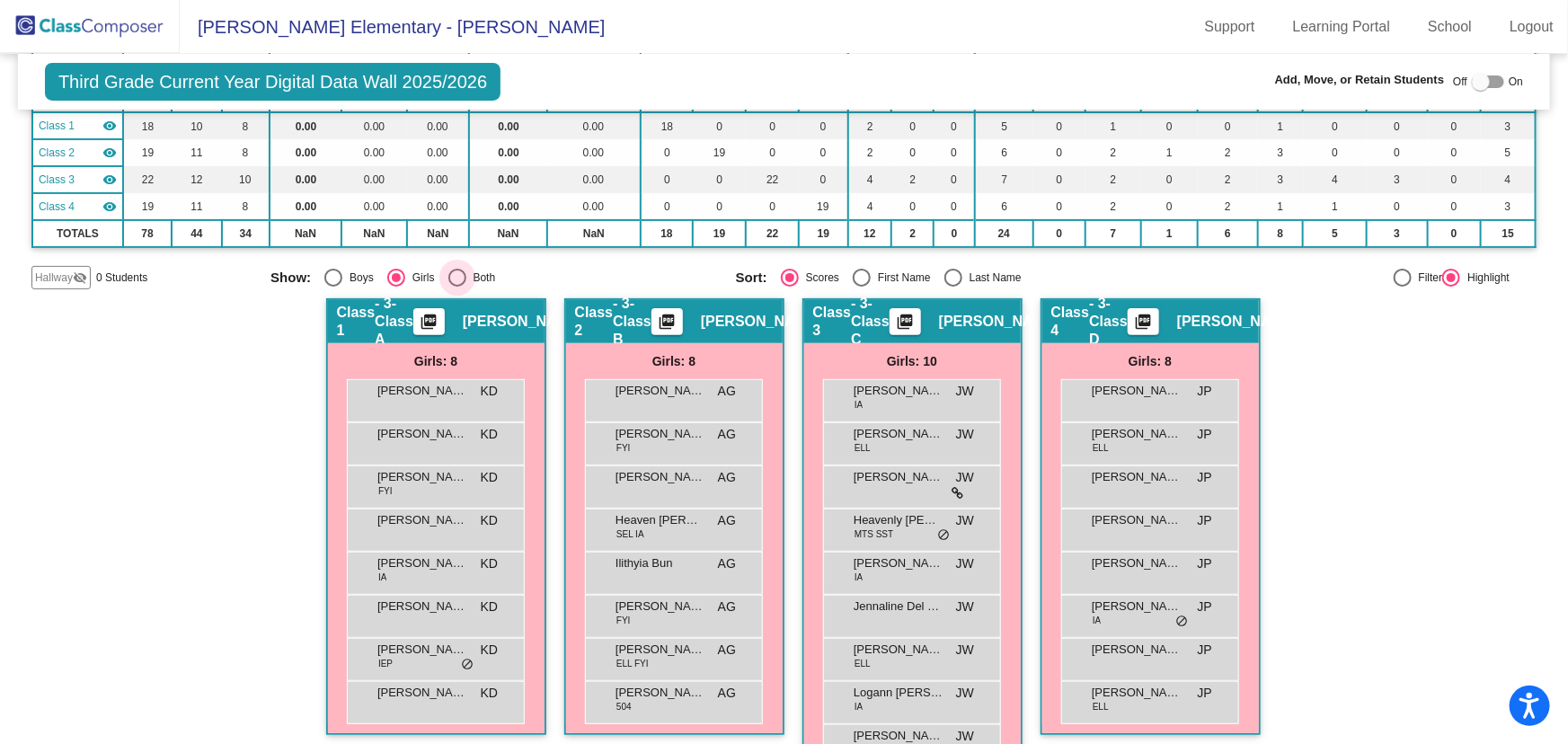
click at [452, 277] on div "Select an option" at bounding box center [457, 277] width 18 height 18
click at [456, 286] on input "Both" at bounding box center [456, 286] width 1 height 1
radio input "true"
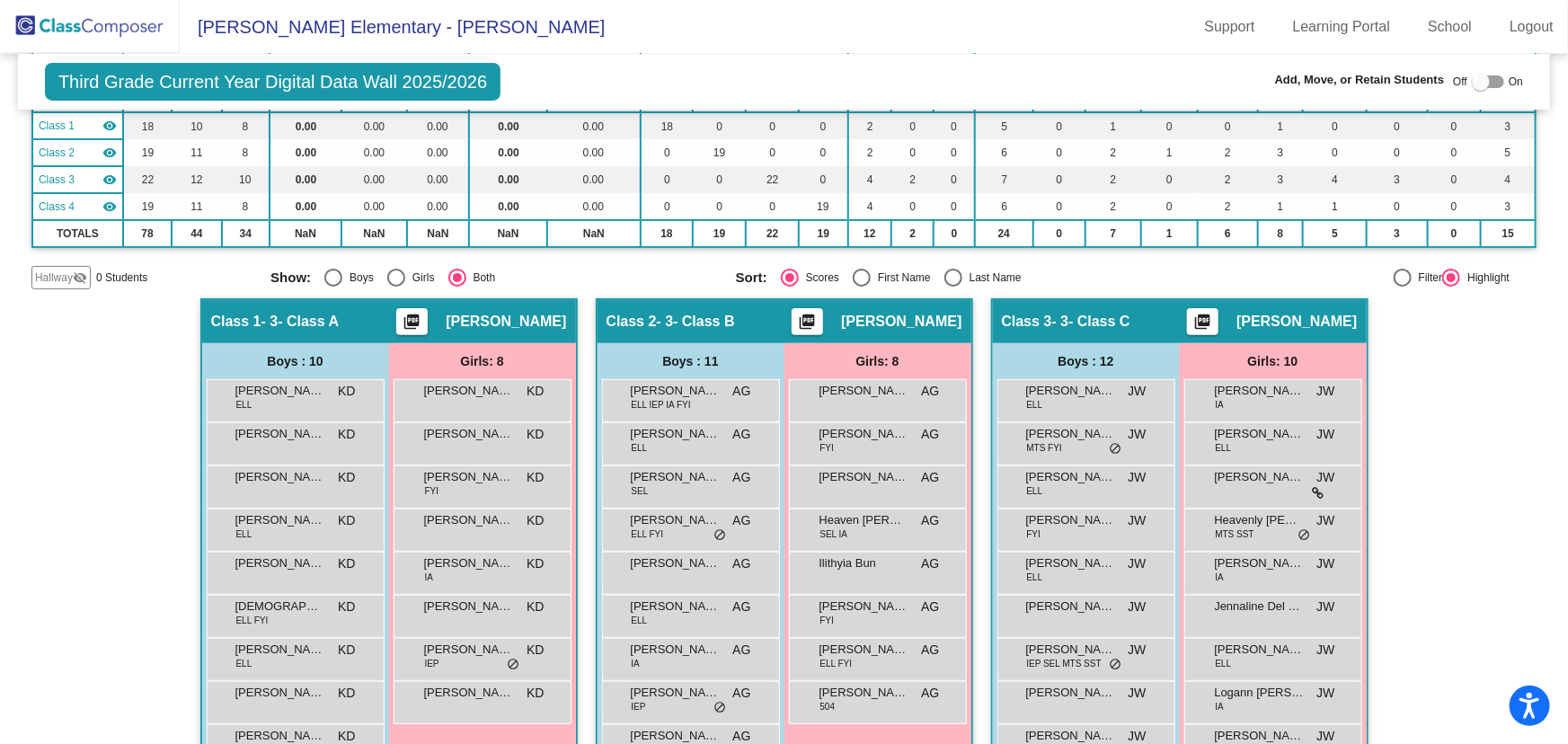
click at [944, 277] on div "Select an option" at bounding box center [953, 277] width 18 height 18
click at [952, 286] on input "Last Name" at bounding box center [952, 286] width 1 height 1
radio input "true"
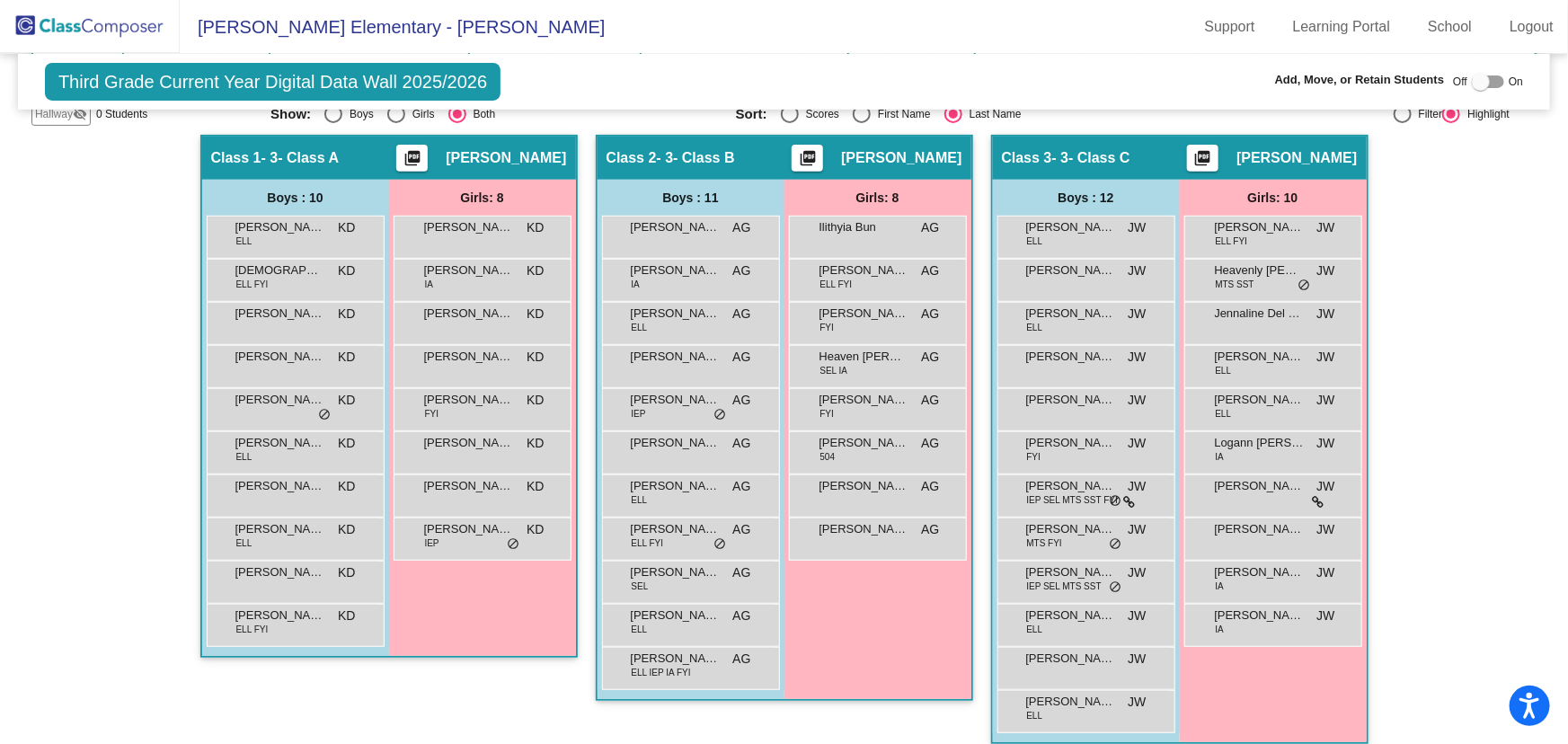
scroll to position [244, 0]
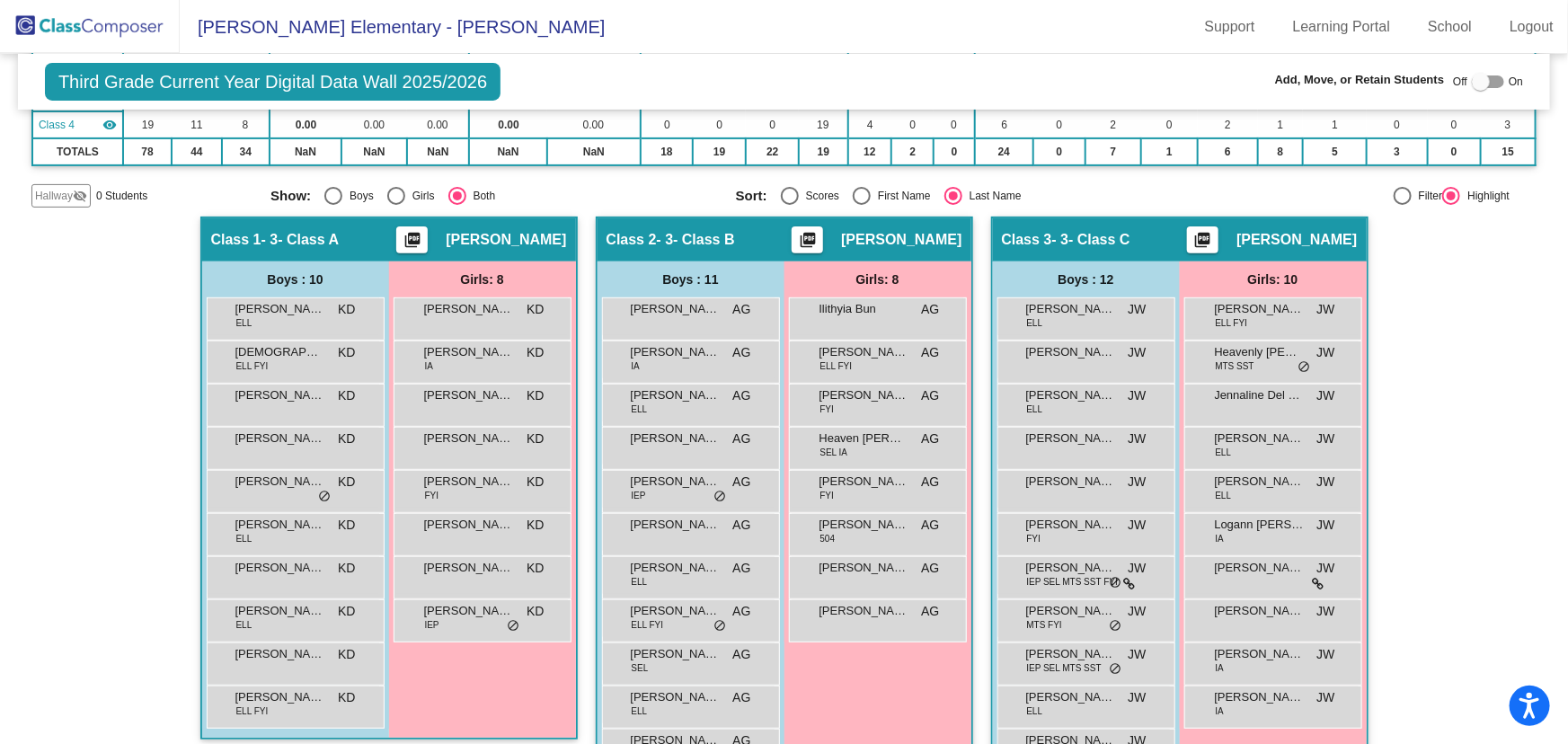
click at [1476, 80] on div at bounding box center [1481, 81] width 18 height 18
checkbox input "true"
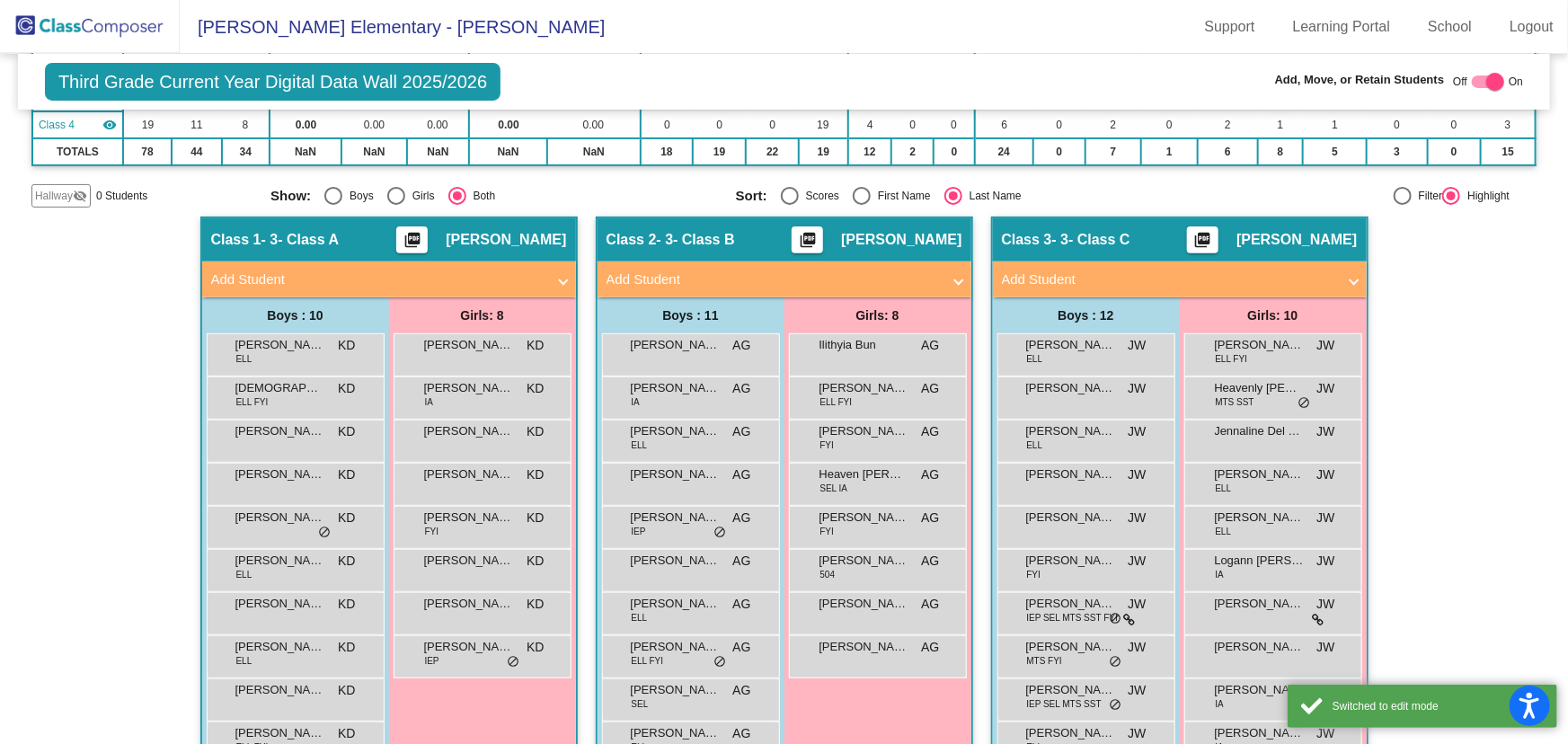
click at [501, 269] on mat-panel-title "Add Student" at bounding box center [378, 279] width 334 height 21
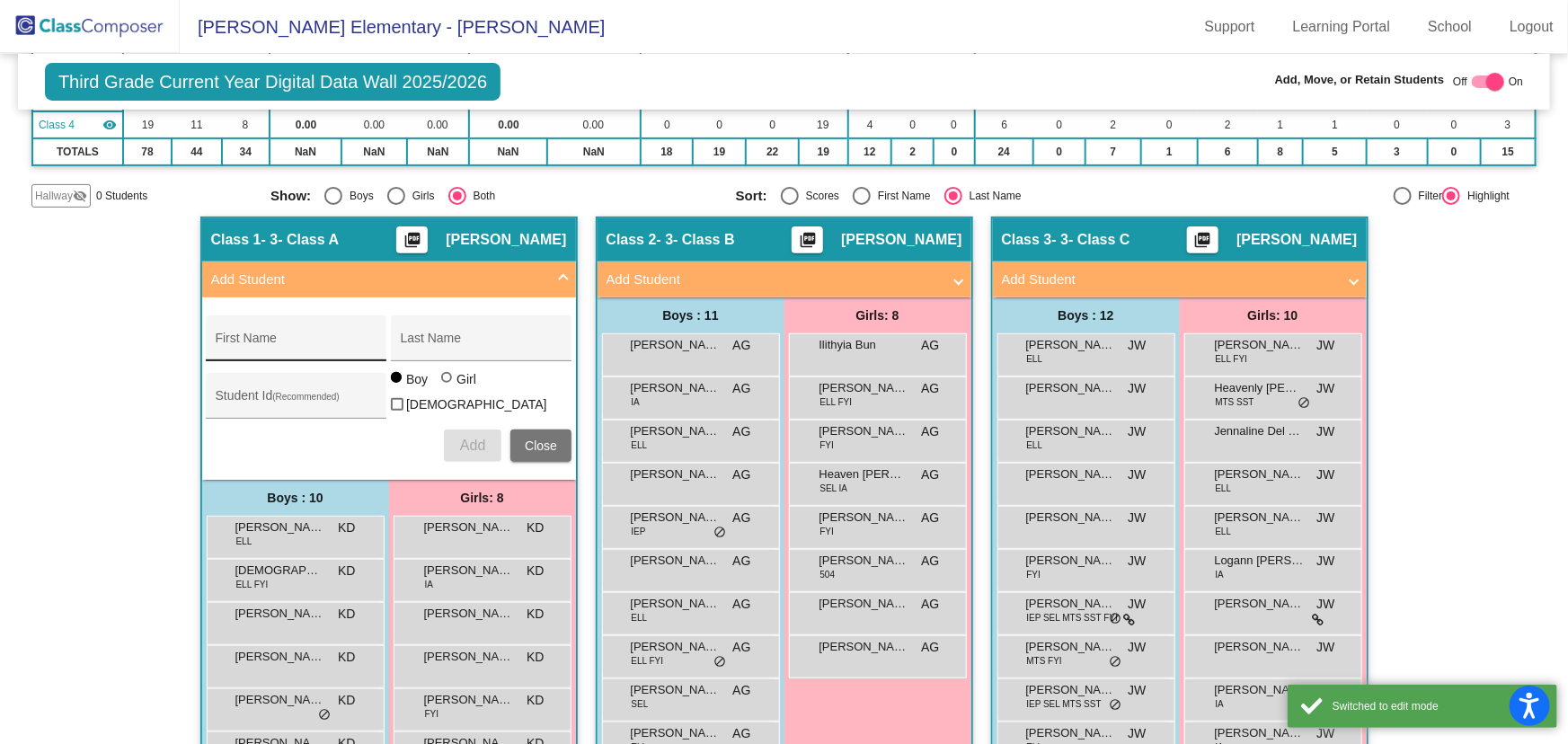
click at [242, 341] on input "First Name" at bounding box center [296, 345] width 162 height 14
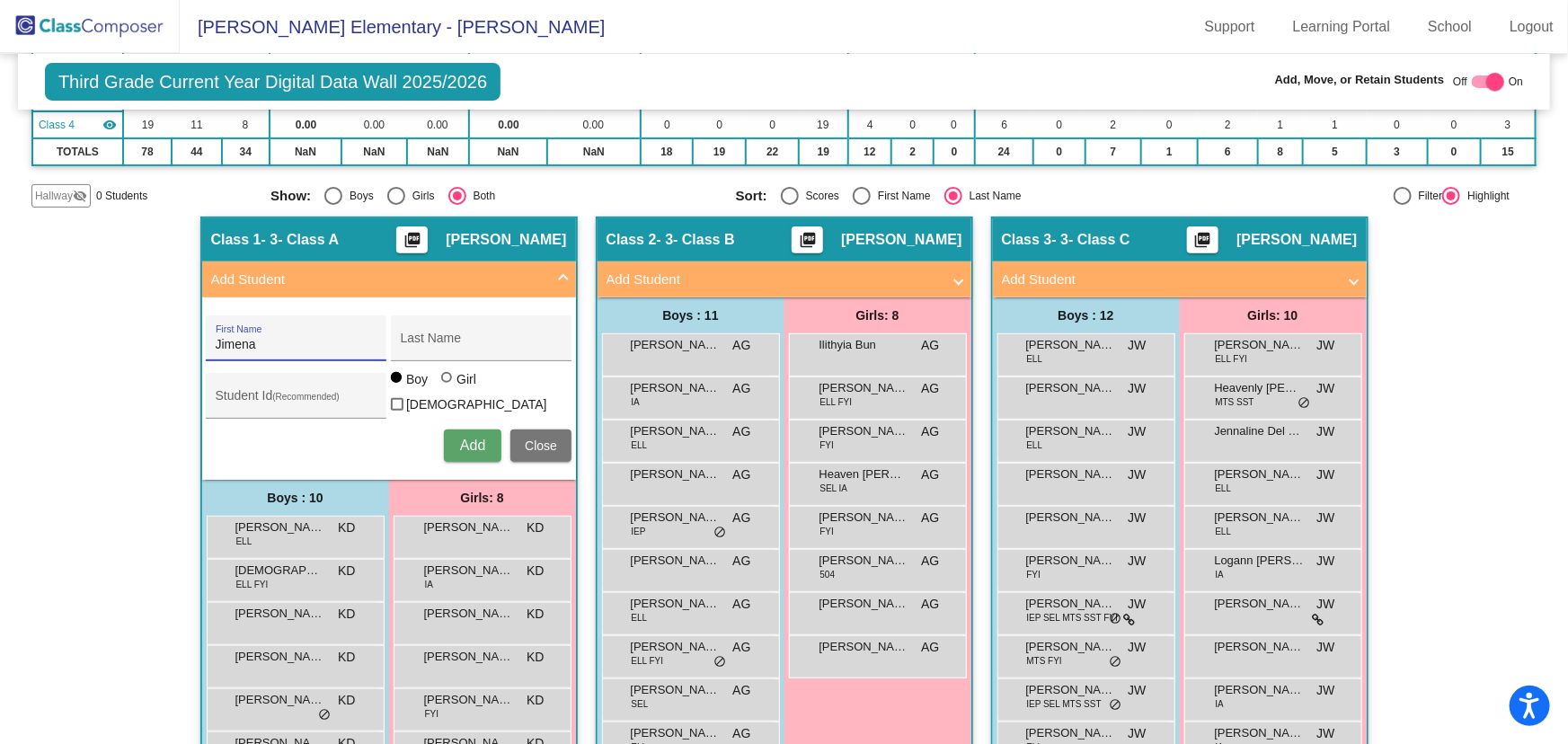
type input "Jimena"
type input "[PERSON_NAME]"
type input "1054452"
click at [441, 382] on div at bounding box center [446, 376] width 11 height 11
click at [447, 386] on input "Girl" at bounding box center [447, 386] width 1 height 1
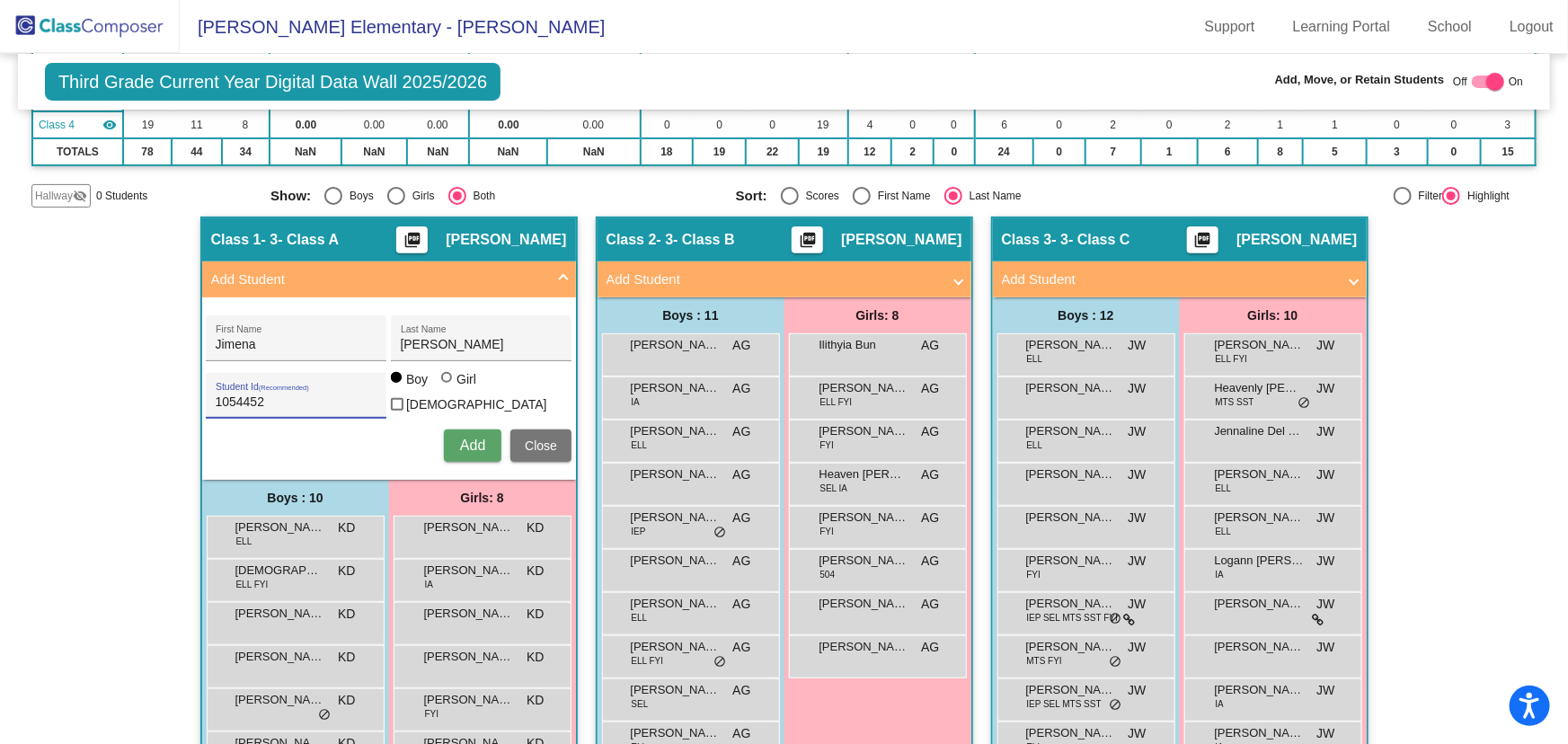
radio input "true"
click at [460, 437] on span "Add" at bounding box center [472, 444] width 25 height 15
click at [550, 441] on span "Close" at bounding box center [541, 445] width 33 height 14
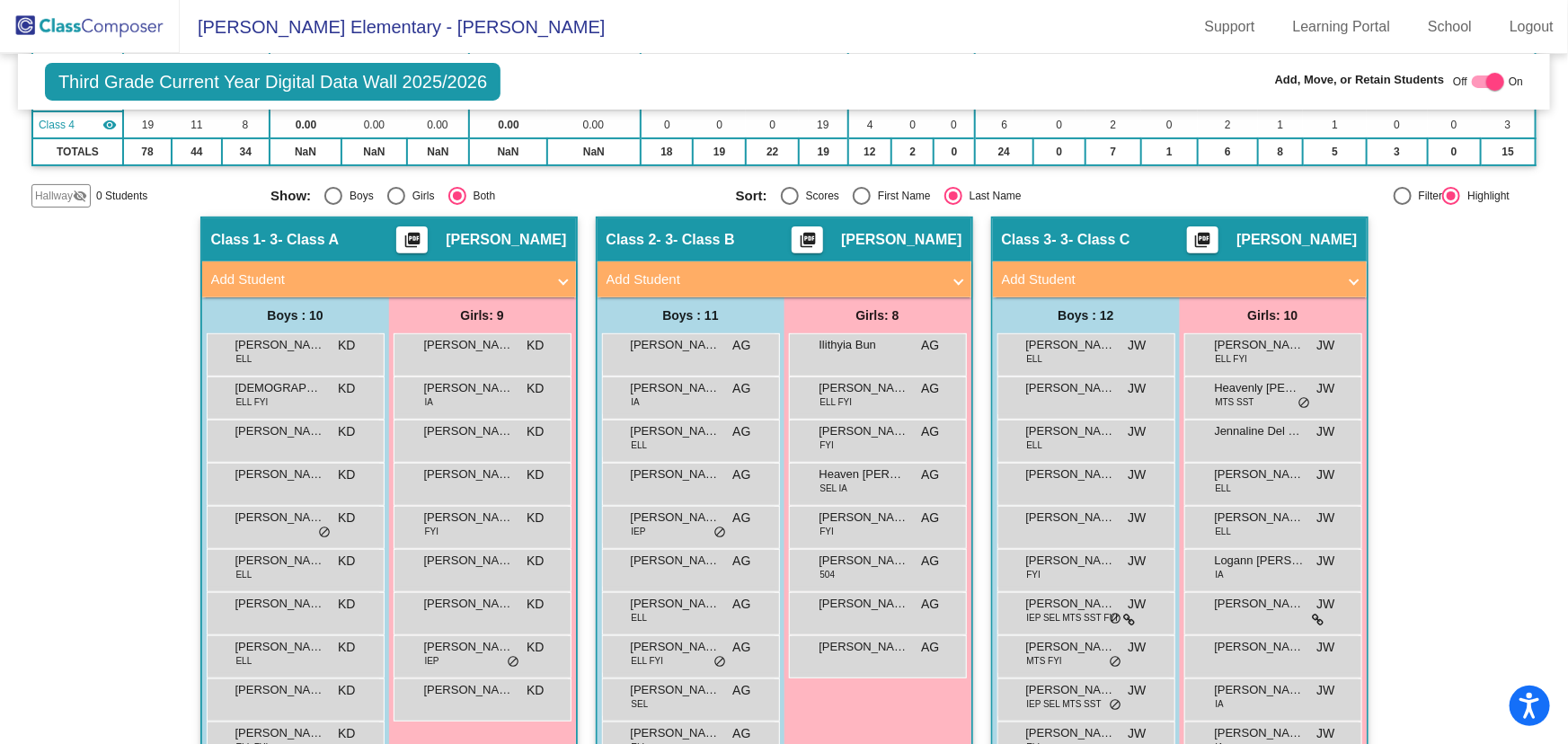
click at [118, 25] on img at bounding box center [89, 26] width 180 height 53
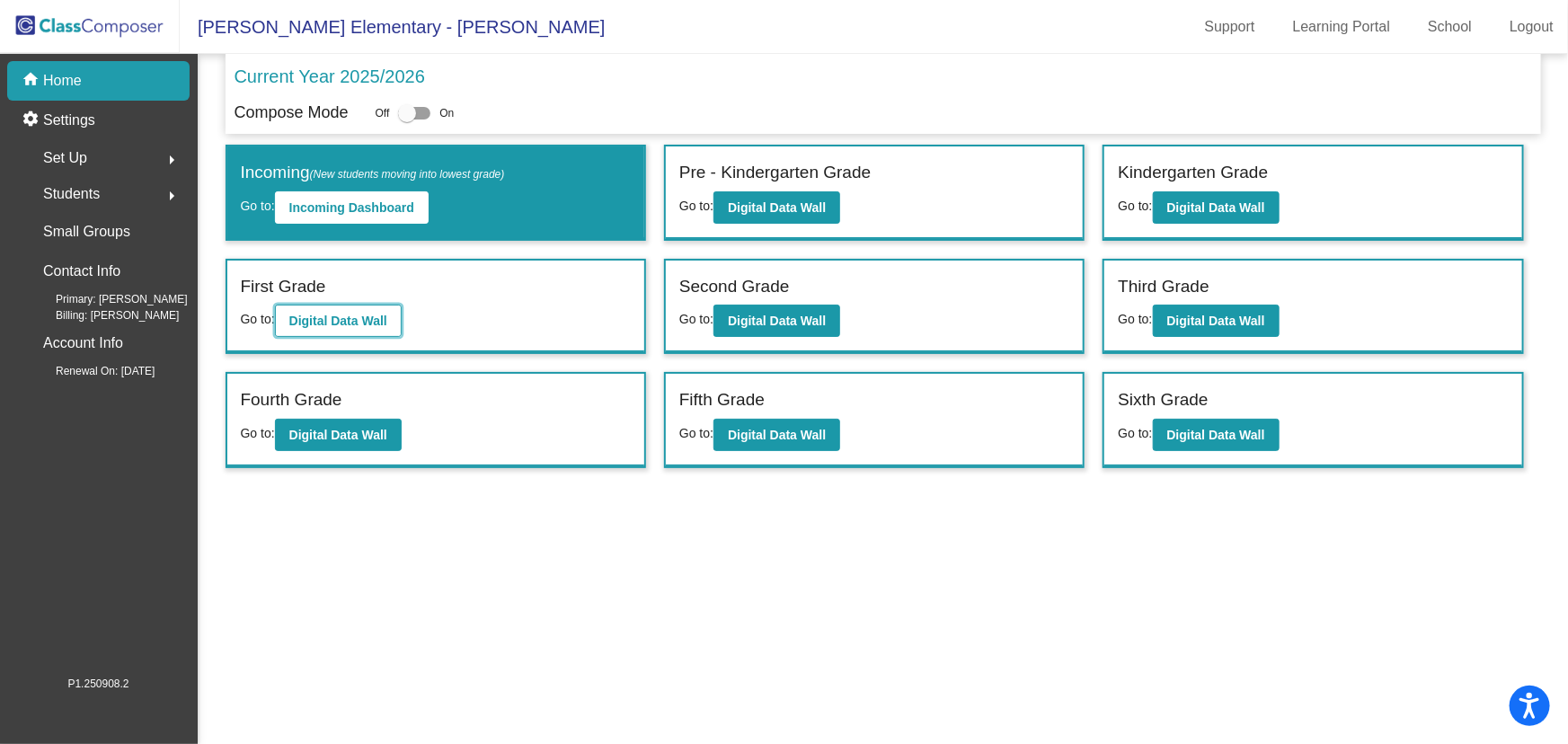
click at [372, 333] on button "Digital Data Wall" at bounding box center [338, 321] width 126 height 33
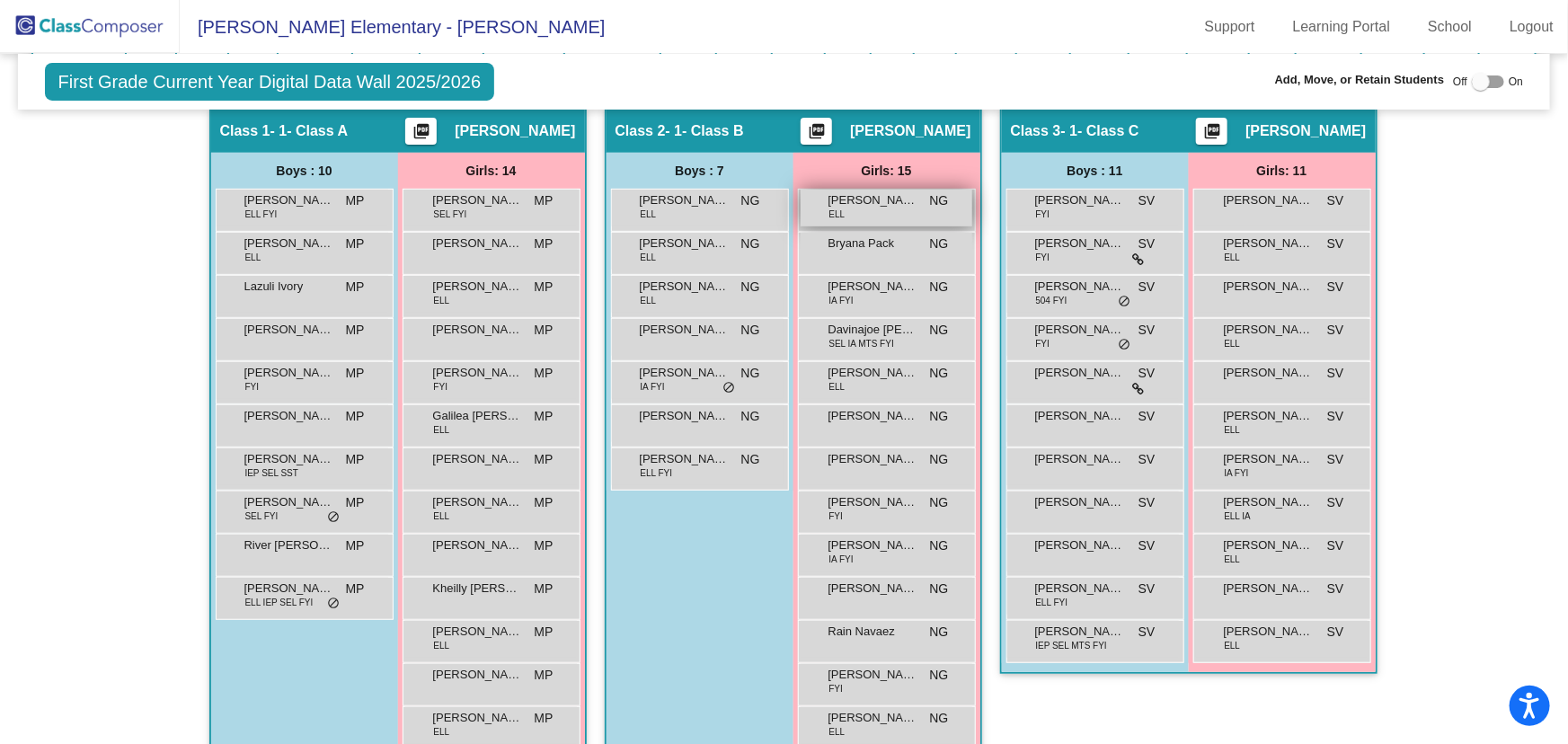
scroll to position [244, 0]
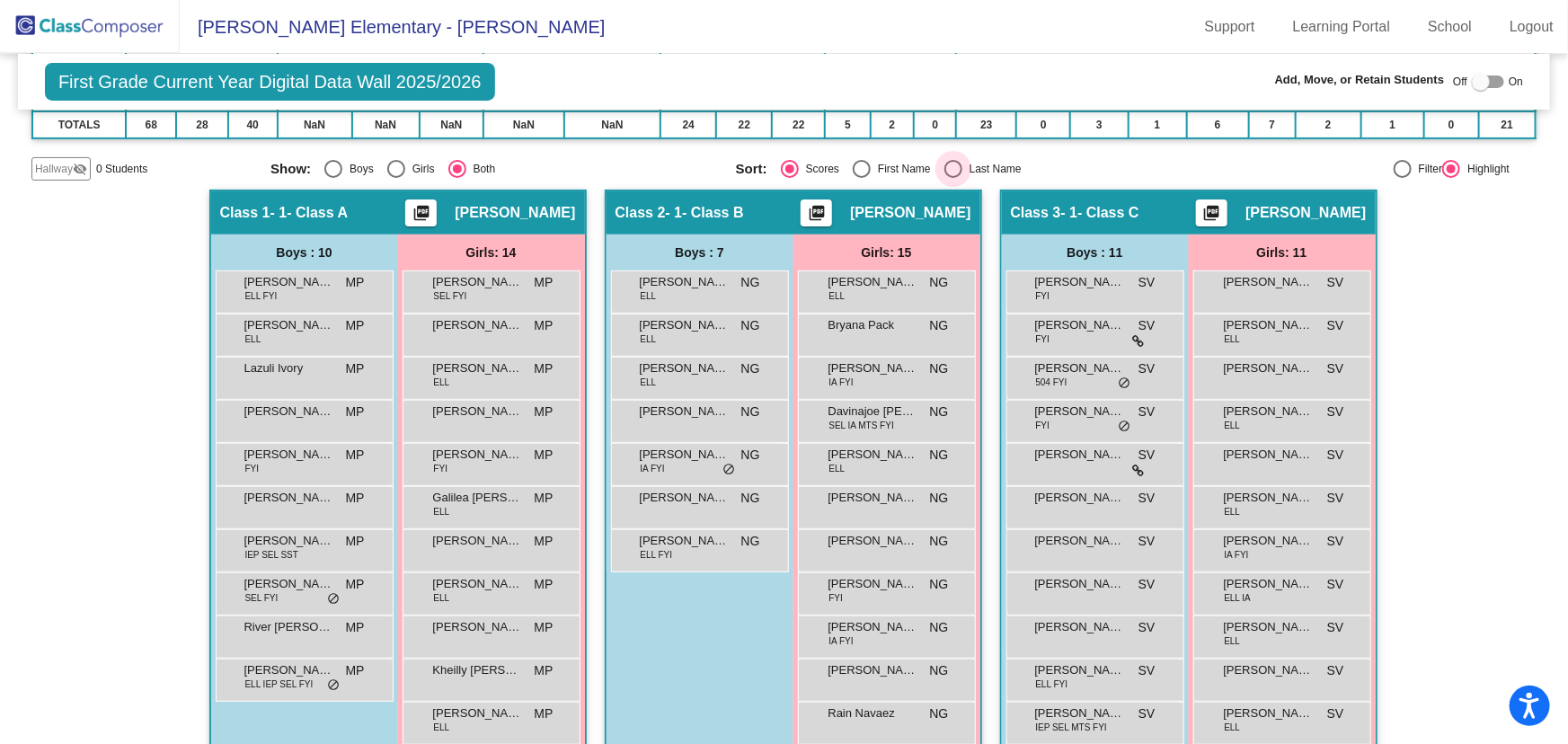
click at [944, 162] on div "Select an option" at bounding box center [953, 169] width 18 height 18
click at [952, 178] on input "Last Name" at bounding box center [952, 178] width 1 height 1
radio input "true"
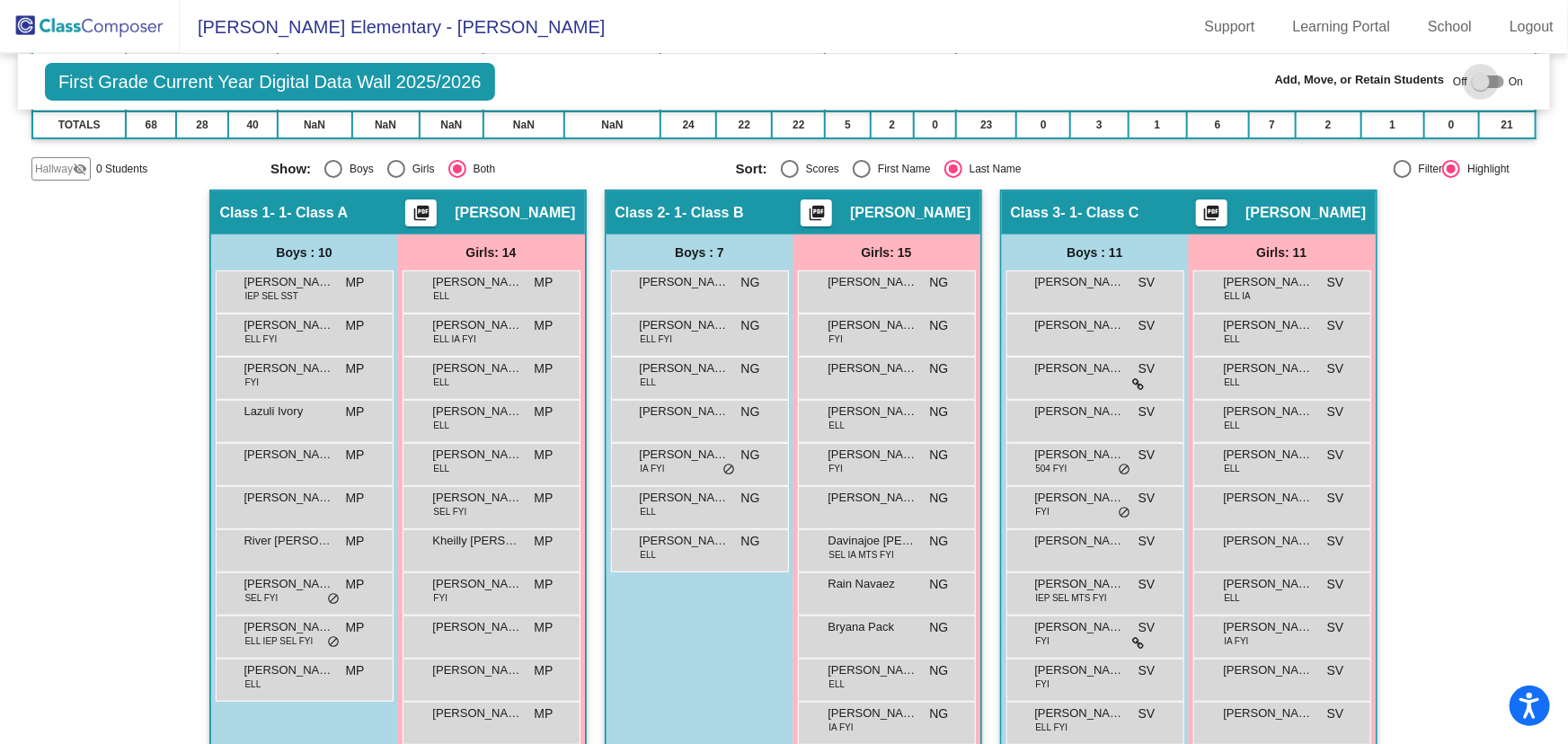
click at [1476, 74] on div at bounding box center [1481, 81] width 18 height 18
checkbox input "true"
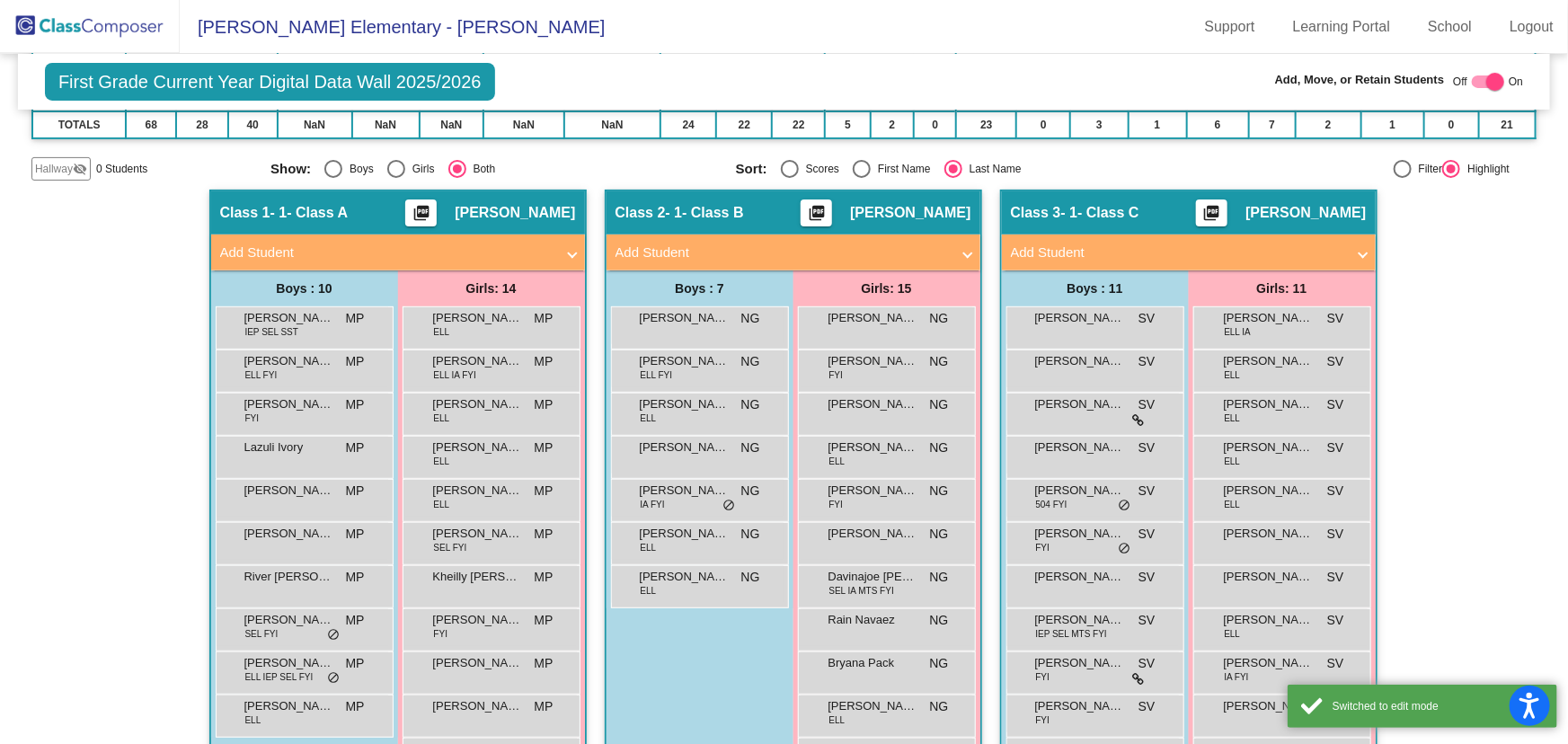
click at [755, 251] on mat-panel-title "Add Student" at bounding box center [782, 252] width 334 height 21
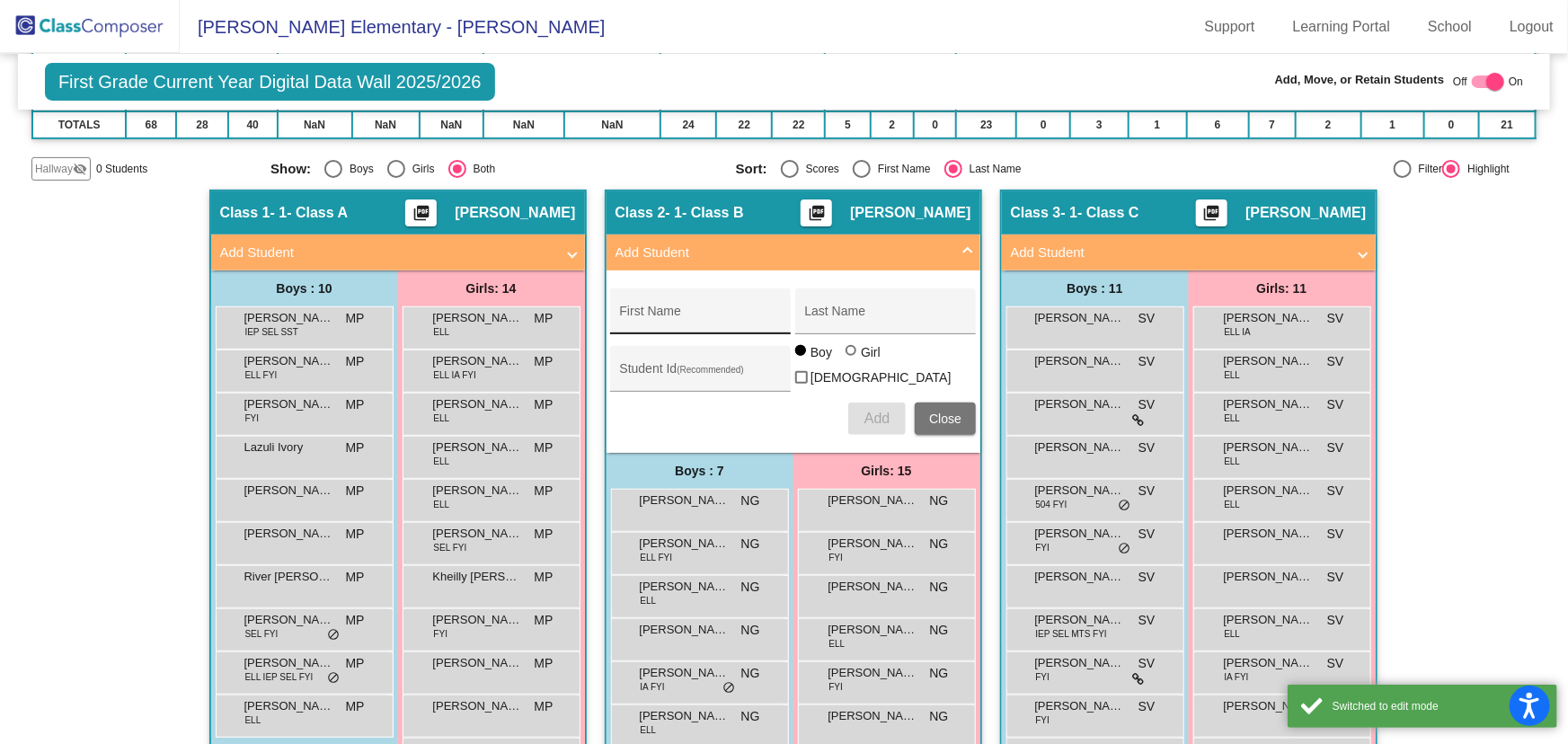
click at [696, 321] on input "First Name" at bounding box center [701, 318] width 162 height 14
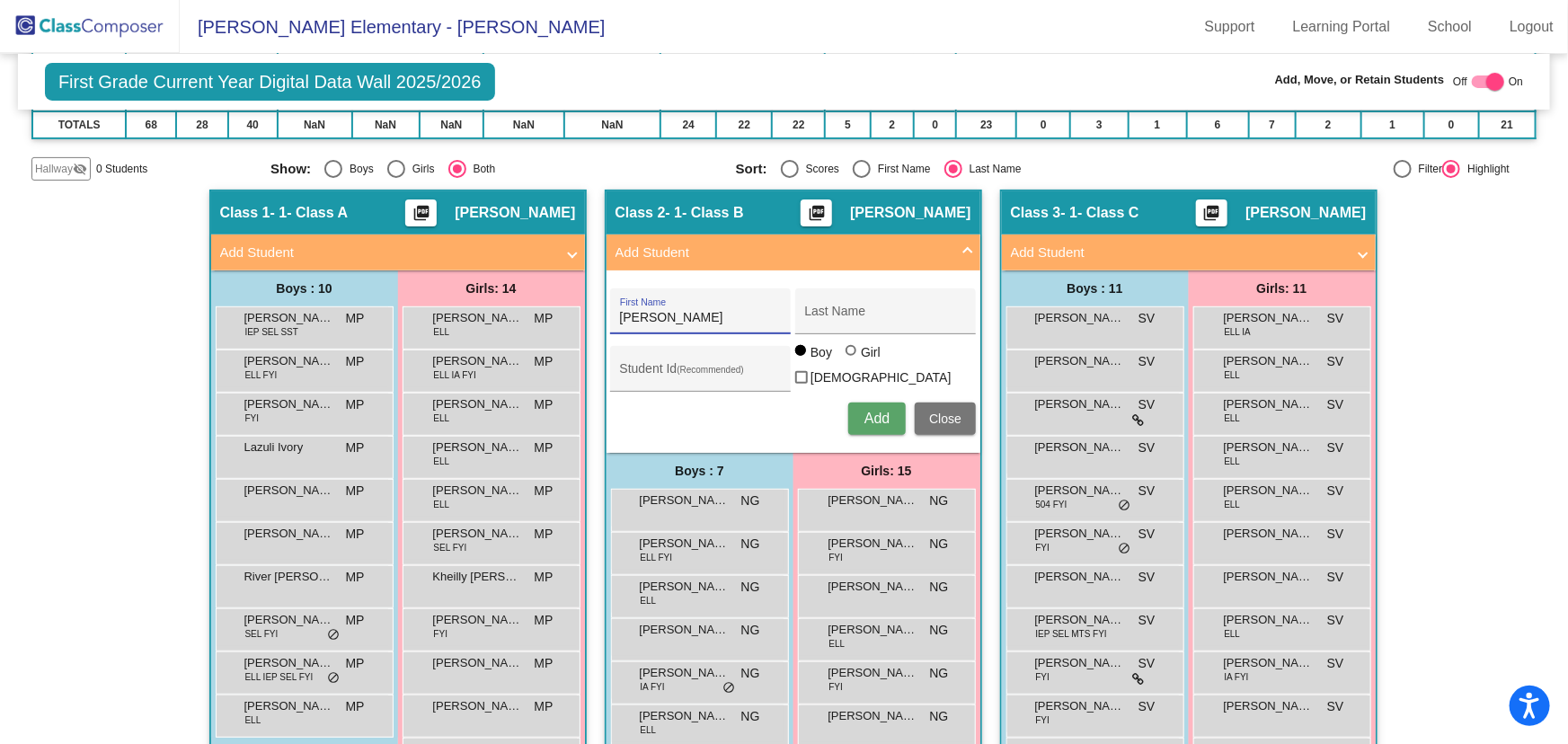
type input "[PERSON_NAME]"
click at [665, 369] on input "Student Id (Recommended)" at bounding box center [701, 375] width 162 height 14
type input "1054442"
click at [868, 410] on span "Add" at bounding box center [876, 417] width 25 height 15
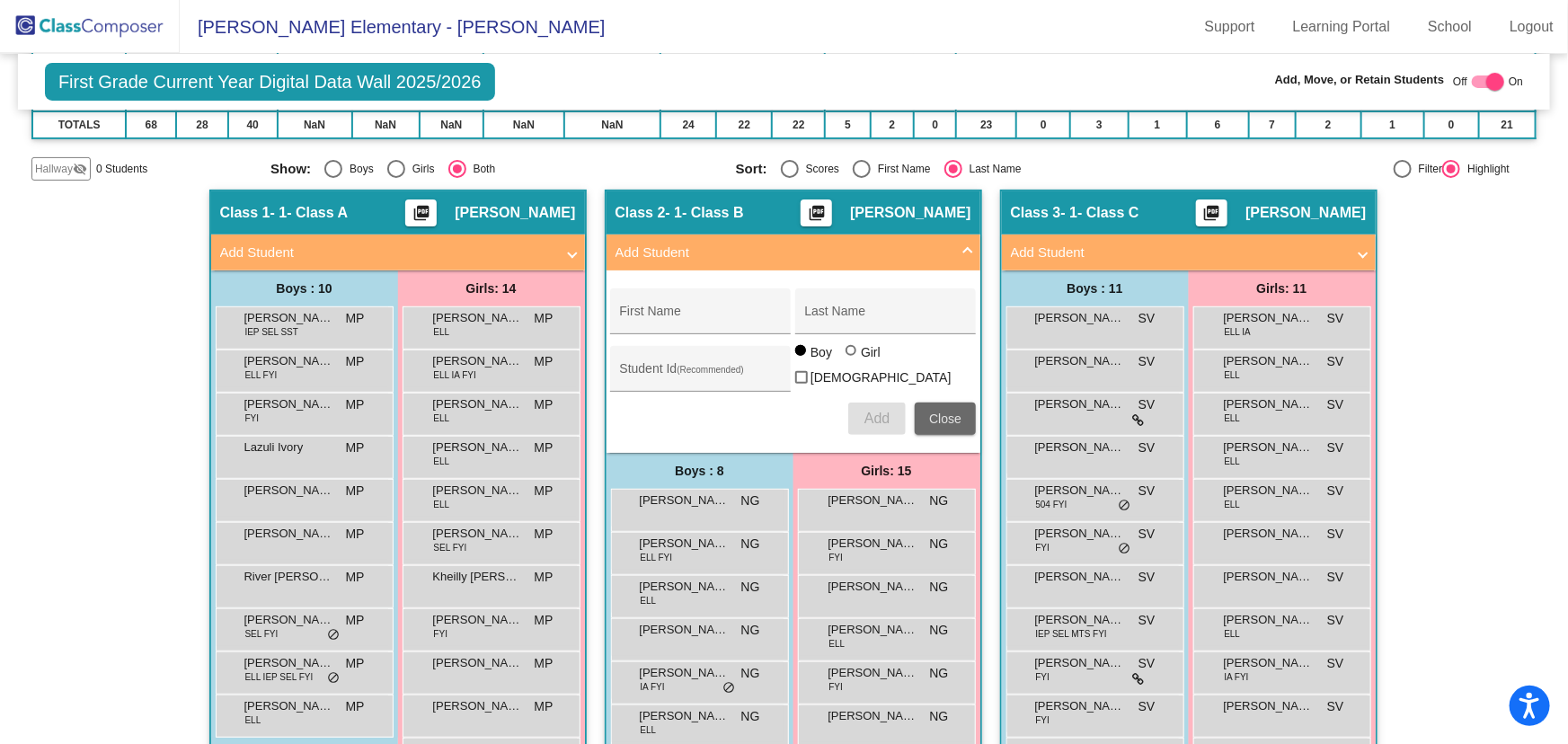
click at [942, 411] on span "Close" at bounding box center [945, 418] width 33 height 14
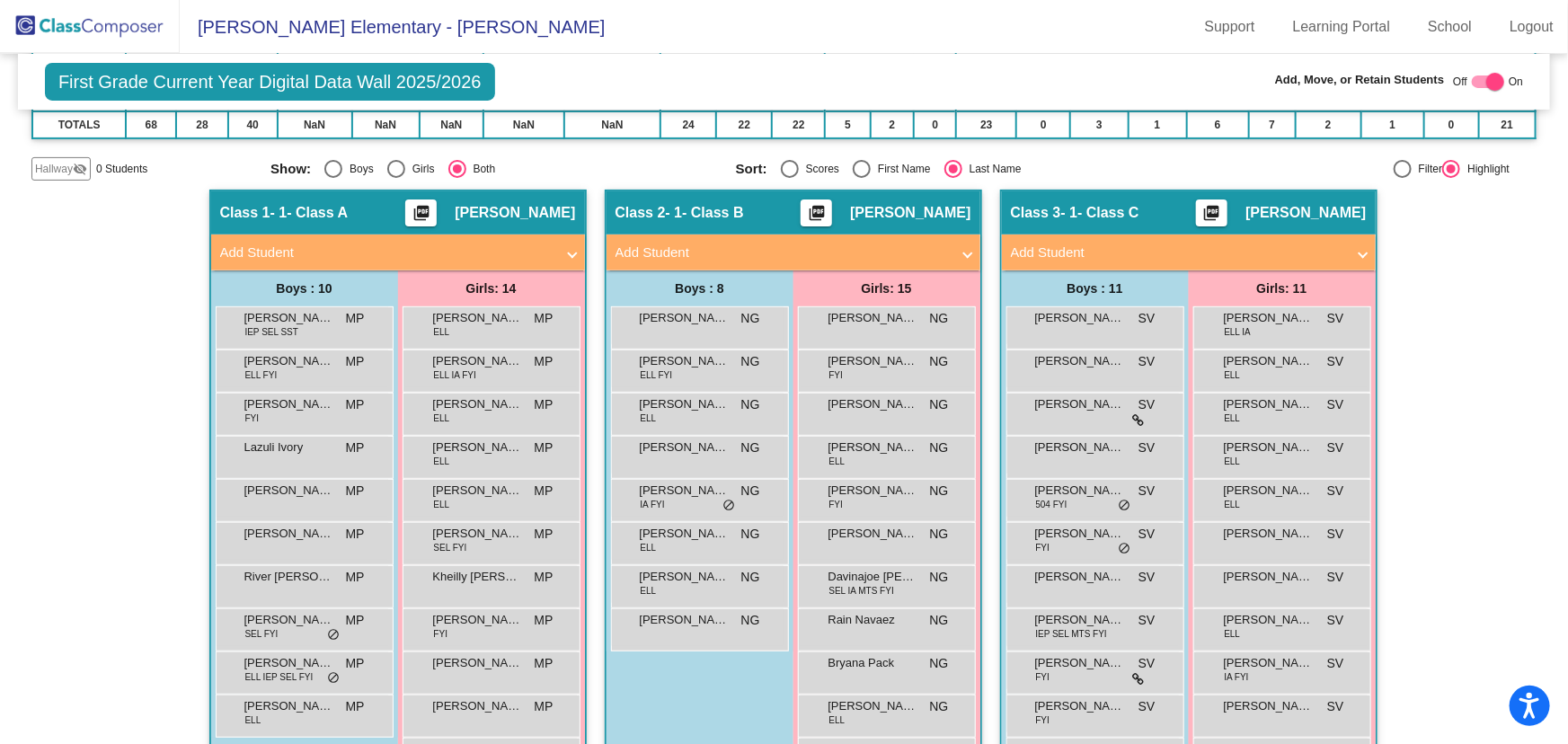
drag, startPoint x: 88, startPoint y: 24, endPoint x: 154, endPoint y: 52, distance: 71.7
click at [88, 24] on img at bounding box center [89, 26] width 180 height 53
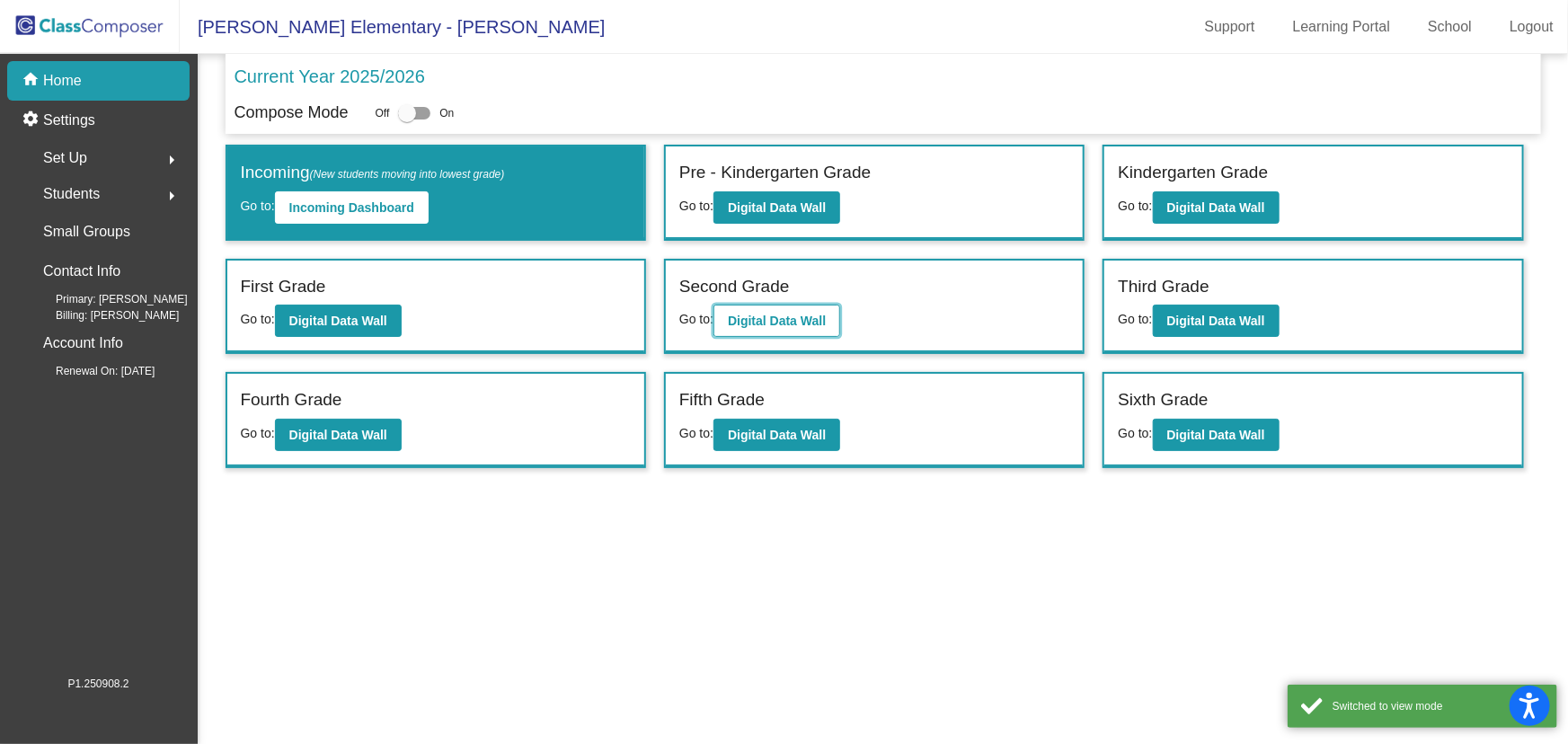
click at [797, 322] on b "Digital Data Wall" at bounding box center [776, 321] width 98 height 14
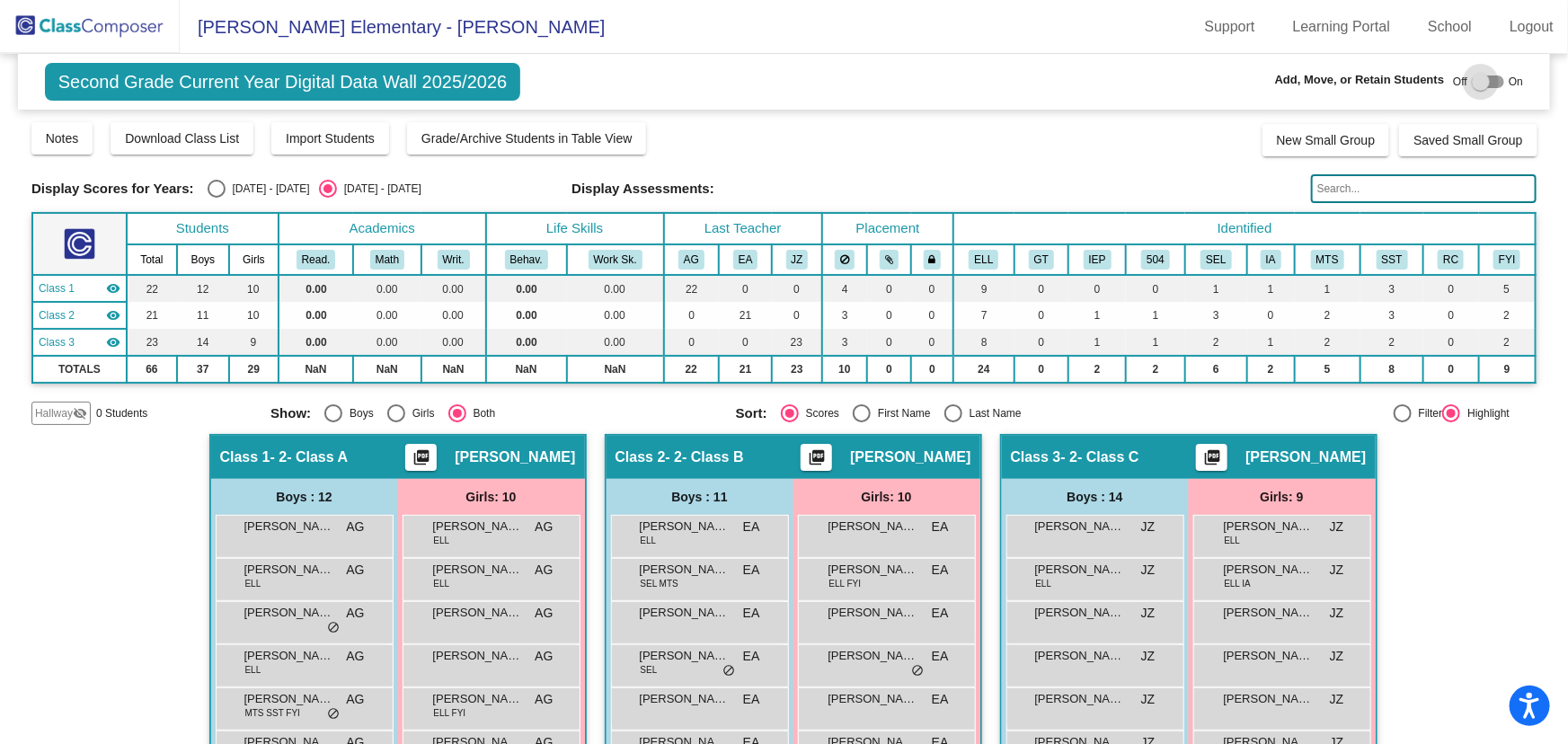
click at [1473, 83] on div at bounding box center [1481, 81] width 18 height 18
checkbox input "true"
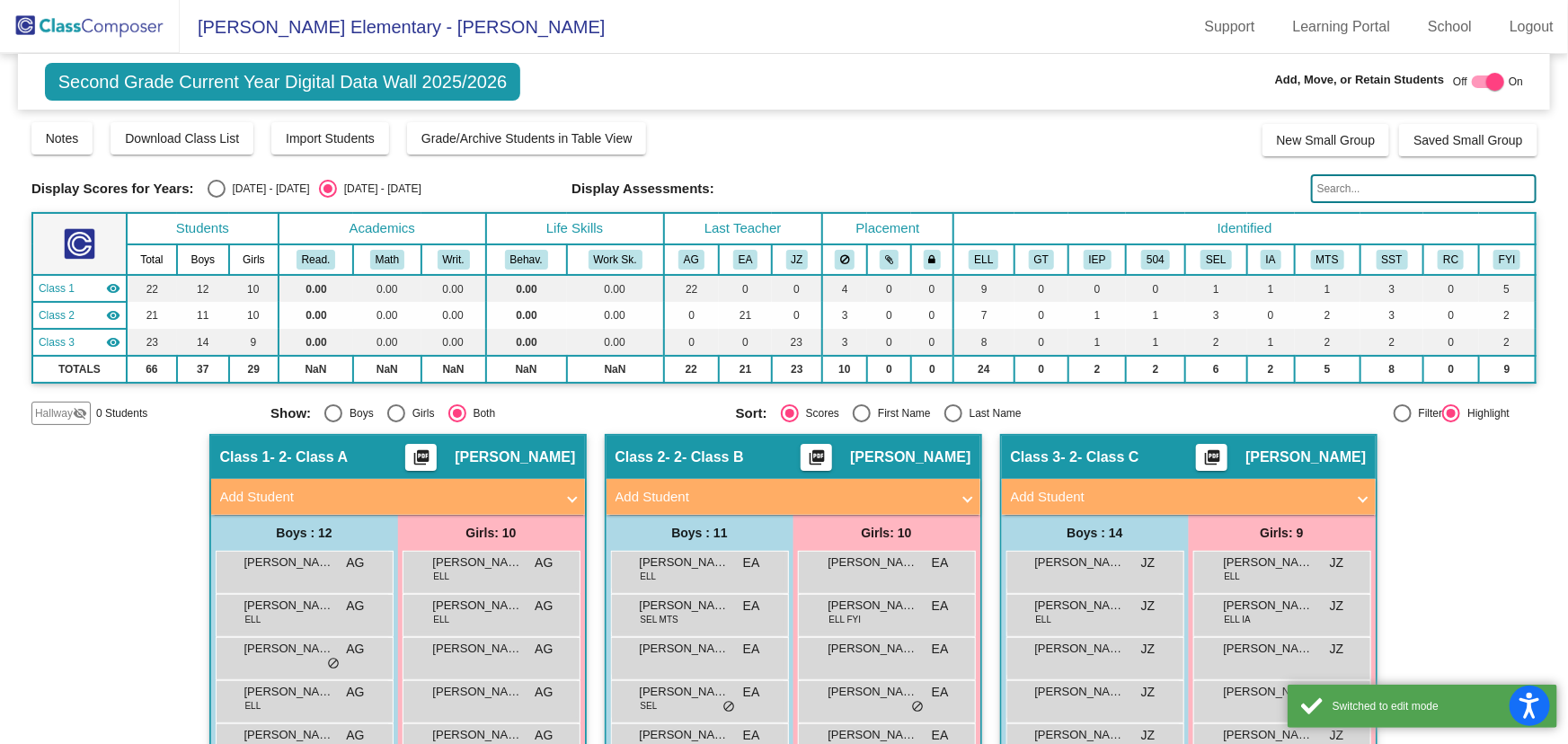
scroll to position [80, 0]
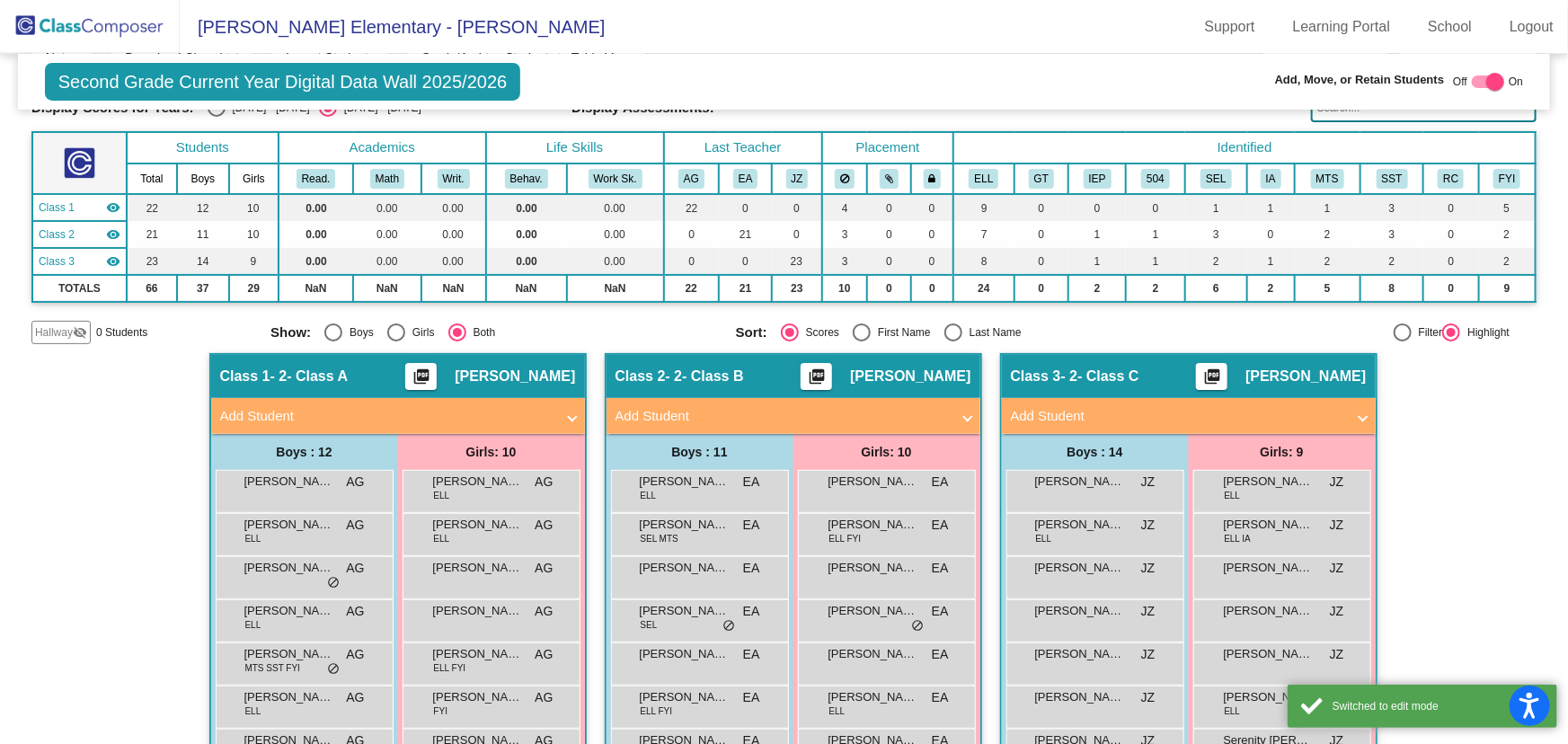
click at [801, 398] on mat-expansion-panel-header "Add Student" at bounding box center [793, 416] width 374 height 36
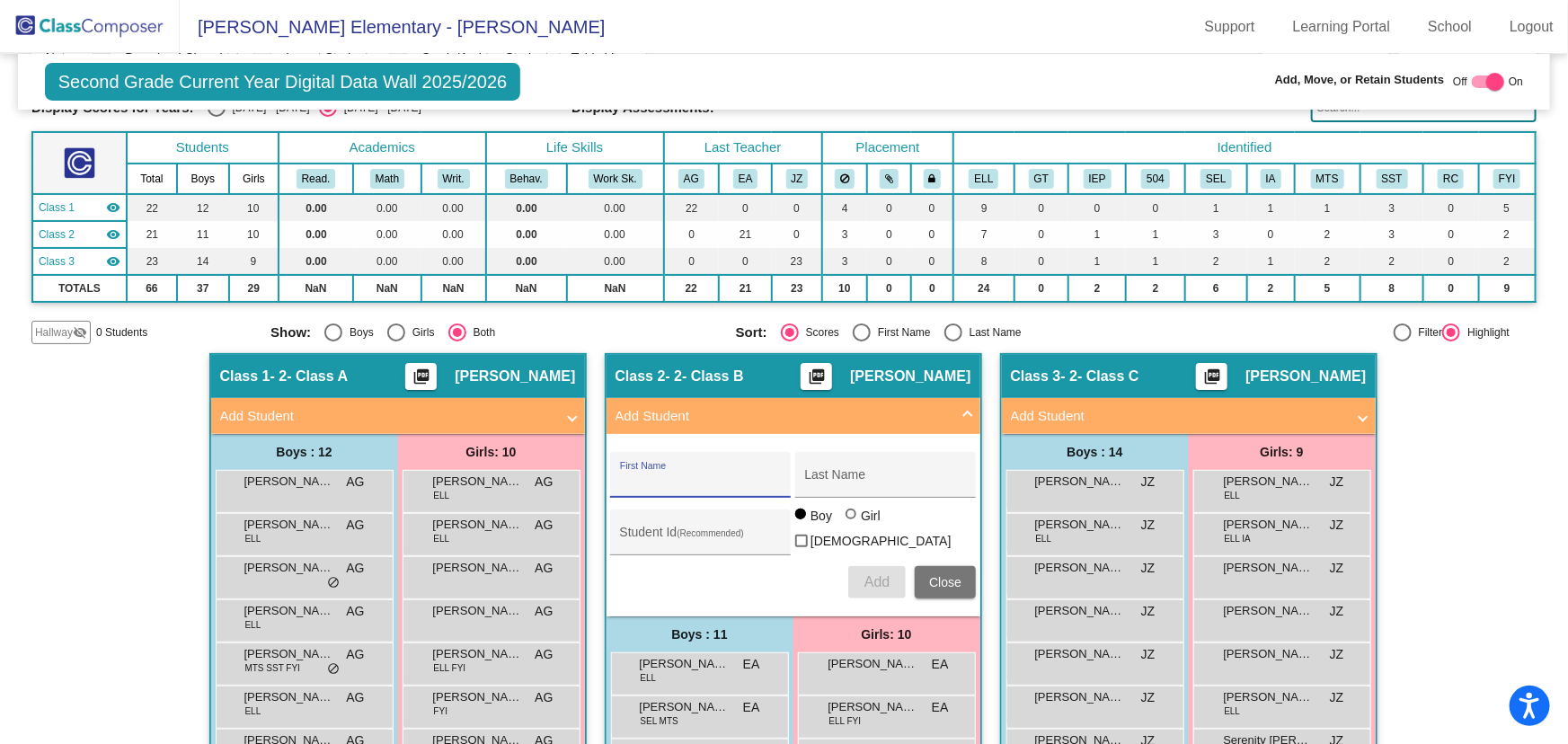
click at [691, 476] on input "First Name" at bounding box center [701, 481] width 162 height 14
click at [692, 476] on input "First Name" at bounding box center [701, 481] width 162 height 14
type input "[PERSON_NAME]"
type input "1054441"
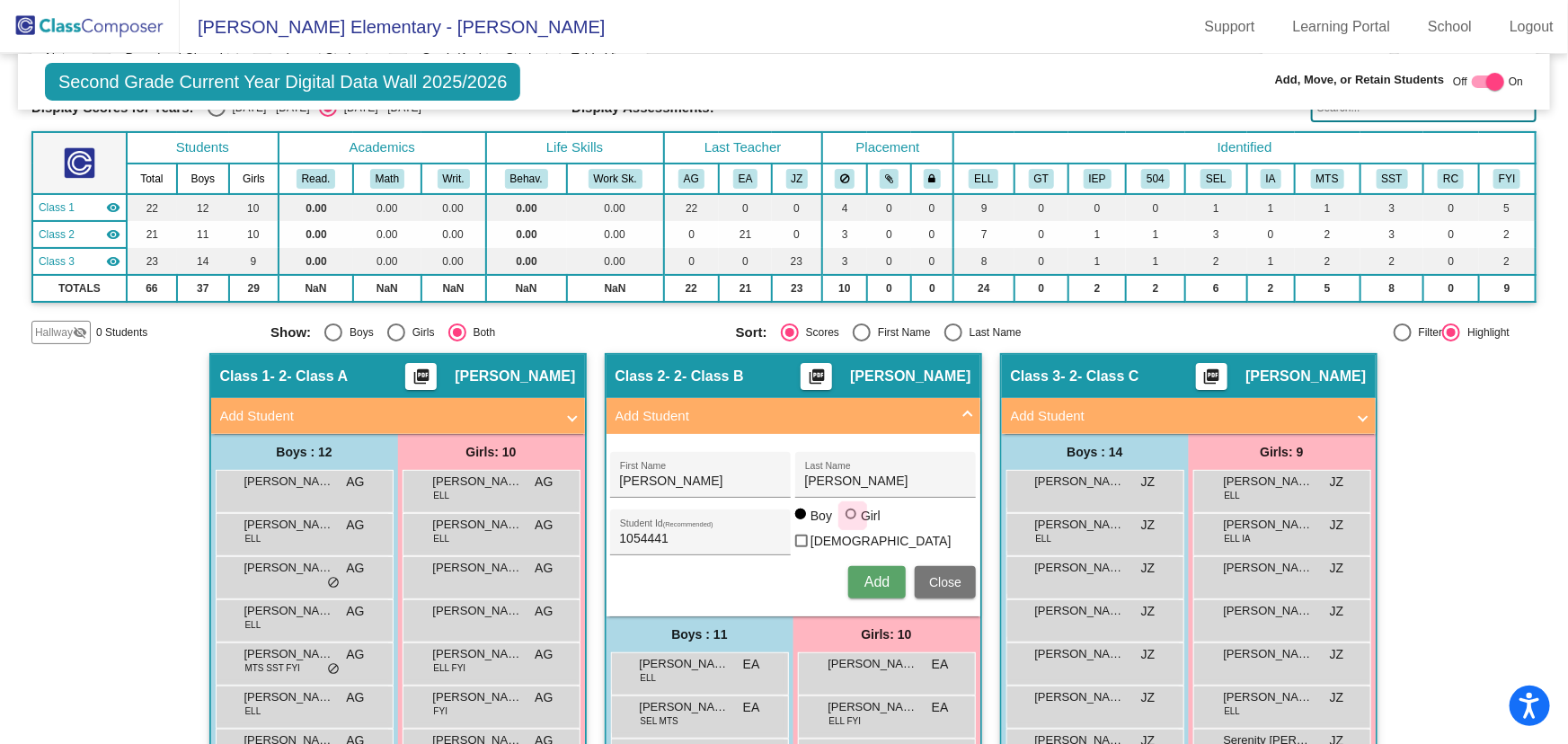
click at [850, 519] on div at bounding box center [853, 516] width 14 height 14
click at [852, 522] on input "Girl" at bounding box center [852, 522] width 1 height 1
radio input "true"
click at [880, 574] on span "Add" at bounding box center [876, 581] width 25 height 15
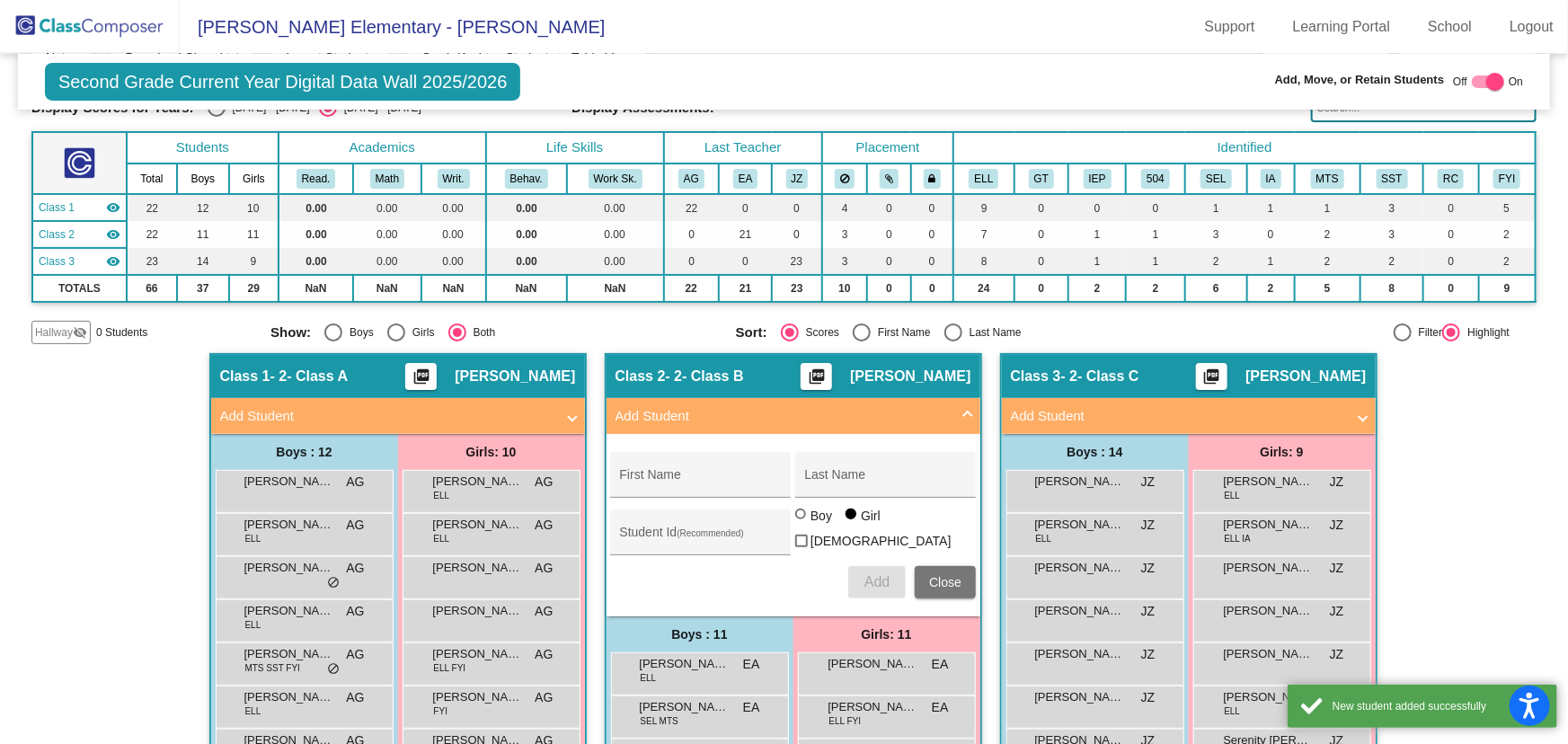
click at [1459, 460] on div "Hallway - Hallway Class picture_as_pdf Add Student First Name Last Name Student…" at bounding box center [784, 753] width 1505 height 802
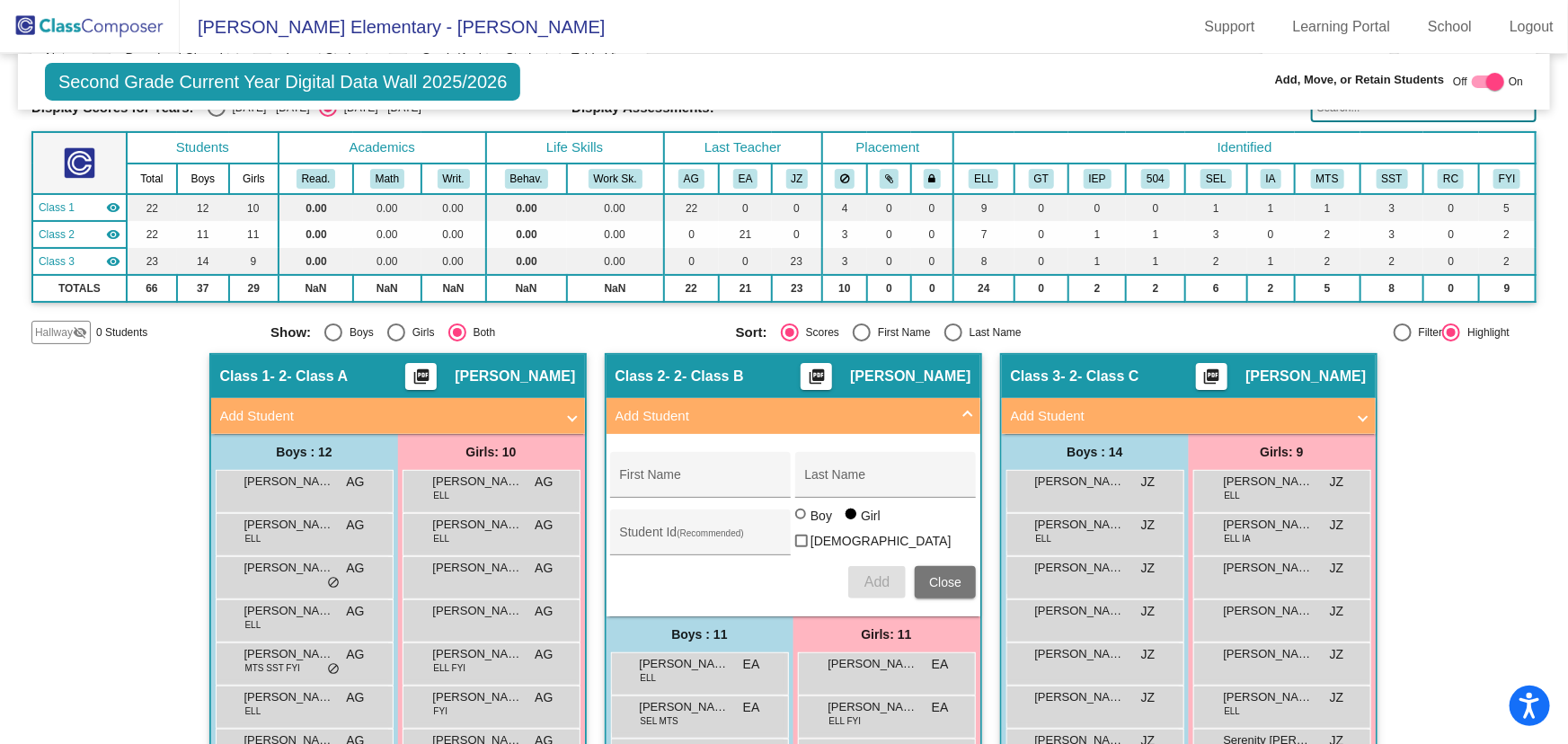
click at [1491, 81] on div at bounding box center [1495, 81] width 18 height 18
checkbox input "false"
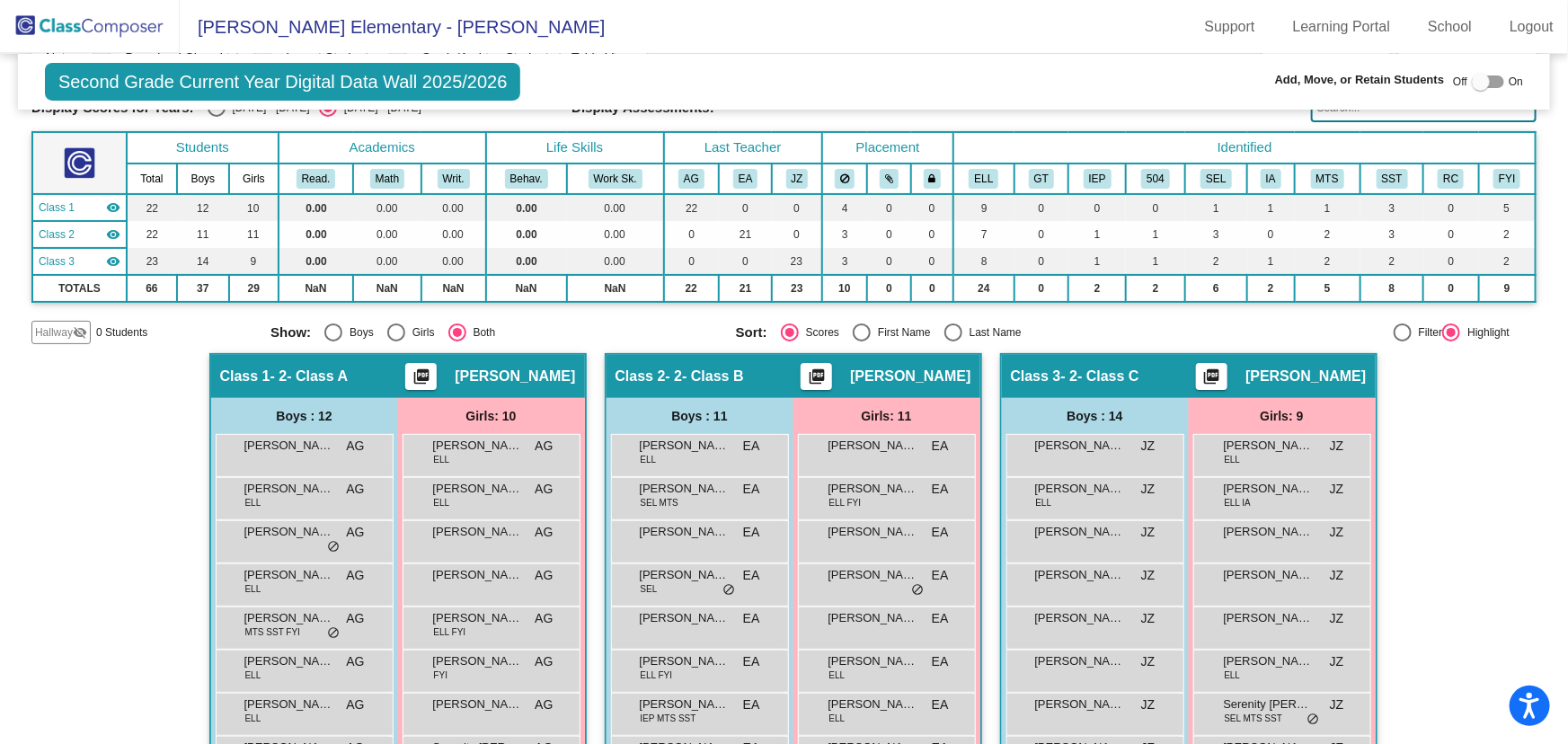
click at [135, 30] on img at bounding box center [89, 26] width 180 height 53
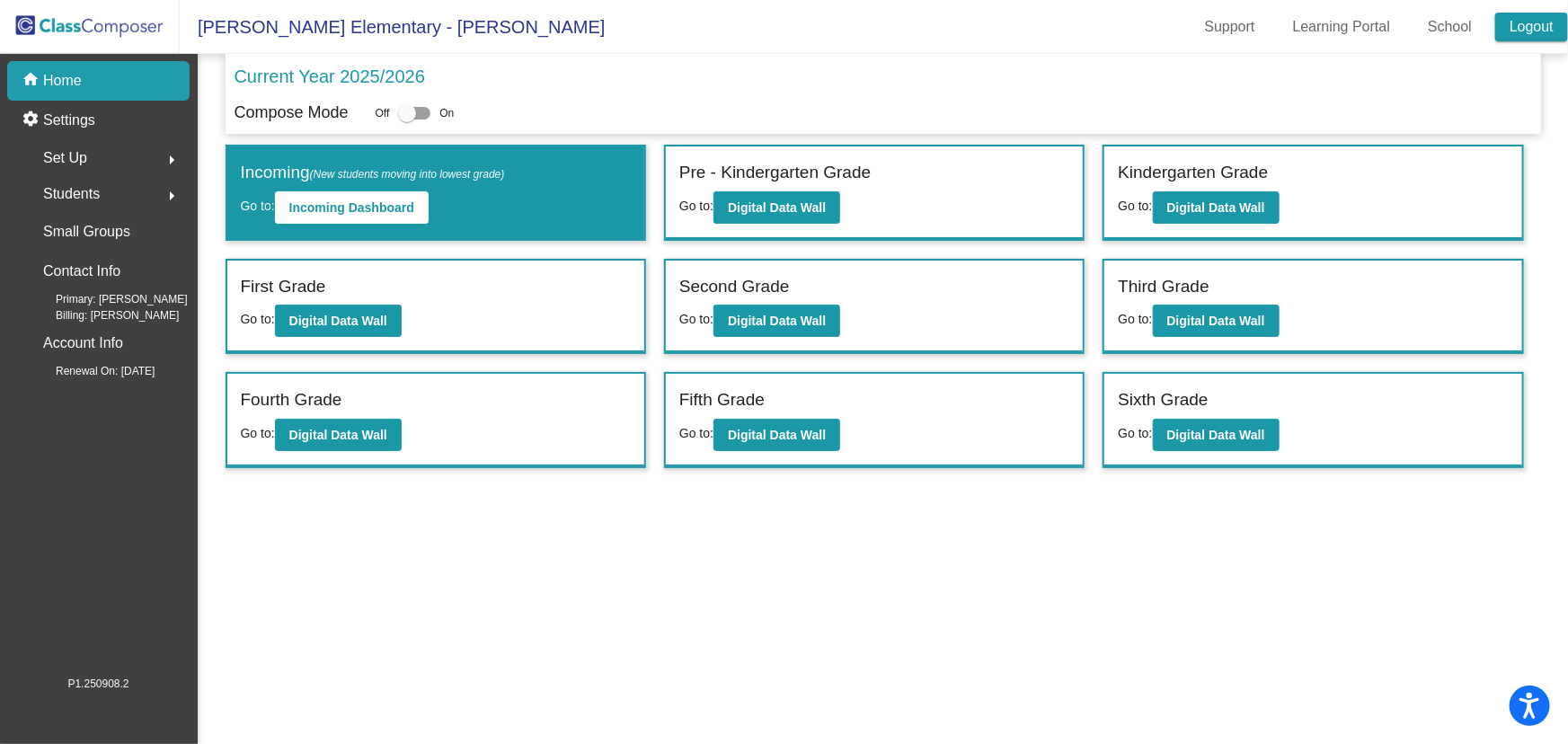
click at [1521, 24] on link "Logout" at bounding box center [1531, 27] width 73 height 29
